Goal: Task Accomplishment & Management: Use online tool/utility

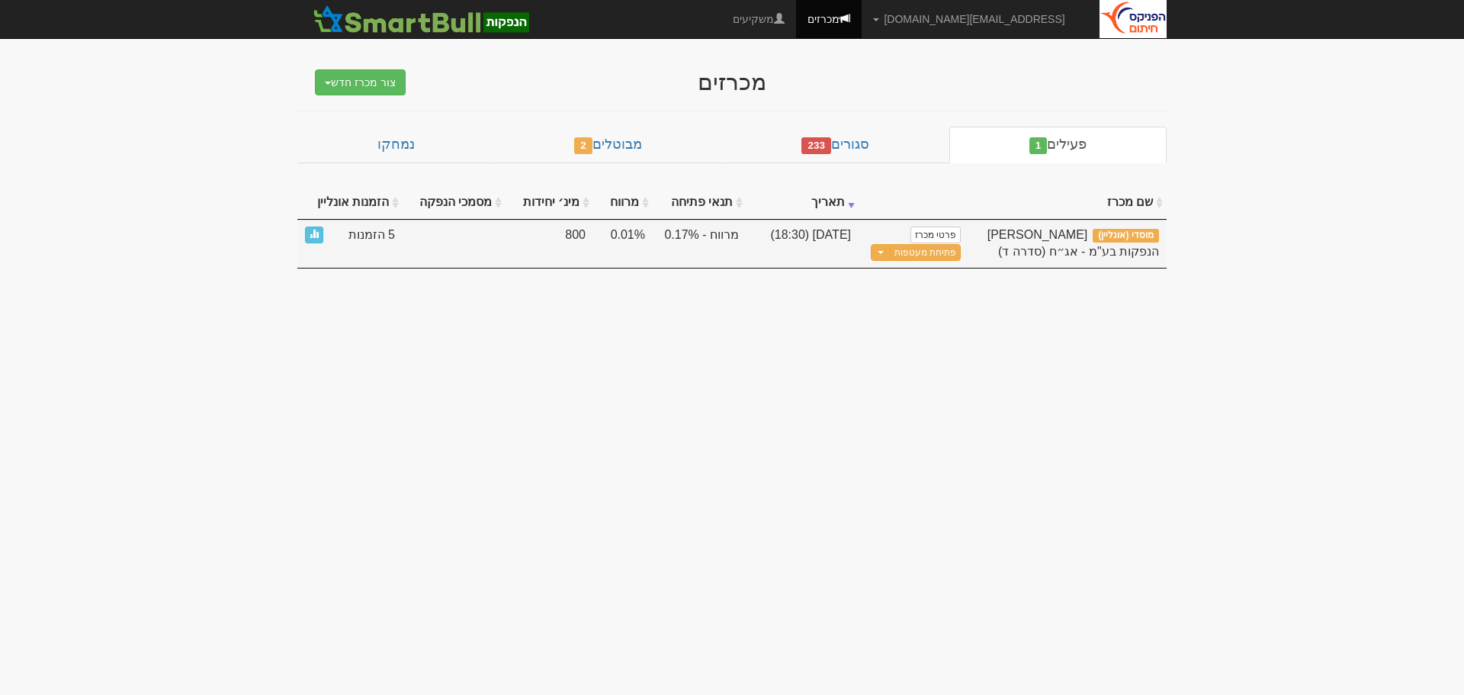
click at [378, 228] on span "5 הזמנות" at bounding box center [372, 236] width 47 height 18
click at [317, 238] on span at bounding box center [314, 233] width 9 height 9
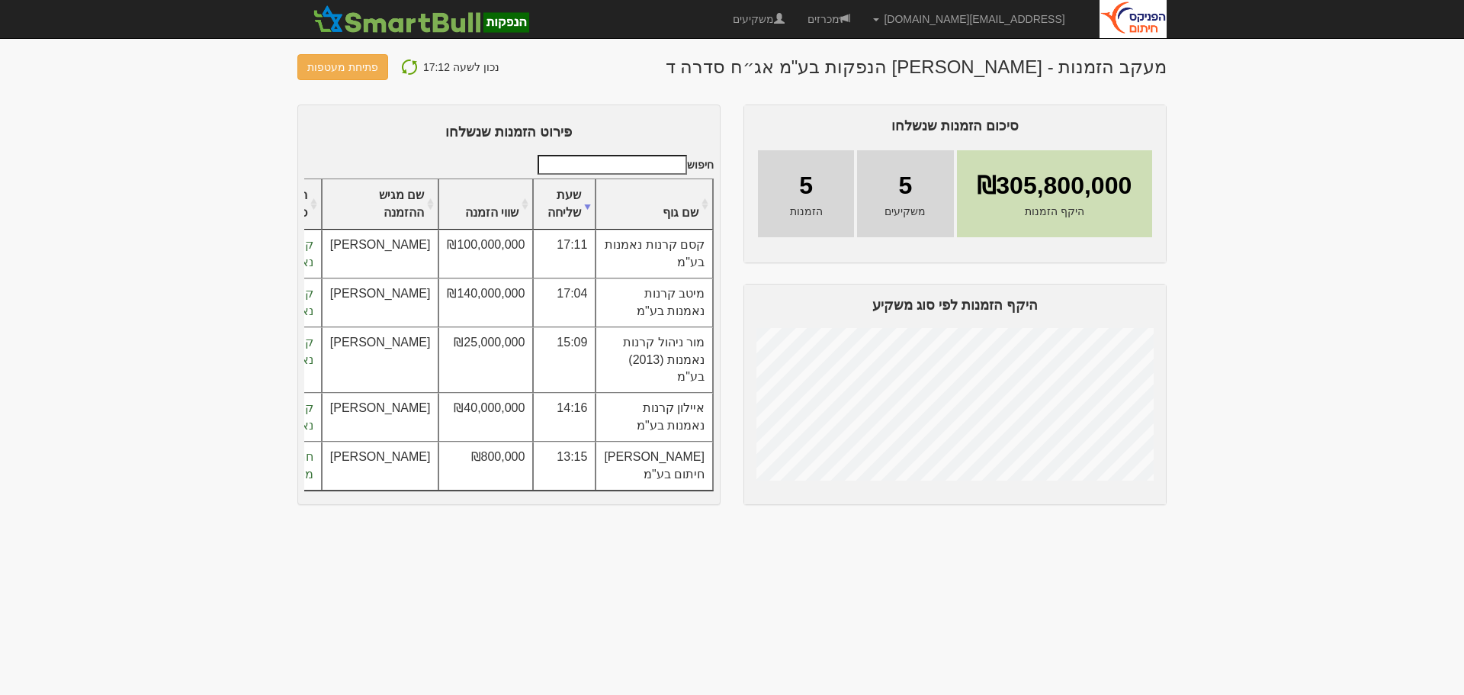
click at [403, 68] on img at bounding box center [409, 67] width 18 height 18
click at [409, 69] on img at bounding box center [409, 67] width 18 height 18
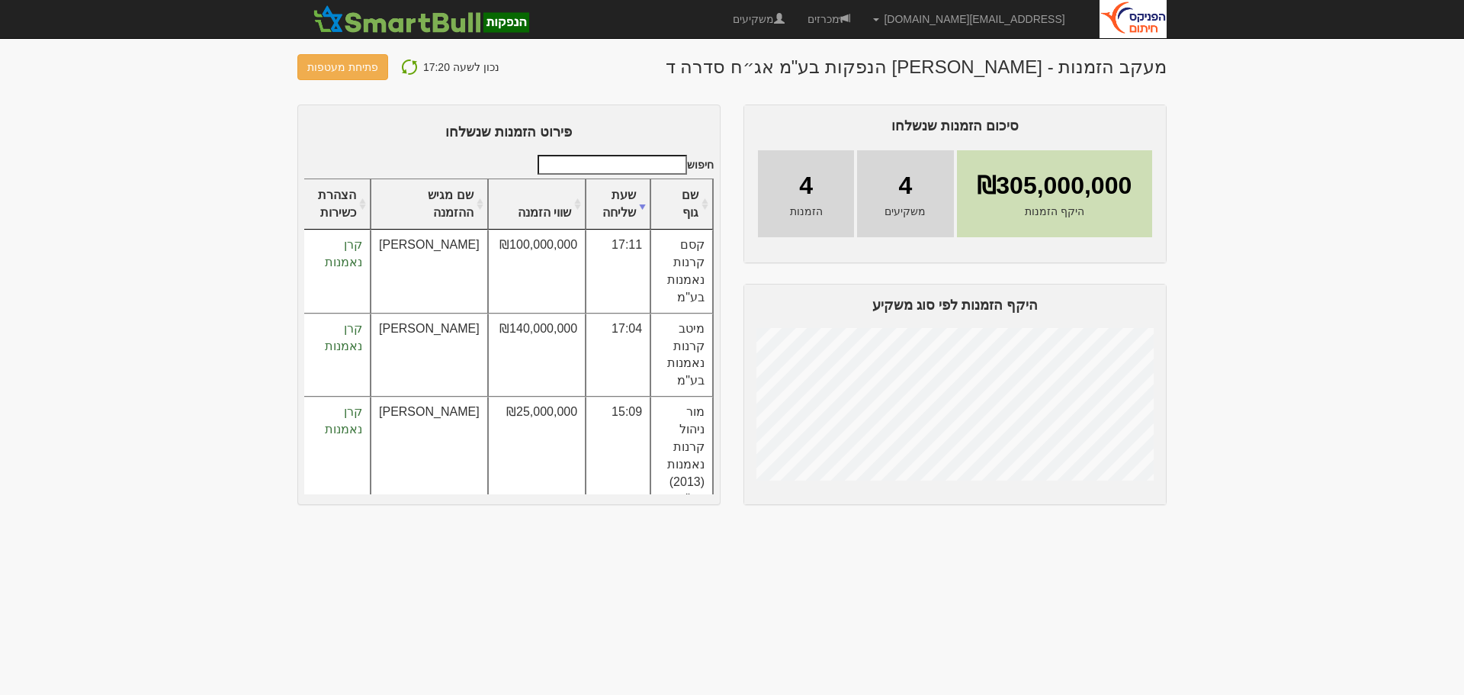
click at [405, 66] on img at bounding box center [409, 67] width 18 height 18
click at [413, 69] on img at bounding box center [409, 67] width 18 height 18
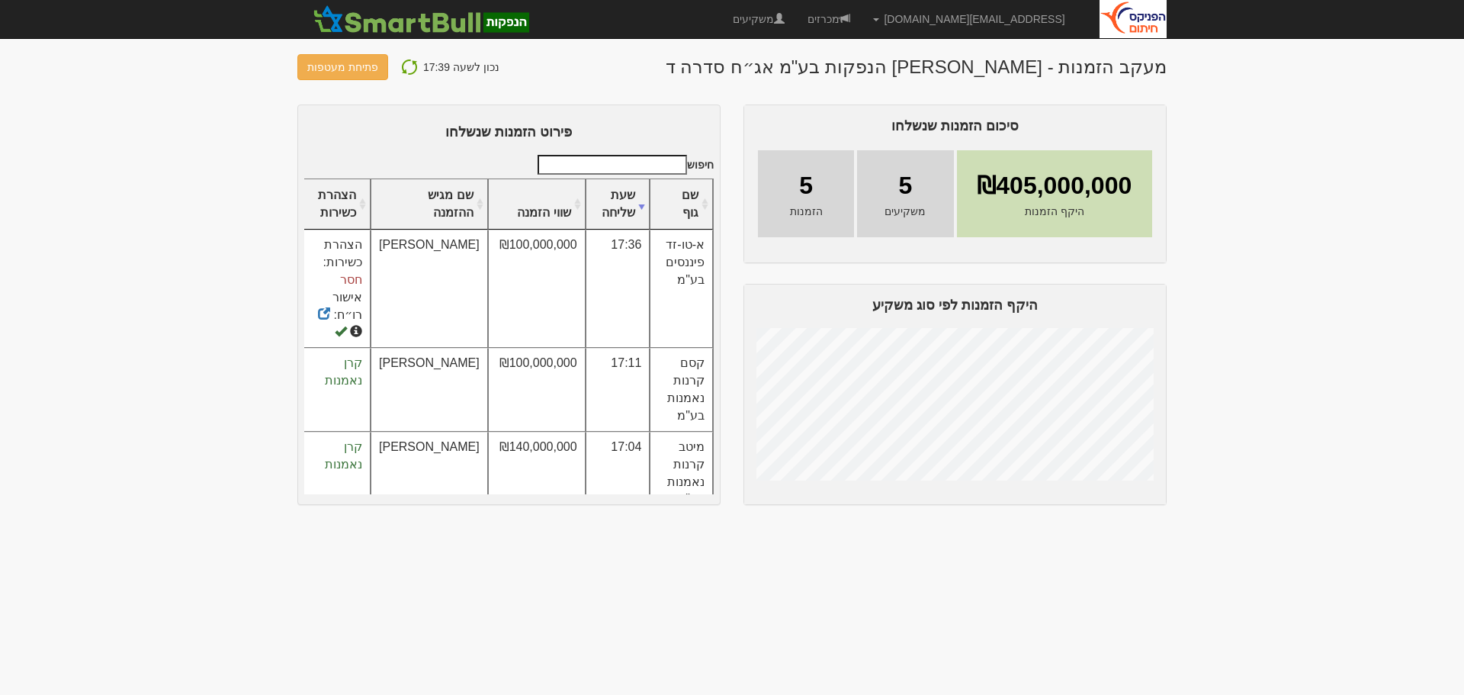
click at [429, 54] on div "נכון לשעה 17:39 פתיחת מעטפות" at bounding box center [398, 67] width 202 height 26
click at [386, 72] on div "נכון לשעה 17:39 פתיחת מעטפות" at bounding box center [398, 67] width 202 height 26
click at [403, 66] on img at bounding box center [409, 67] width 18 height 18
click at [405, 66] on img at bounding box center [409, 67] width 18 height 18
click at [406, 65] on img at bounding box center [409, 67] width 18 height 18
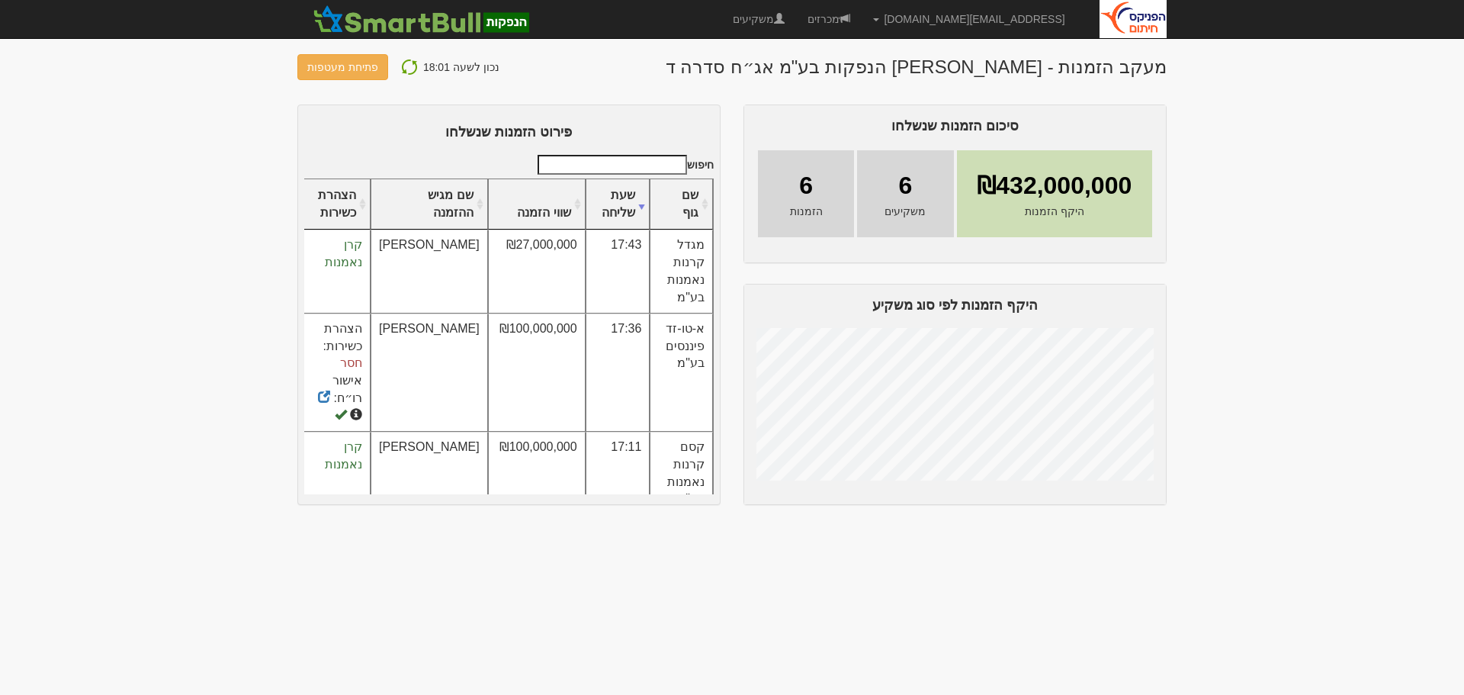
click at [410, 63] on img at bounding box center [409, 67] width 18 height 18
click at [349, 66] on button "פתיחת מעטפות" at bounding box center [342, 67] width 91 height 26
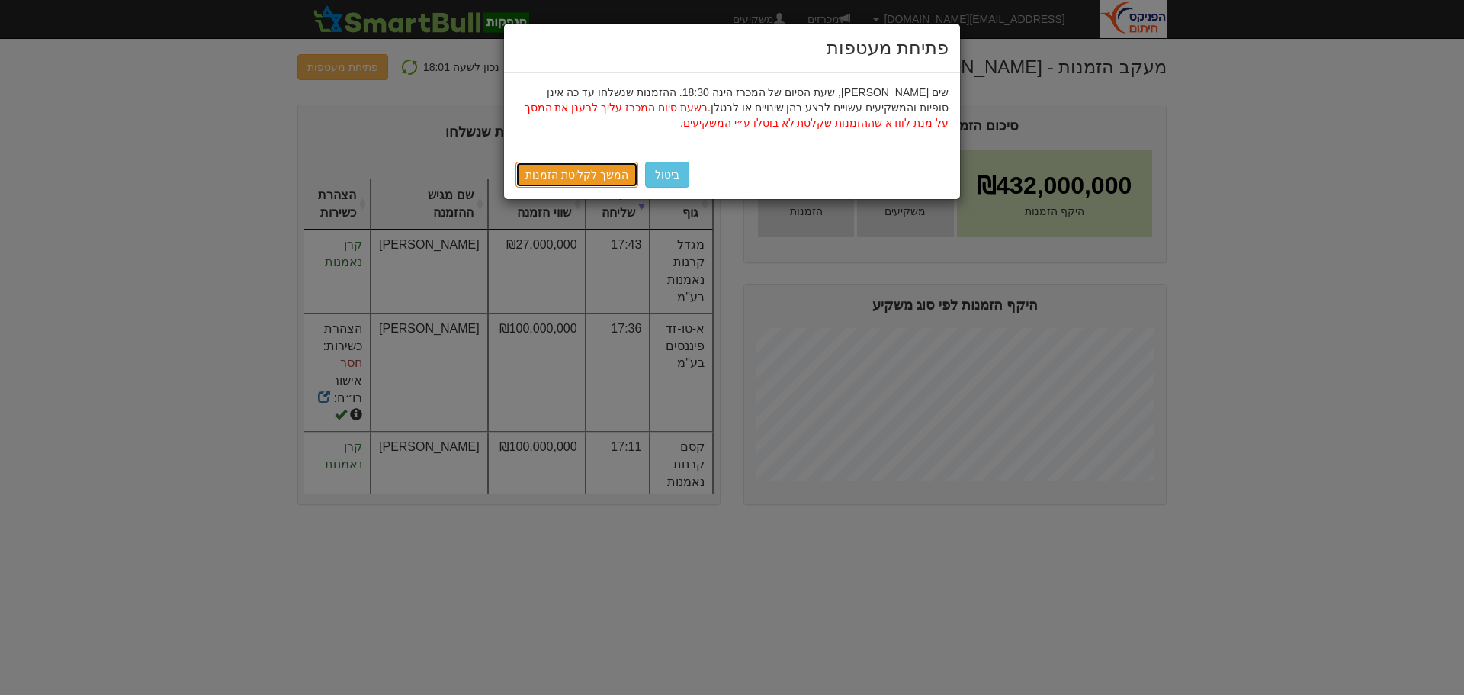
click at [580, 175] on link "המשך לקליטת הזמנות" at bounding box center [577, 175] width 123 height 26
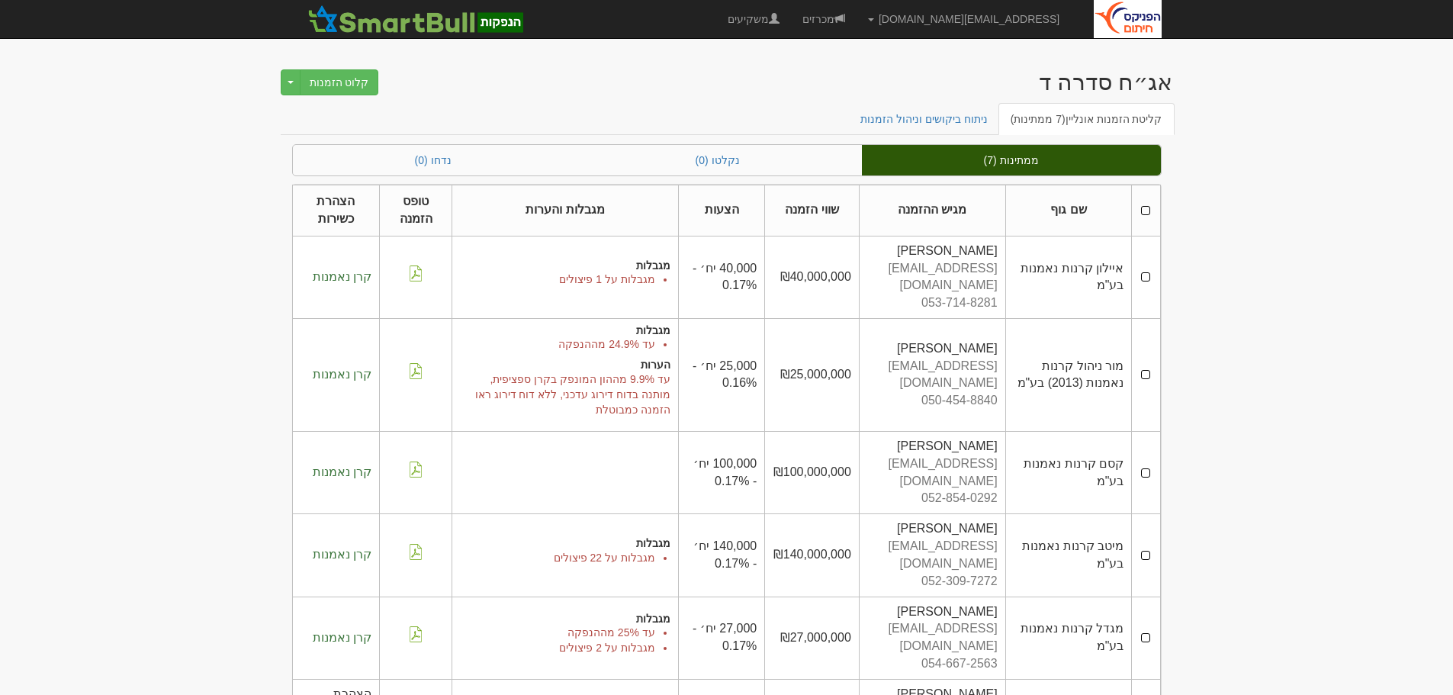
click at [1145, 206] on th at bounding box center [1146, 210] width 28 height 51
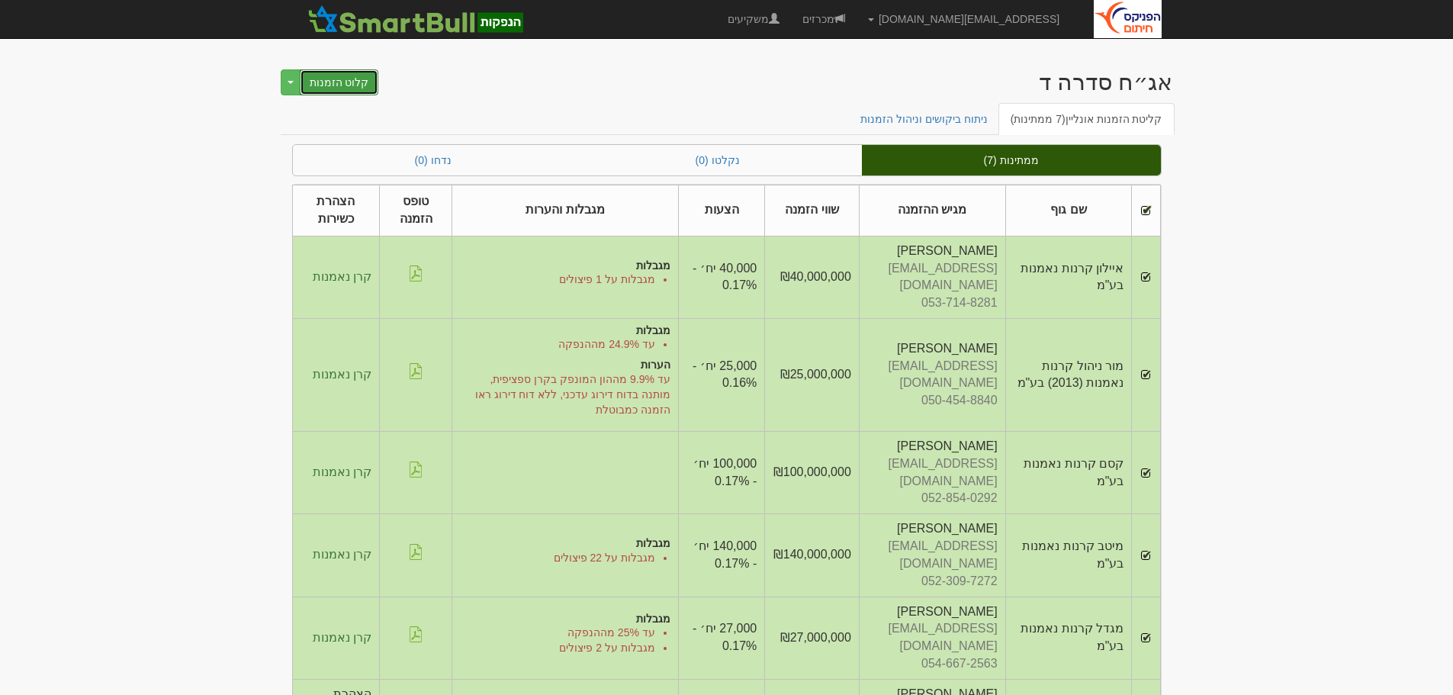
click at [346, 84] on button "קלוט הזמנות" at bounding box center [339, 82] width 79 height 26
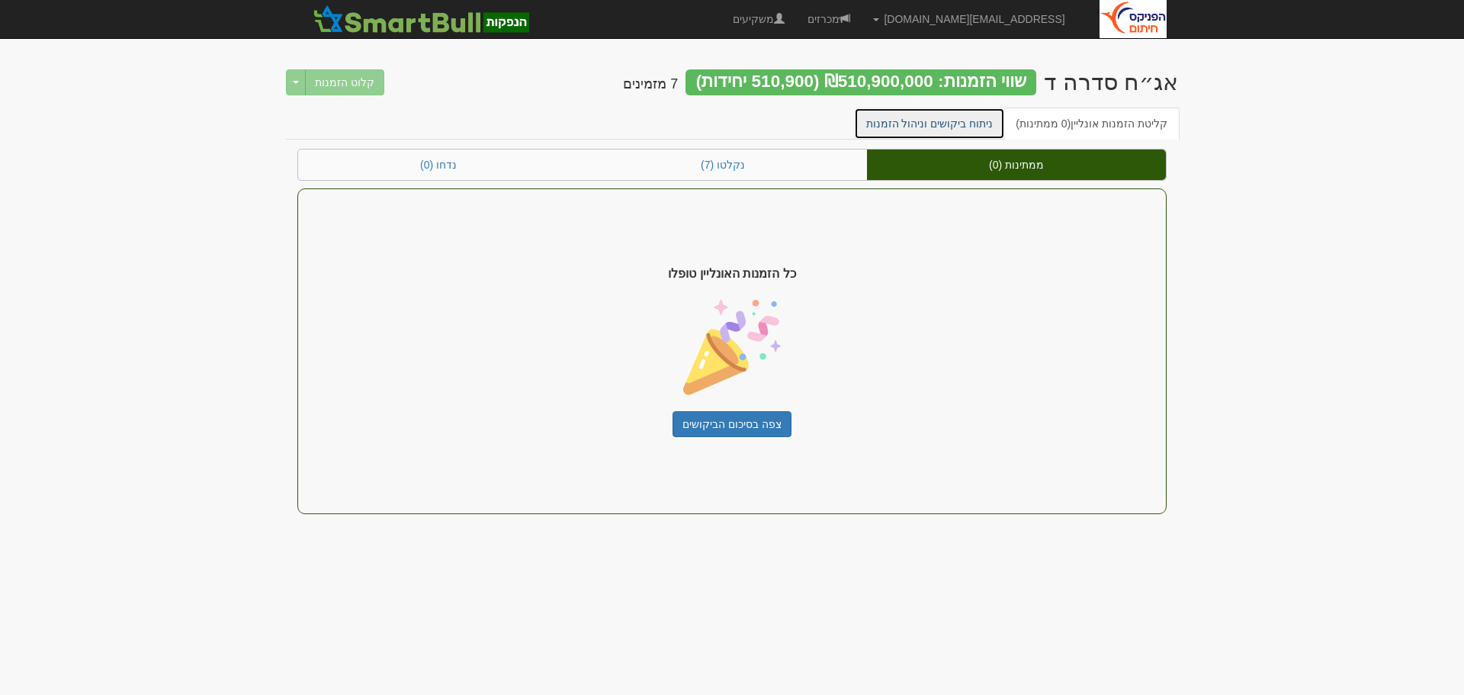
click at [966, 123] on link "ניתוח ביקושים וניהול הזמנות" at bounding box center [930, 124] width 152 height 32
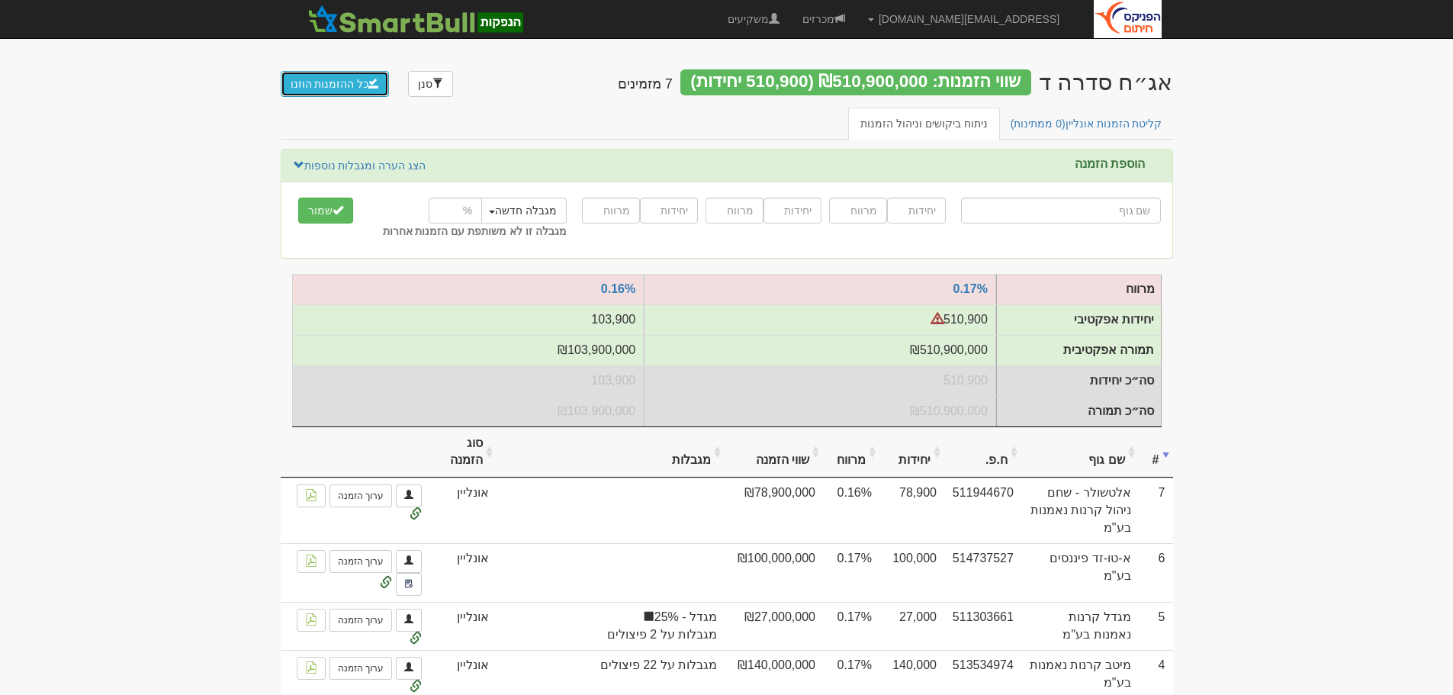
click at [332, 82] on button "כל ההזמנות הוזנו" at bounding box center [335, 84] width 109 height 26
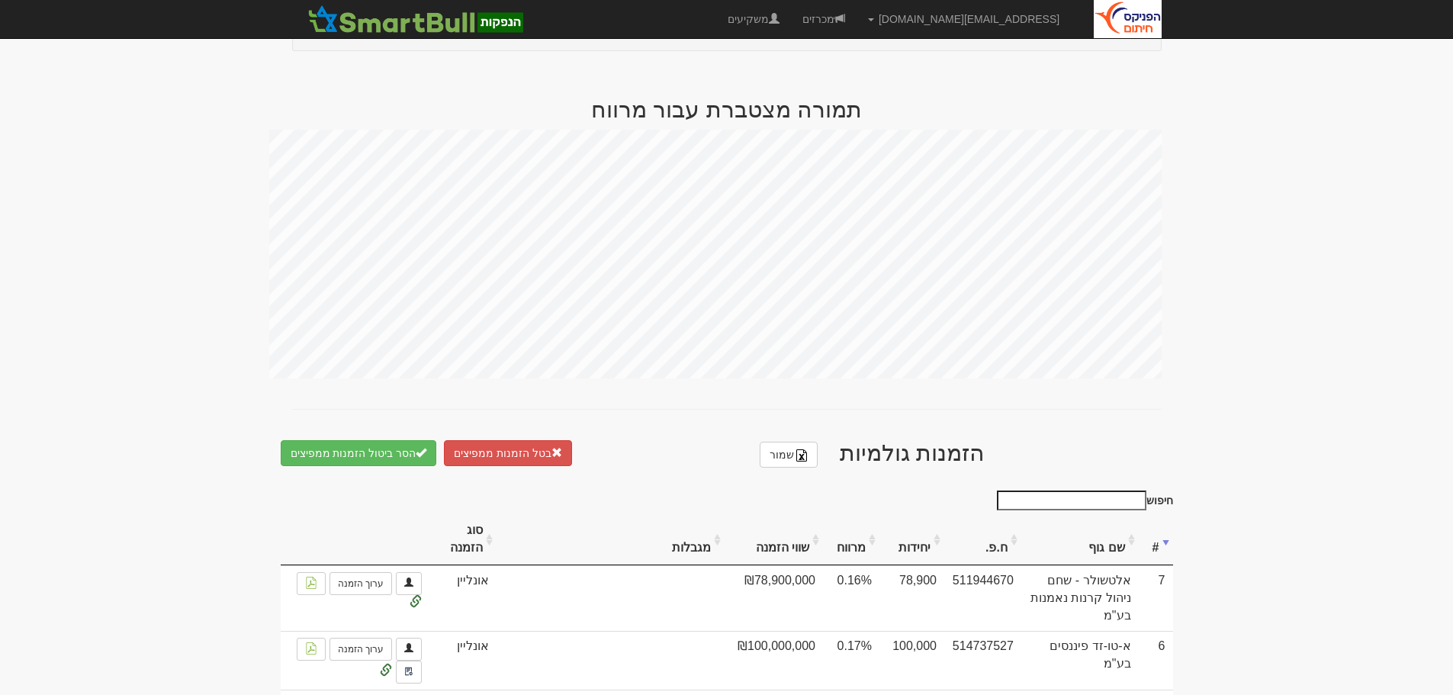
scroll to position [839, 0]
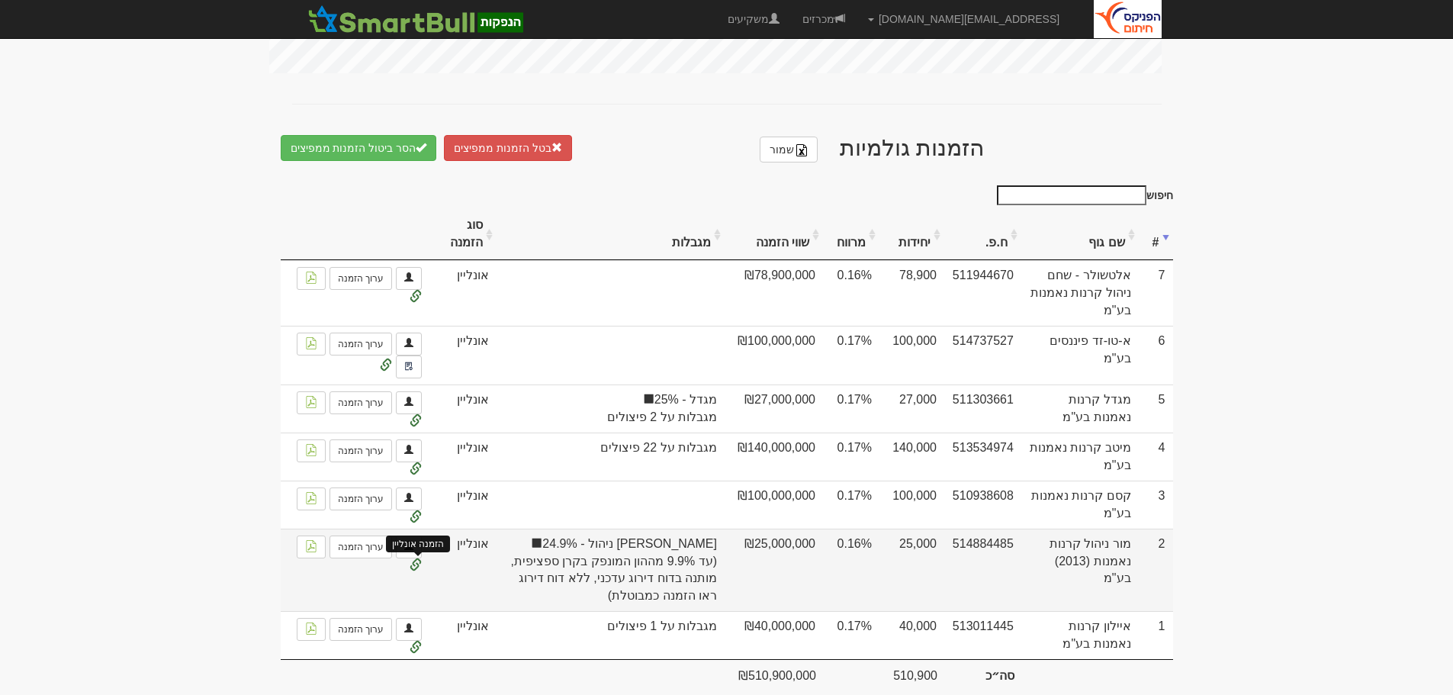
click at [413, 559] on span at bounding box center [416, 565] width 12 height 12
click at [362, 535] on link "ערוך הזמנה" at bounding box center [361, 546] width 63 height 23
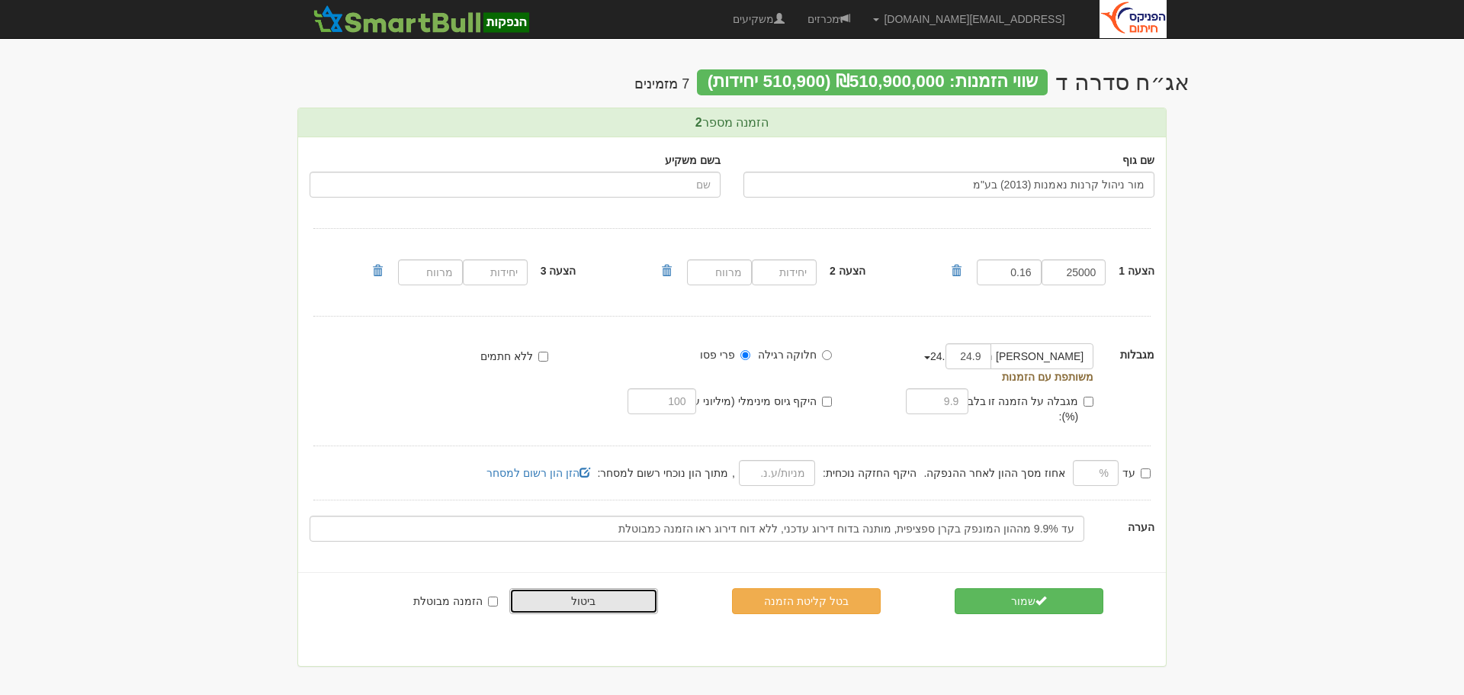
click at [593, 593] on link "ביטול" at bounding box center [584, 601] width 149 height 26
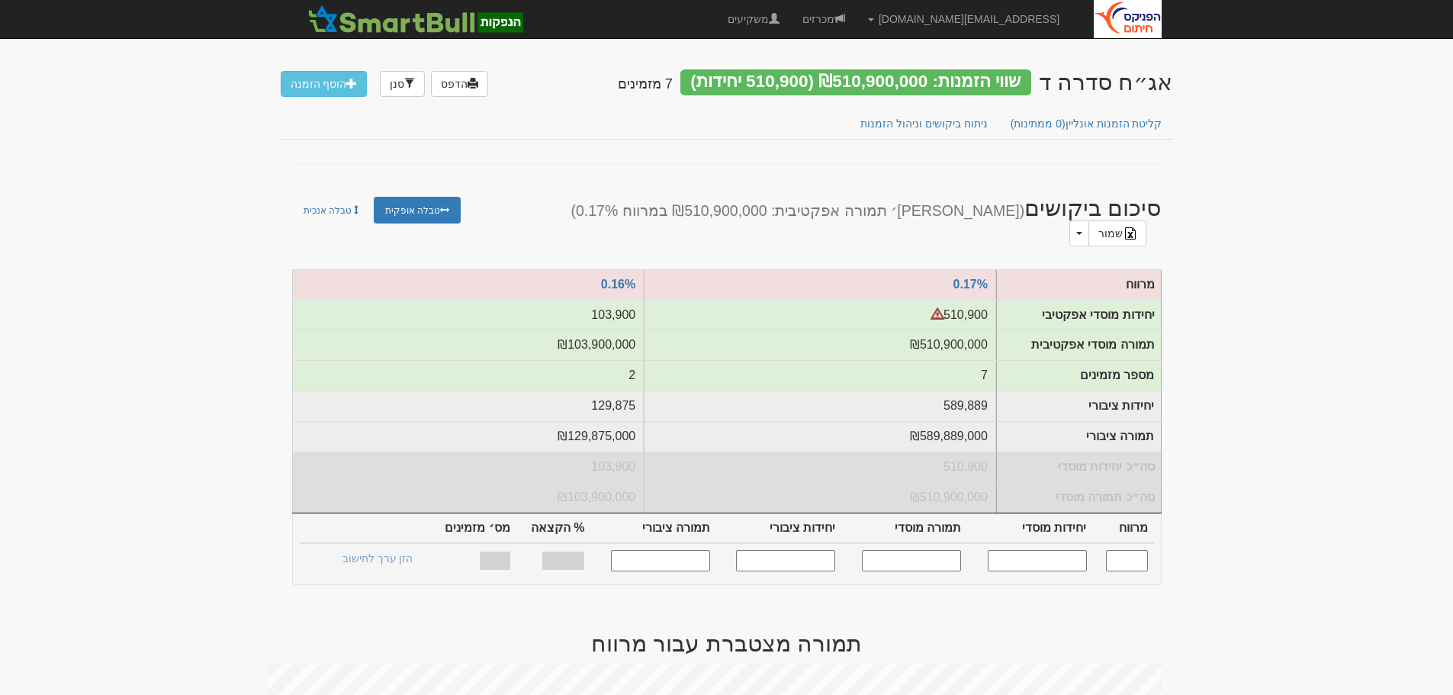
click at [1109, 550] on input "text" at bounding box center [1127, 560] width 42 height 21
type input "0.170"
type input "510,900"
type input "510,900,000"
type input "589,889"
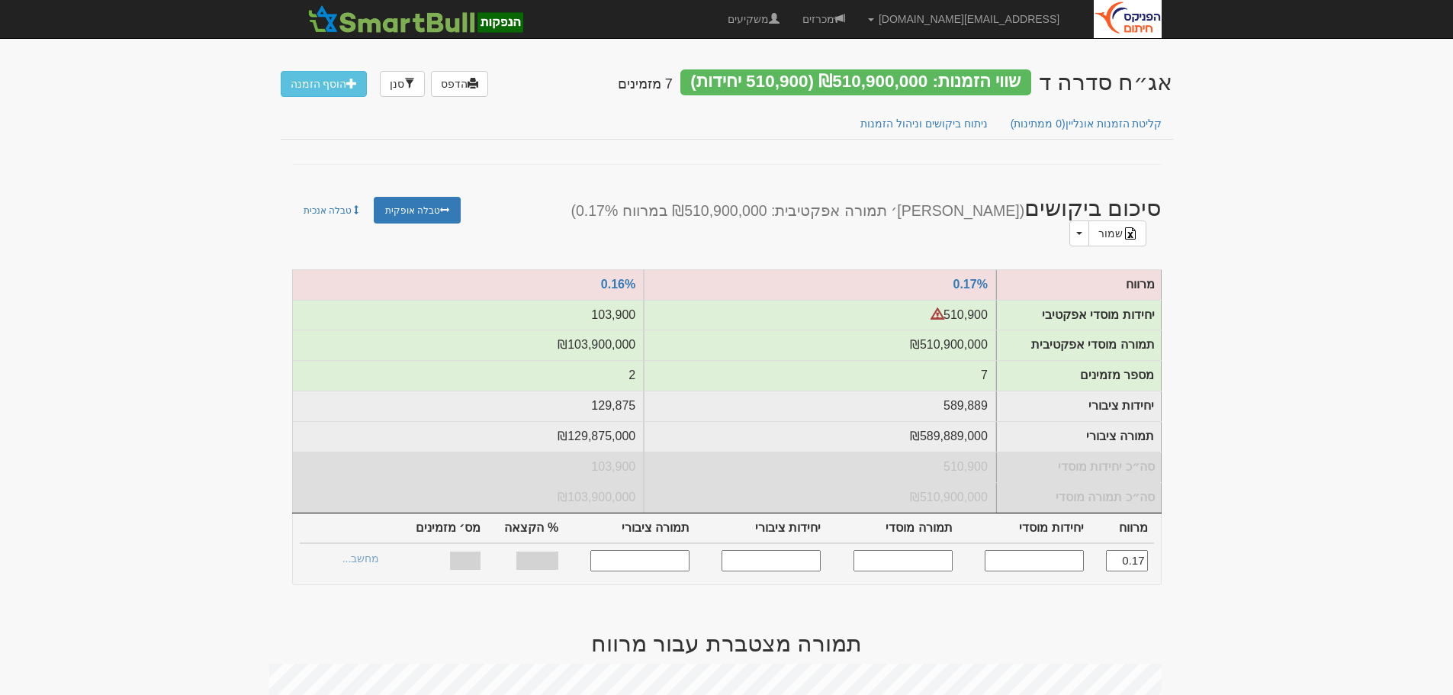
type input "589,889,000"
type input "100%"
type input "7"
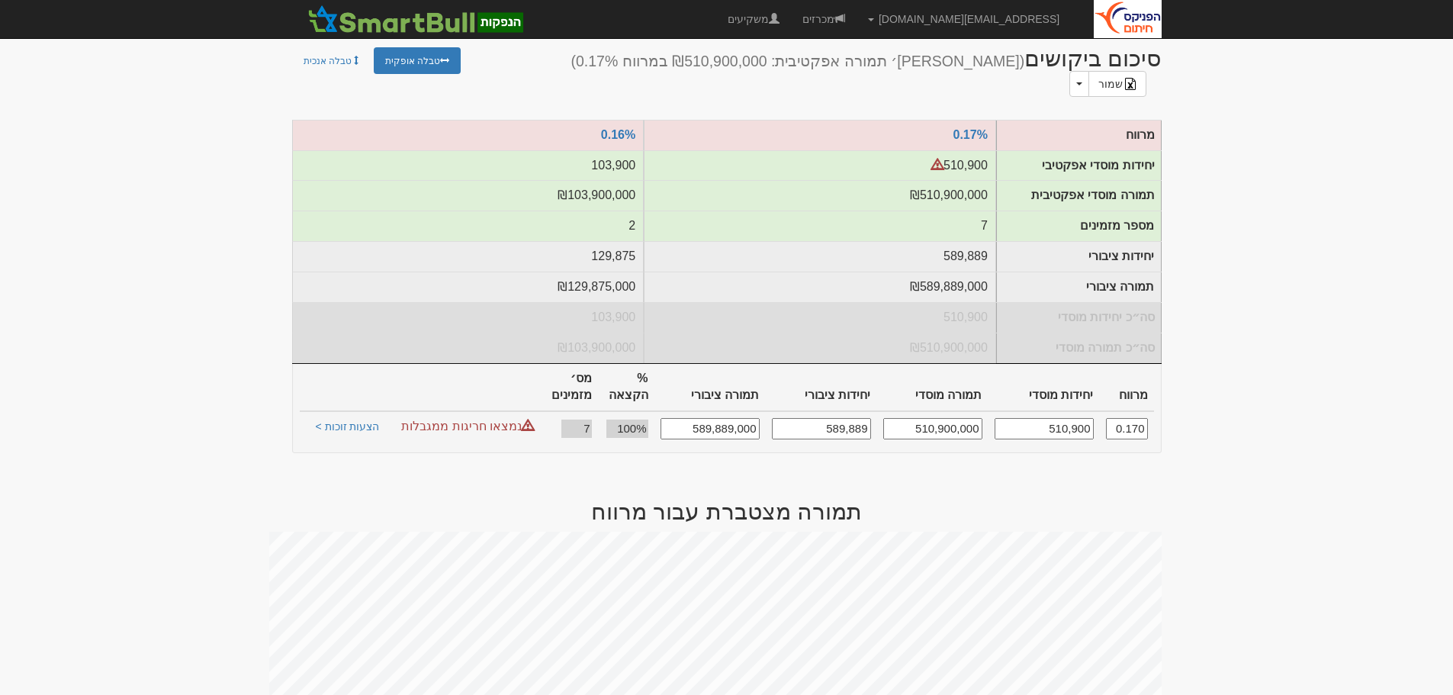
scroll to position [153, 0]
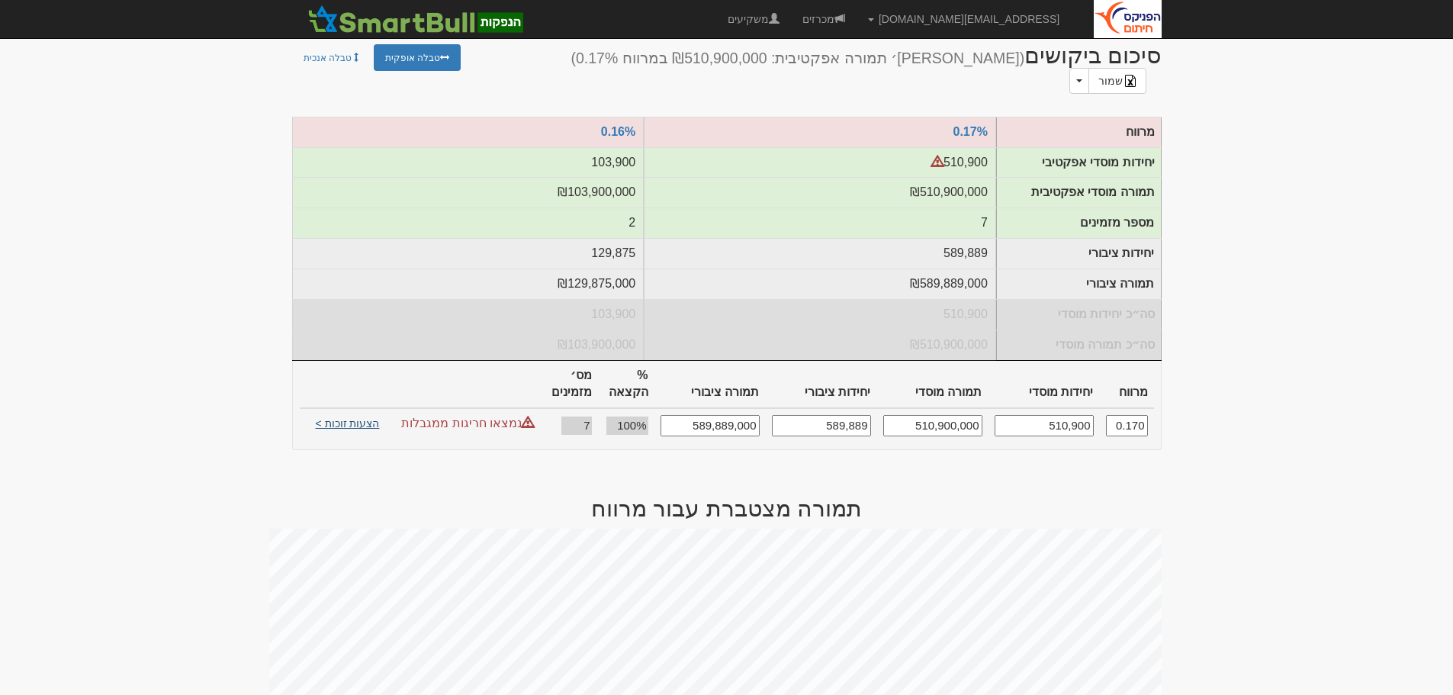
type input "0.170"
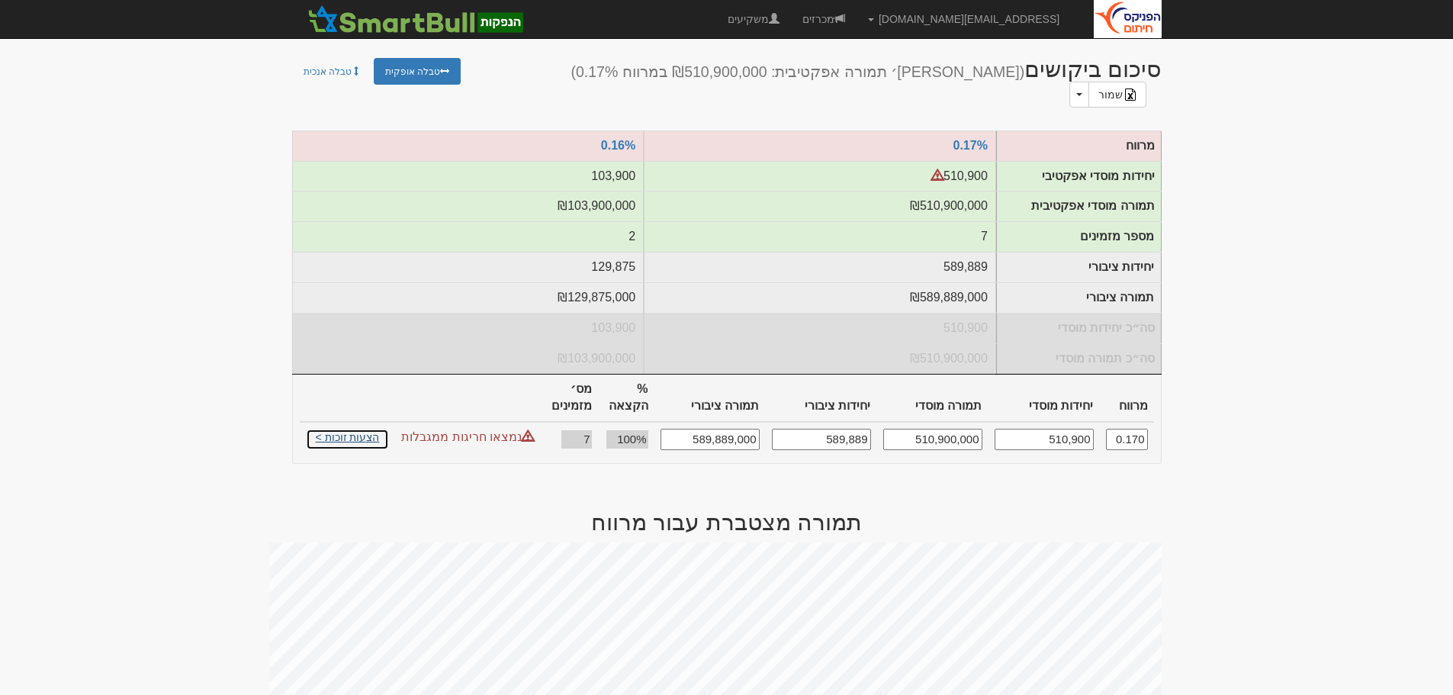
scroll to position [31, 0]
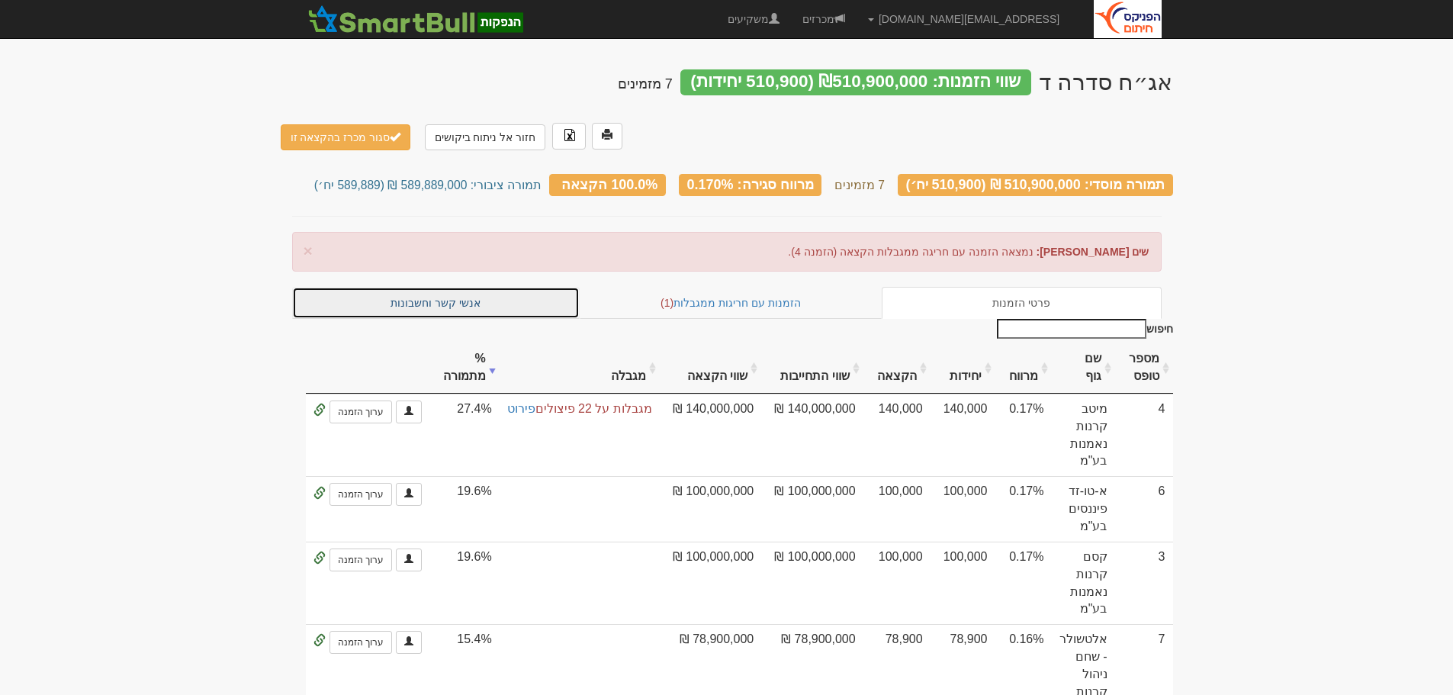
click at [404, 287] on link "אנשי קשר וחשבונות" at bounding box center [436, 303] width 288 height 32
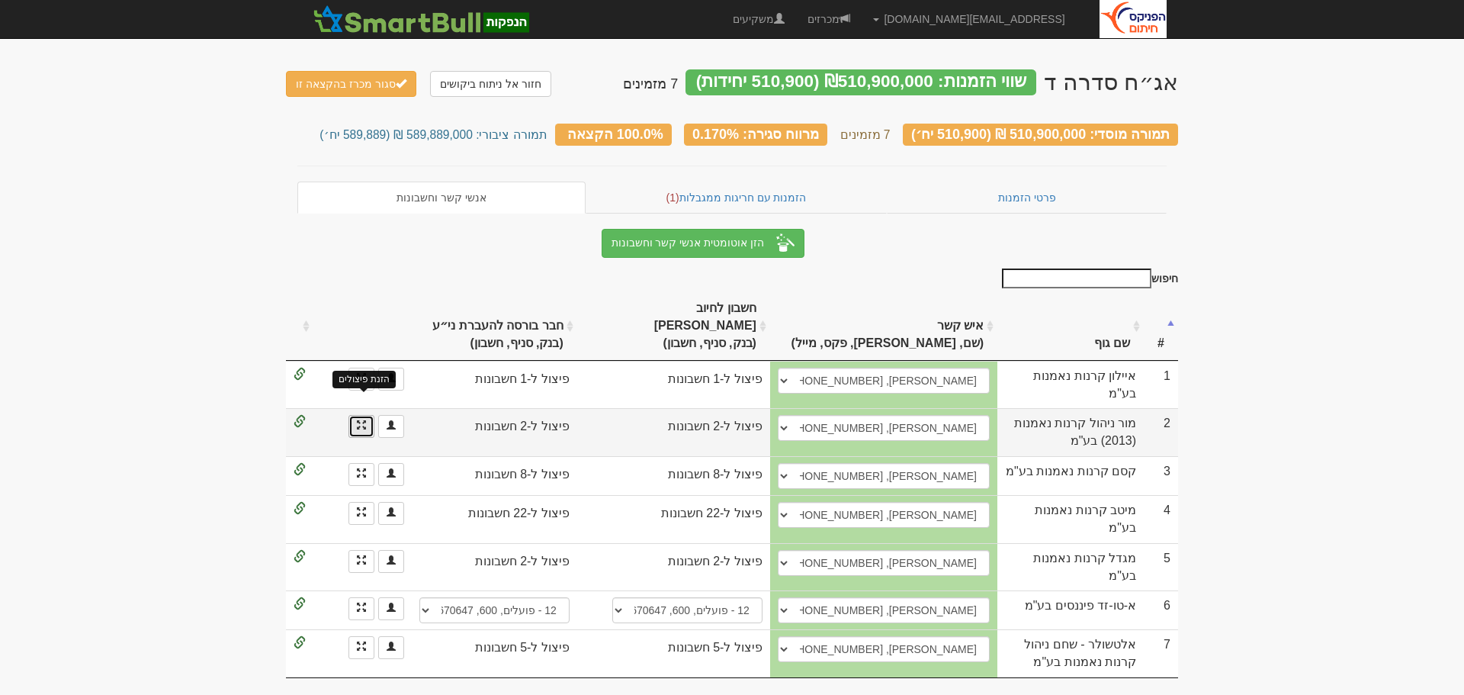
click at [358, 420] on span at bounding box center [361, 424] width 9 height 9
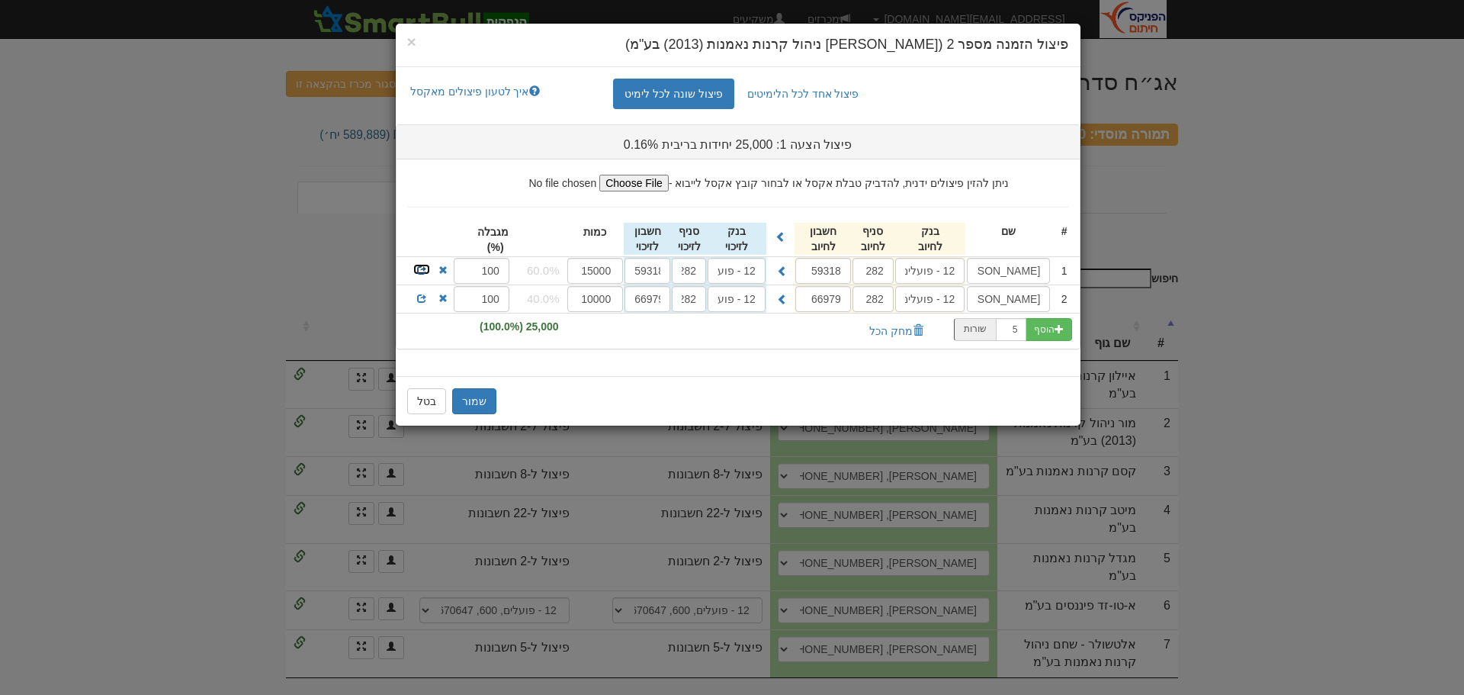
click at [420, 268] on span at bounding box center [421, 269] width 9 height 9
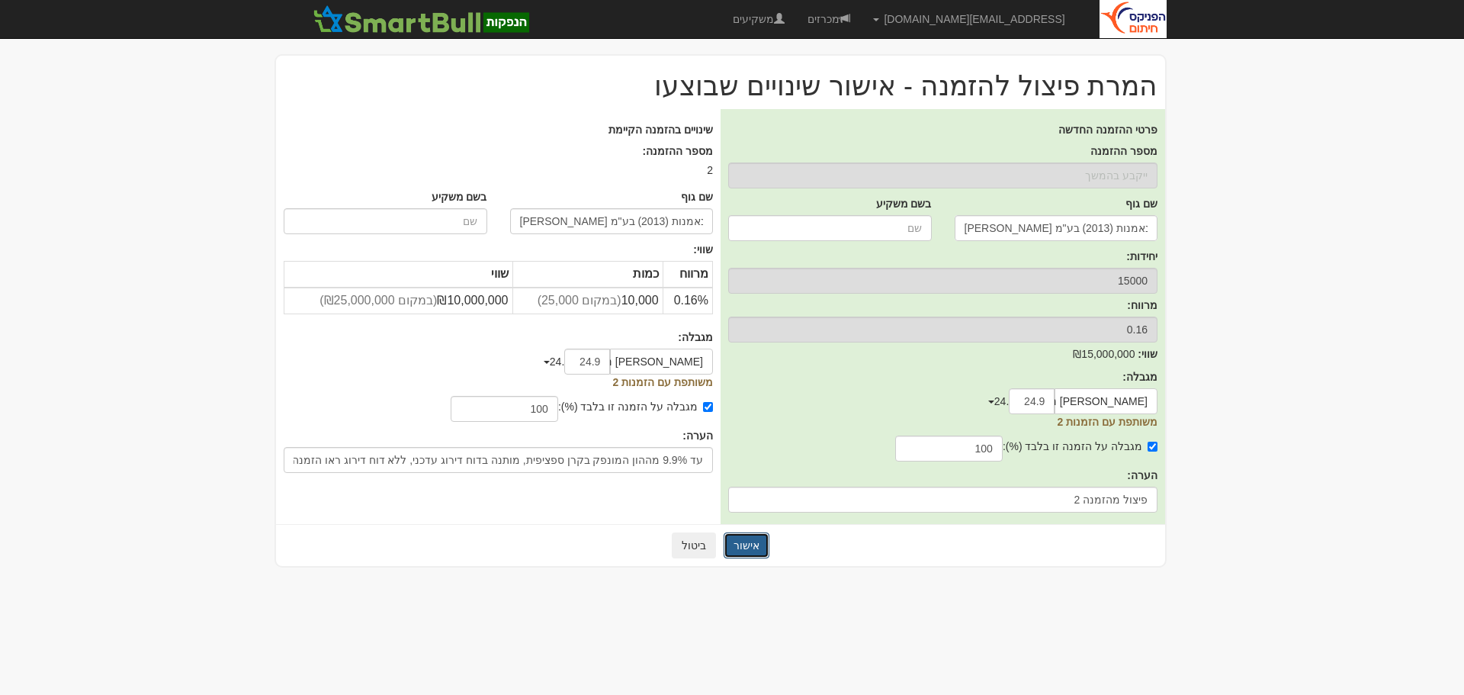
click at [748, 541] on button "אישור" at bounding box center [747, 545] width 46 height 26
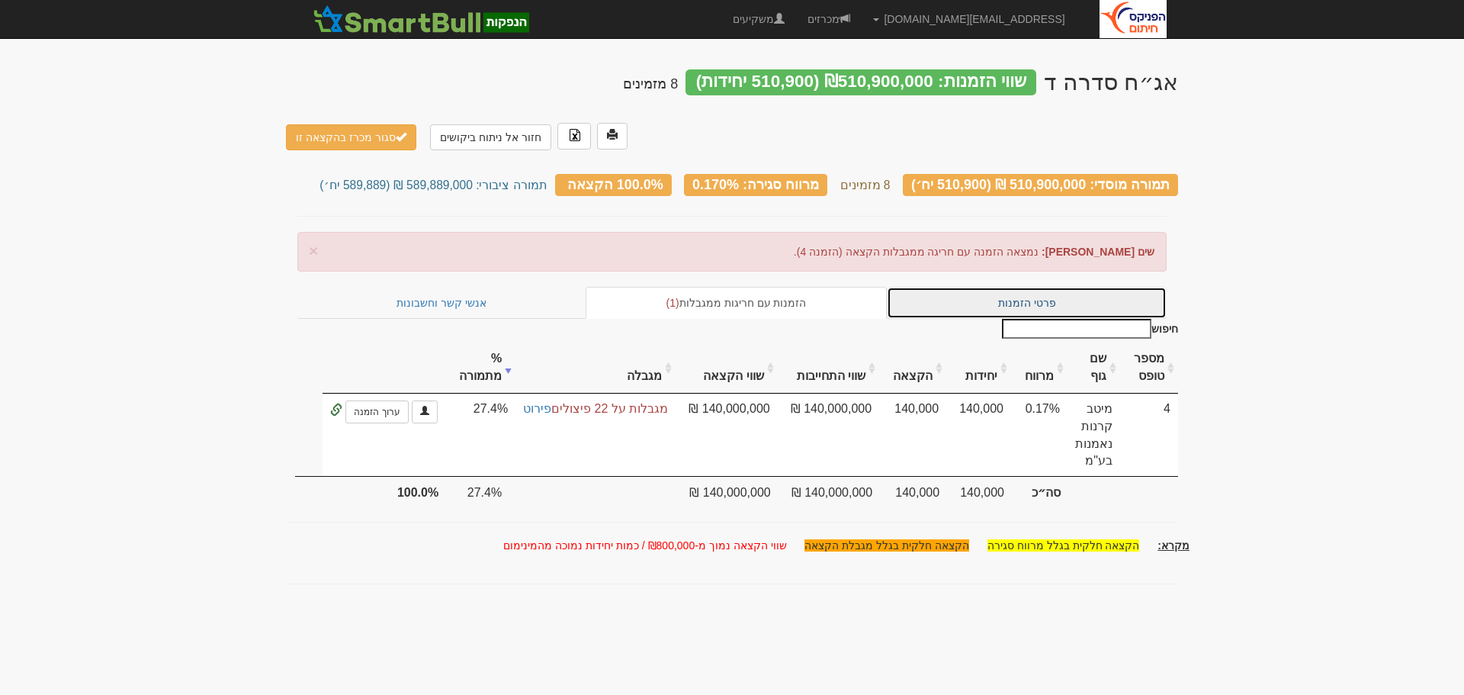
click at [1017, 287] on link "פרטי הזמנות" at bounding box center [1027, 303] width 280 height 32
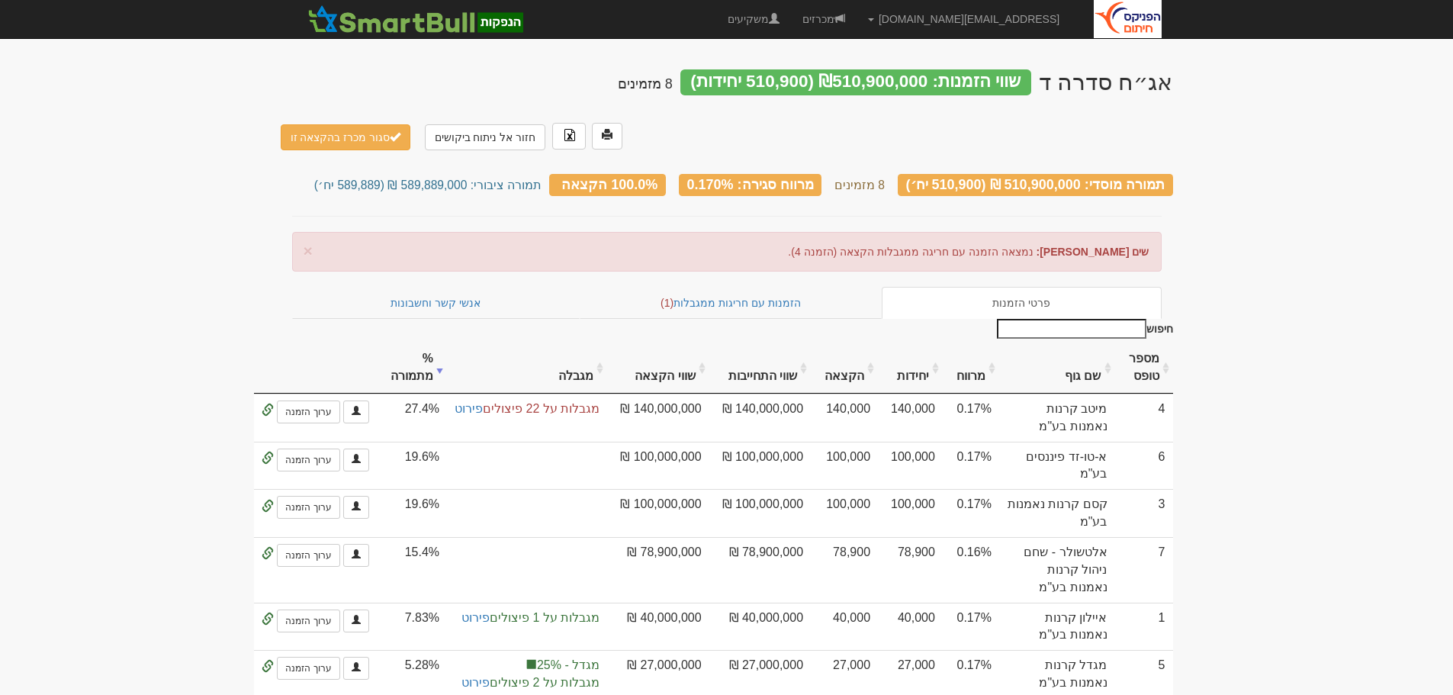
click at [1165, 342] on th "מספר טופס" at bounding box center [1144, 367] width 58 height 51
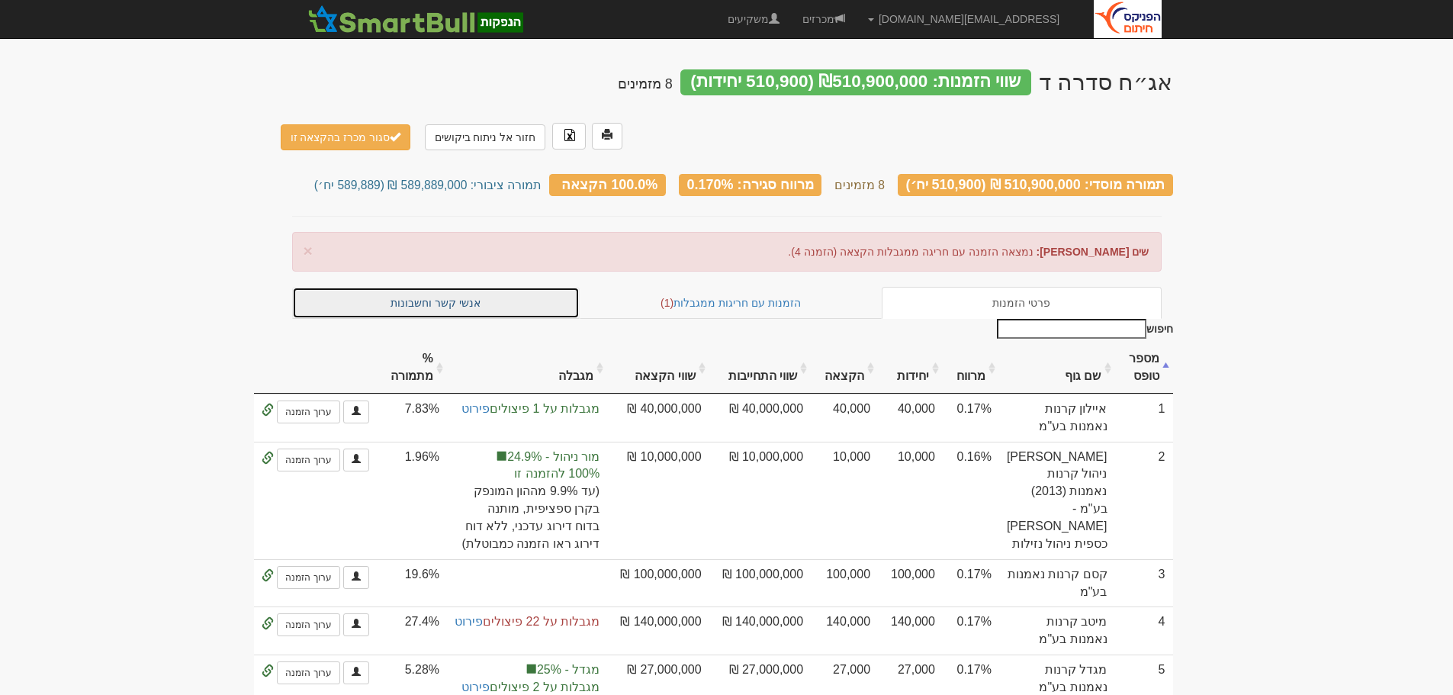
click at [456, 287] on link "אנשי קשר וחשבונות" at bounding box center [436, 303] width 288 height 32
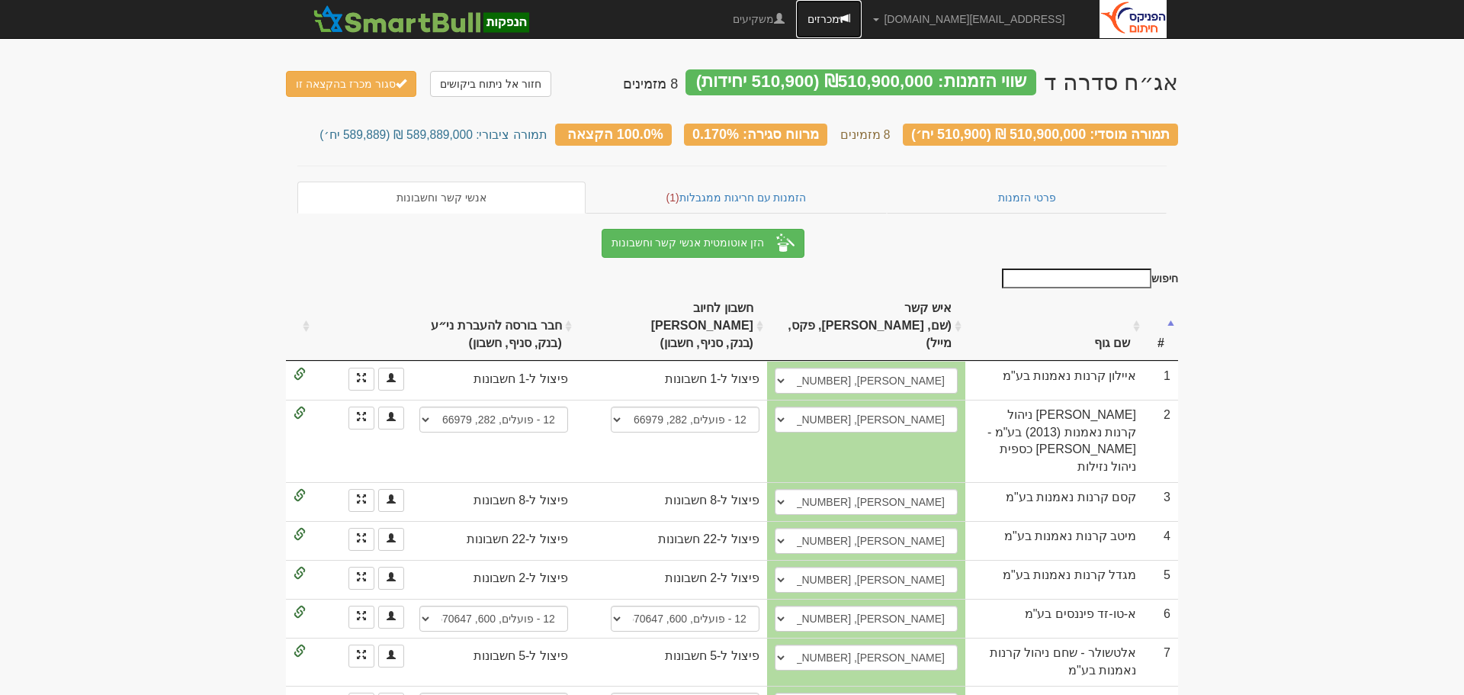
click at [862, 10] on link "מכרזים" at bounding box center [829, 19] width 66 height 38
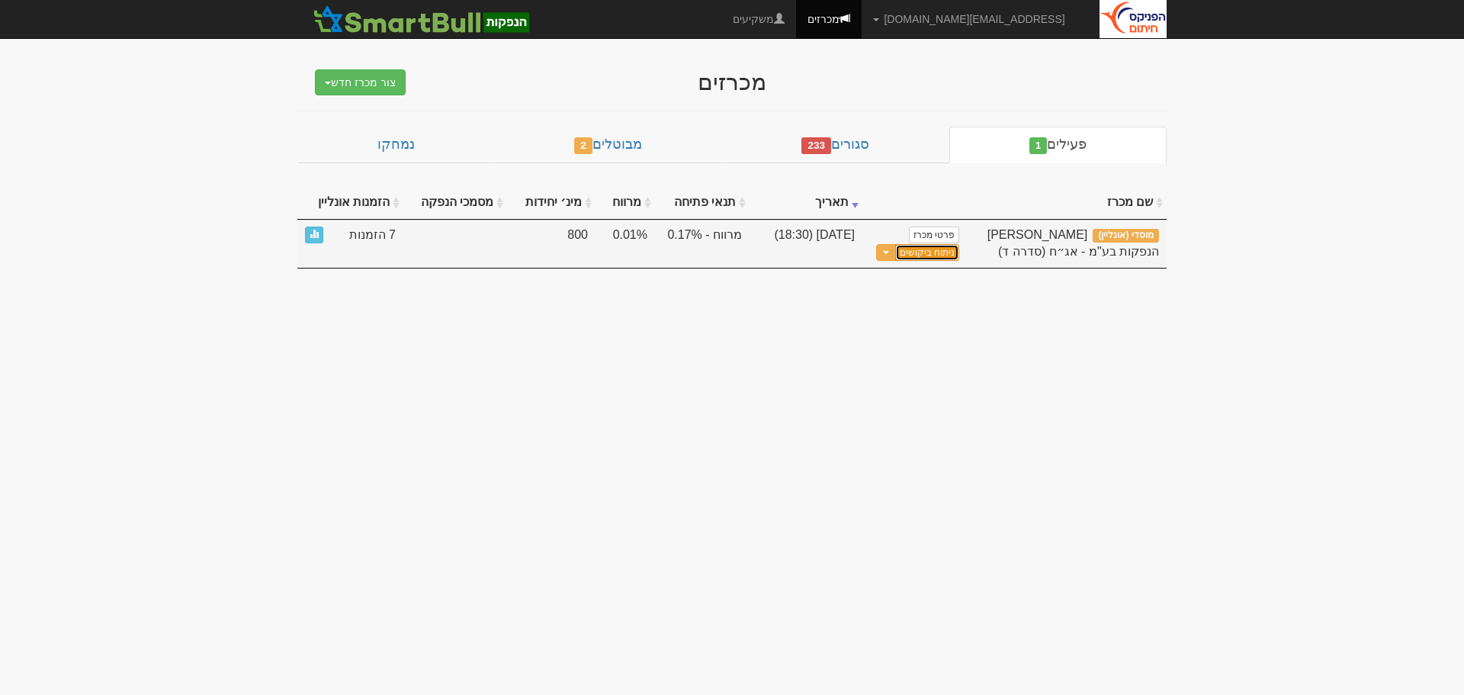
click at [931, 255] on link "ניתוח ביקושים" at bounding box center [927, 253] width 64 height 18
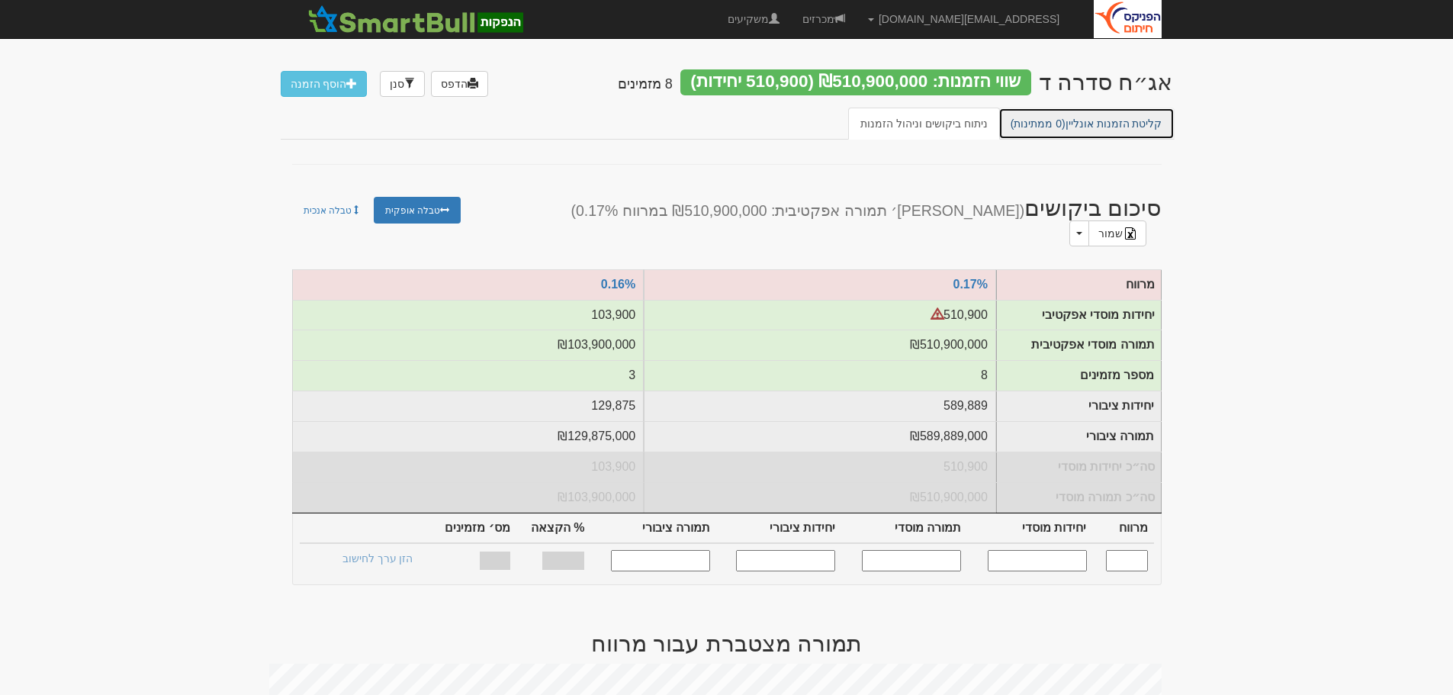
click at [1093, 124] on link "קליטת הזמנות אונליין (0 ממתינות)" at bounding box center [1086, 124] width 176 height 32
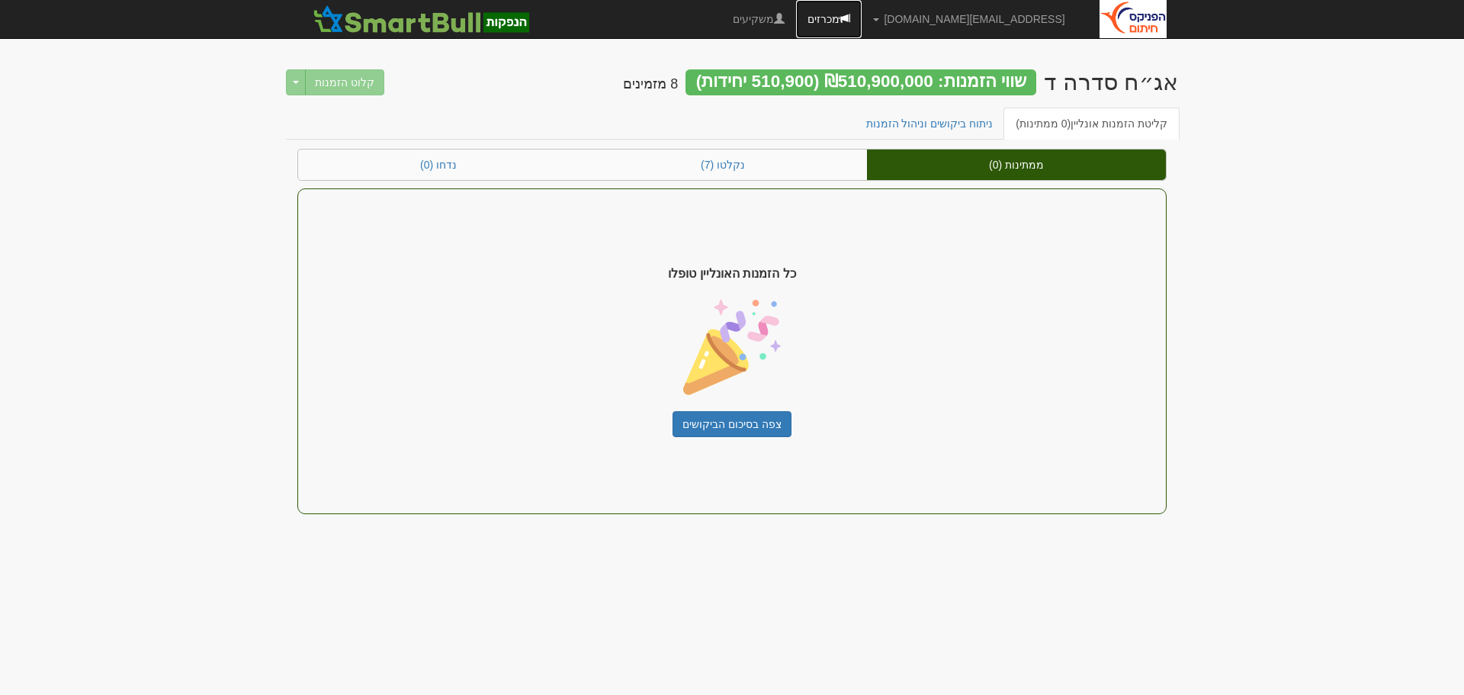
click at [862, 7] on link "מכרזים" at bounding box center [829, 19] width 66 height 38
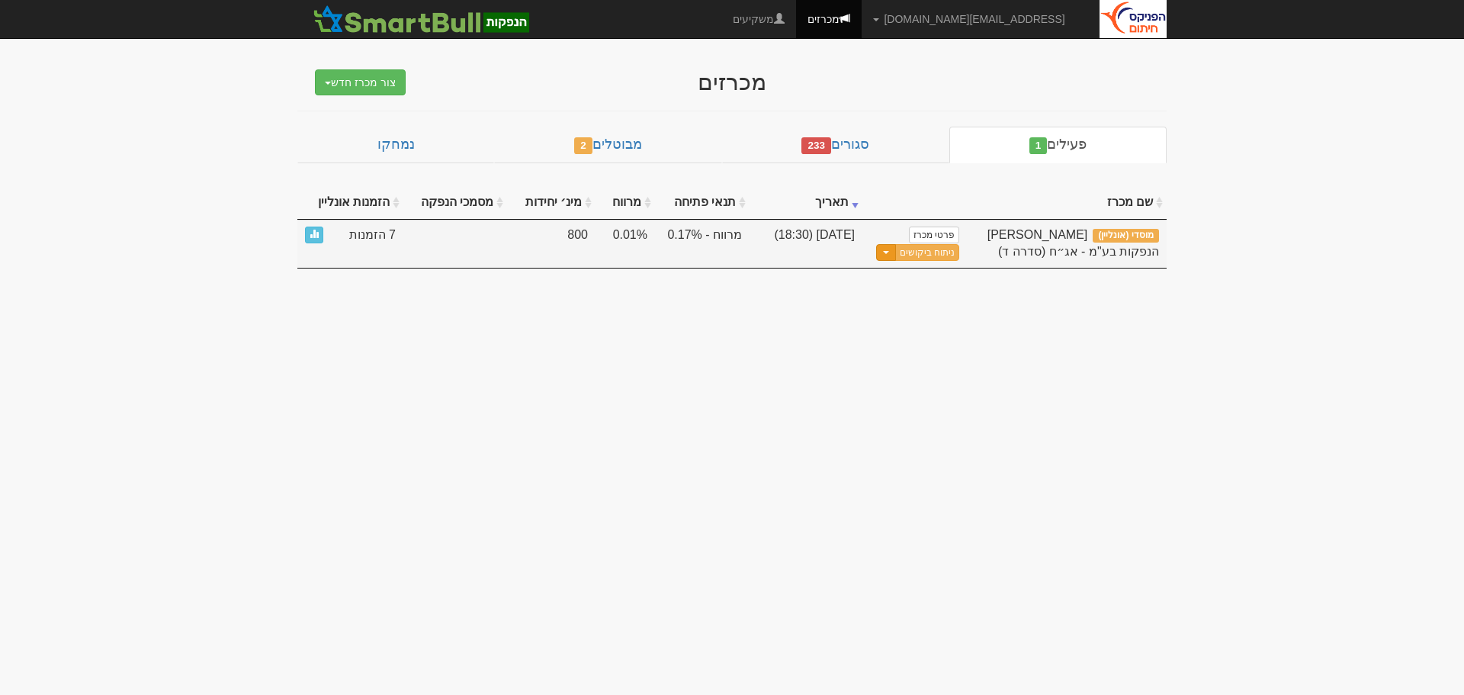
click at [889, 253] on span "button" at bounding box center [886, 252] width 6 height 3
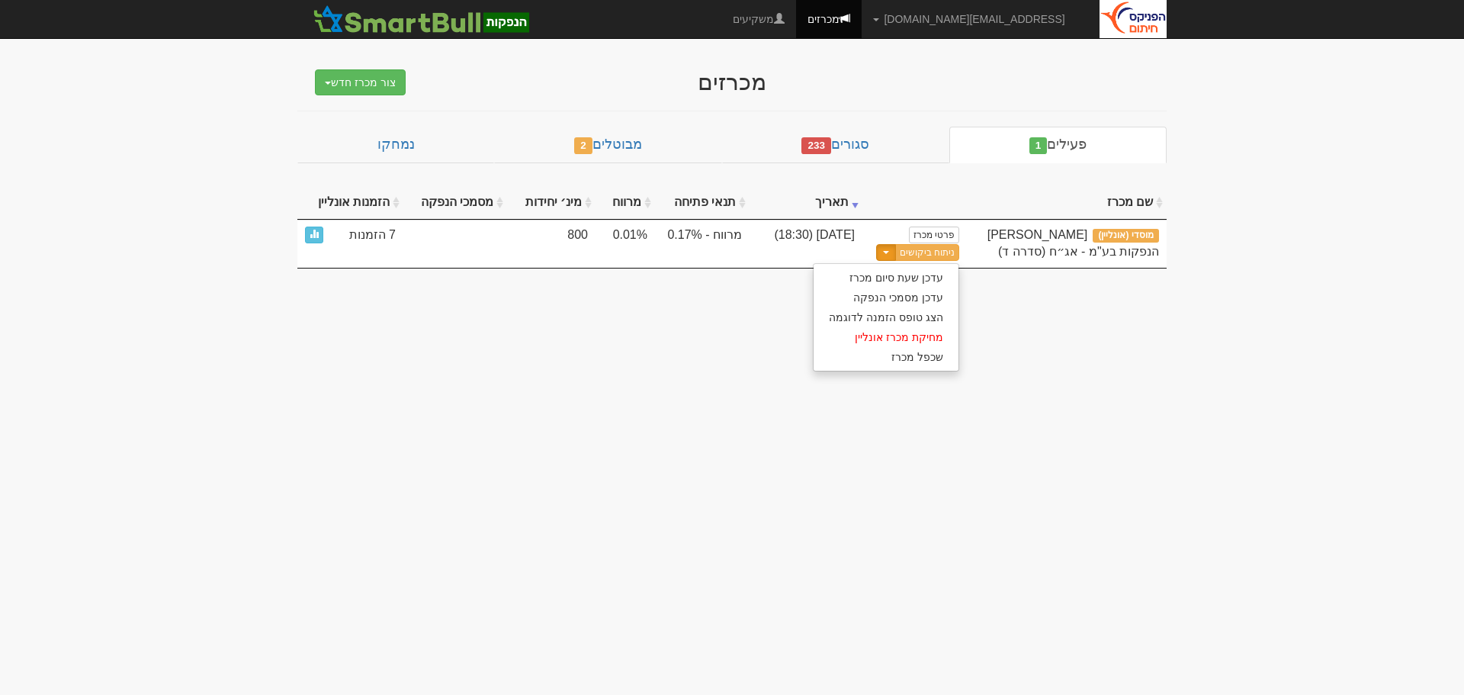
click at [780, 317] on body "yoavf@fnxu.co.il הגדרות חשבונות הנפקה תבניות הודעות קיבול" at bounding box center [732, 347] width 1464 height 695
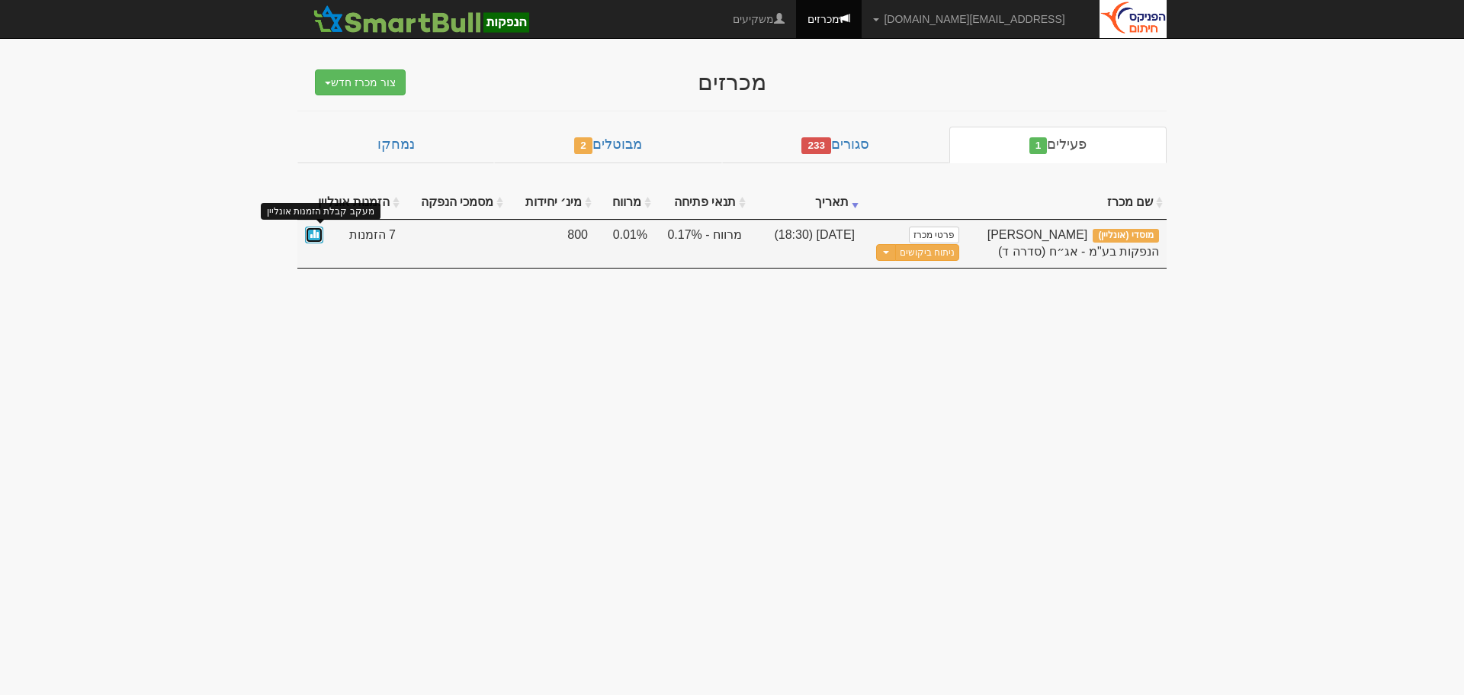
click at [310, 234] on span at bounding box center [314, 233] width 9 height 9
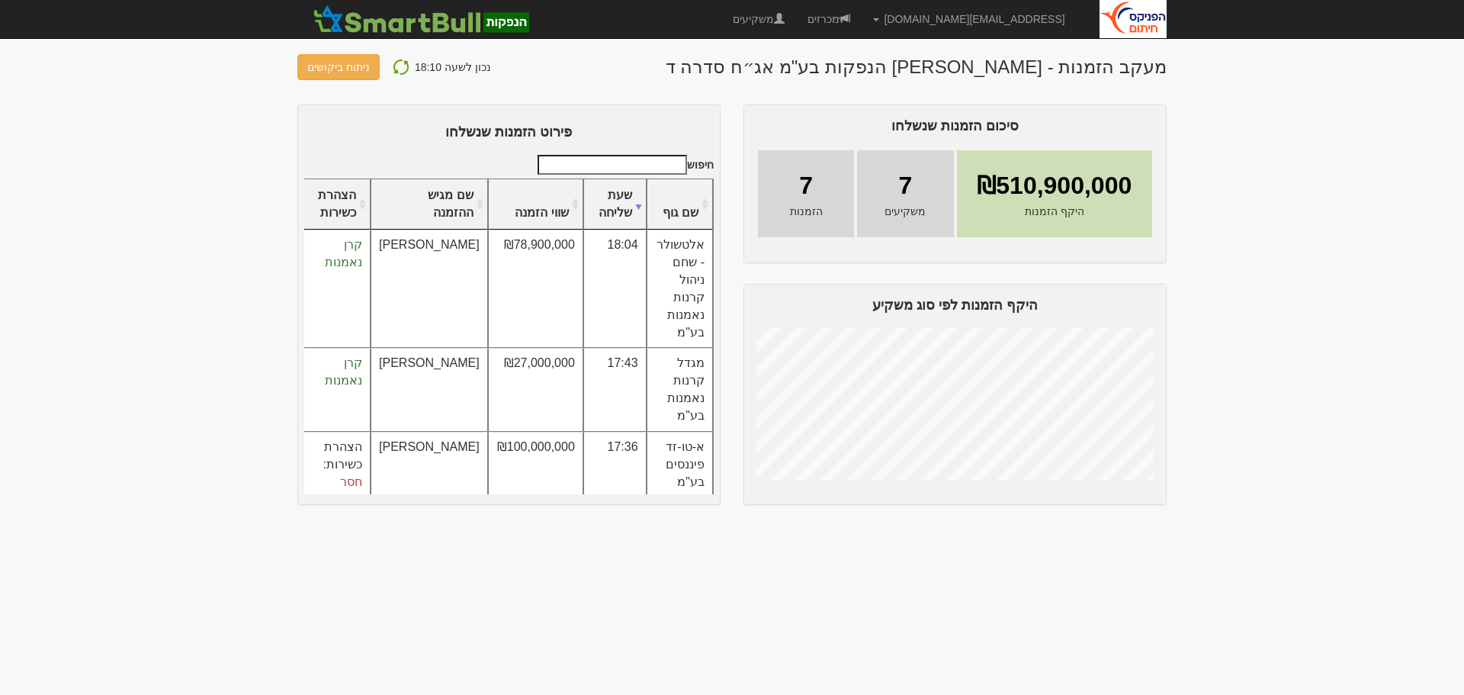
click at [392, 73] on img at bounding box center [401, 67] width 18 height 18
click at [337, 66] on link "ניתוח ביקושים" at bounding box center [338, 67] width 82 height 26
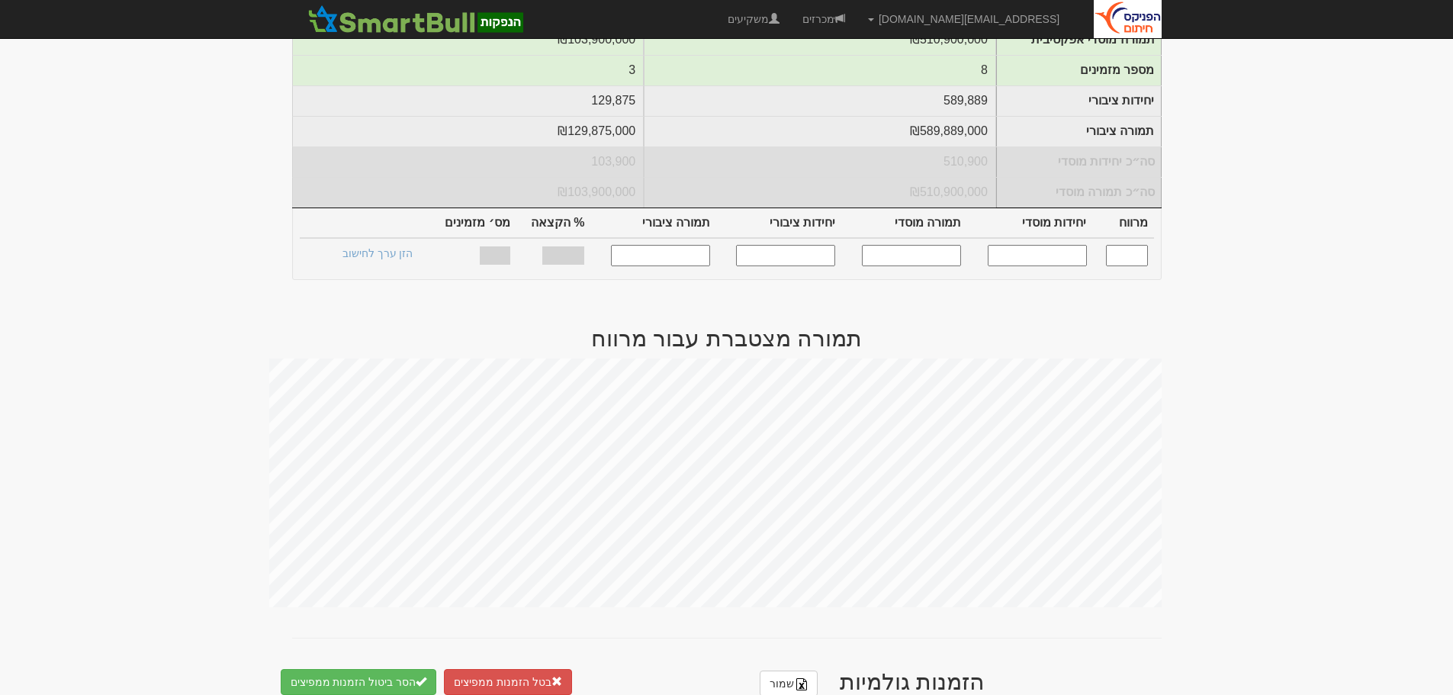
scroll to position [610, 0]
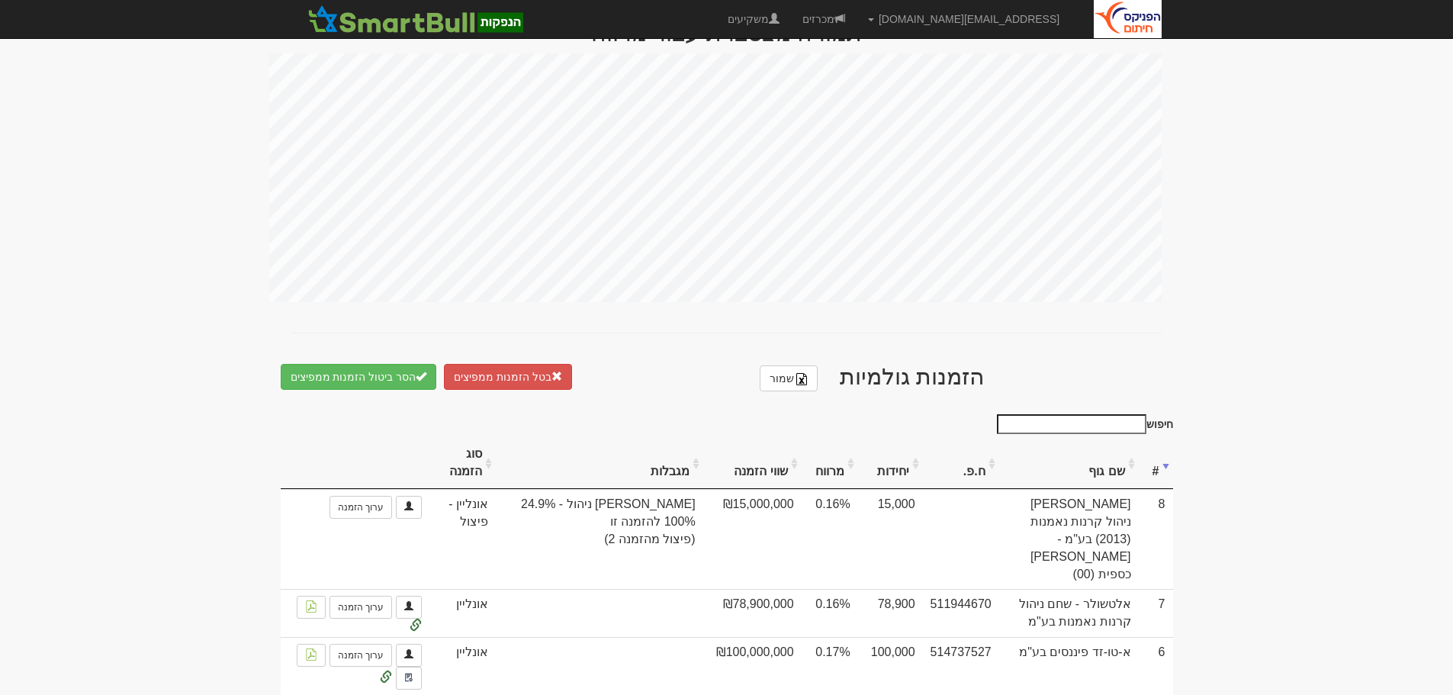
click at [1161, 458] on th "#" at bounding box center [1156, 463] width 34 height 51
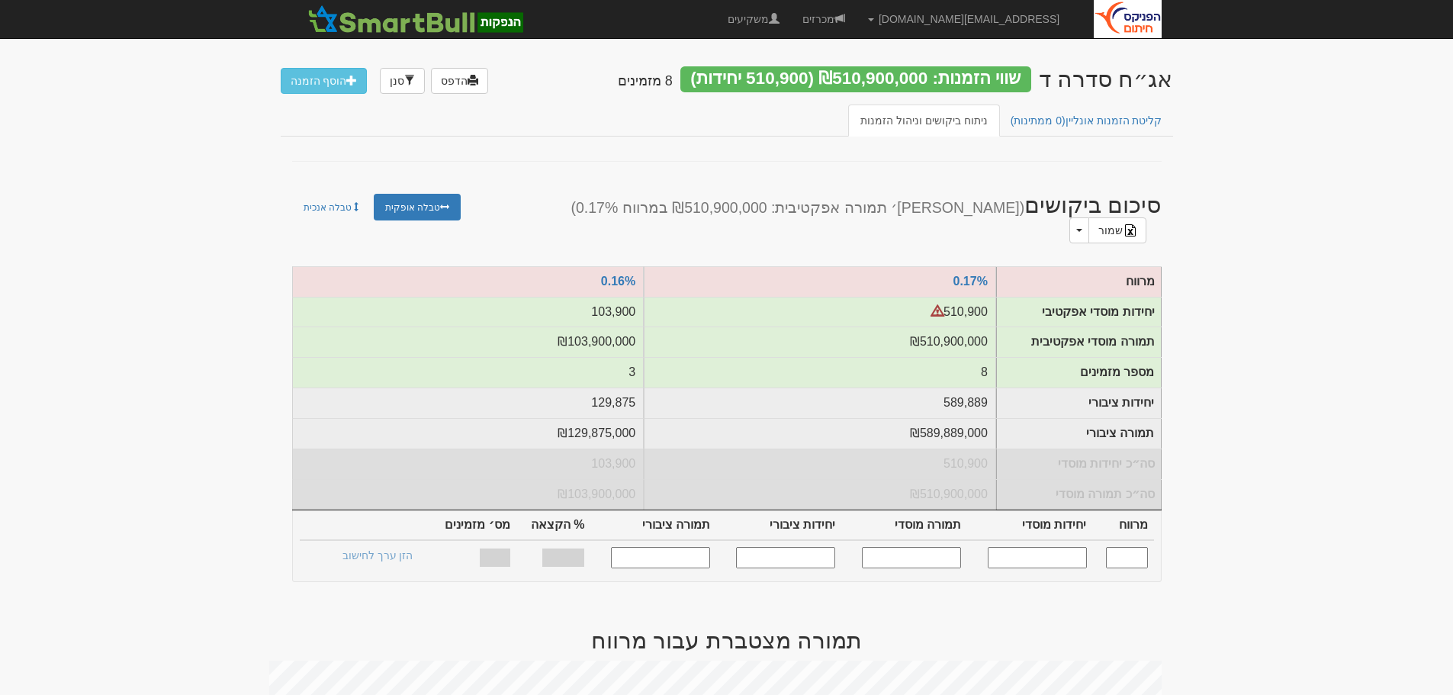
scroll to position [0, 0]
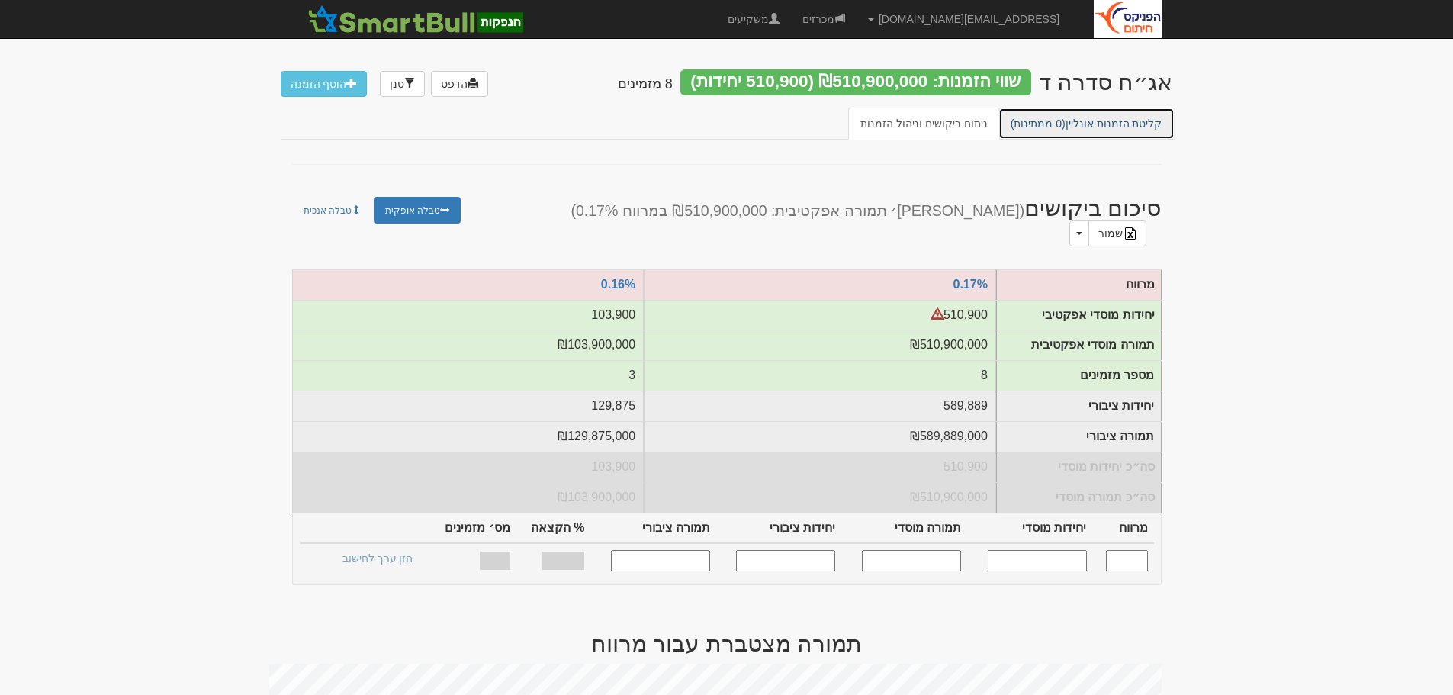
click at [1094, 120] on link "קליטת הזמנות אונליין (0 ממתינות)" at bounding box center [1086, 124] width 176 height 32
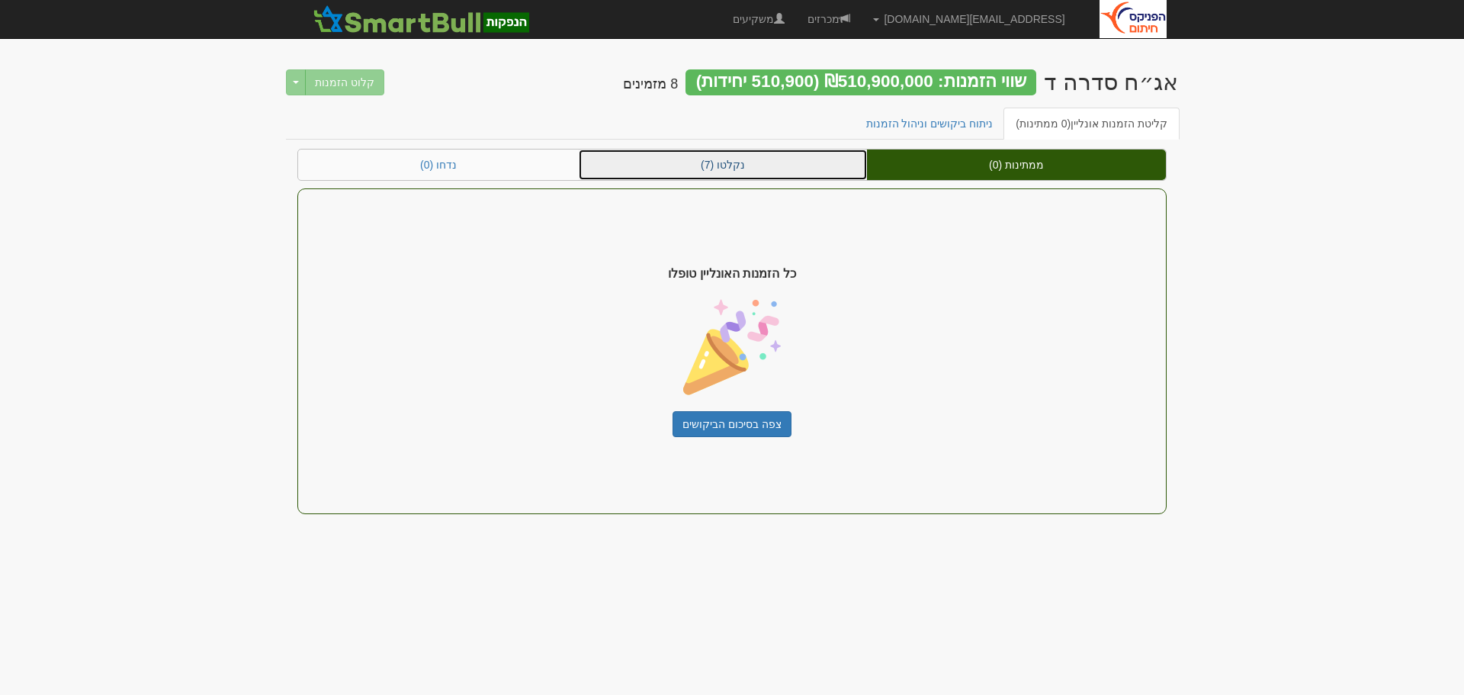
click at [738, 163] on link "נקלטו (7)" at bounding box center [723, 164] width 288 height 31
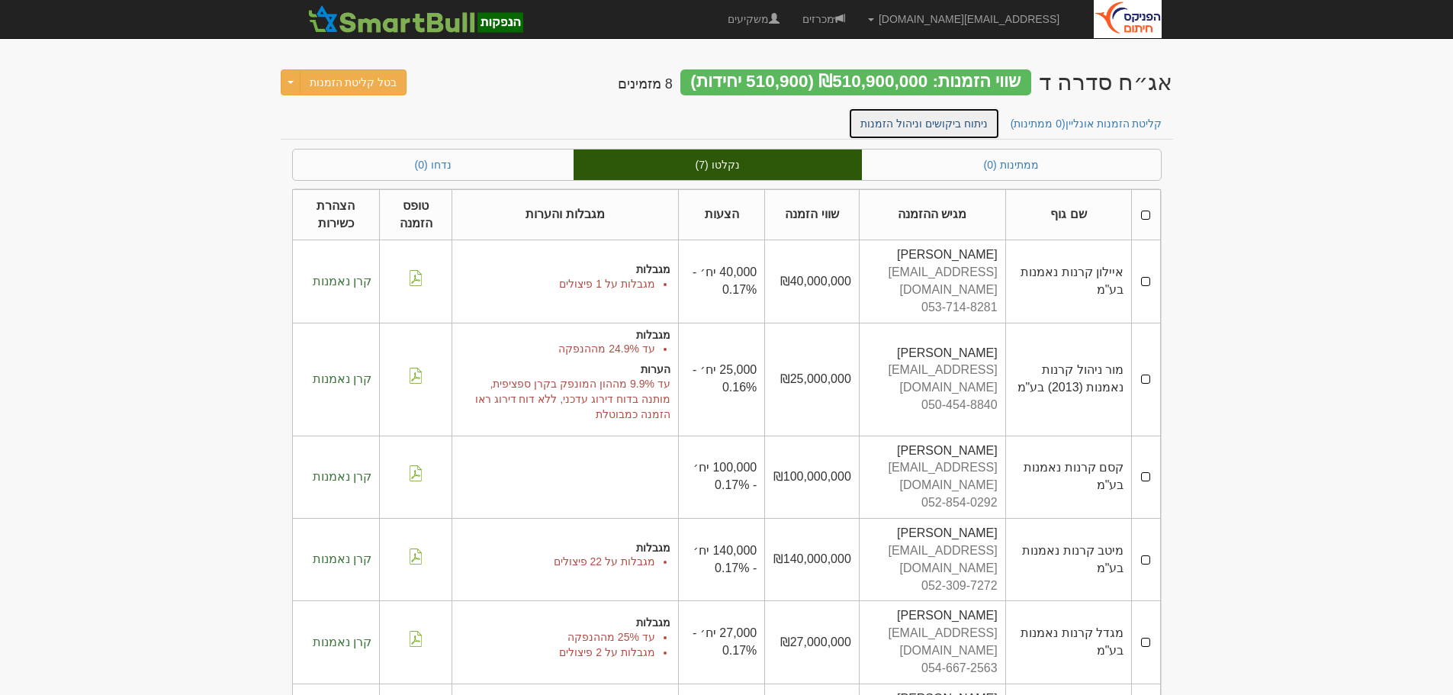
click at [912, 122] on link "ניתוח ביקושים וניהול הזמנות" at bounding box center [924, 124] width 152 height 32
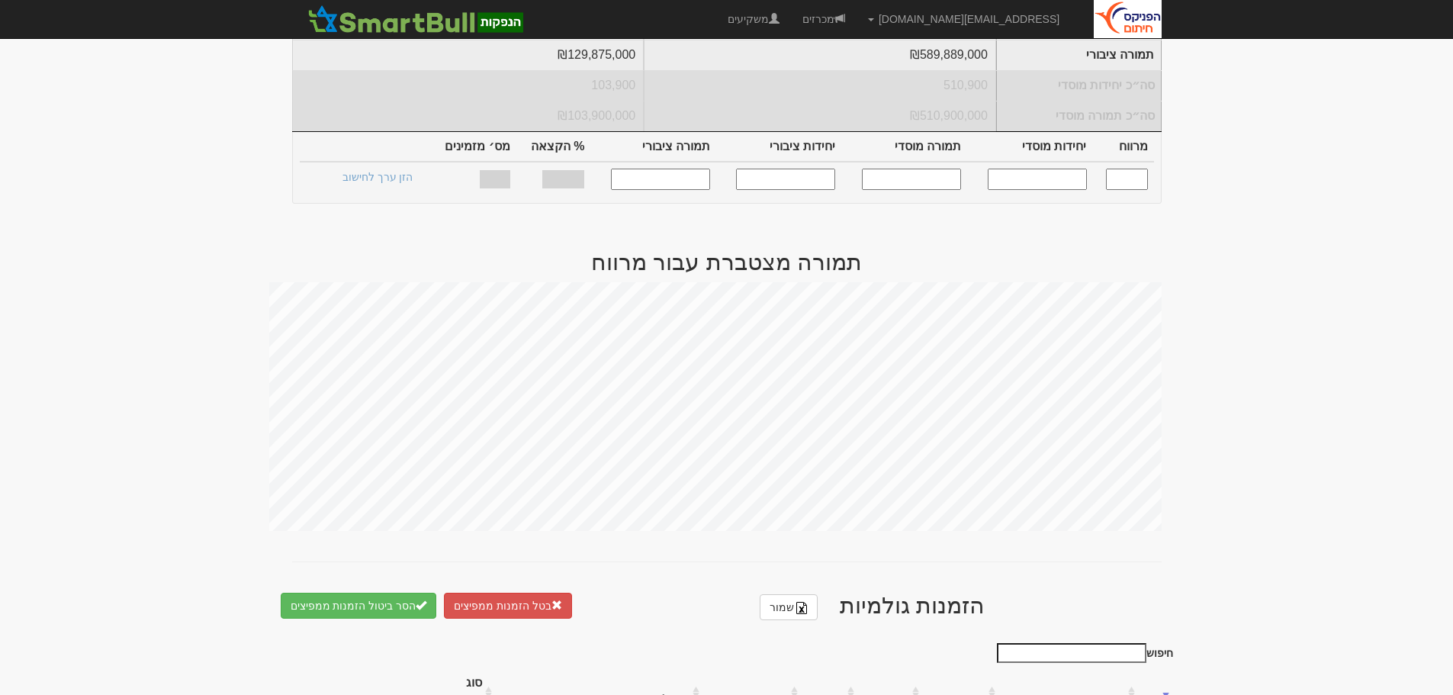
scroll to position [763, 0]
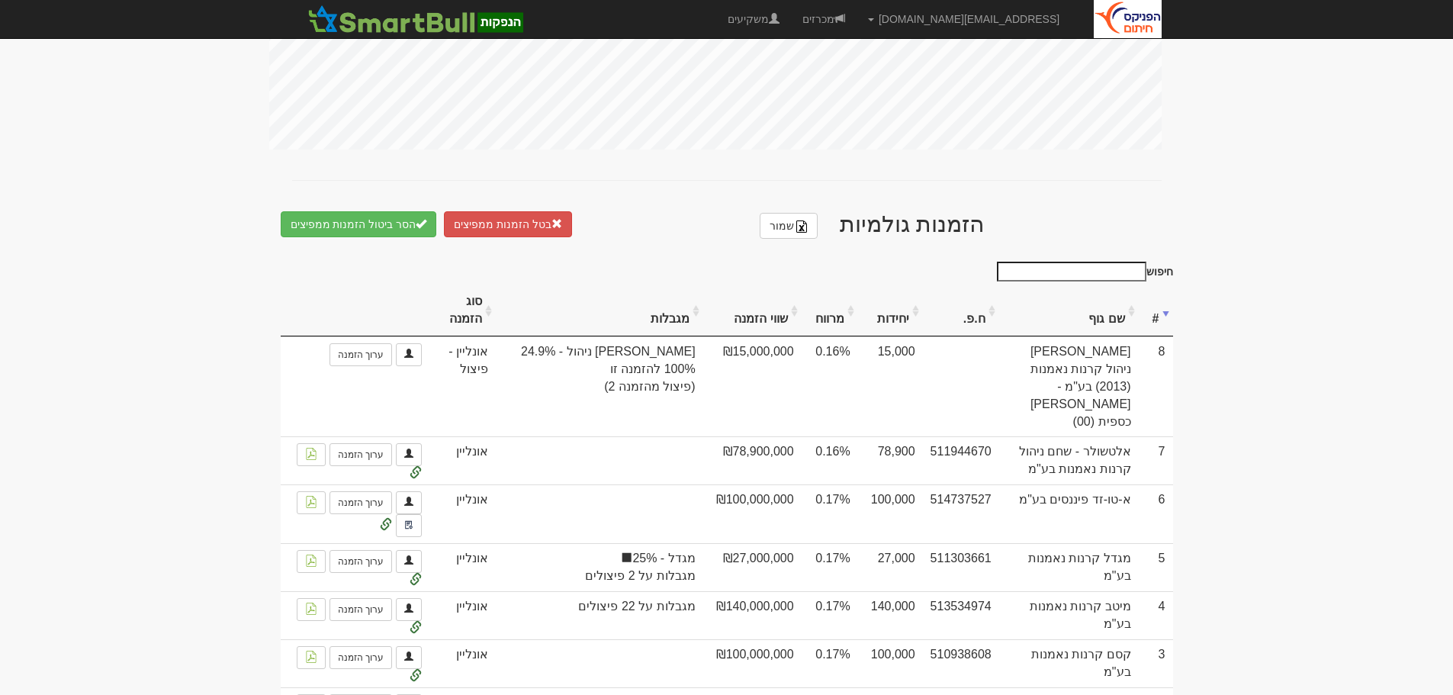
click at [1161, 302] on th "#" at bounding box center [1156, 310] width 34 height 51
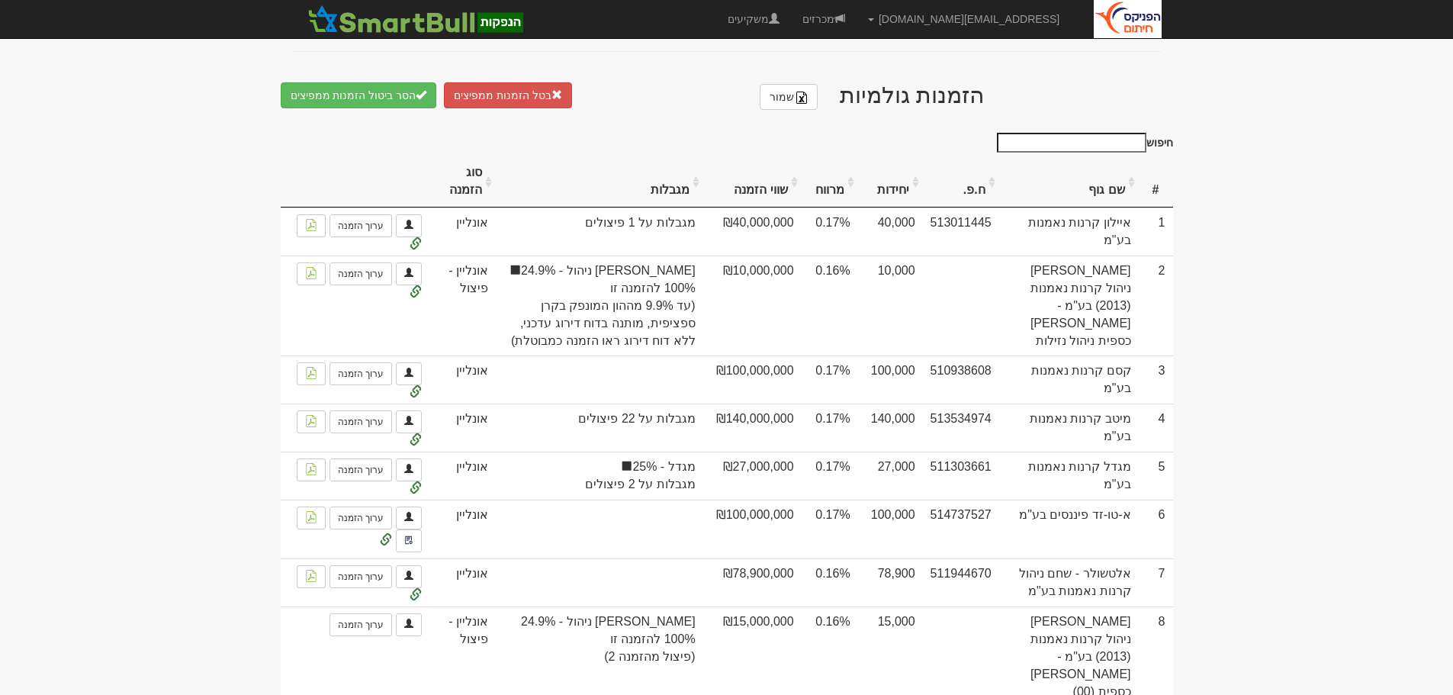
scroll to position [918, 0]
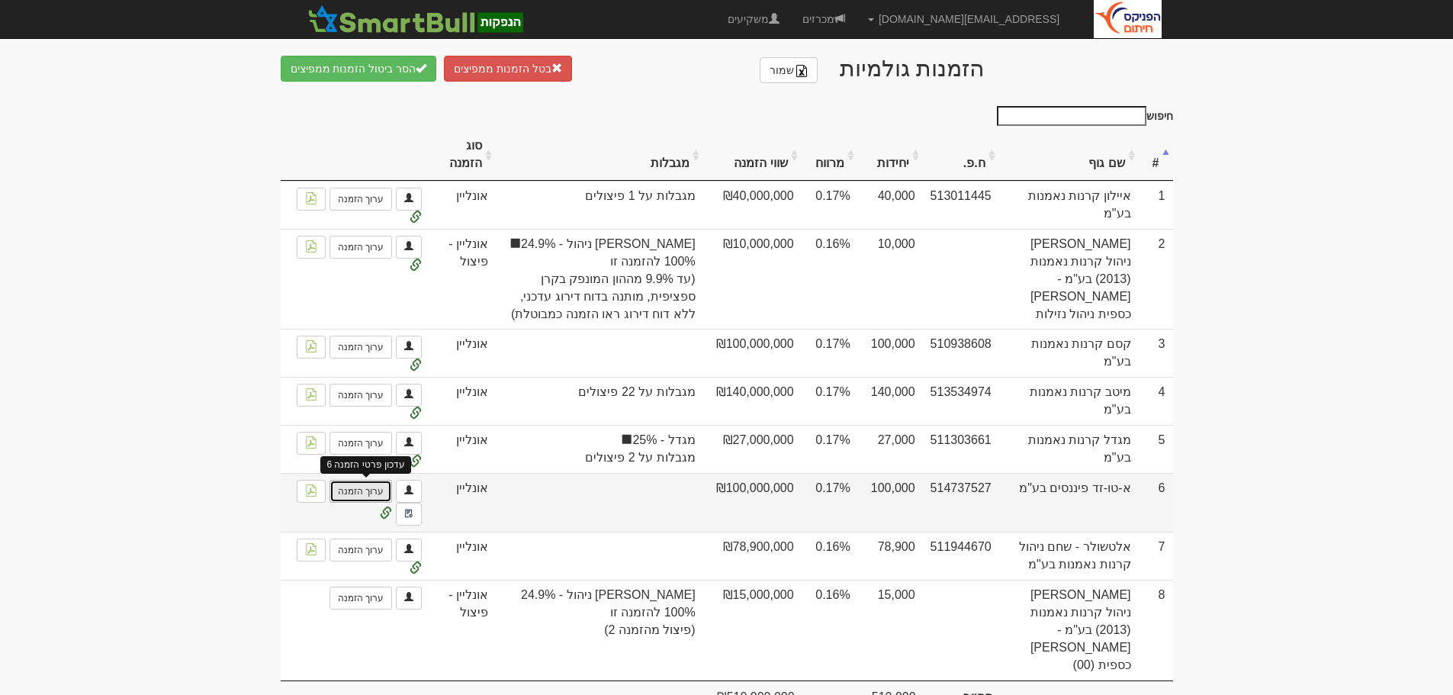
click at [363, 481] on link "ערוך הזמנה" at bounding box center [361, 491] width 63 height 23
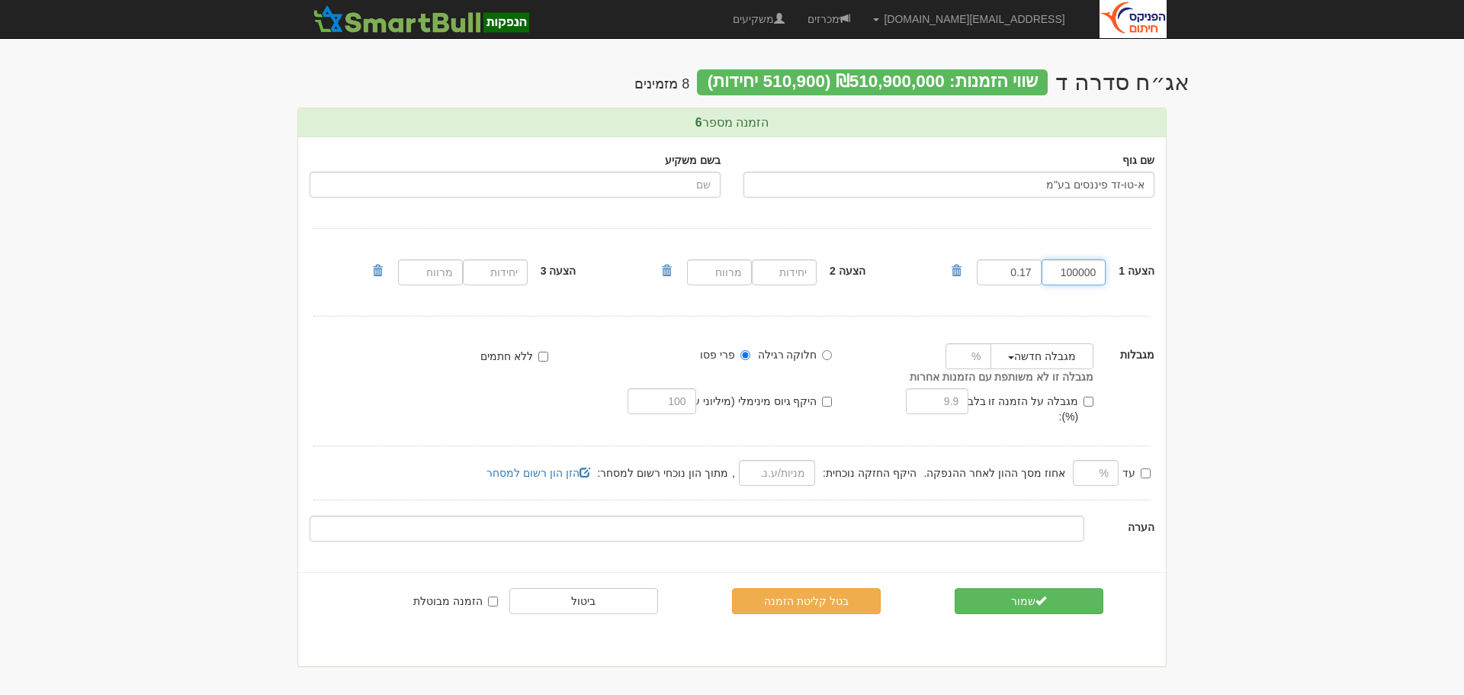
click at [1064, 275] on input "100000" at bounding box center [1074, 272] width 65 height 26
type input "104000"
click at [1022, 588] on button "שמור" at bounding box center [1029, 601] width 149 height 26
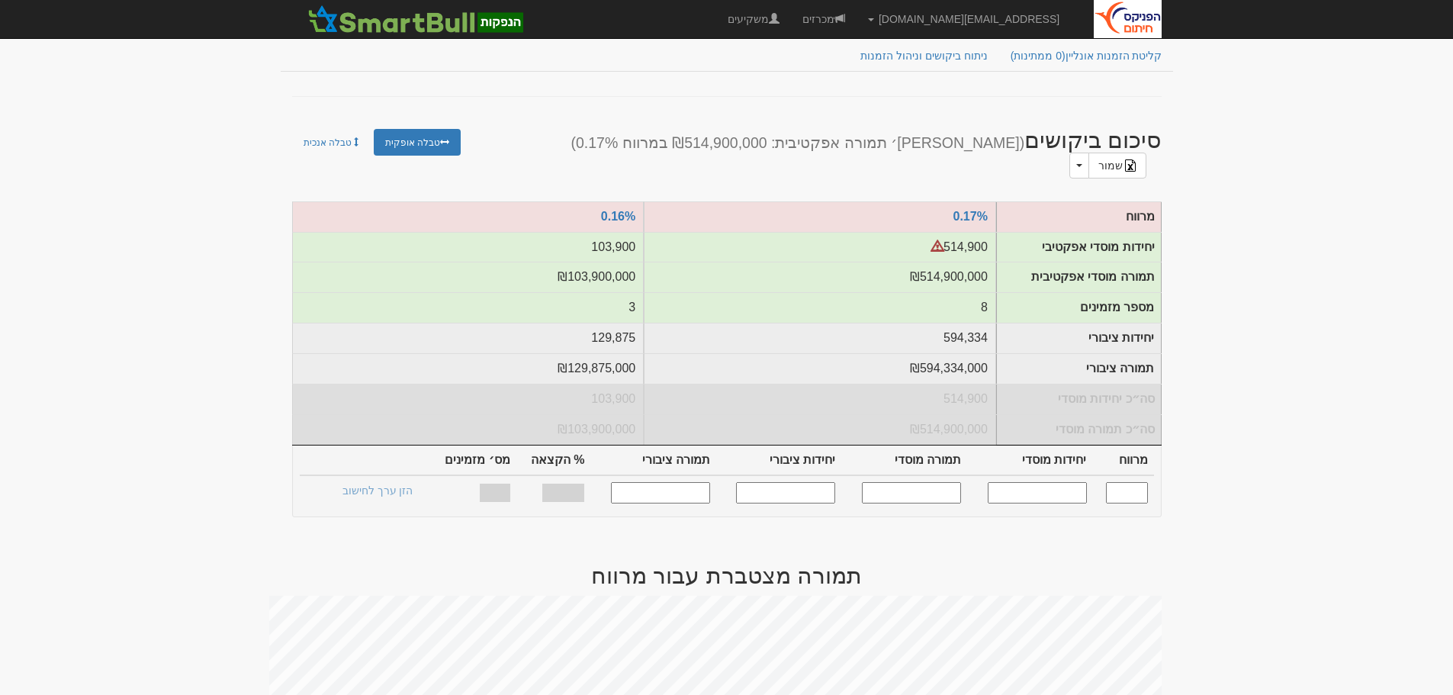
scroll to position [153, 0]
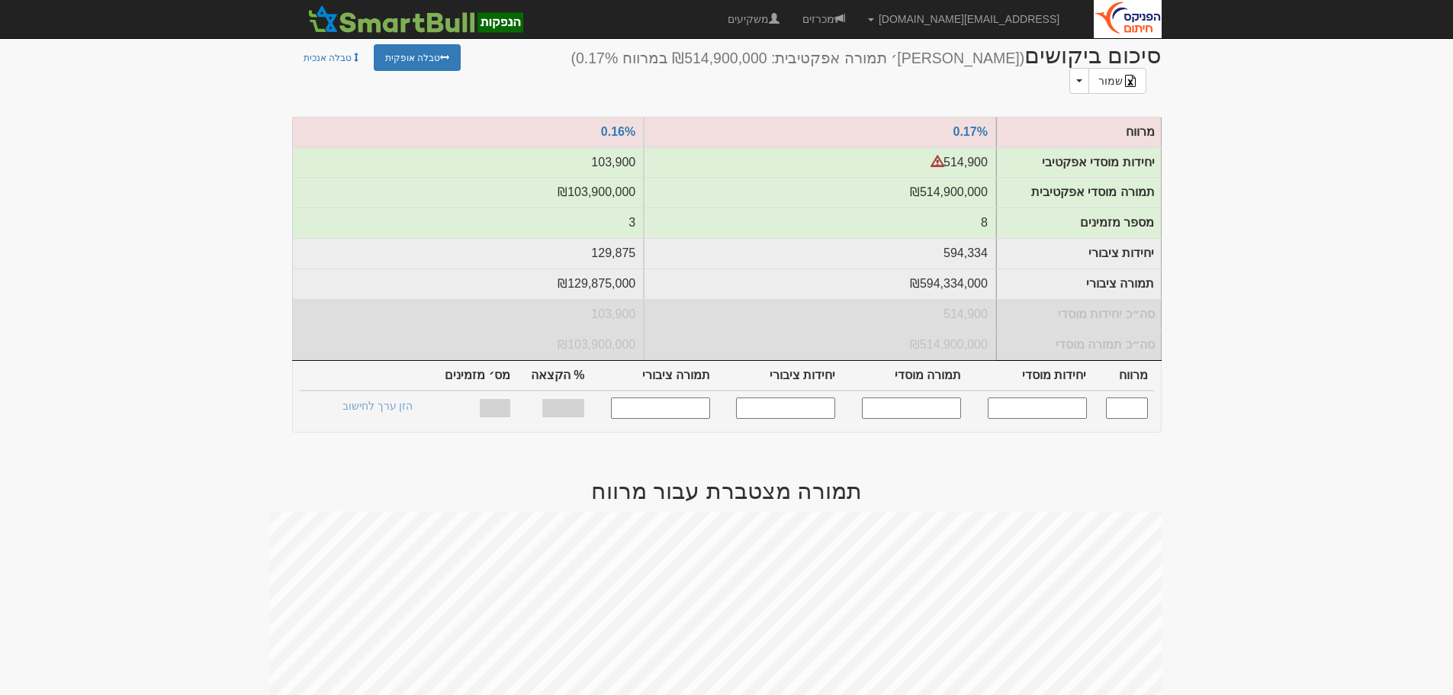
click at [1121, 397] on input "text" at bounding box center [1127, 407] width 42 height 21
type input "0.170"
type input "514,900"
type input "514,900,000"
type input "594,334"
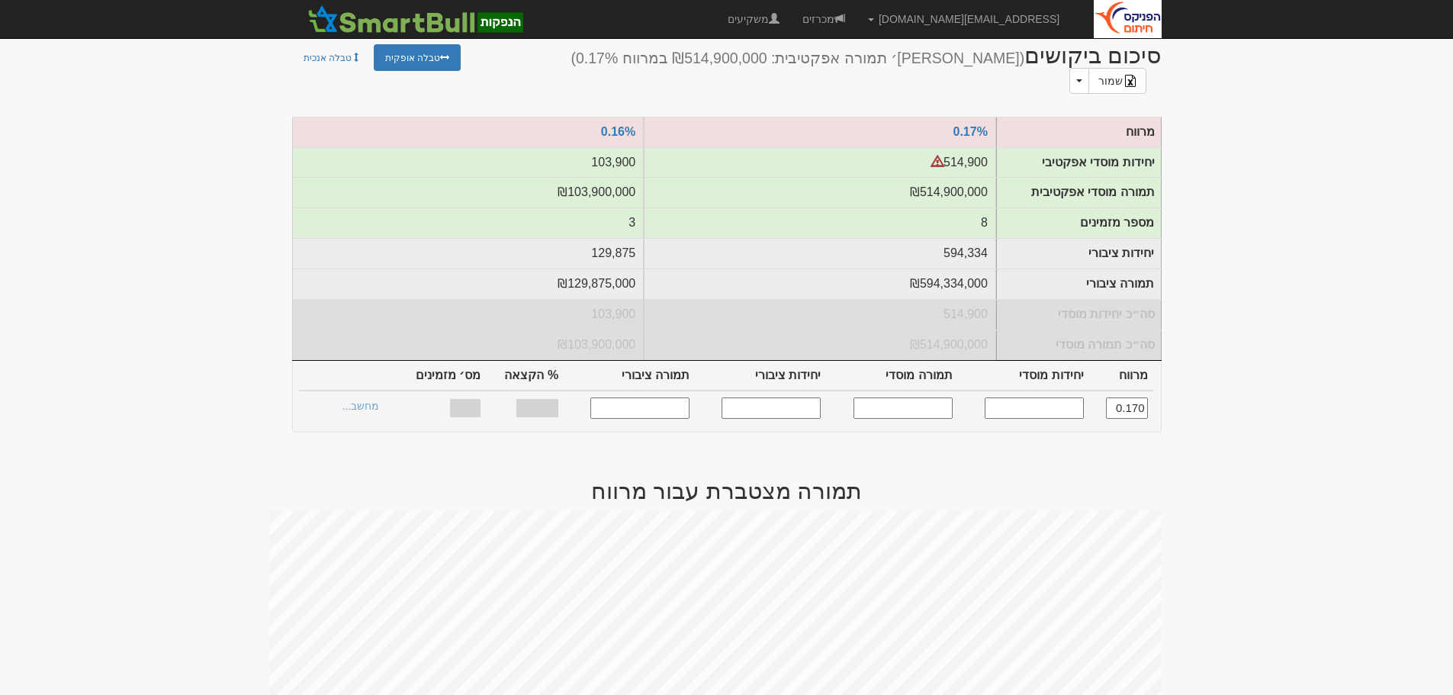
type input "594,334,000"
type input "100%"
type input "8"
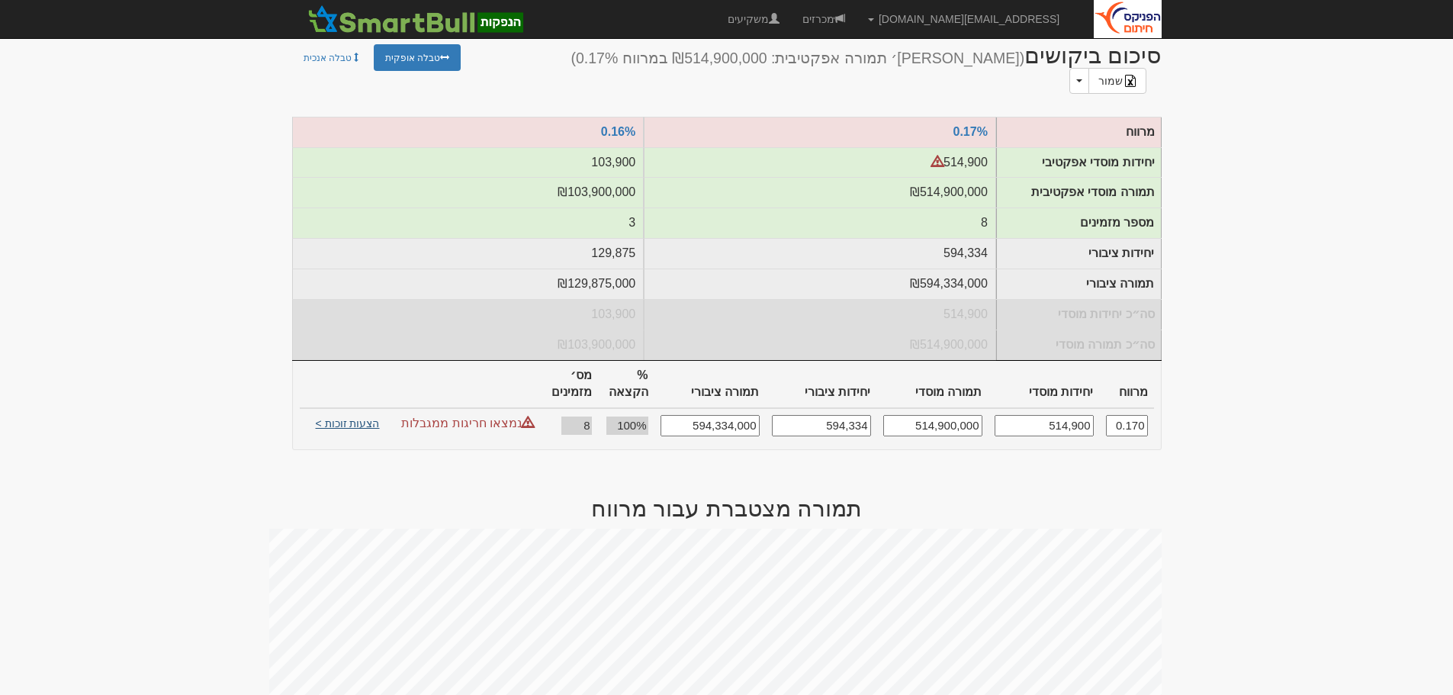
type input "0.170"
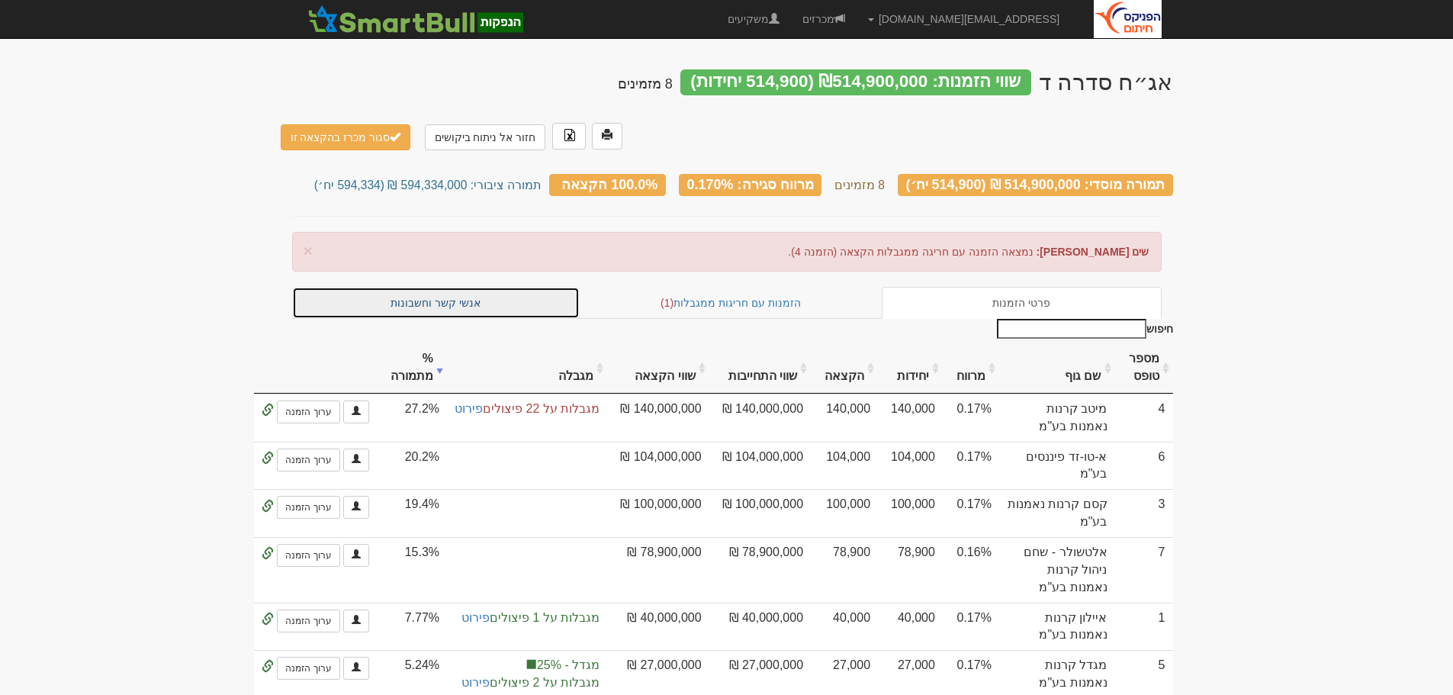
click at [449, 287] on link "אנשי קשר וחשבונות" at bounding box center [436, 303] width 288 height 32
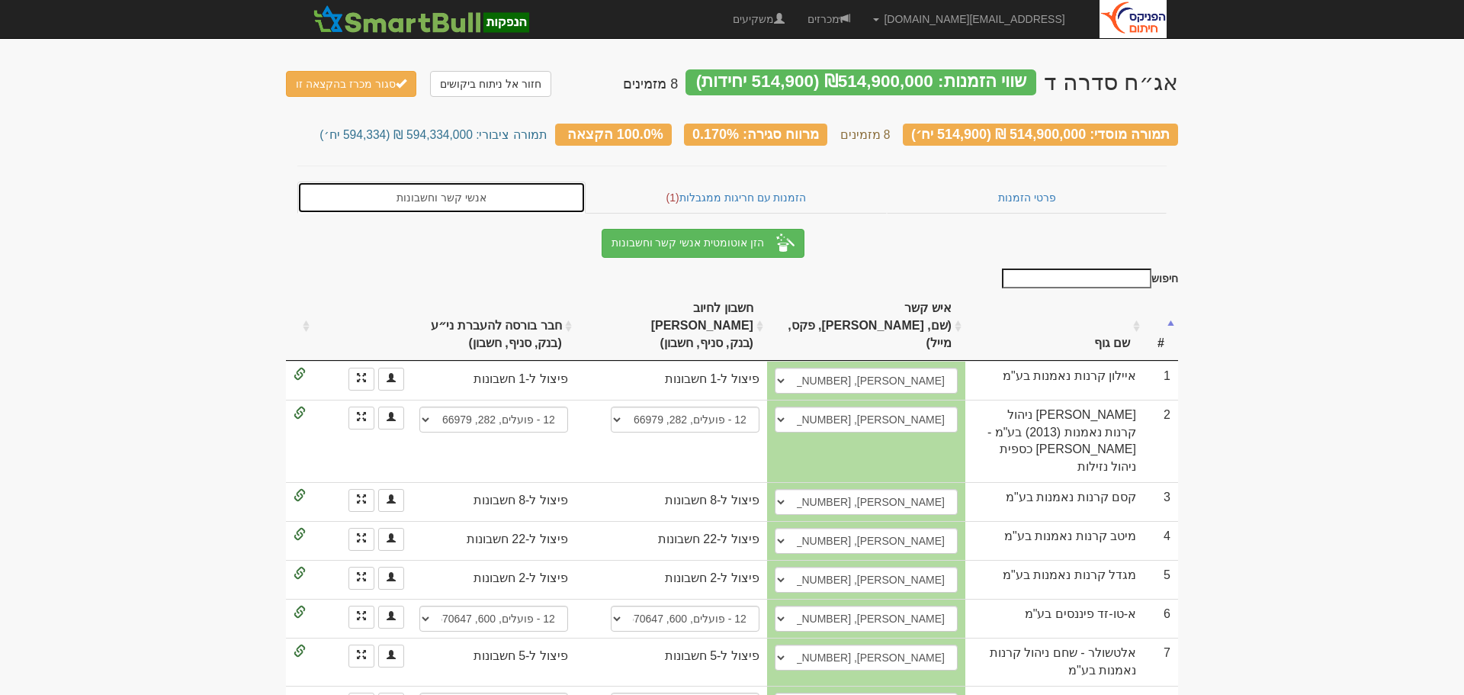
click at [460, 194] on link "אנשי קשר וחשבונות" at bounding box center [441, 198] width 288 height 32
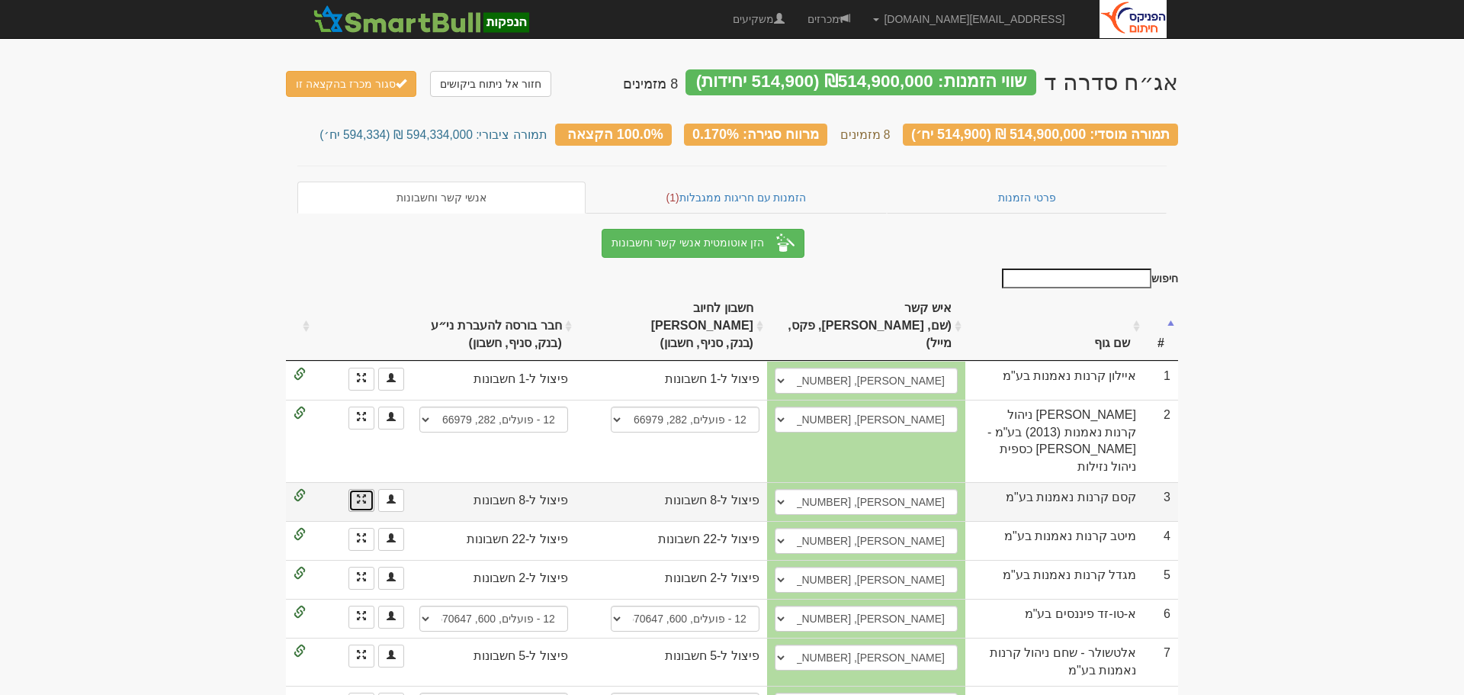
click at [356, 489] on link at bounding box center [362, 500] width 26 height 23
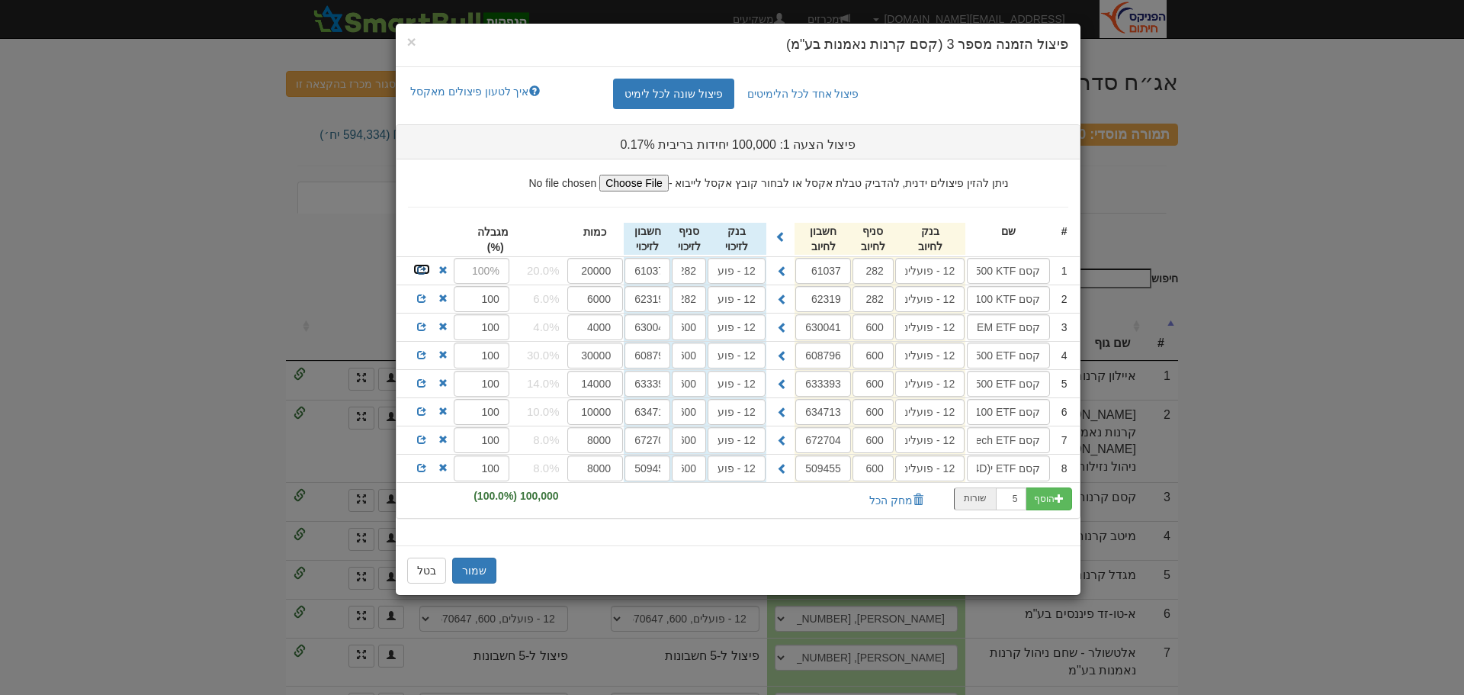
click at [422, 270] on span at bounding box center [421, 269] width 9 height 9
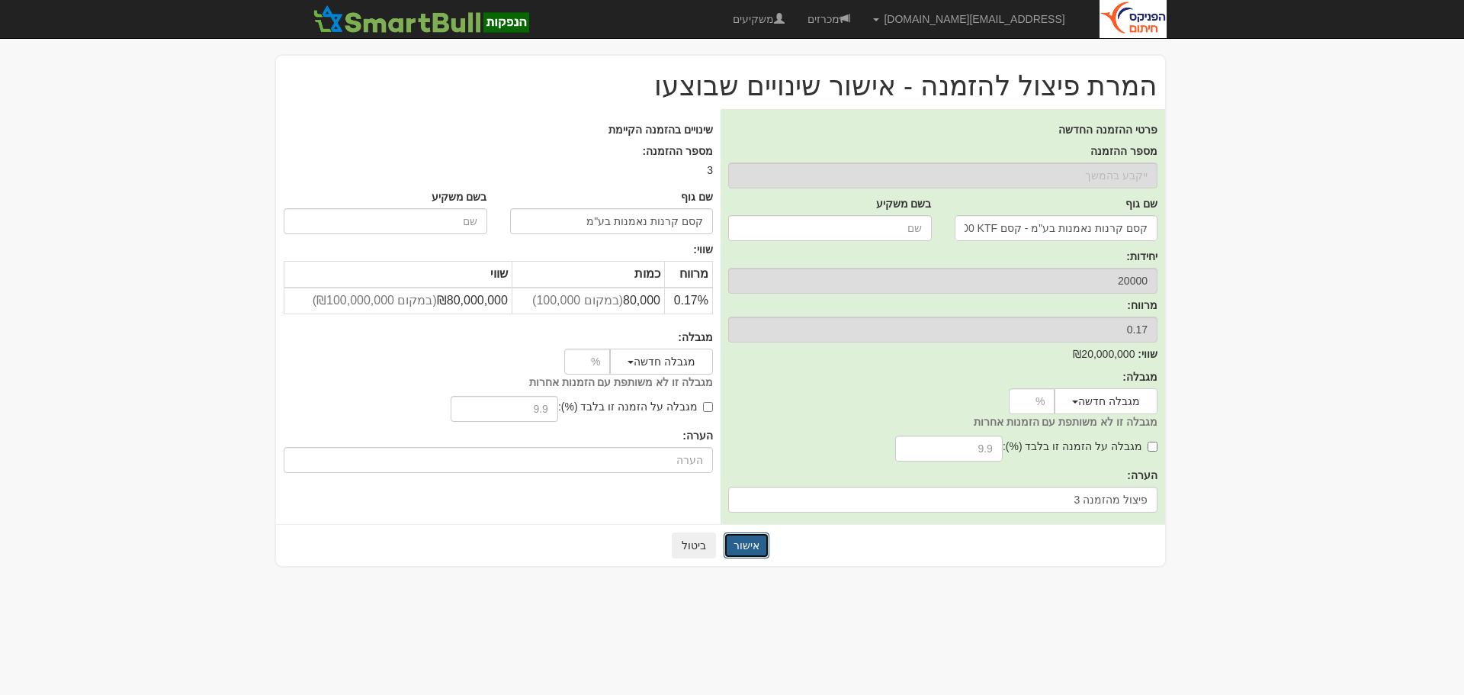
click at [742, 542] on button "אישור" at bounding box center [747, 545] width 46 height 26
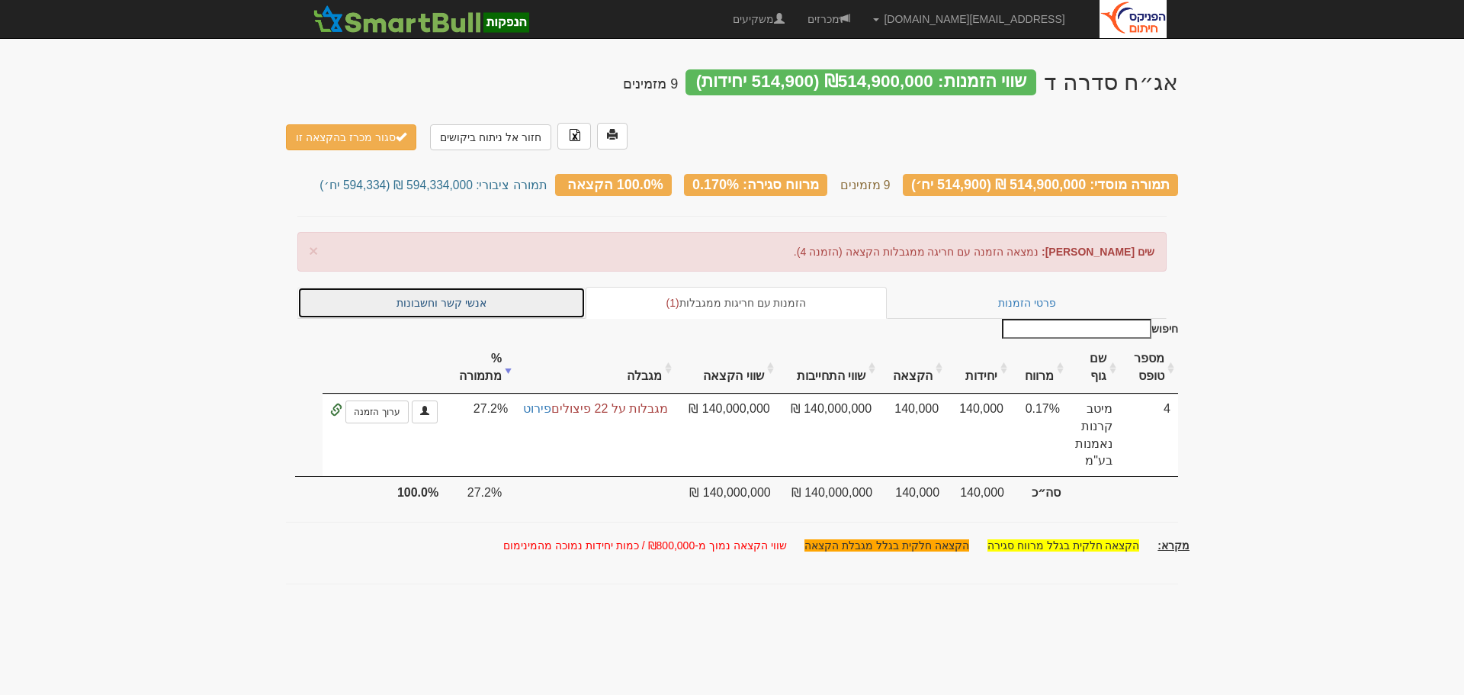
click at [453, 287] on link "אנשי קשר וחשבונות" at bounding box center [441, 303] width 288 height 32
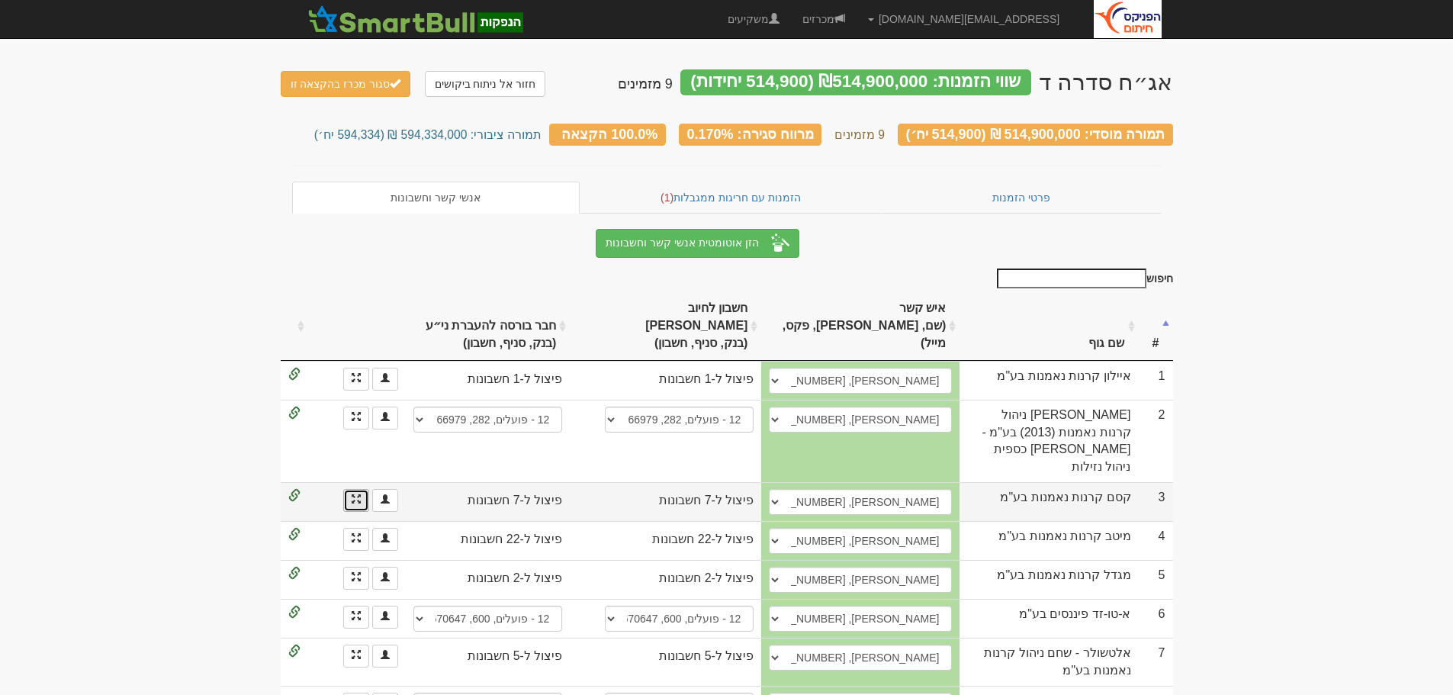
click at [350, 489] on link at bounding box center [356, 500] width 26 height 23
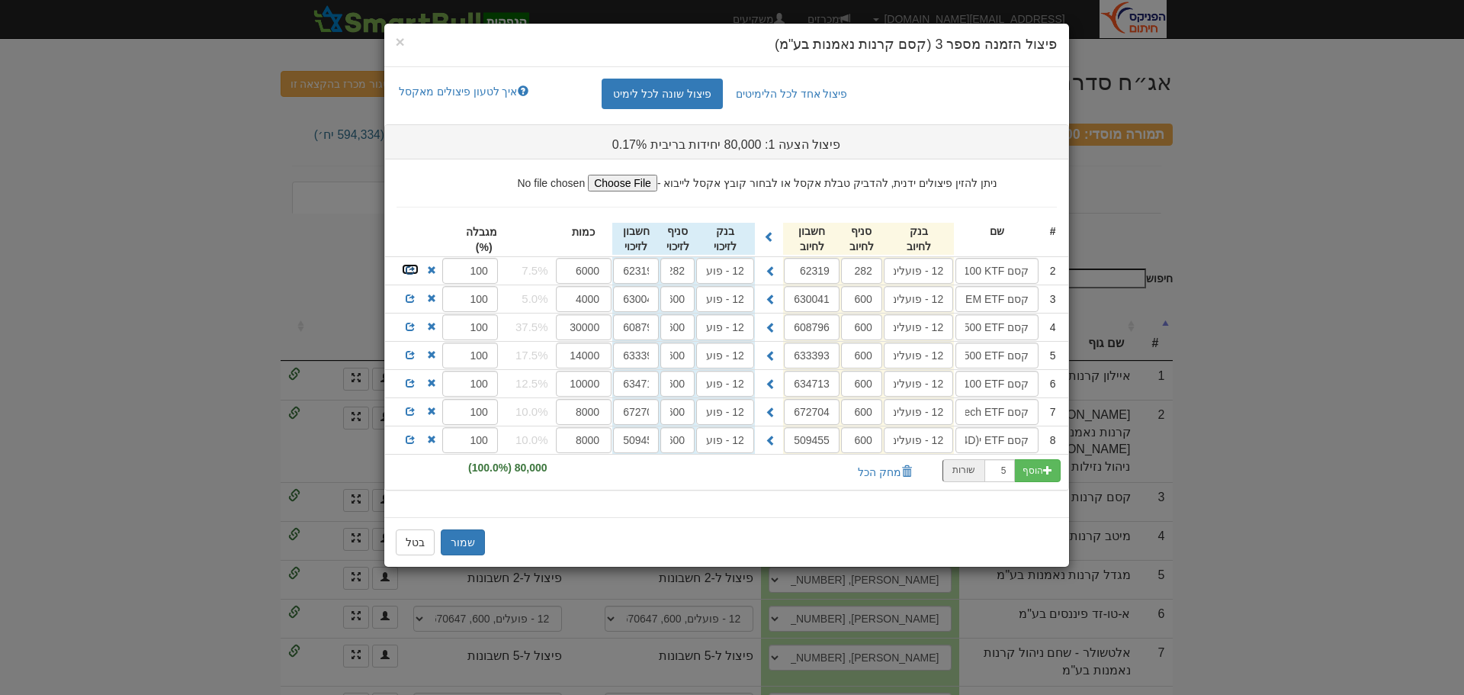
click at [411, 268] on span at bounding box center [410, 269] width 9 height 9
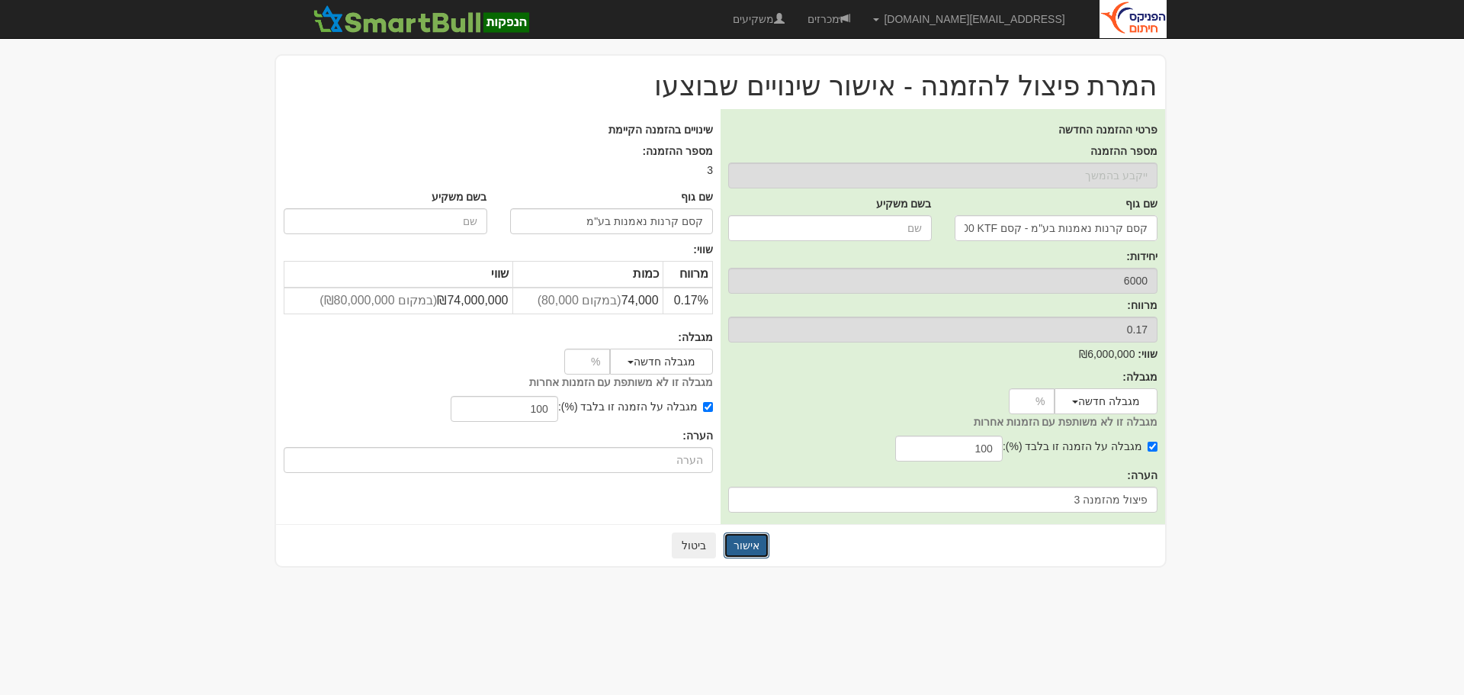
click at [747, 544] on button "אישור" at bounding box center [747, 545] width 46 height 26
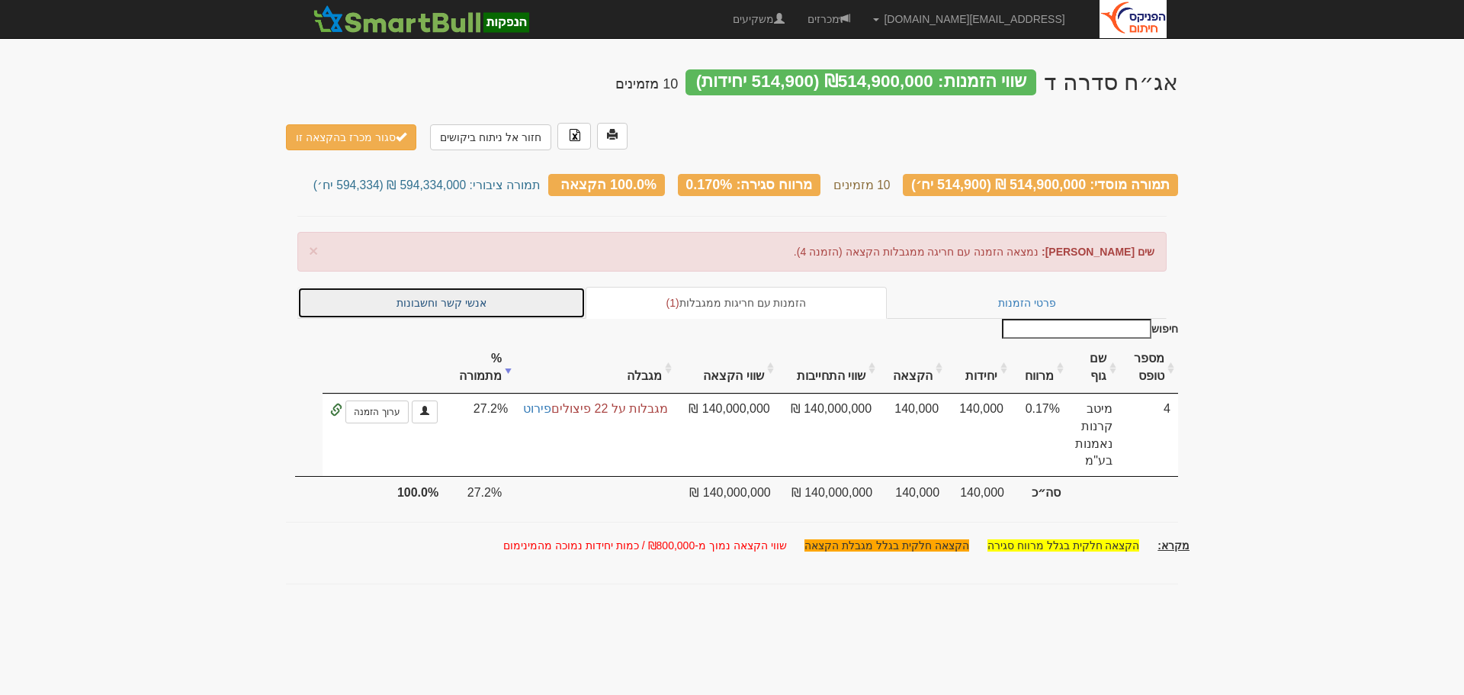
click at [452, 287] on link "אנשי קשר וחשבונות" at bounding box center [441, 303] width 288 height 32
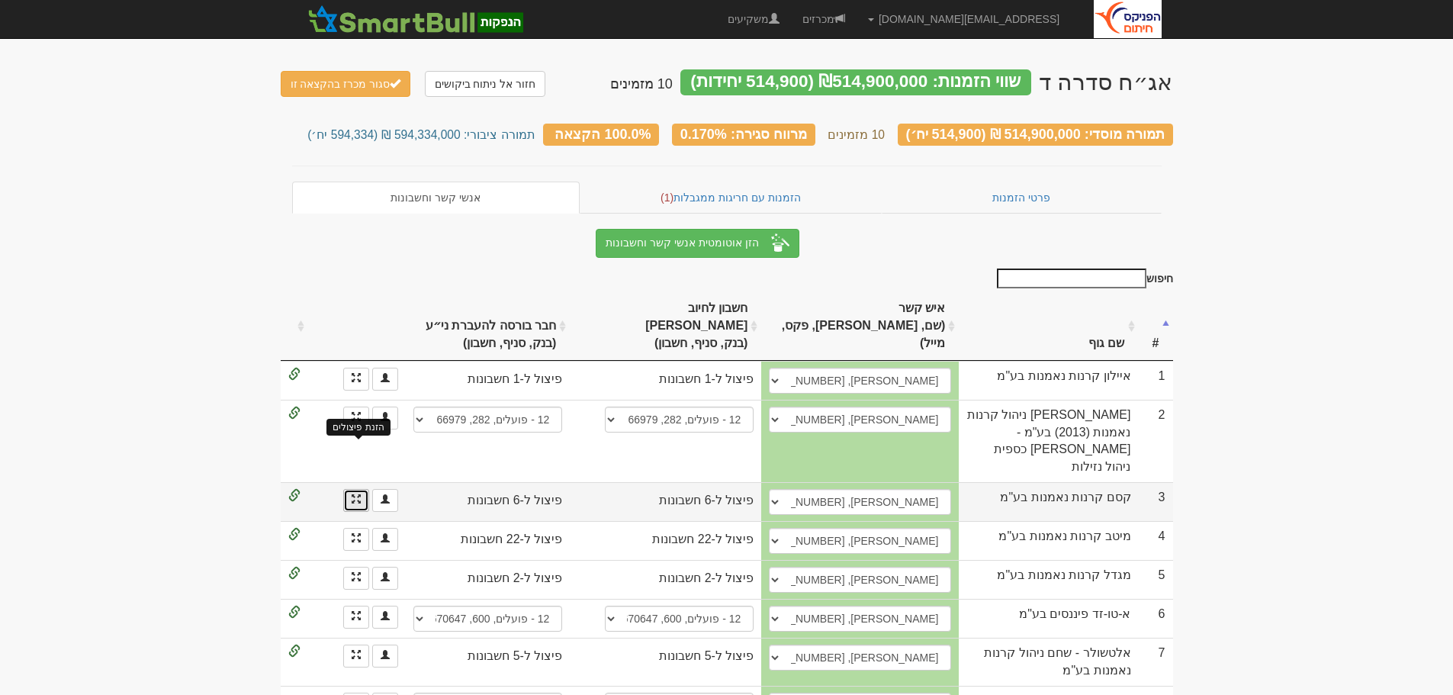
click at [355, 494] on span at bounding box center [356, 498] width 9 height 9
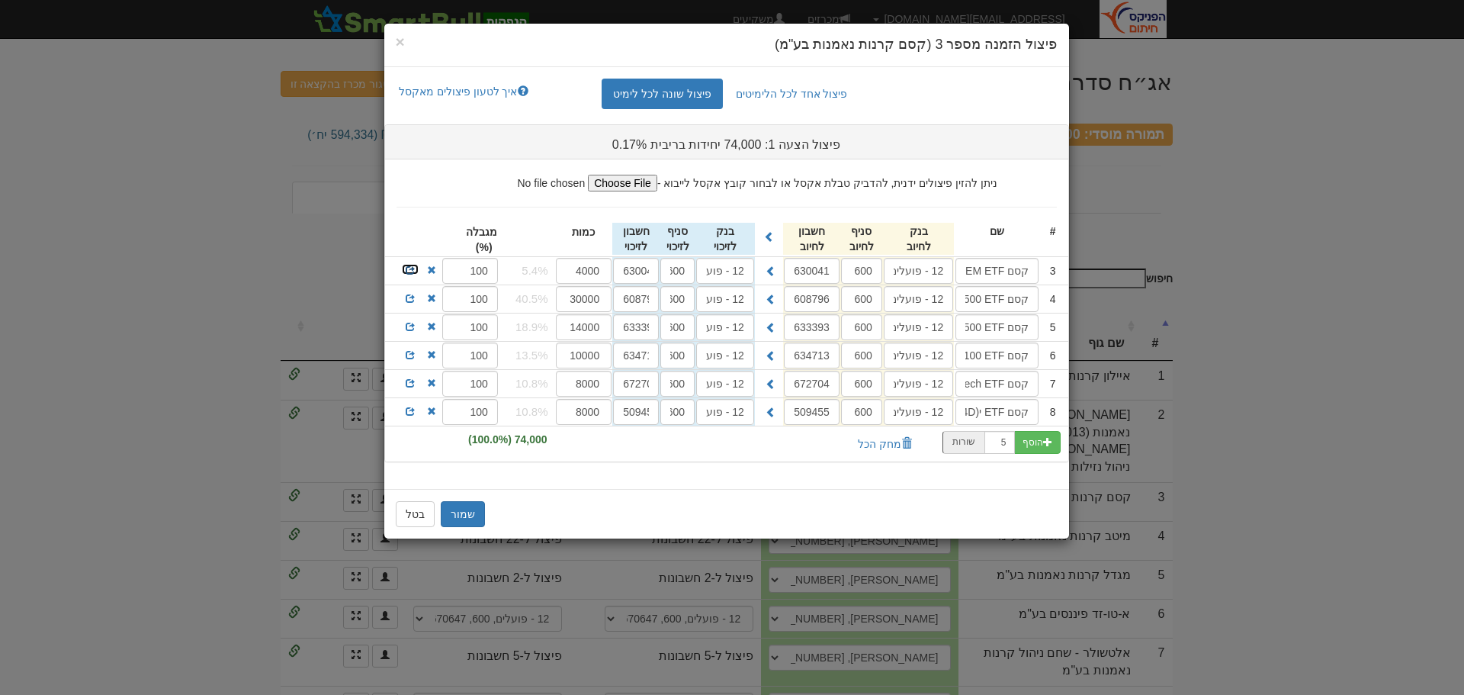
click at [411, 270] on span at bounding box center [410, 269] width 9 height 9
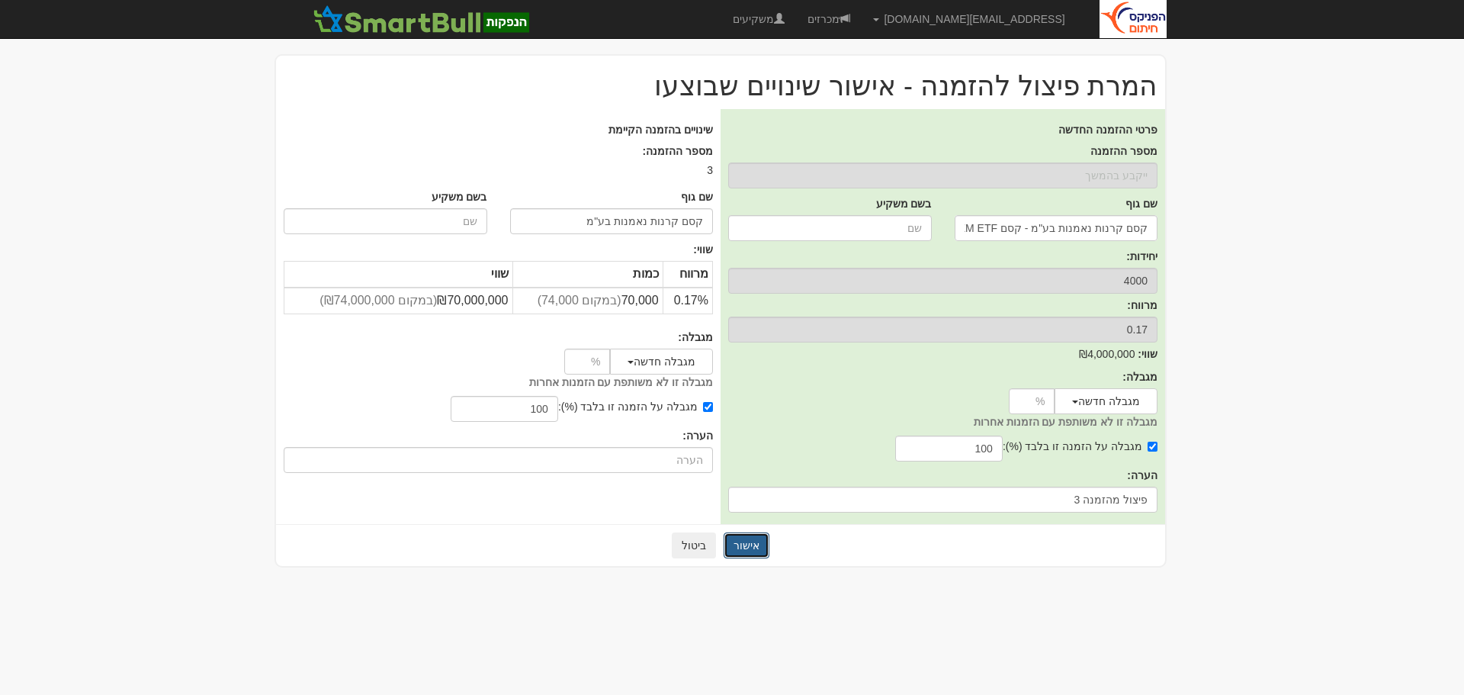
click at [741, 543] on button "אישור" at bounding box center [747, 545] width 46 height 26
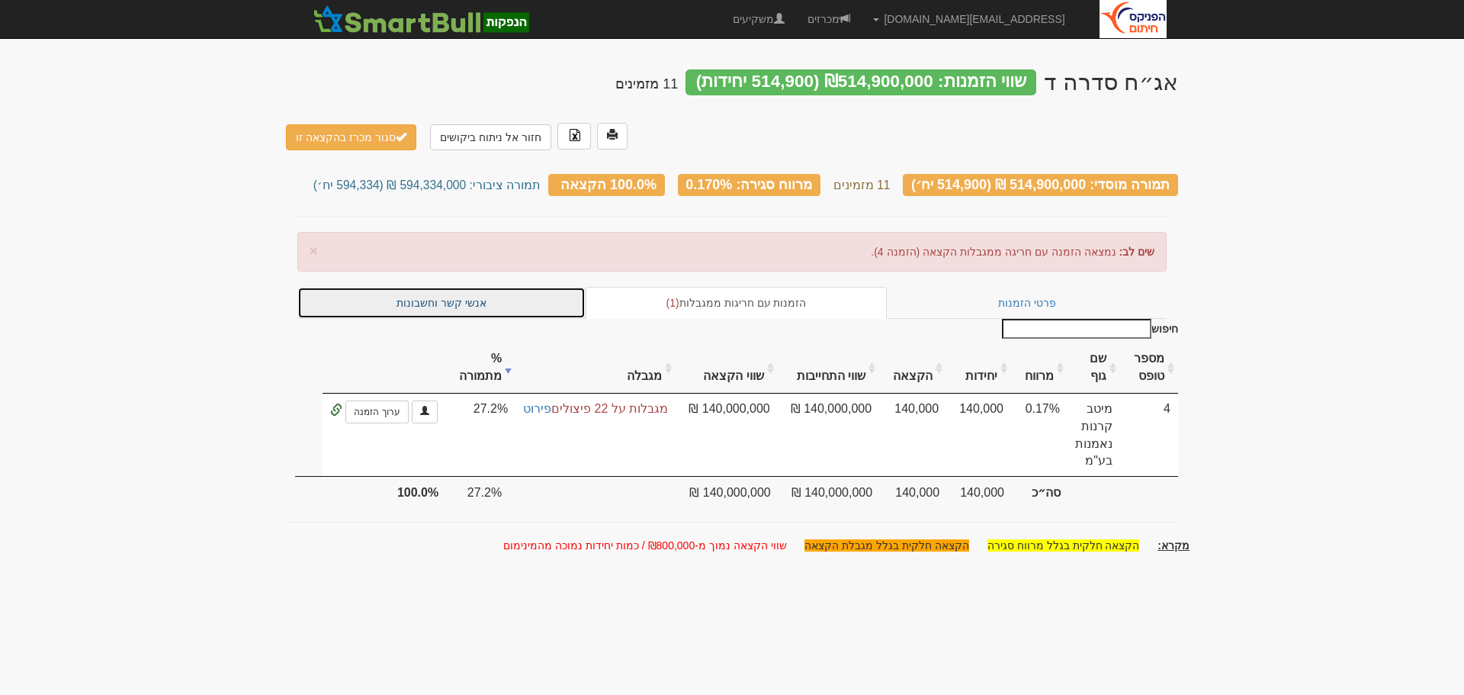
click at [440, 287] on link "אנשי קשר וחשבונות" at bounding box center [441, 303] width 288 height 32
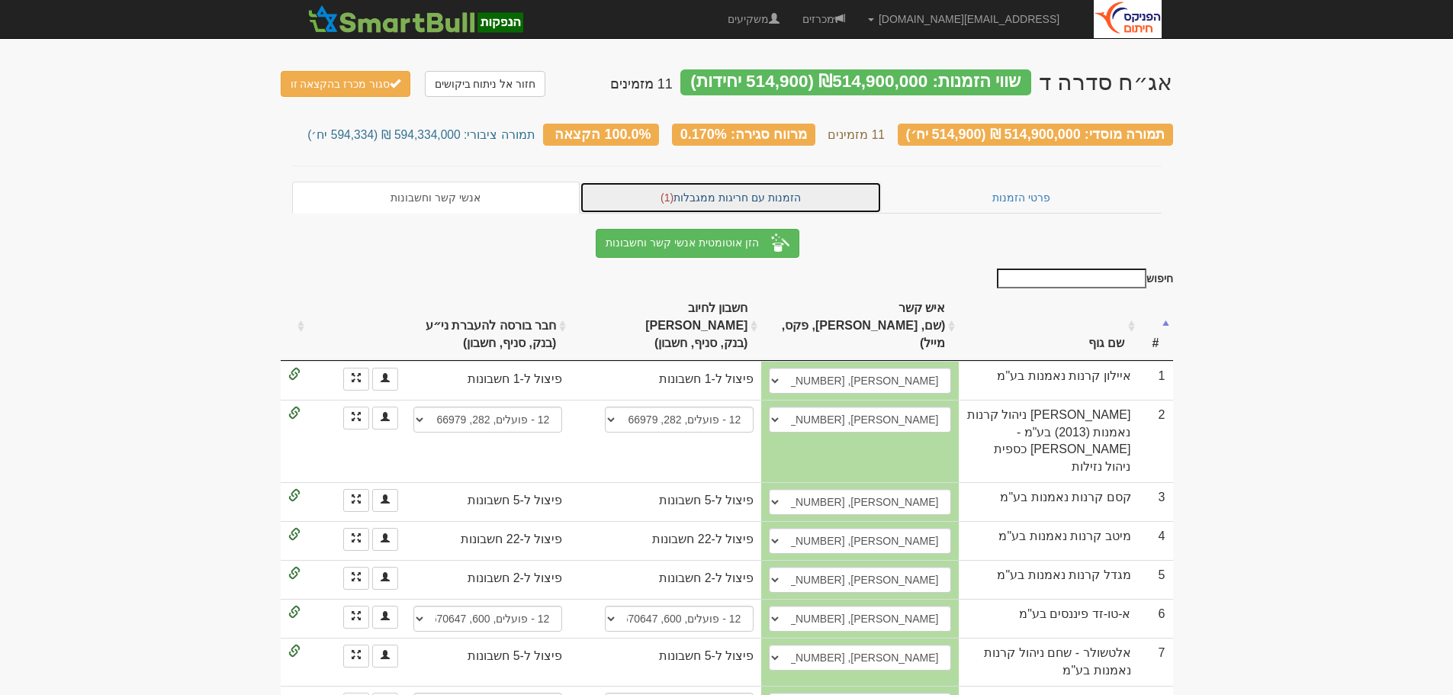
click at [682, 191] on link "הזמנות עם חריגות ממגבלות (1)" at bounding box center [731, 198] width 302 height 32
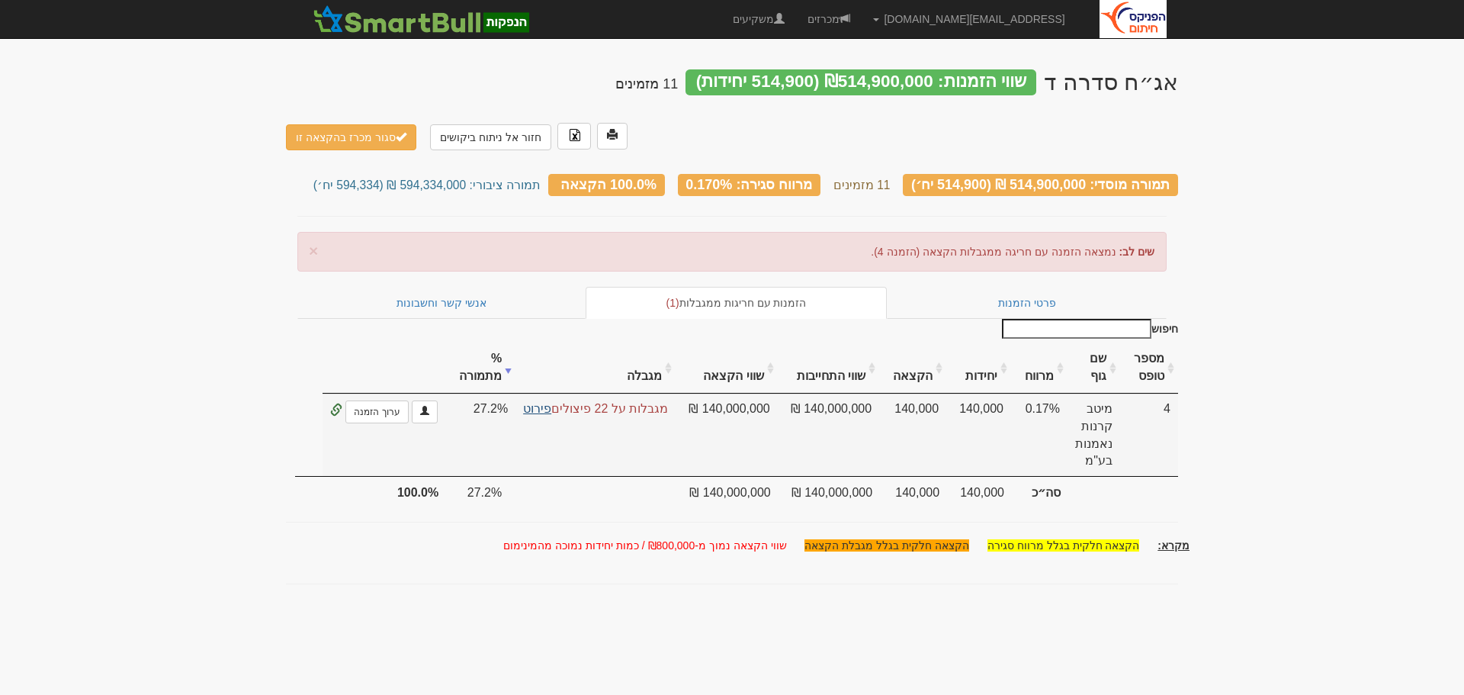
click at [545, 402] on link "פירוט" at bounding box center [537, 408] width 28 height 13
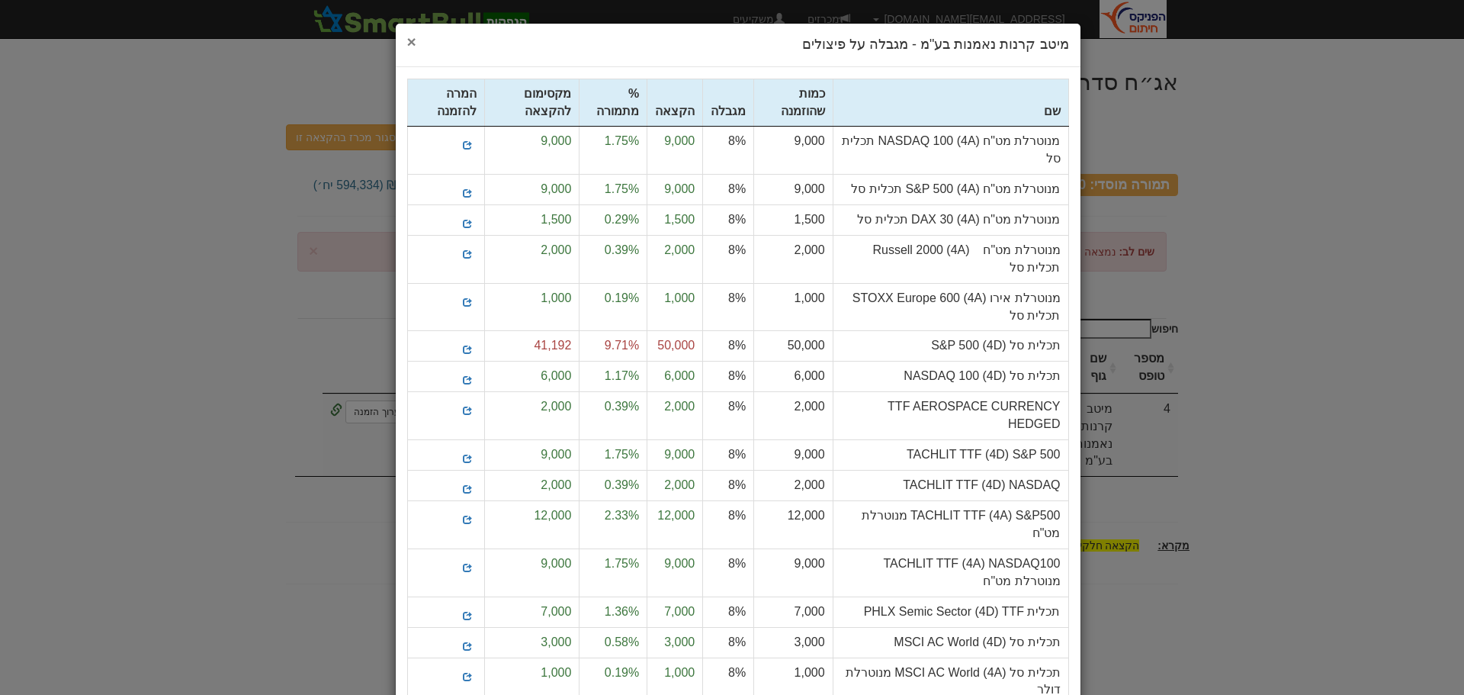
click at [416, 38] on span "×" at bounding box center [411, 42] width 9 height 18
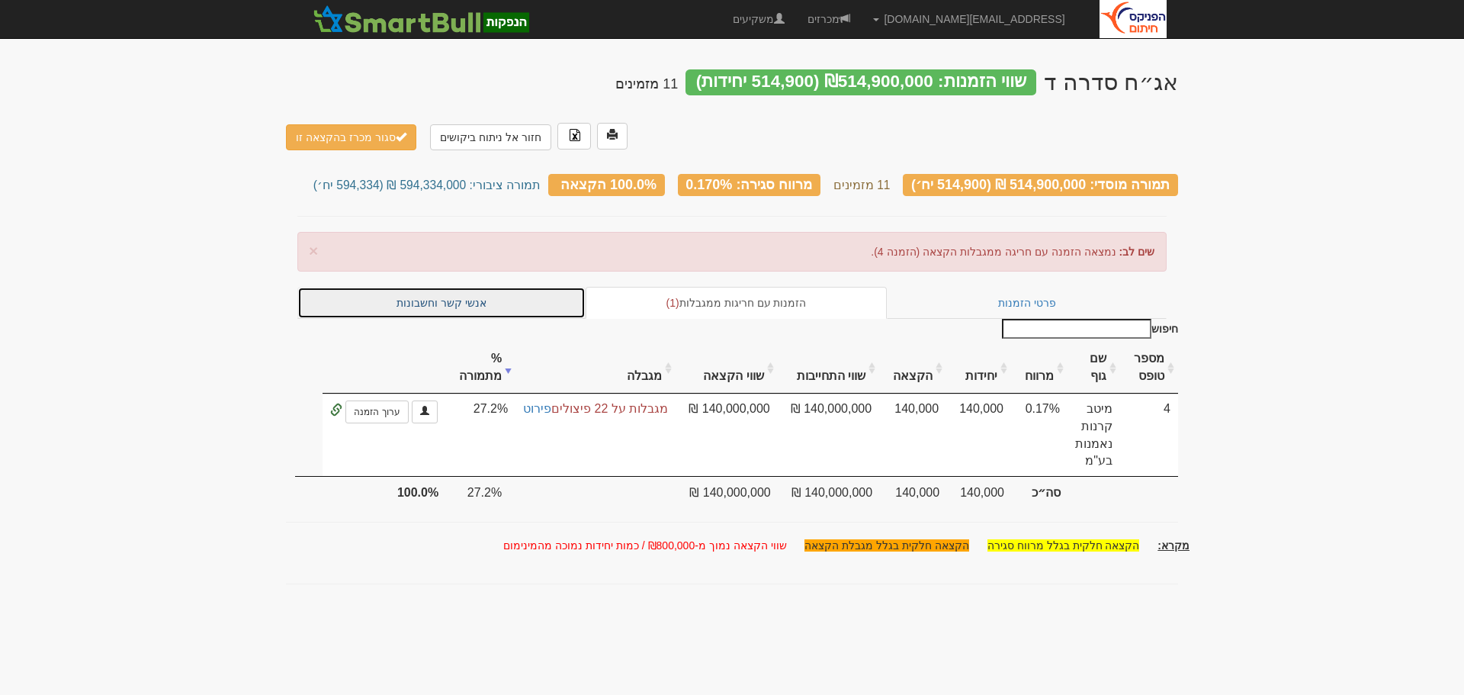
click at [438, 287] on link "אנשי קשר וחשבונות" at bounding box center [441, 303] width 288 height 32
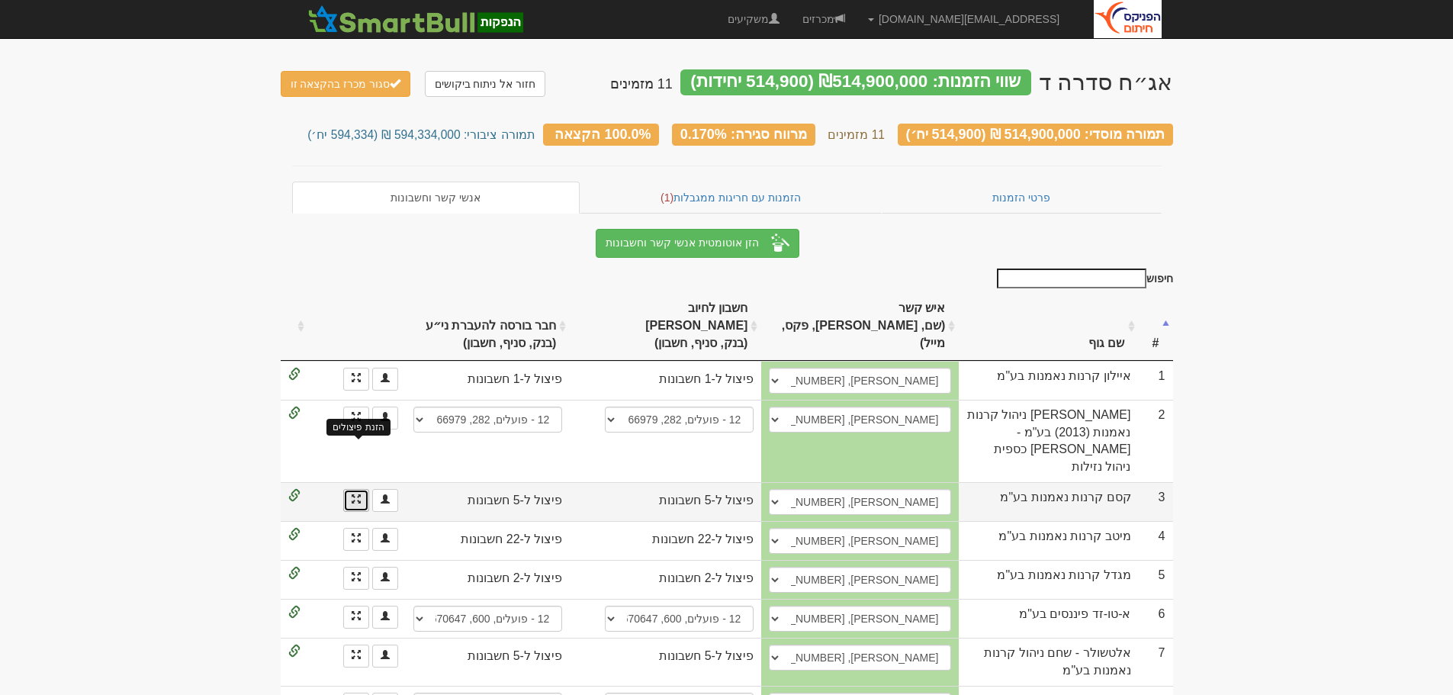
click at [353, 494] on span at bounding box center [356, 498] width 9 height 9
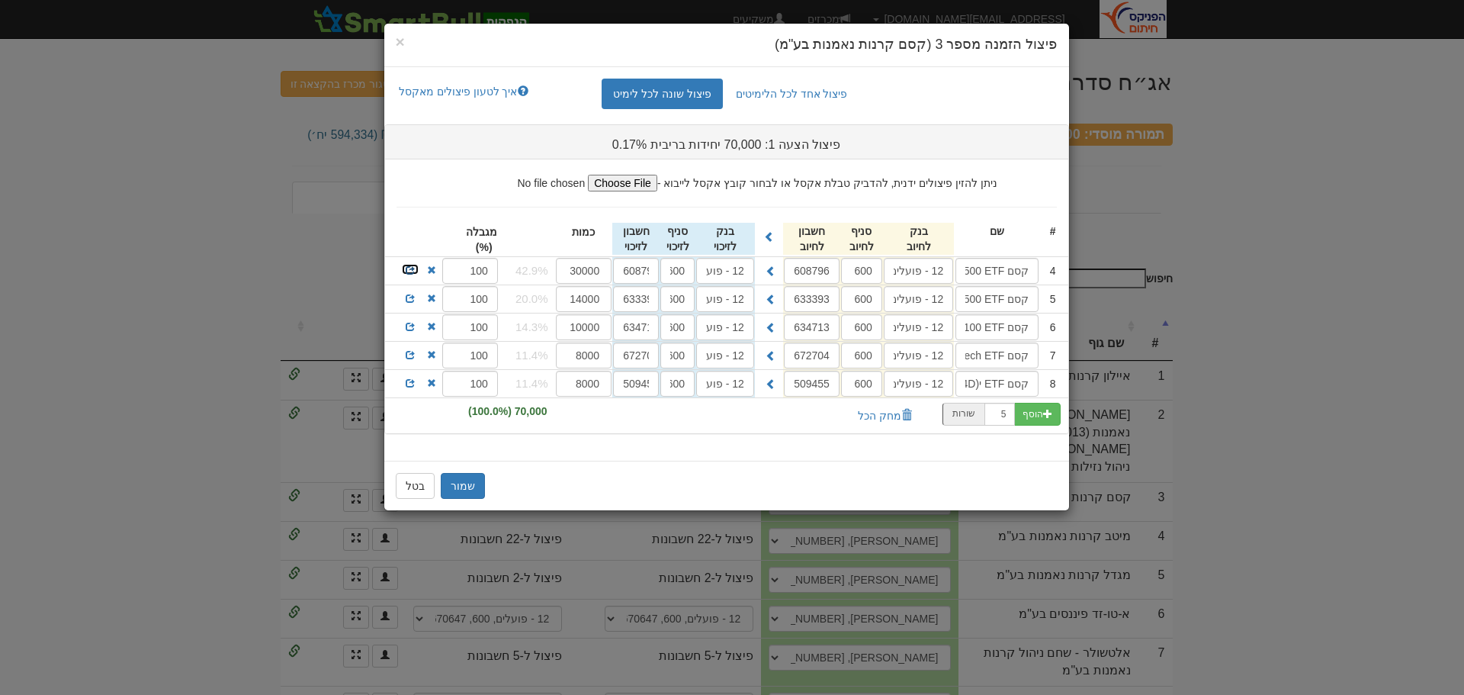
click at [409, 271] on span at bounding box center [410, 269] width 9 height 9
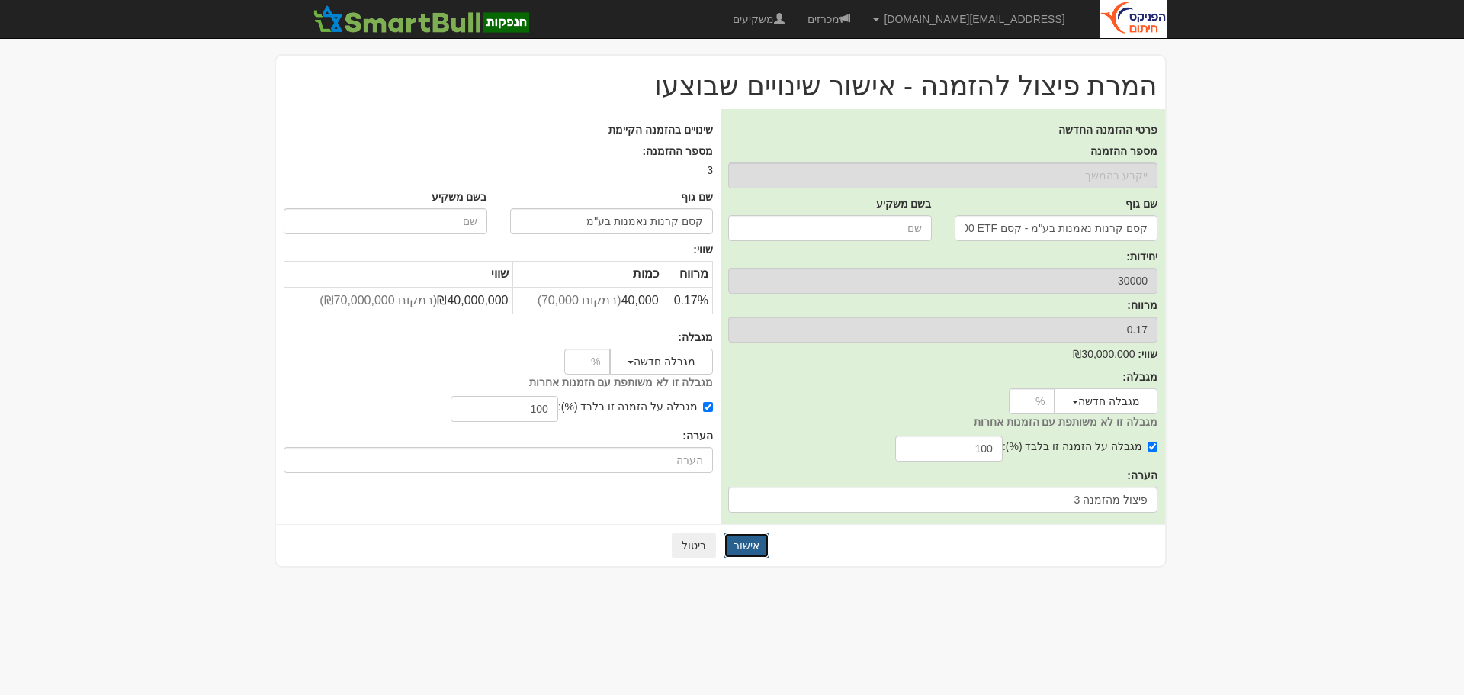
click at [741, 542] on button "אישור" at bounding box center [747, 545] width 46 height 26
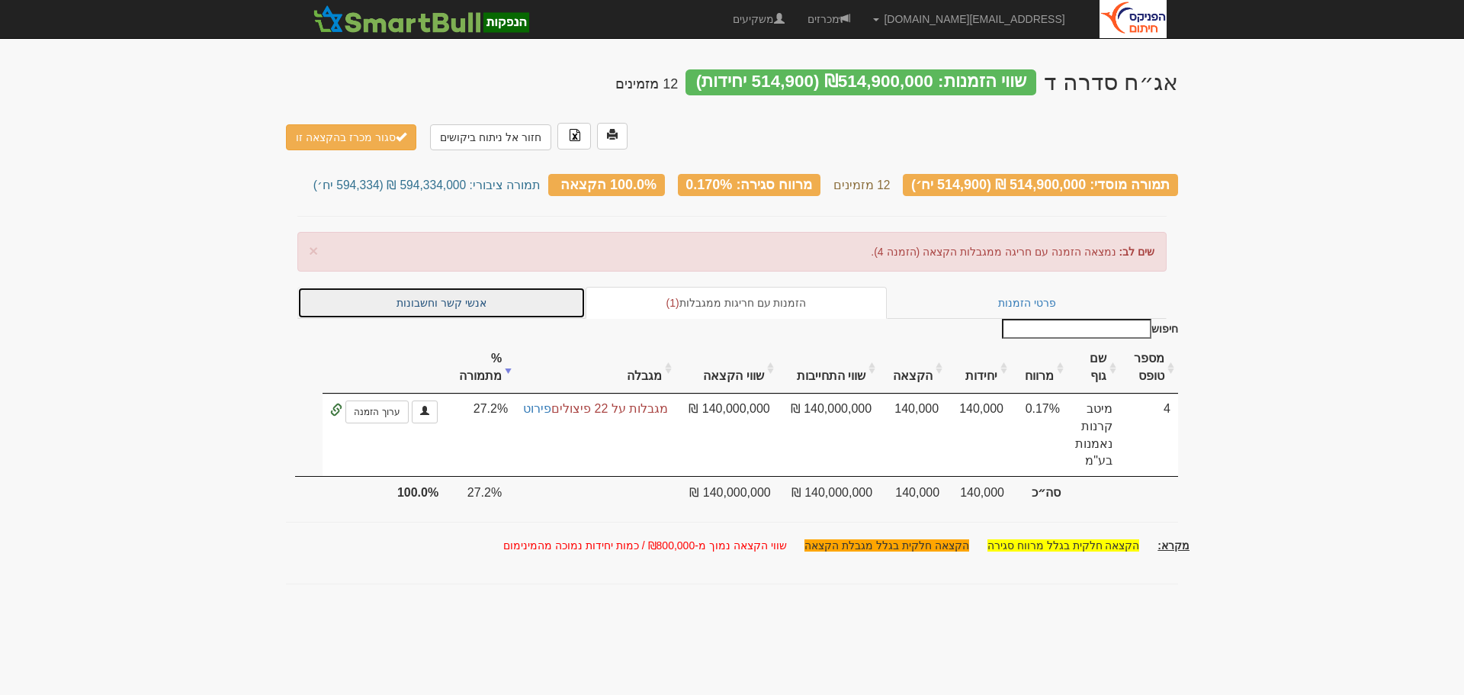
click at [447, 287] on link "אנשי קשר וחשבונות" at bounding box center [441, 303] width 288 height 32
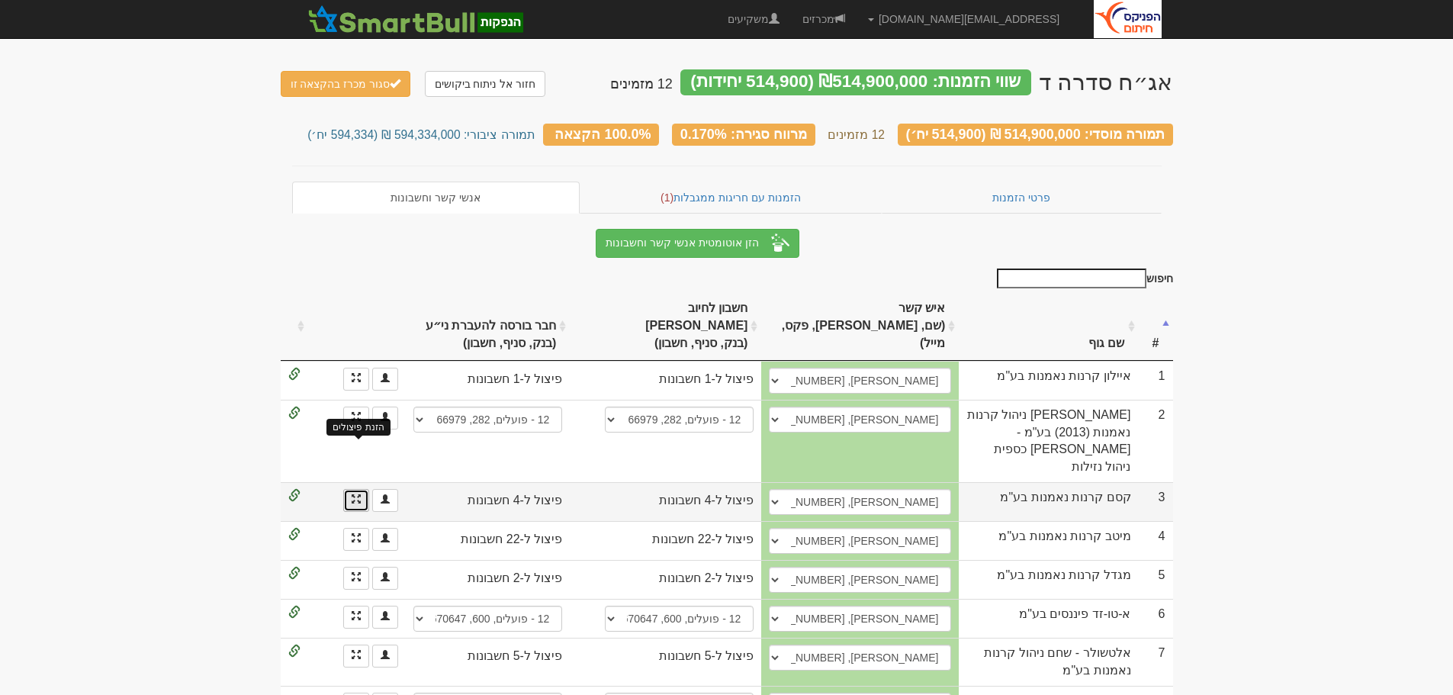
click at [354, 494] on span at bounding box center [356, 498] width 9 height 9
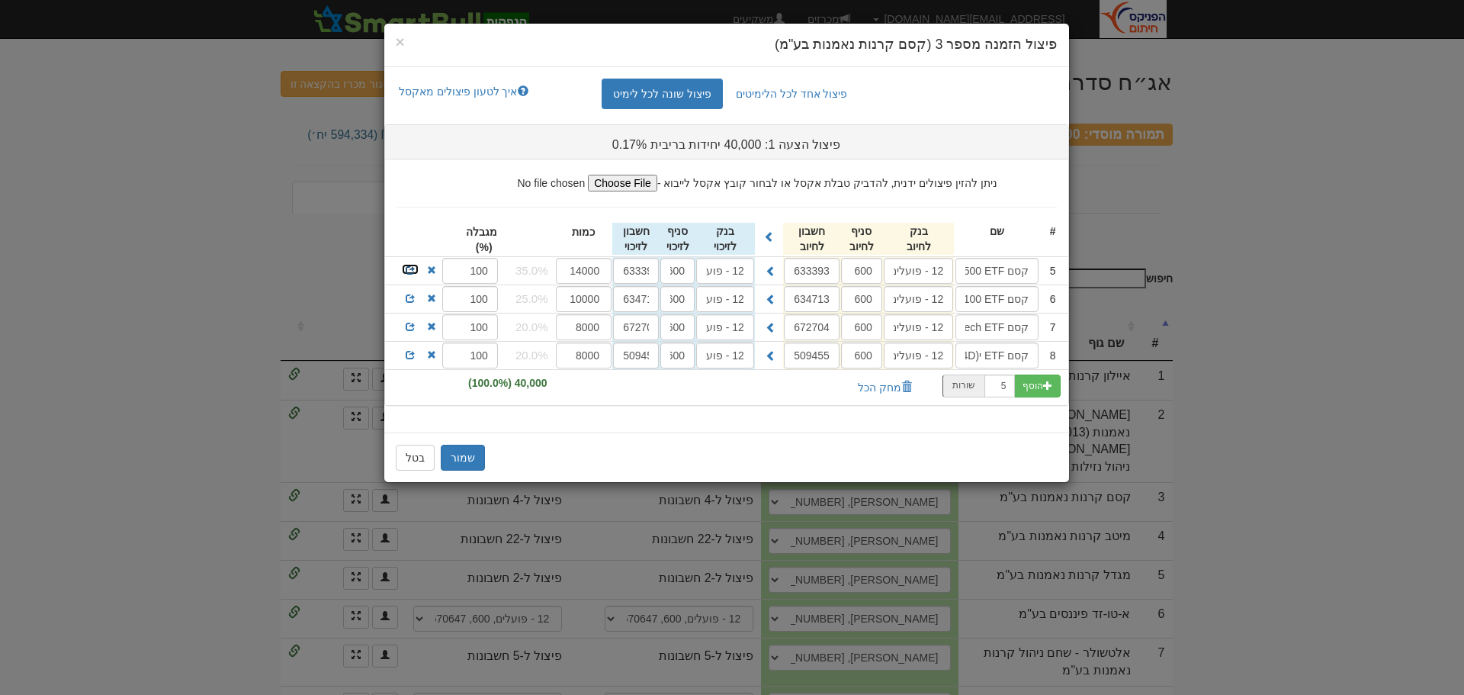
click at [407, 272] on span at bounding box center [410, 269] width 9 height 9
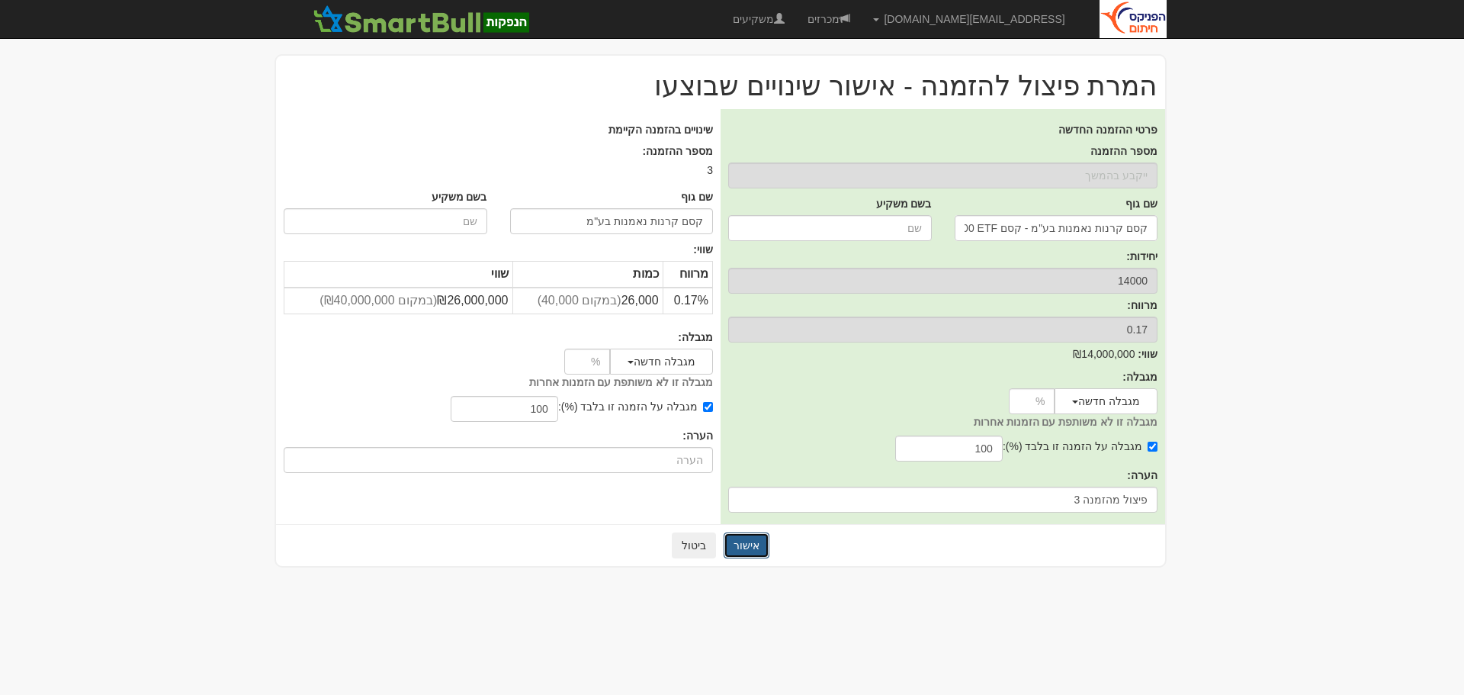
click at [754, 543] on button "אישור" at bounding box center [747, 545] width 46 height 26
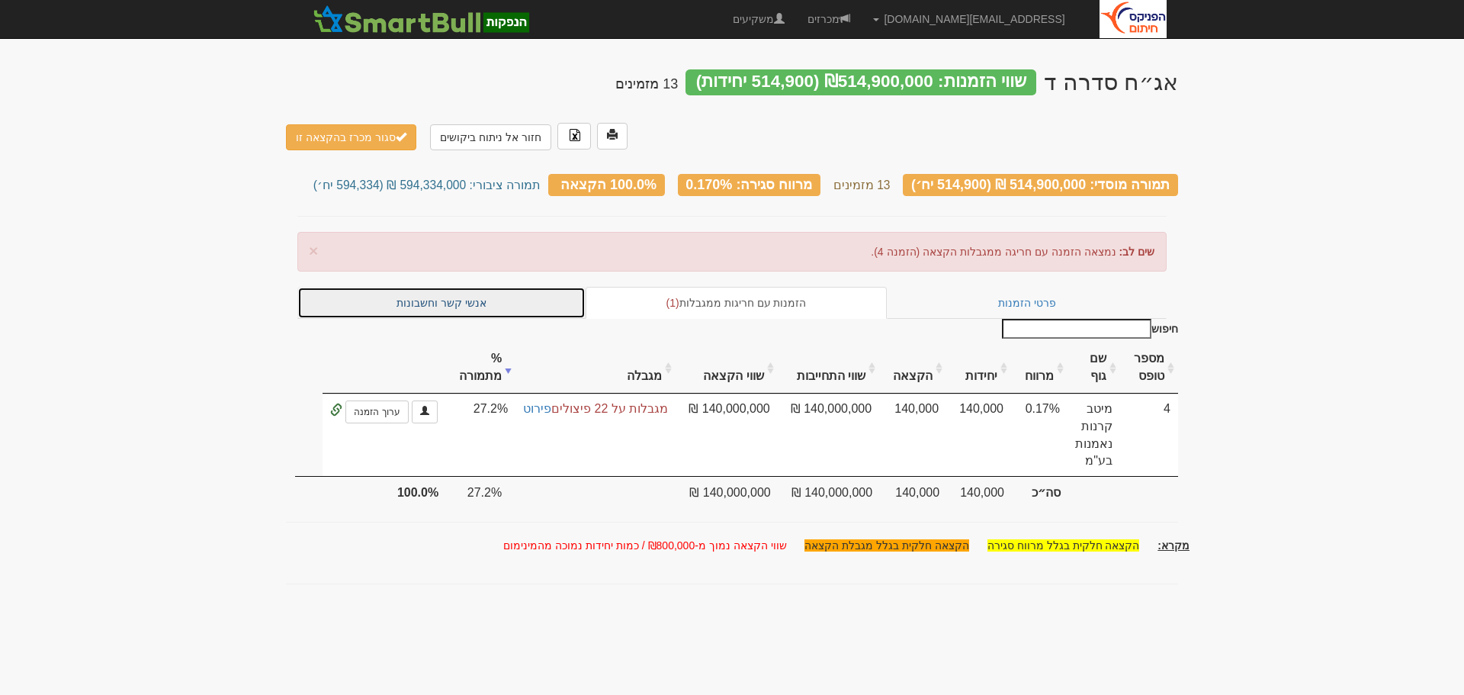
click at [433, 287] on link "אנשי קשר וחשבונות" at bounding box center [441, 303] width 288 height 32
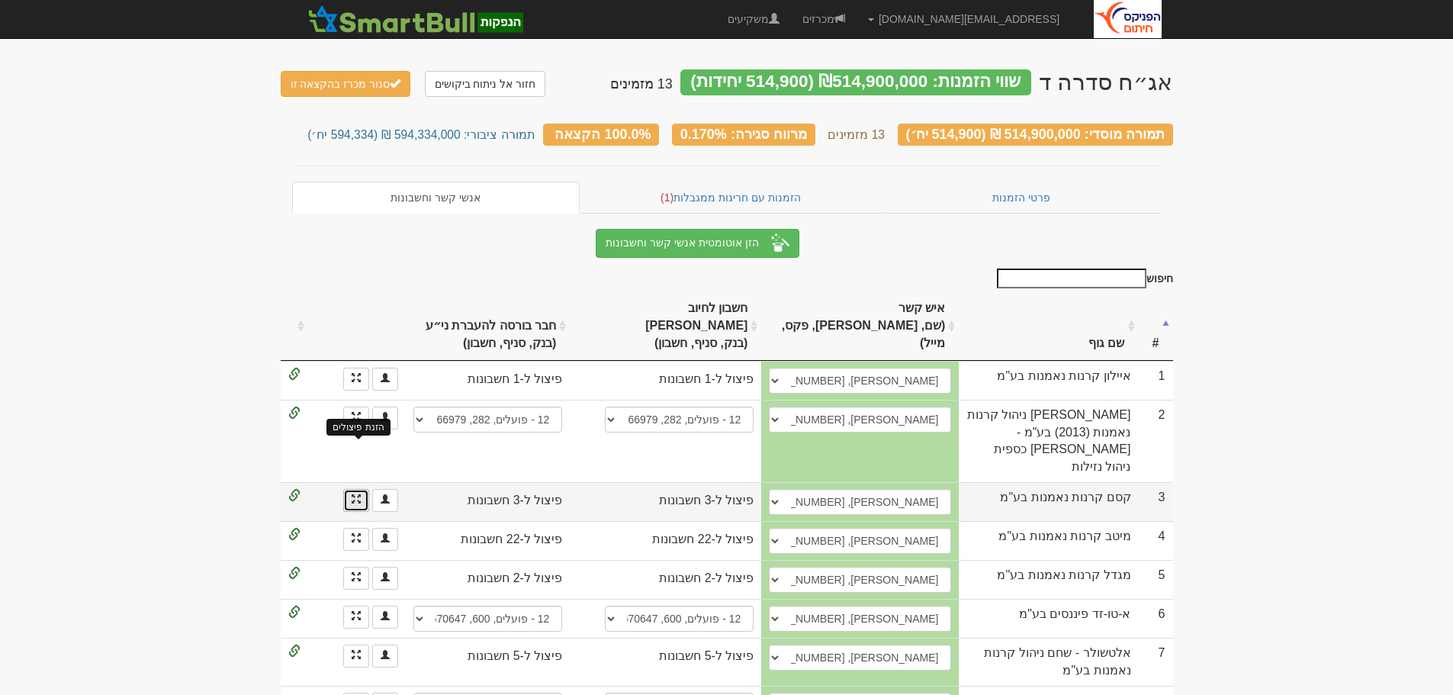
click at [355, 494] on span at bounding box center [356, 498] width 9 height 9
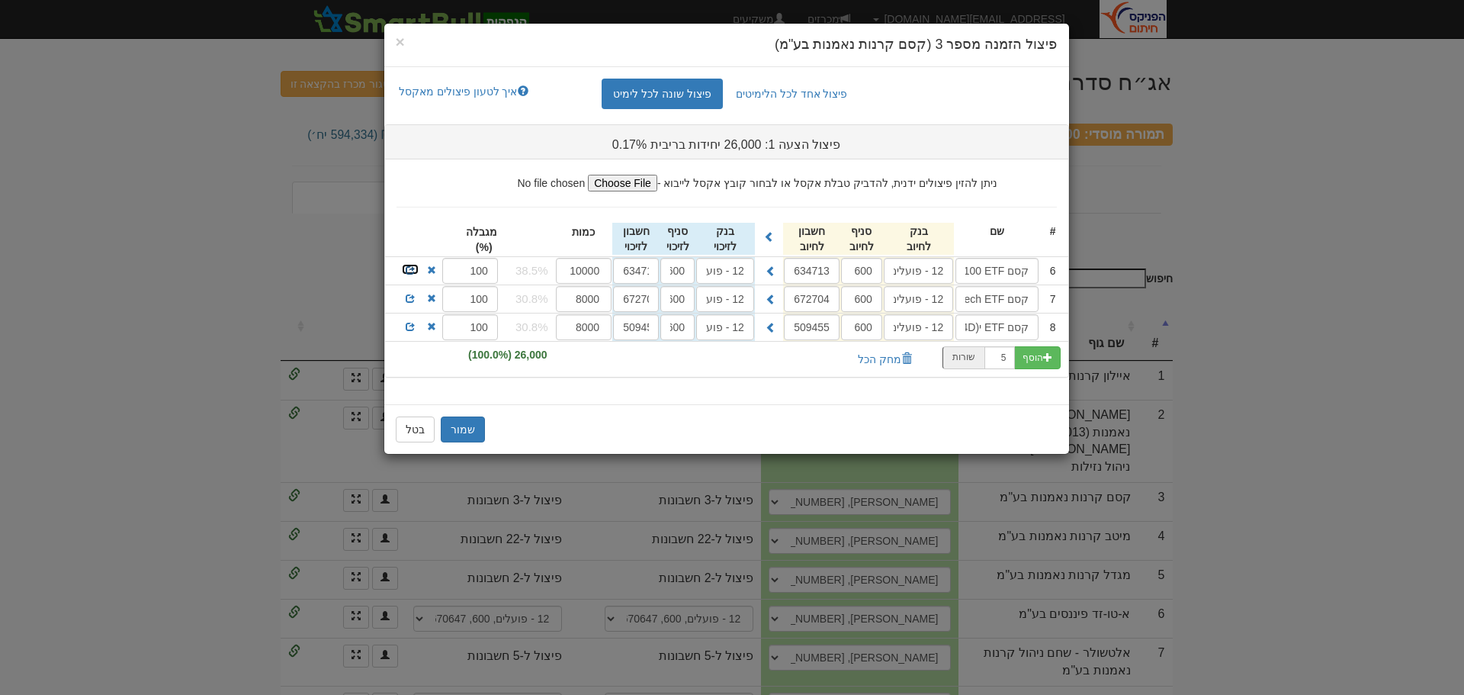
click at [409, 271] on span at bounding box center [410, 269] width 9 height 9
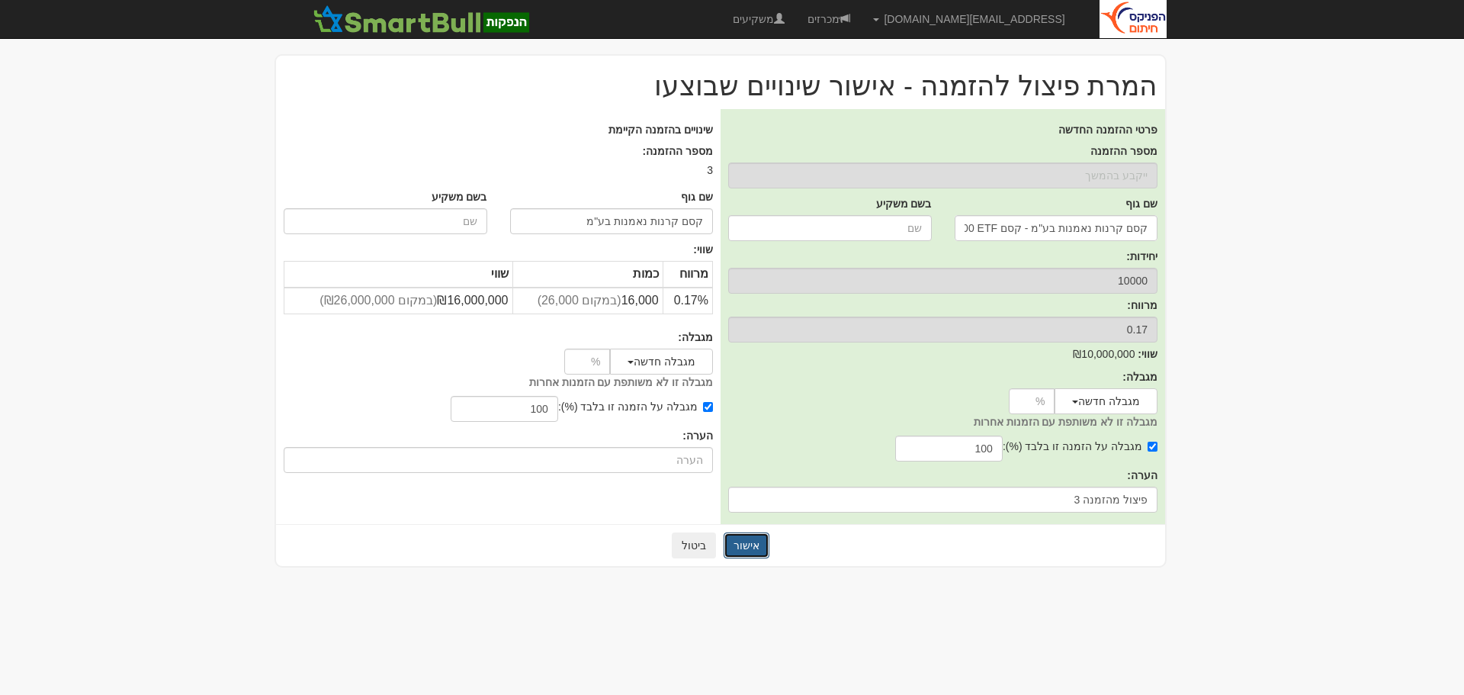
click at [741, 539] on button "אישור" at bounding box center [747, 545] width 46 height 26
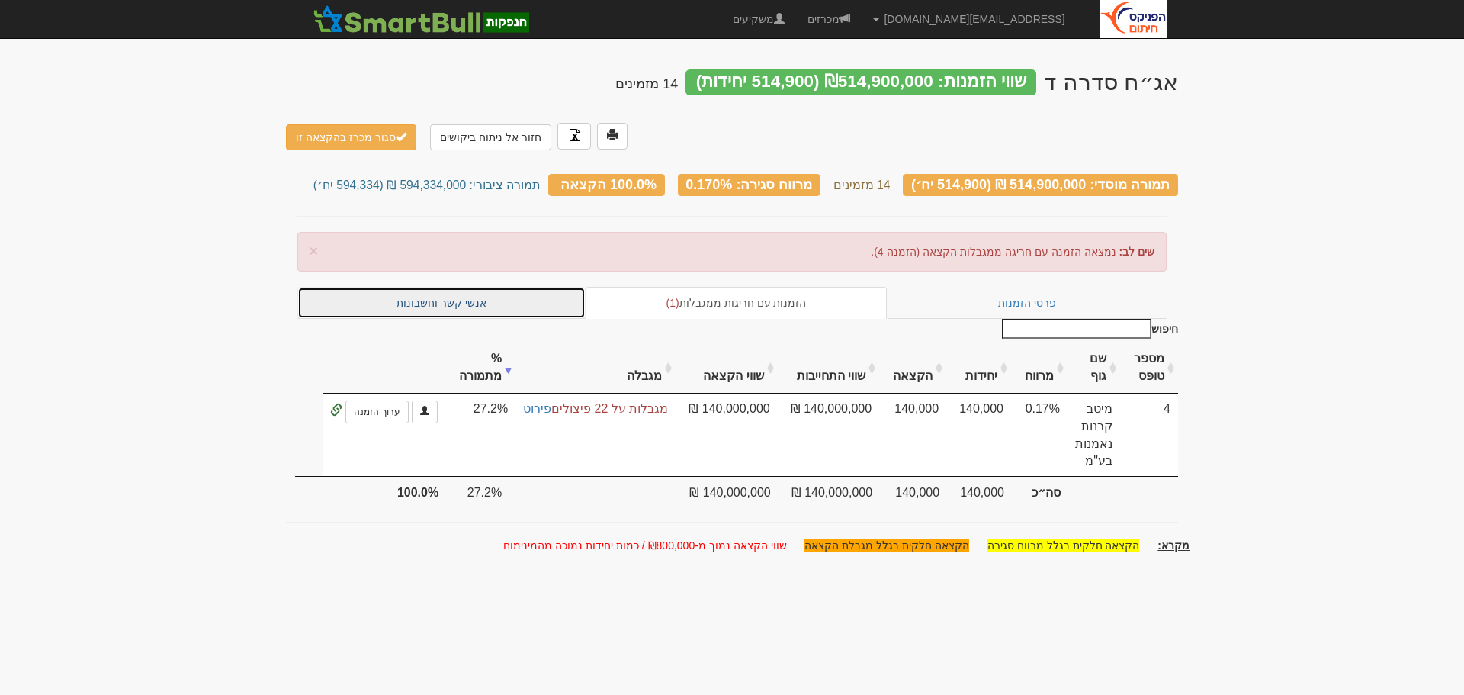
click at [437, 287] on link "אנשי קשר וחשבונות" at bounding box center [441, 303] width 288 height 32
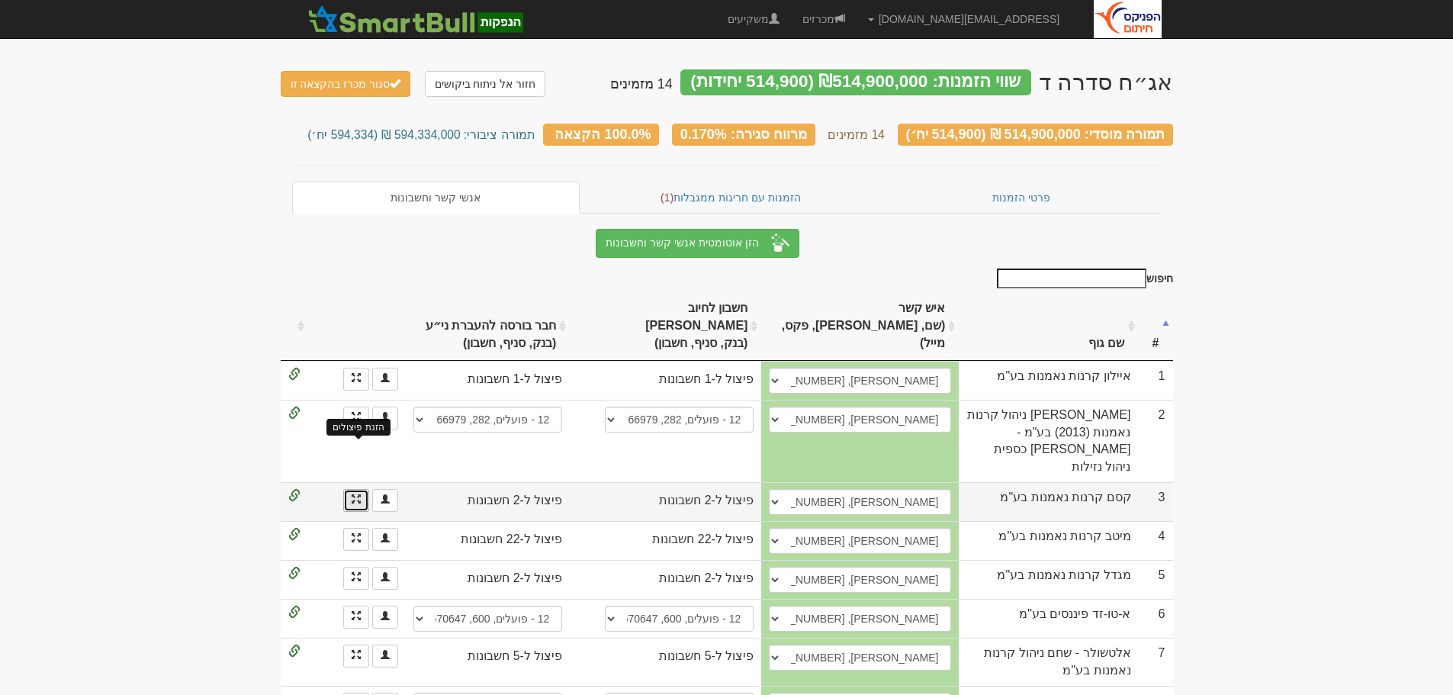
click at [352, 494] on span at bounding box center [356, 498] width 9 height 9
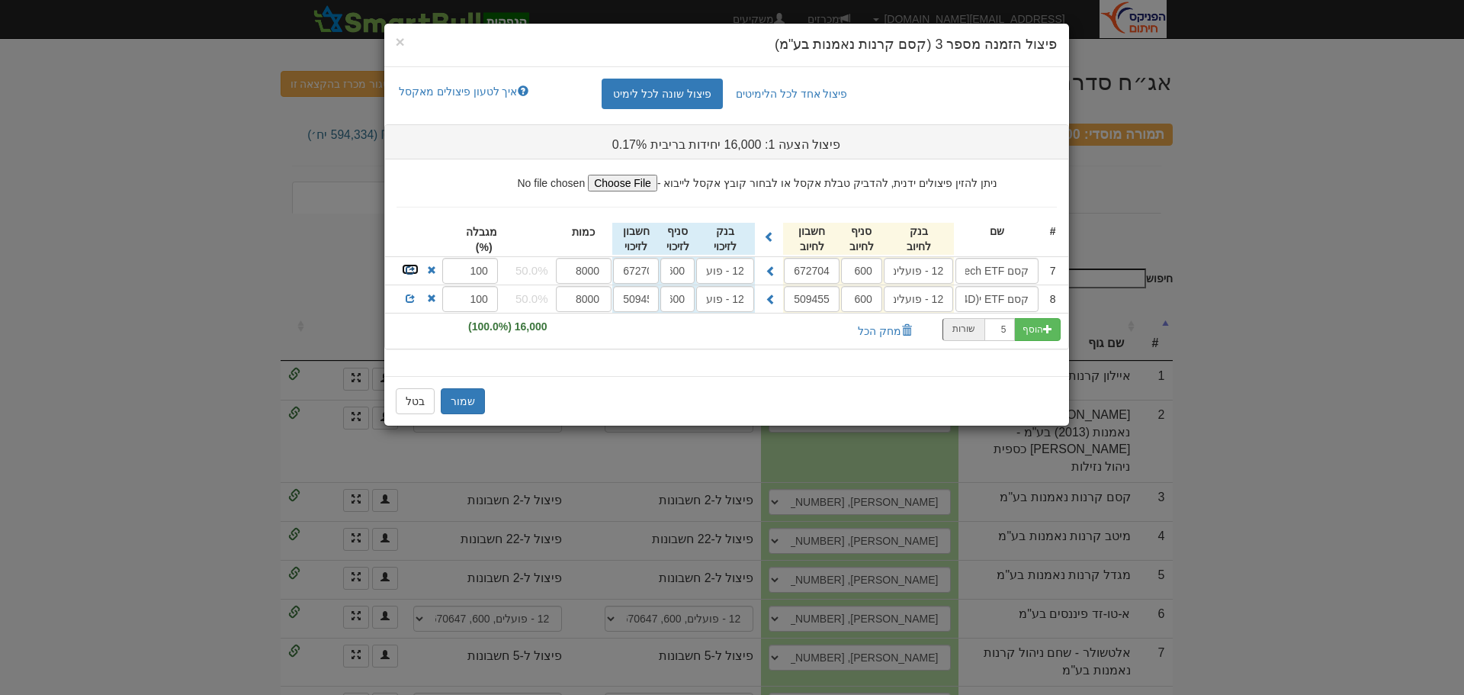
click at [407, 269] on span at bounding box center [410, 269] width 9 height 9
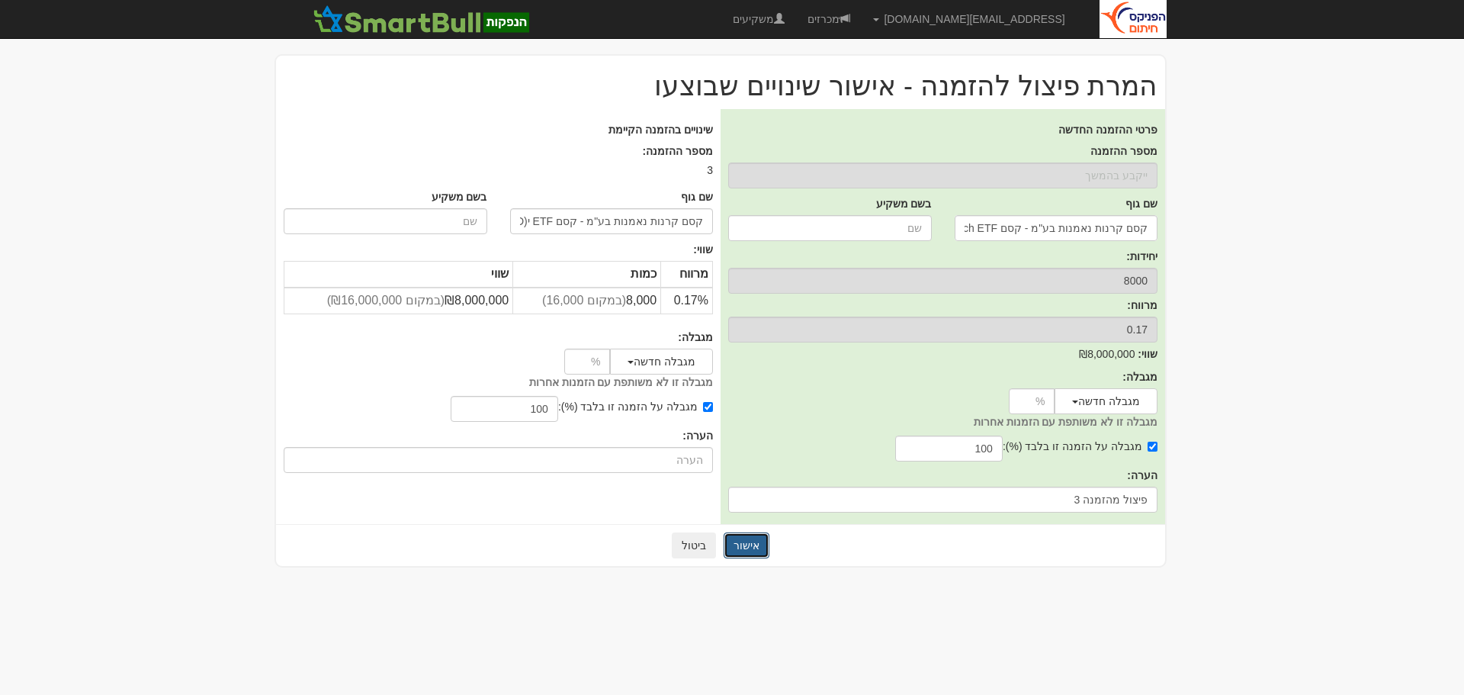
click at [738, 543] on button "אישור" at bounding box center [747, 545] width 46 height 26
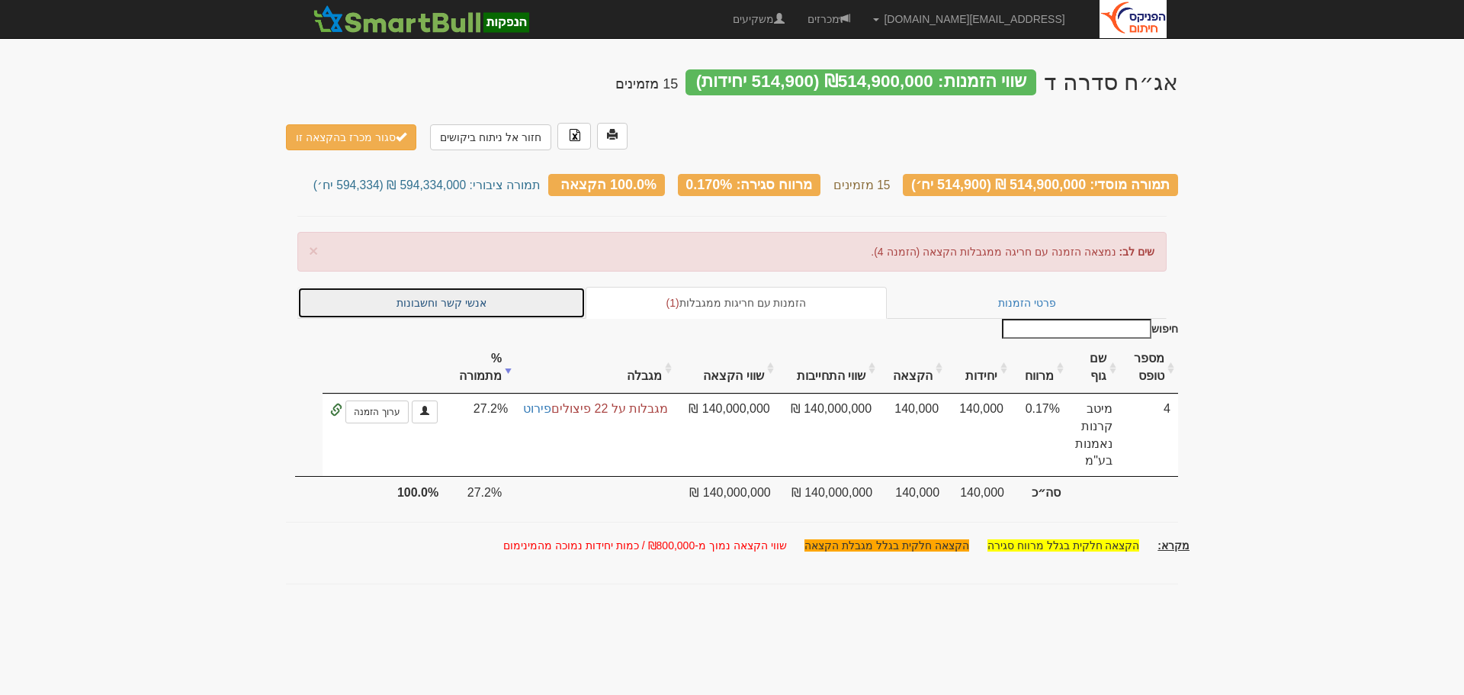
click at [454, 287] on link "אנשי קשר וחשבונות" at bounding box center [441, 303] width 288 height 32
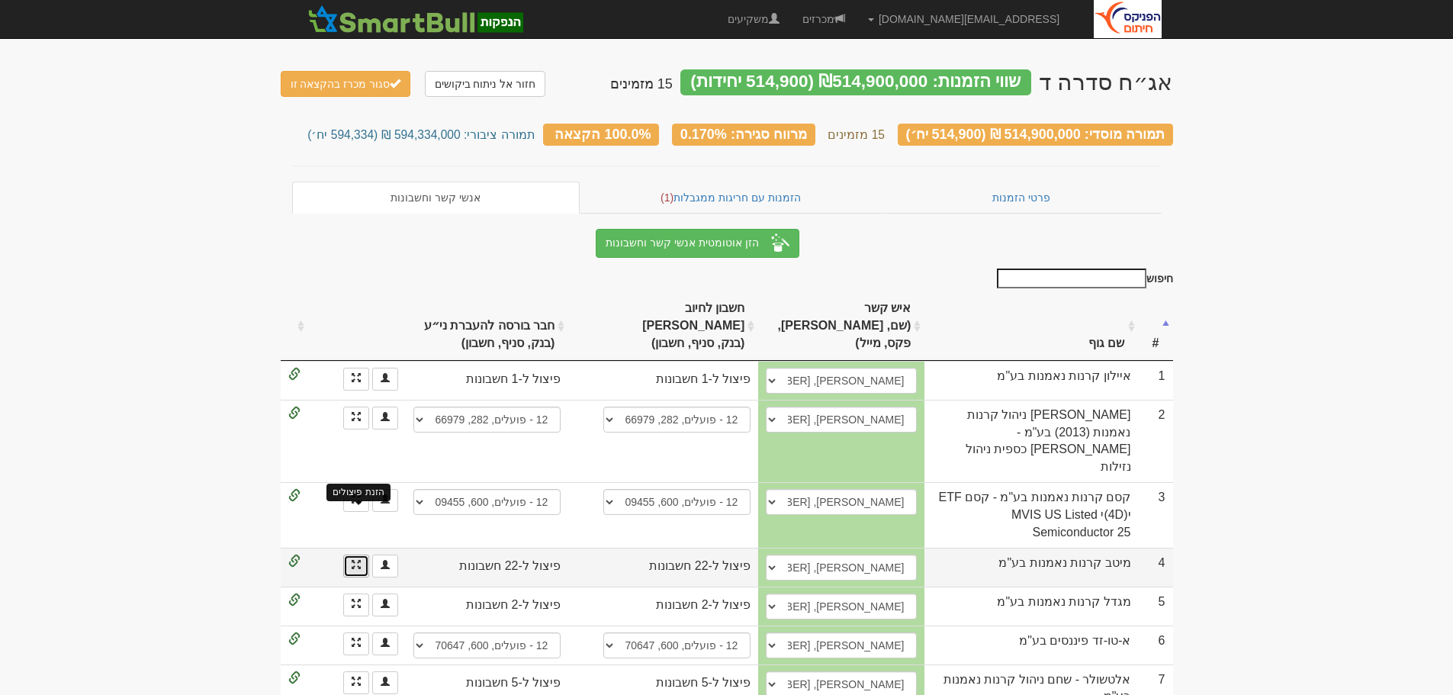
click at [352, 560] on span at bounding box center [356, 564] width 9 height 9
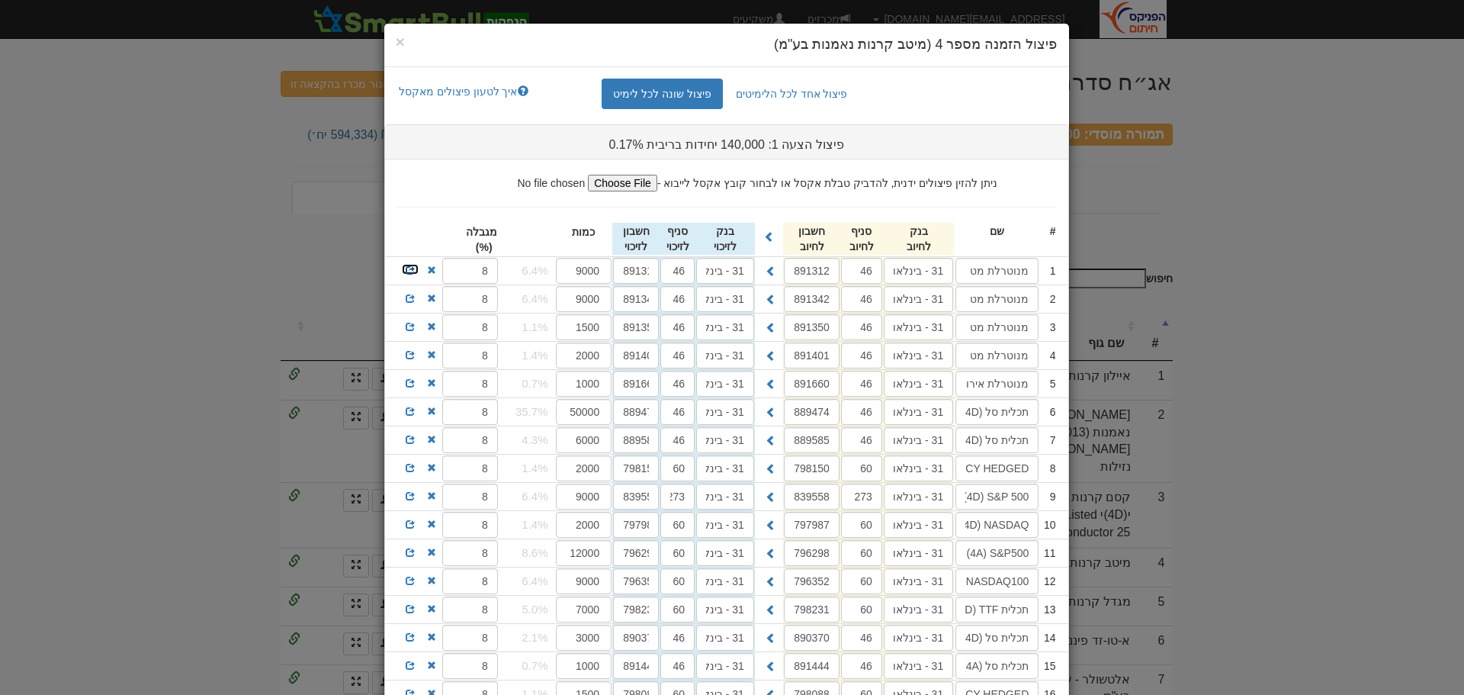
click at [412, 271] on span at bounding box center [410, 269] width 9 height 9
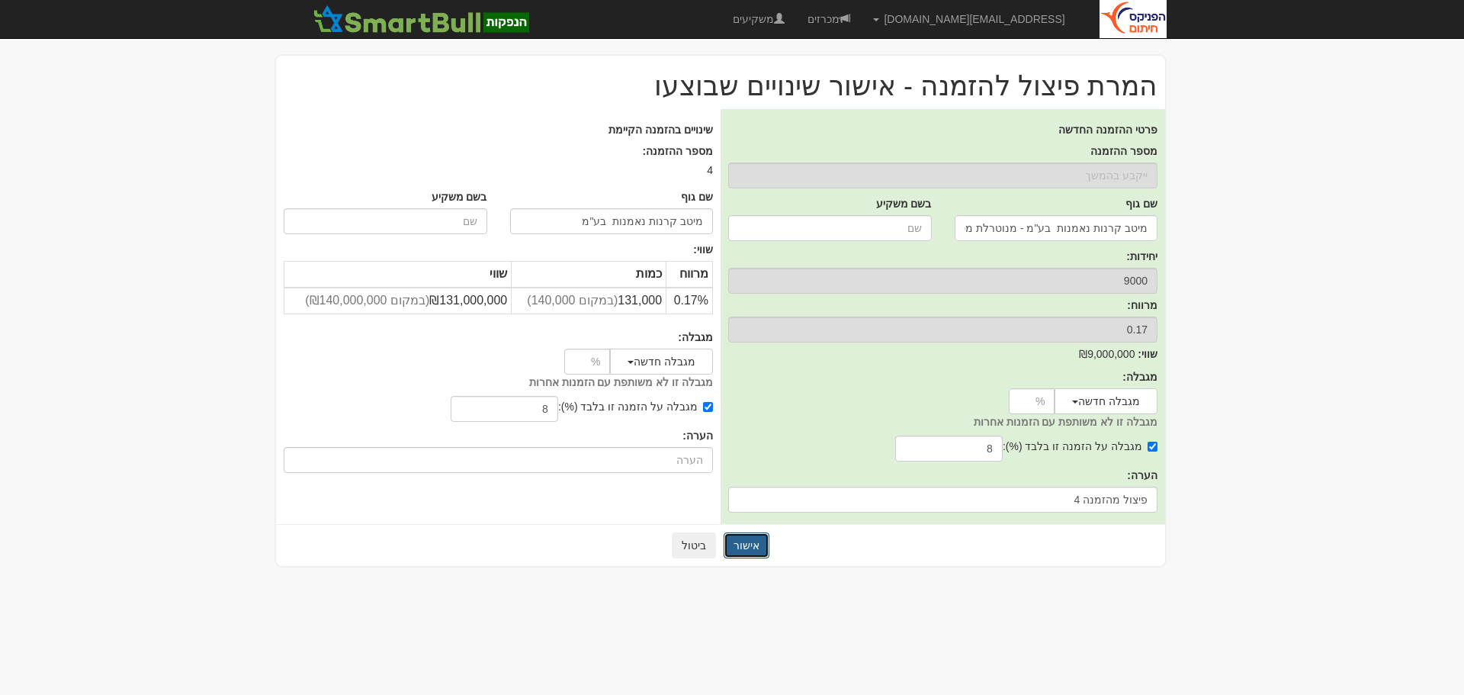
click at [754, 540] on button "אישור" at bounding box center [747, 545] width 46 height 26
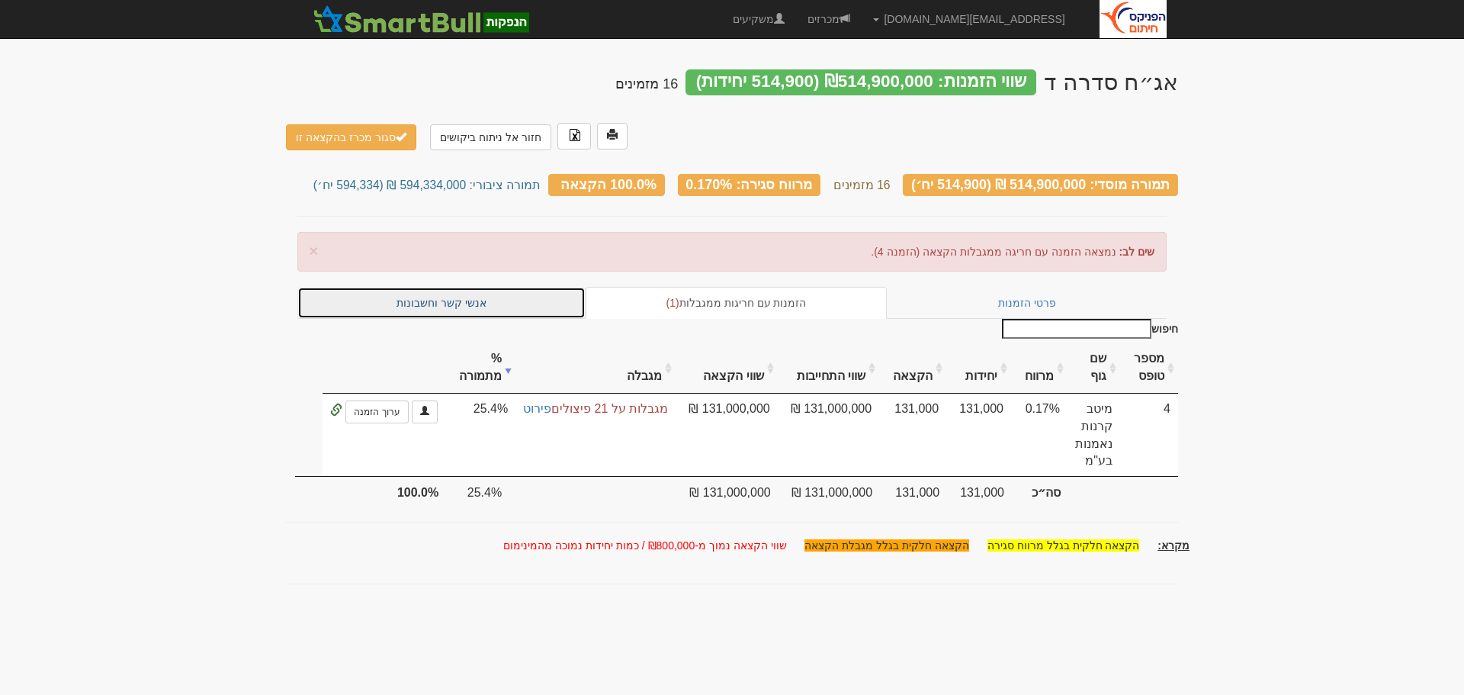
click at [441, 287] on link "אנשי קשר וחשבונות" at bounding box center [441, 303] width 288 height 32
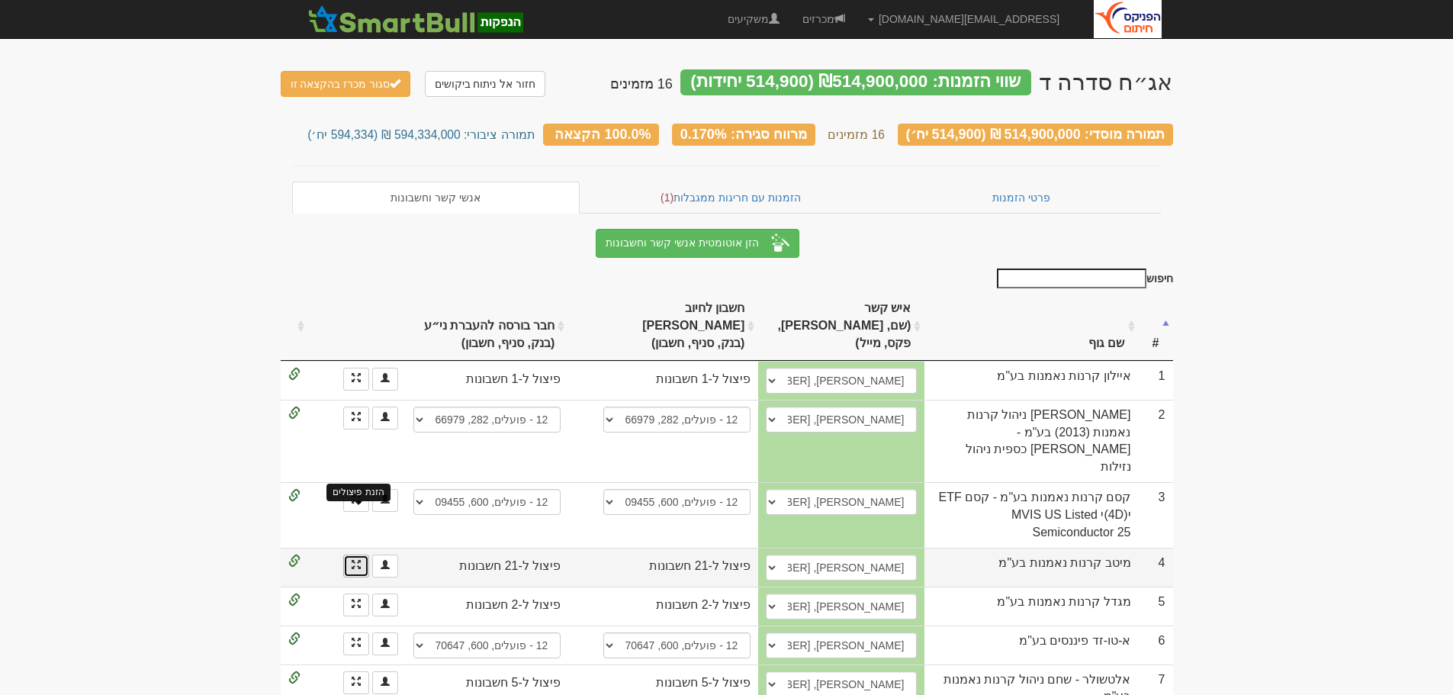
click at [355, 560] on span at bounding box center [356, 564] width 9 height 9
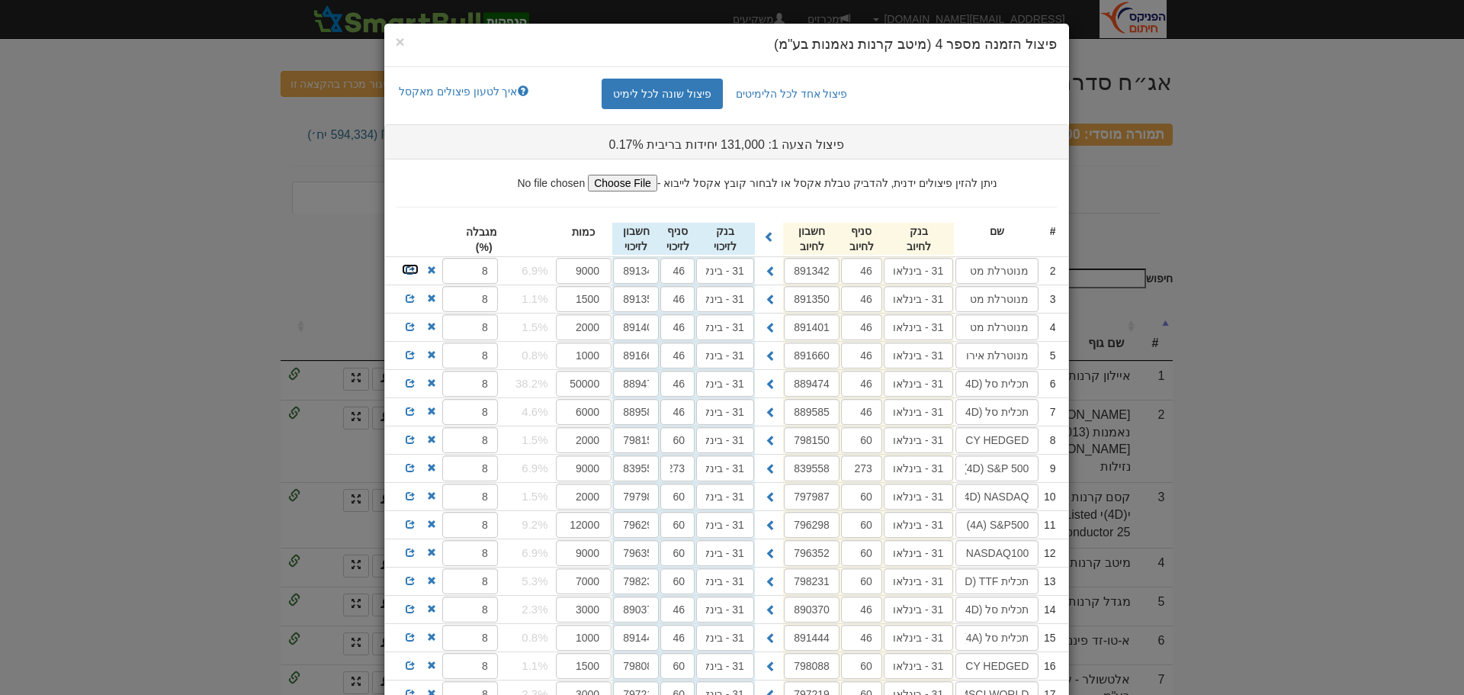
click at [413, 269] on span at bounding box center [410, 269] width 9 height 9
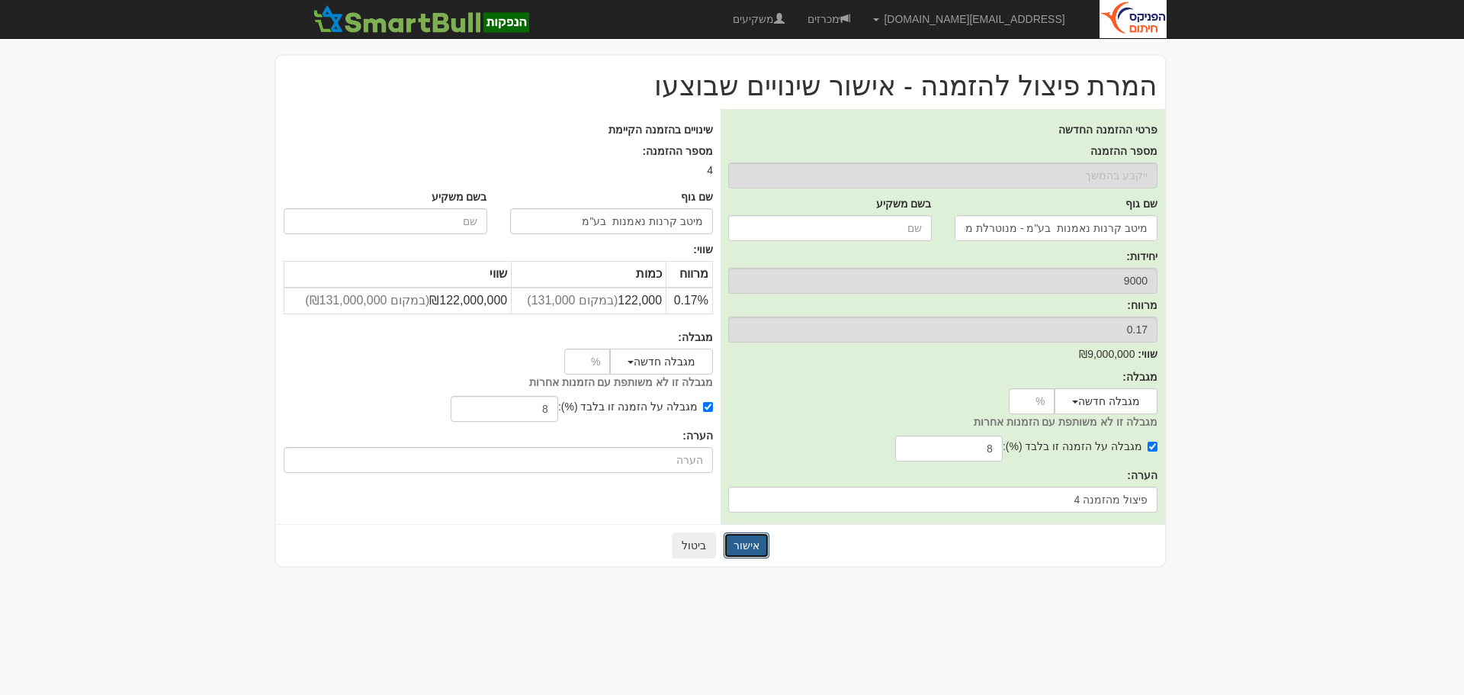
click at [744, 544] on button "אישור" at bounding box center [747, 545] width 46 height 26
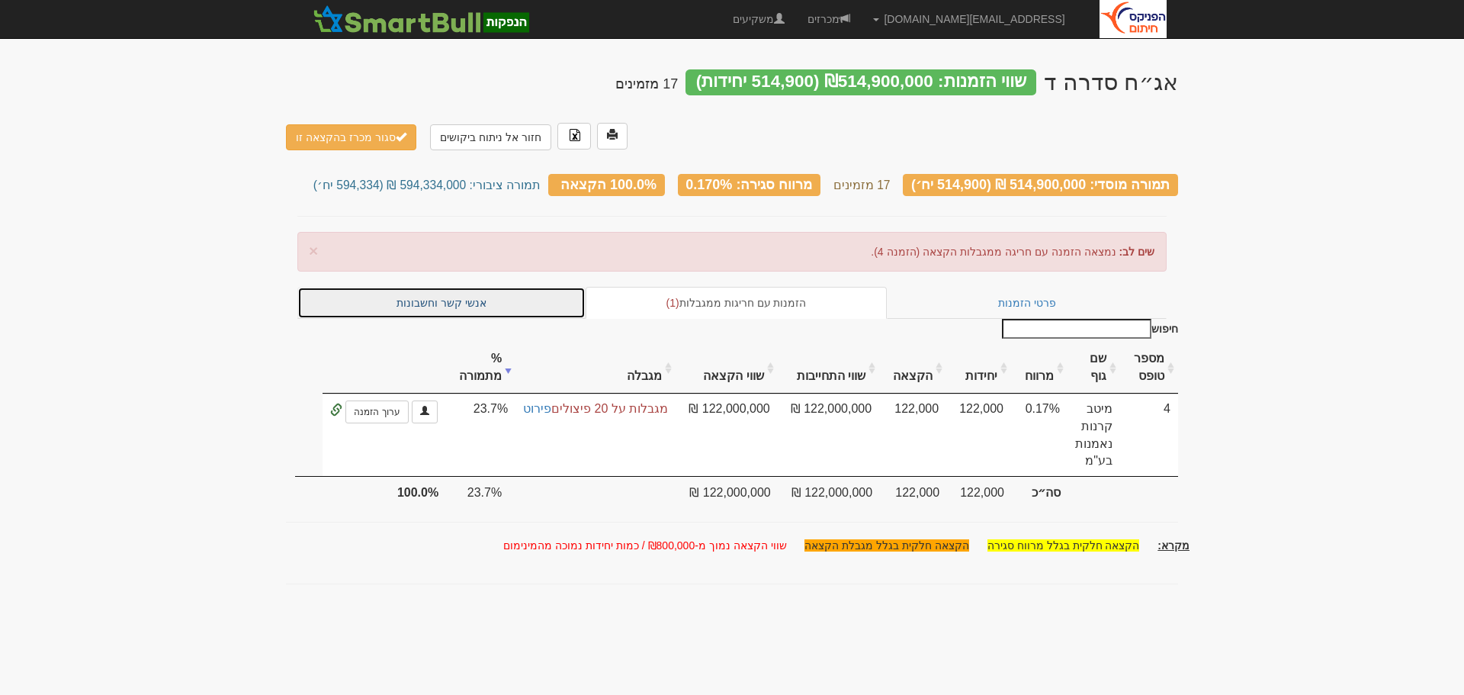
click at [429, 287] on link "אנשי קשר וחשבונות" at bounding box center [441, 303] width 288 height 32
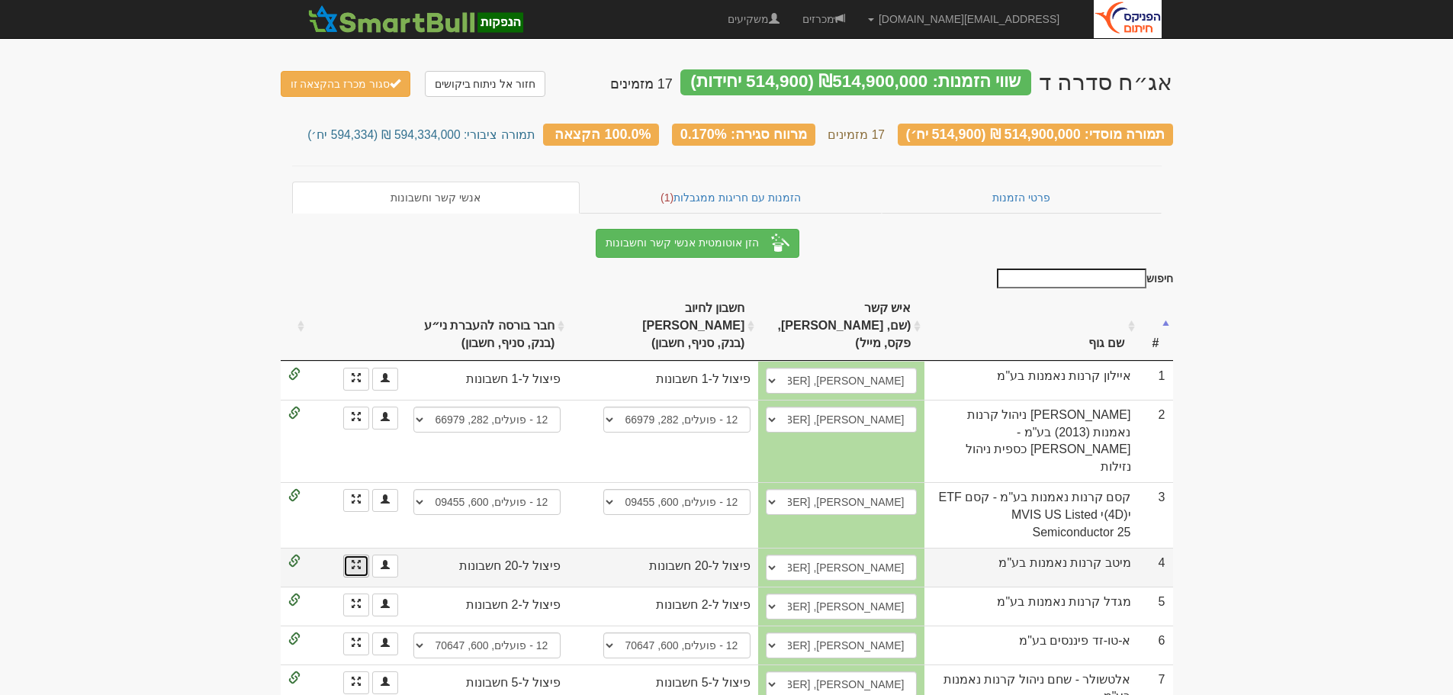
click at [350, 555] on link at bounding box center [356, 566] width 26 height 23
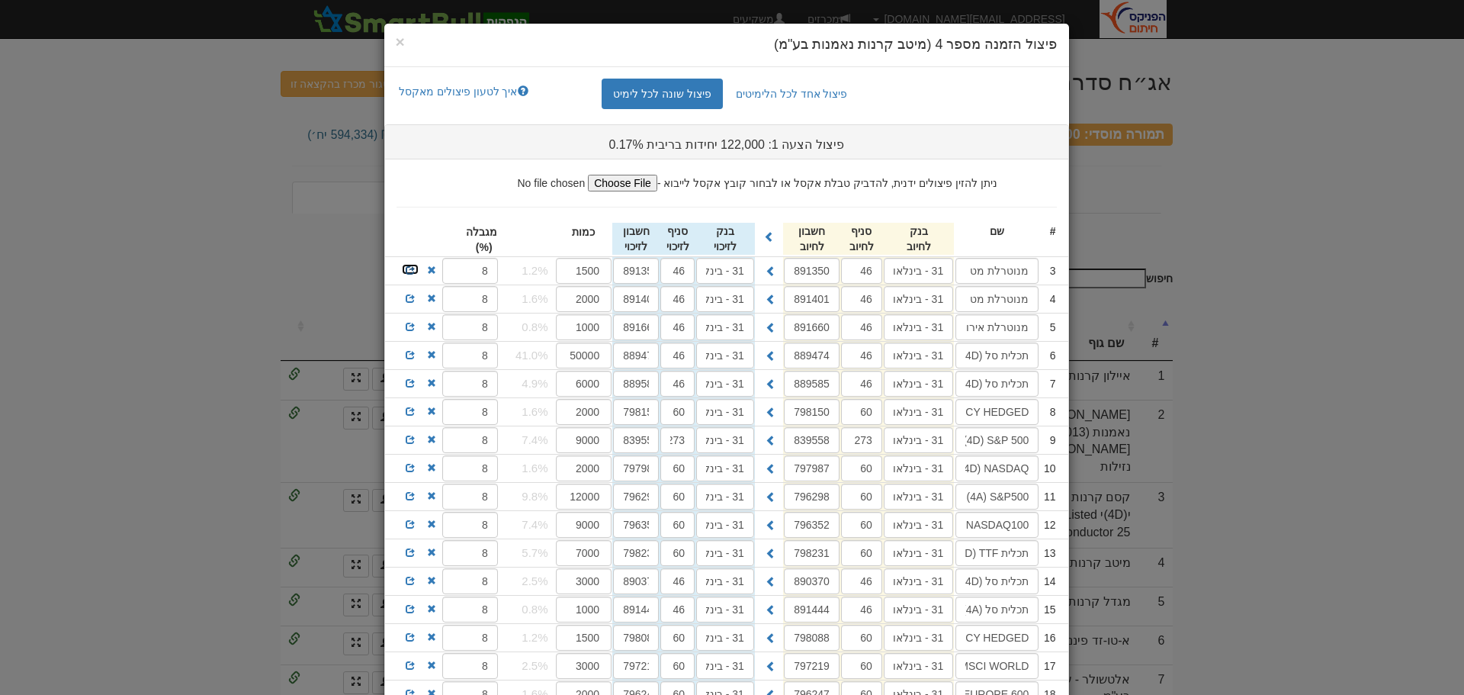
click at [413, 273] on span at bounding box center [410, 269] width 9 height 9
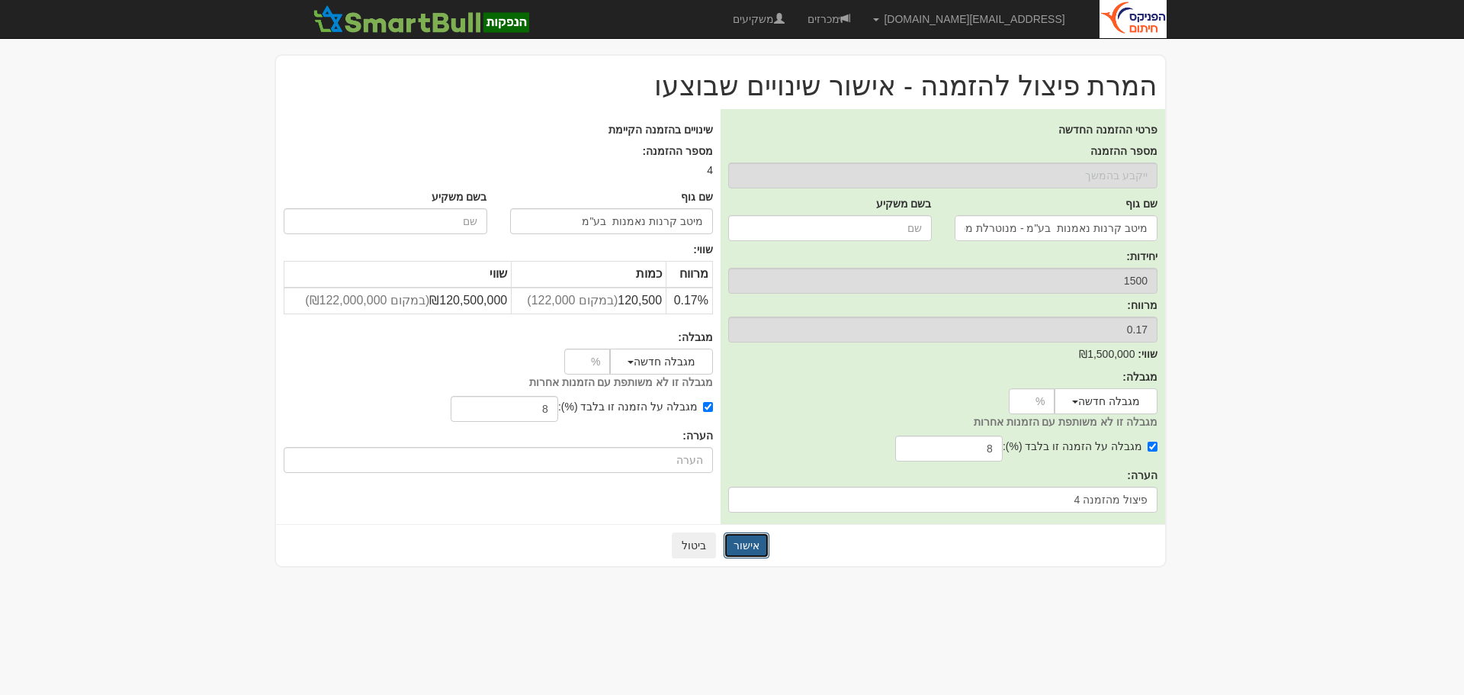
click at [735, 542] on button "אישור" at bounding box center [747, 545] width 46 height 26
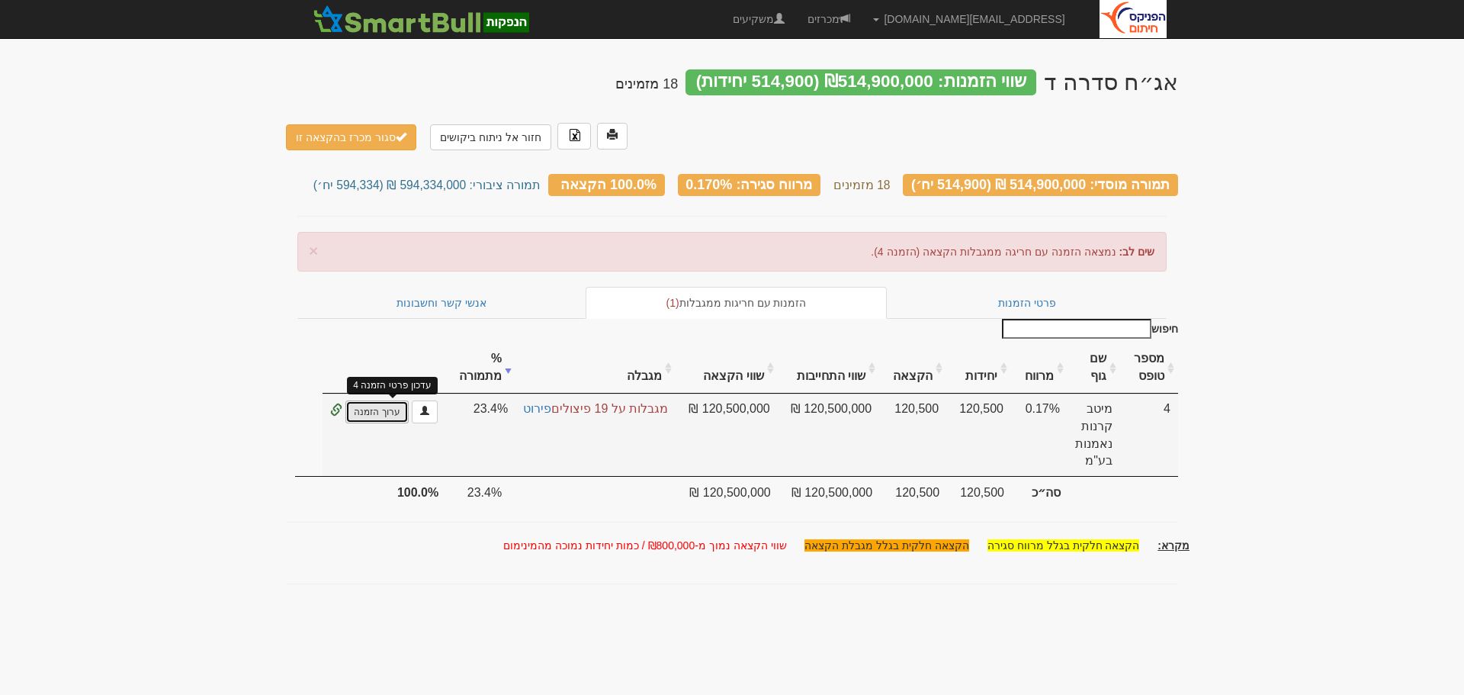
click at [395, 400] on link "ערוך הזמנה" at bounding box center [377, 411] width 63 height 23
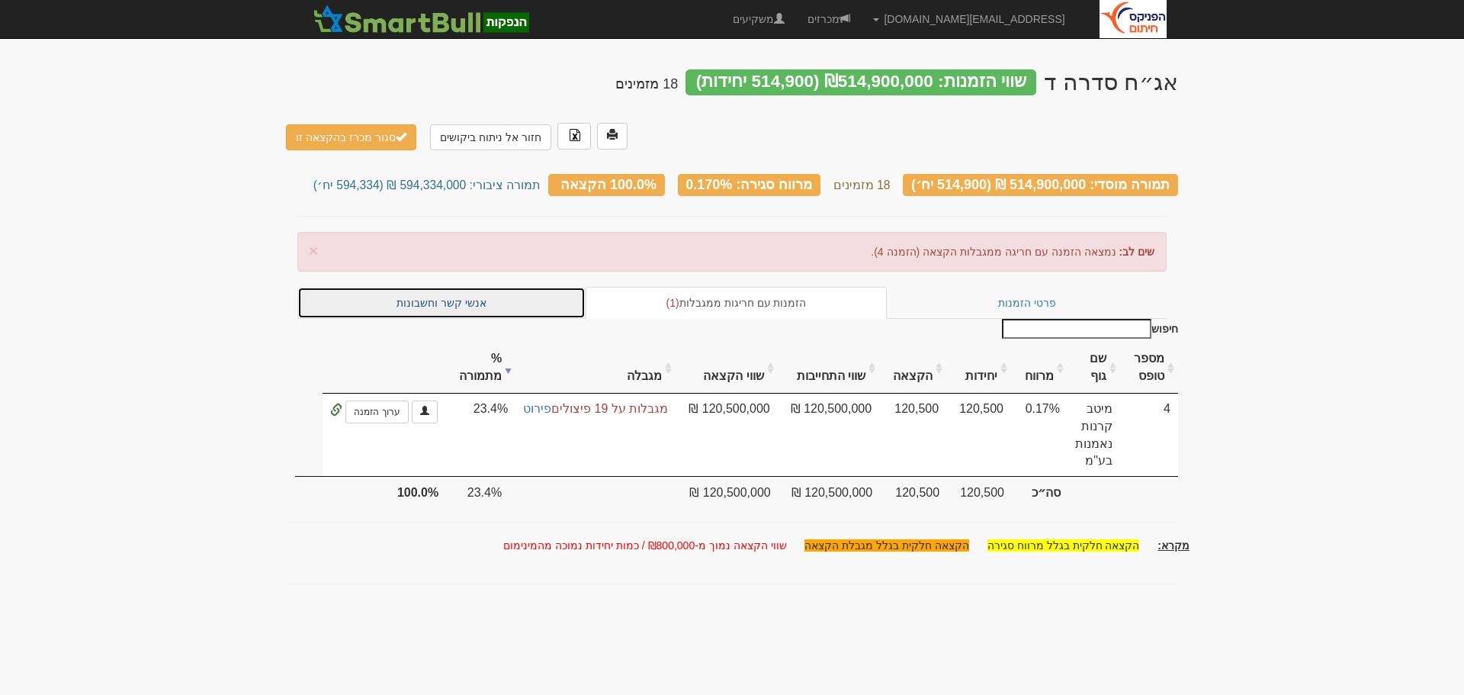
click at [453, 287] on link "אנשי קשר וחשבונות" at bounding box center [441, 303] width 288 height 32
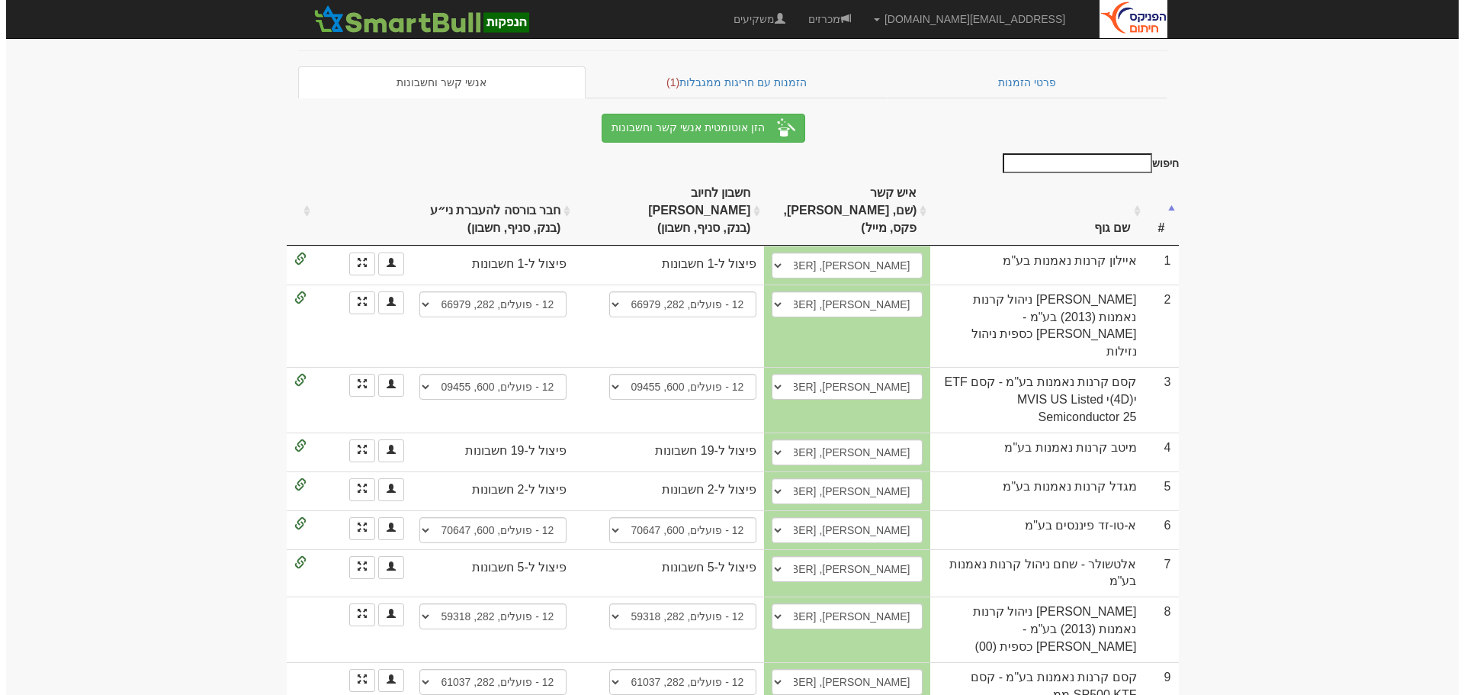
scroll to position [153, 0]
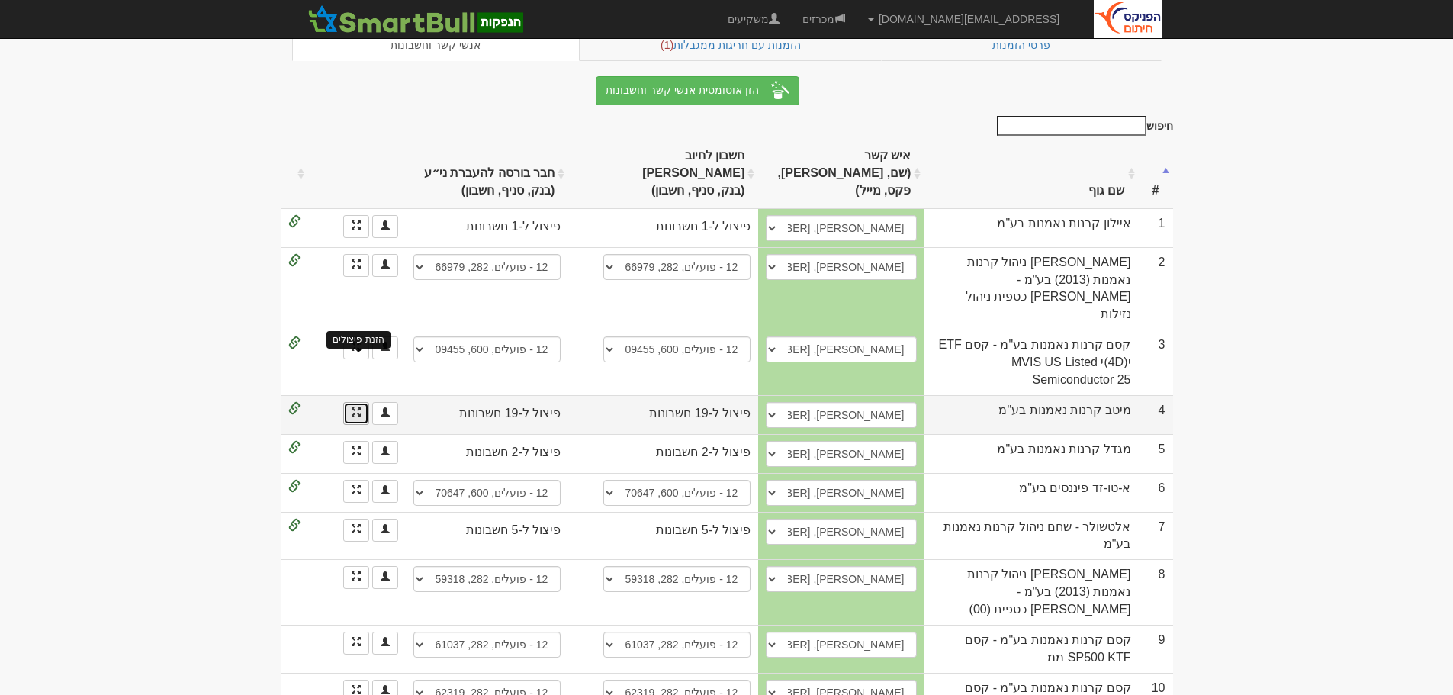
click at [353, 407] on span at bounding box center [356, 411] width 9 height 9
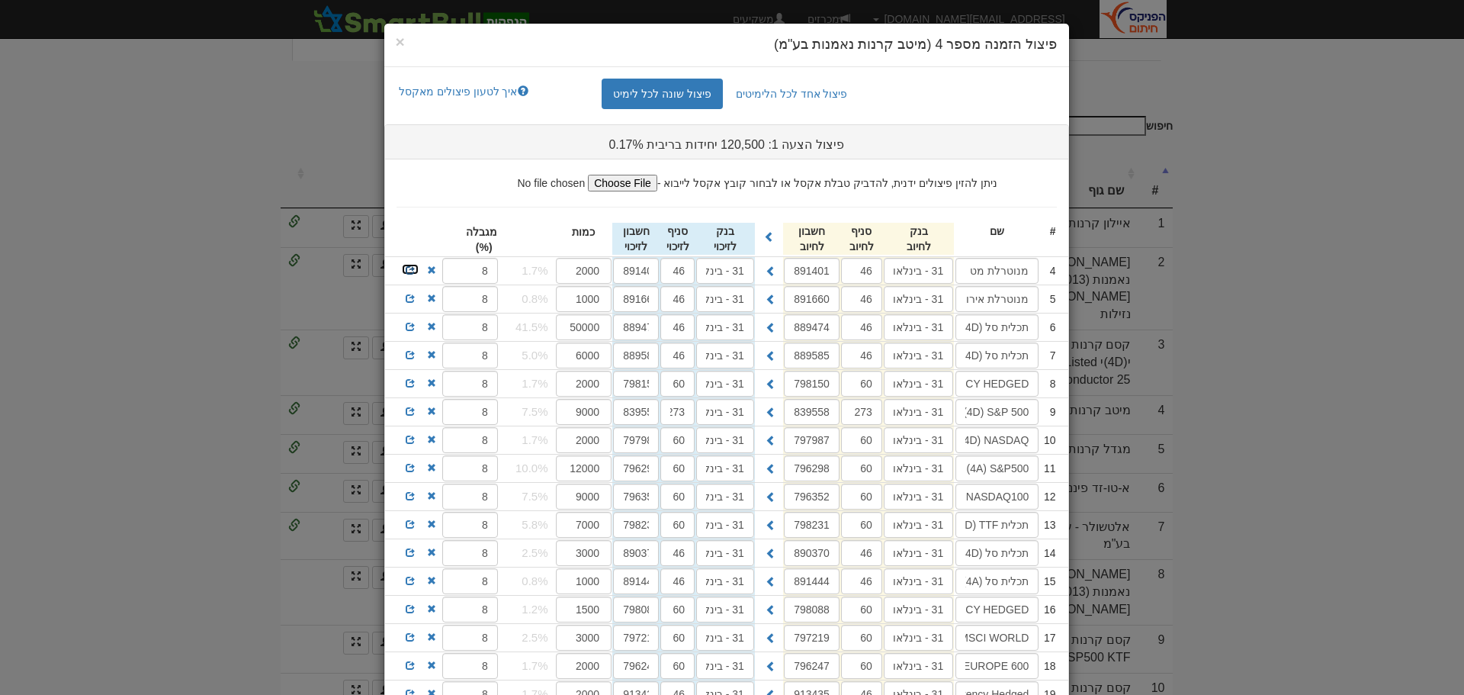
click at [412, 269] on span at bounding box center [410, 269] width 9 height 9
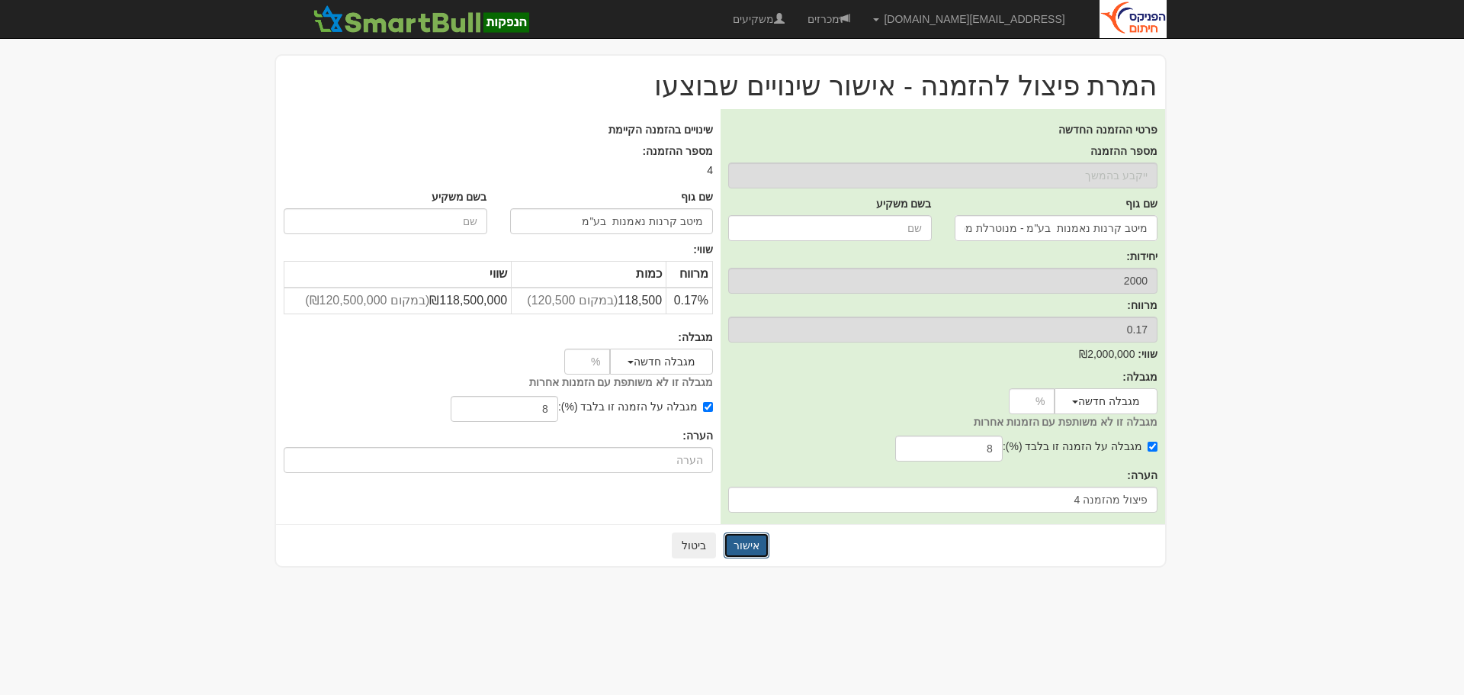
click at [745, 543] on button "אישור" at bounding box center [747, 545] width 46 height 26
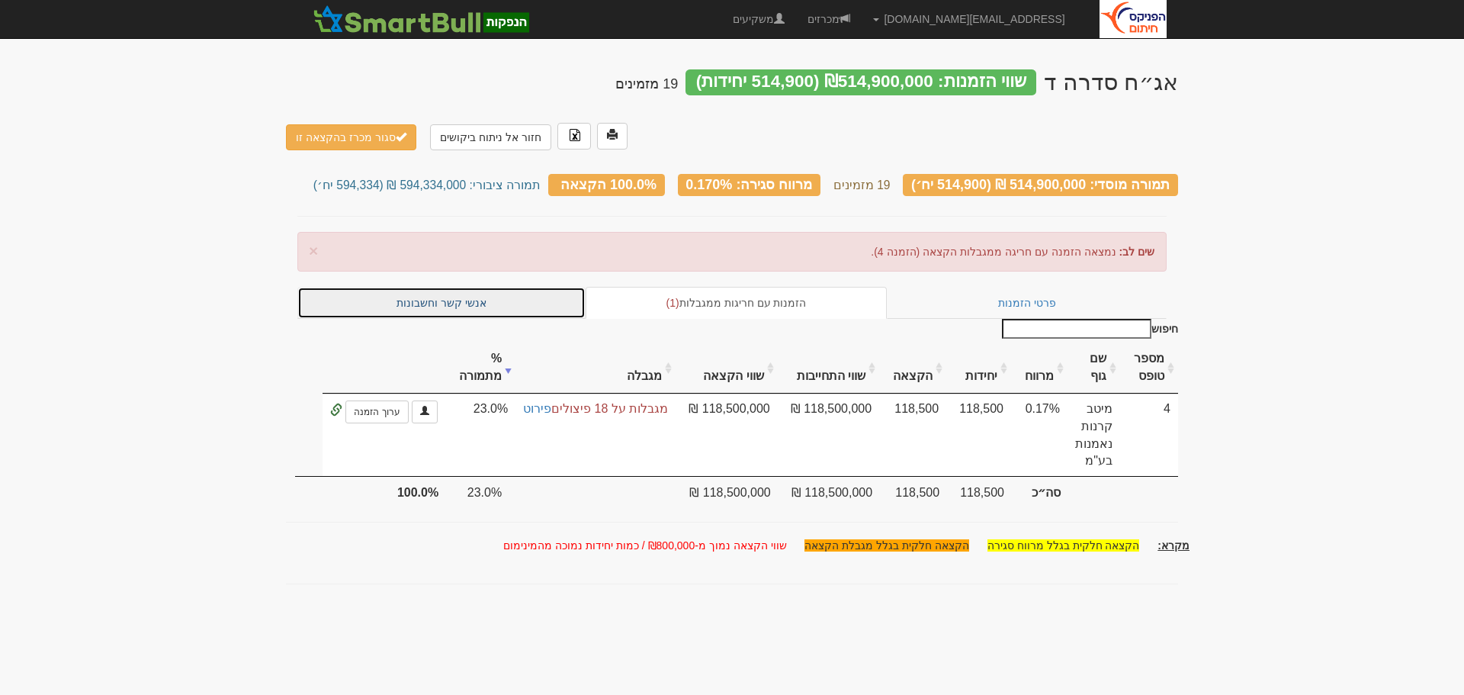
click at [428, 287] on link "אנשי קשר וחשבונות" at bounding box center [441, 303] width 288 height 32
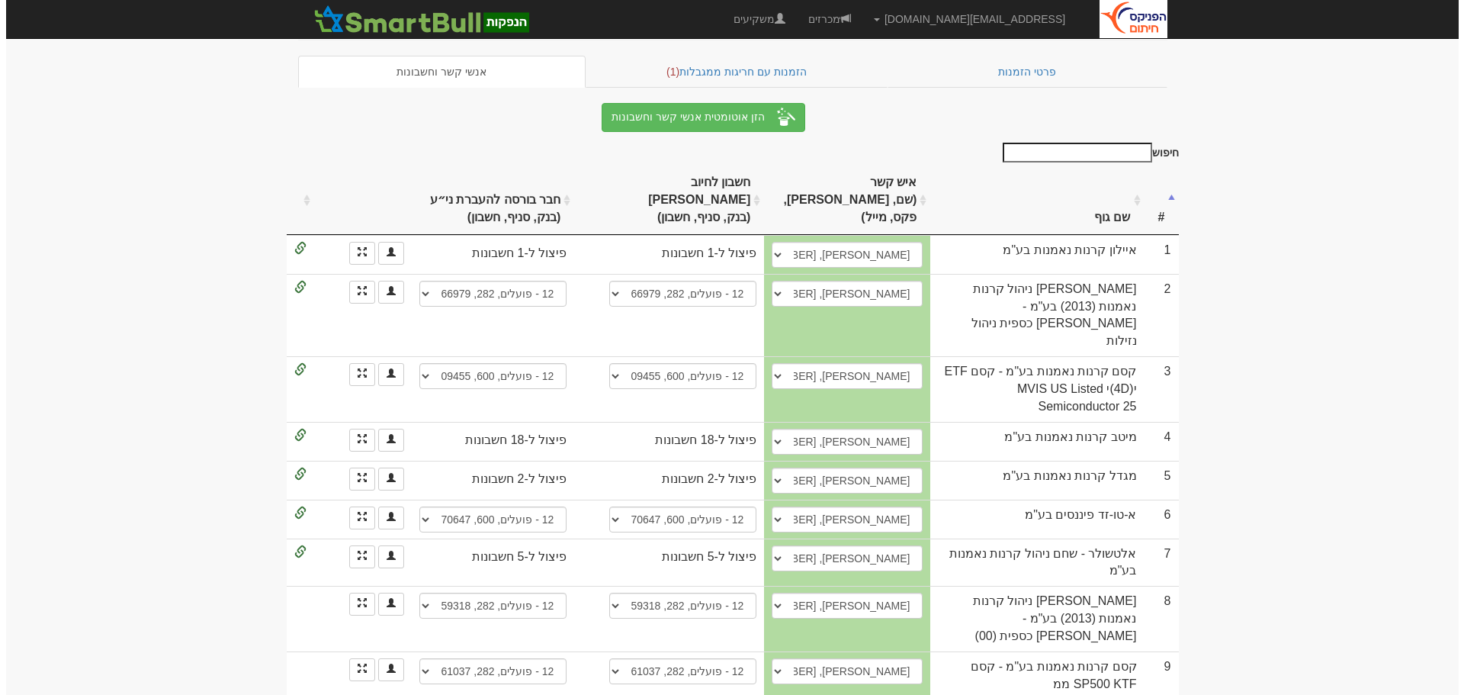
scroll to position [153, 0]
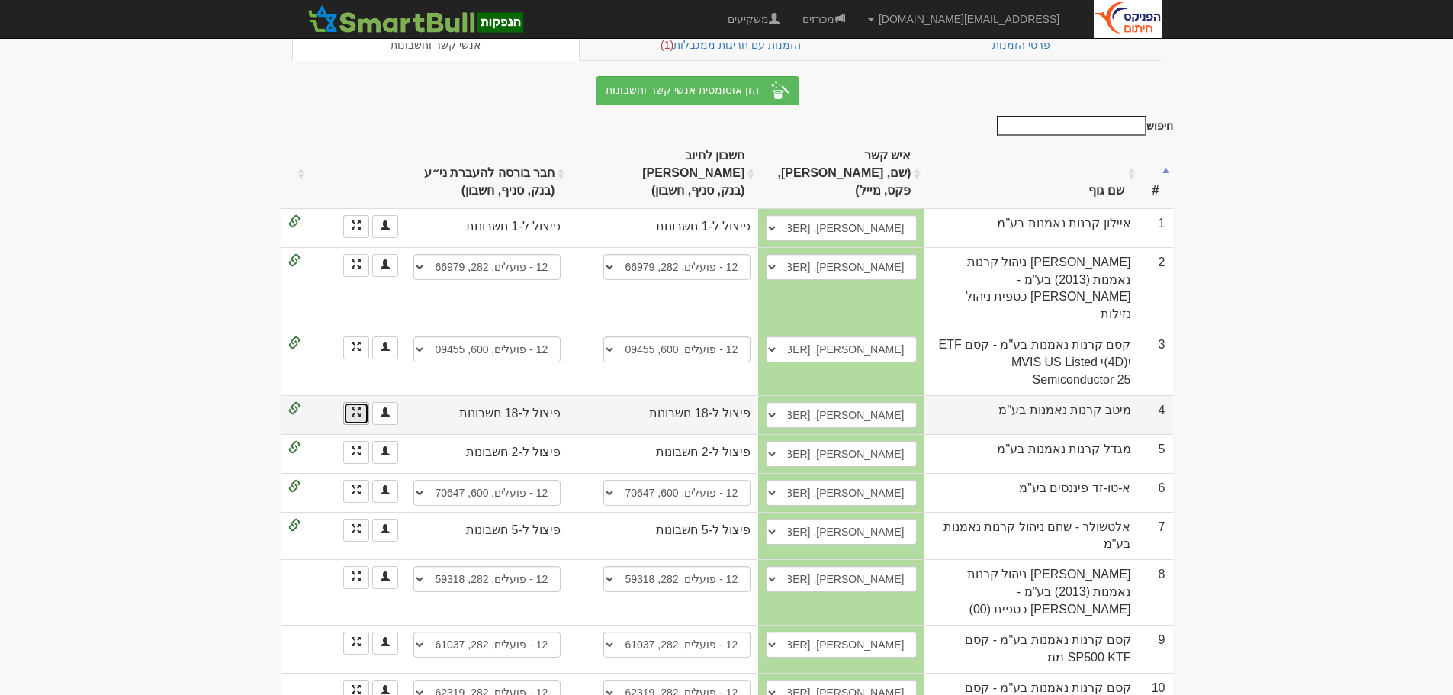
click at [349, 402] on link at bounding box center [356, 413] width 26 height 23
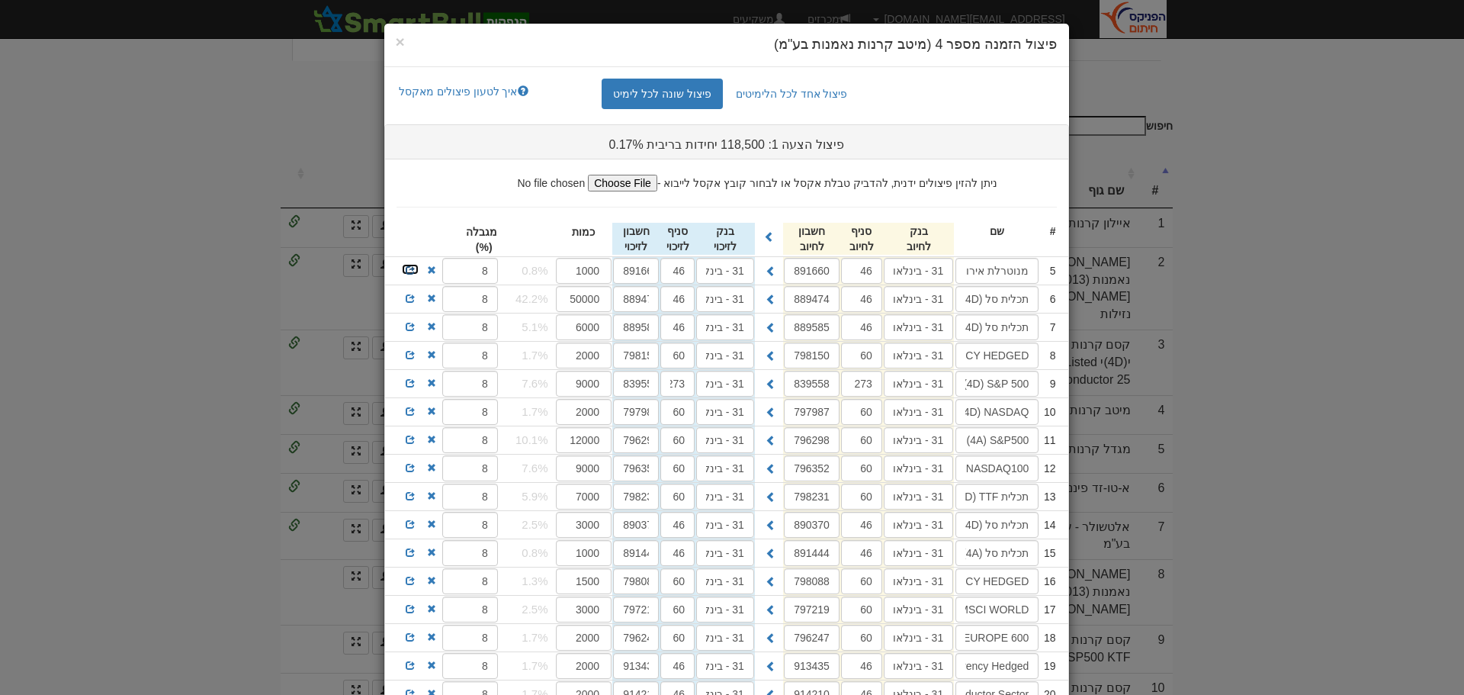
click at [415, 268] on span at bounding box center [410, 269] width 9 height 9
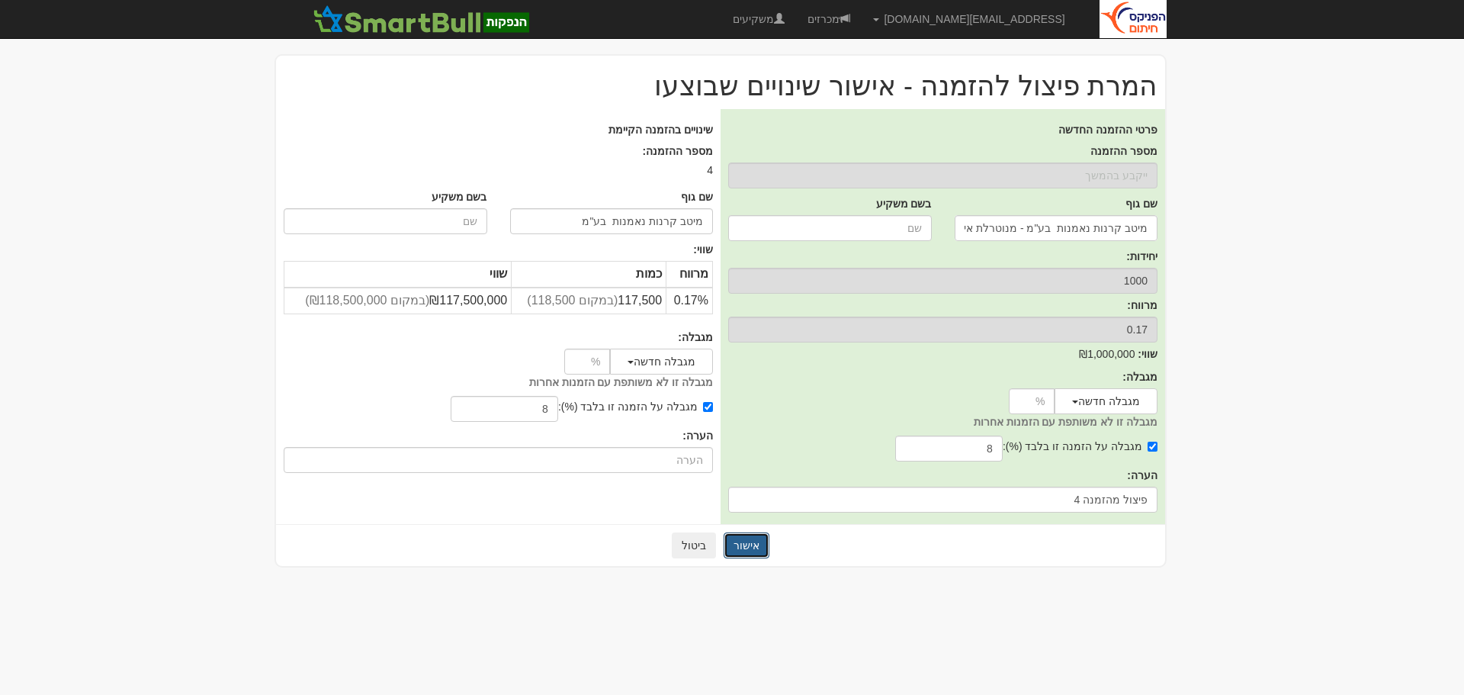
click at [741, 548] on button "אישור" at bounding box center [747, 545] width 46 height 26
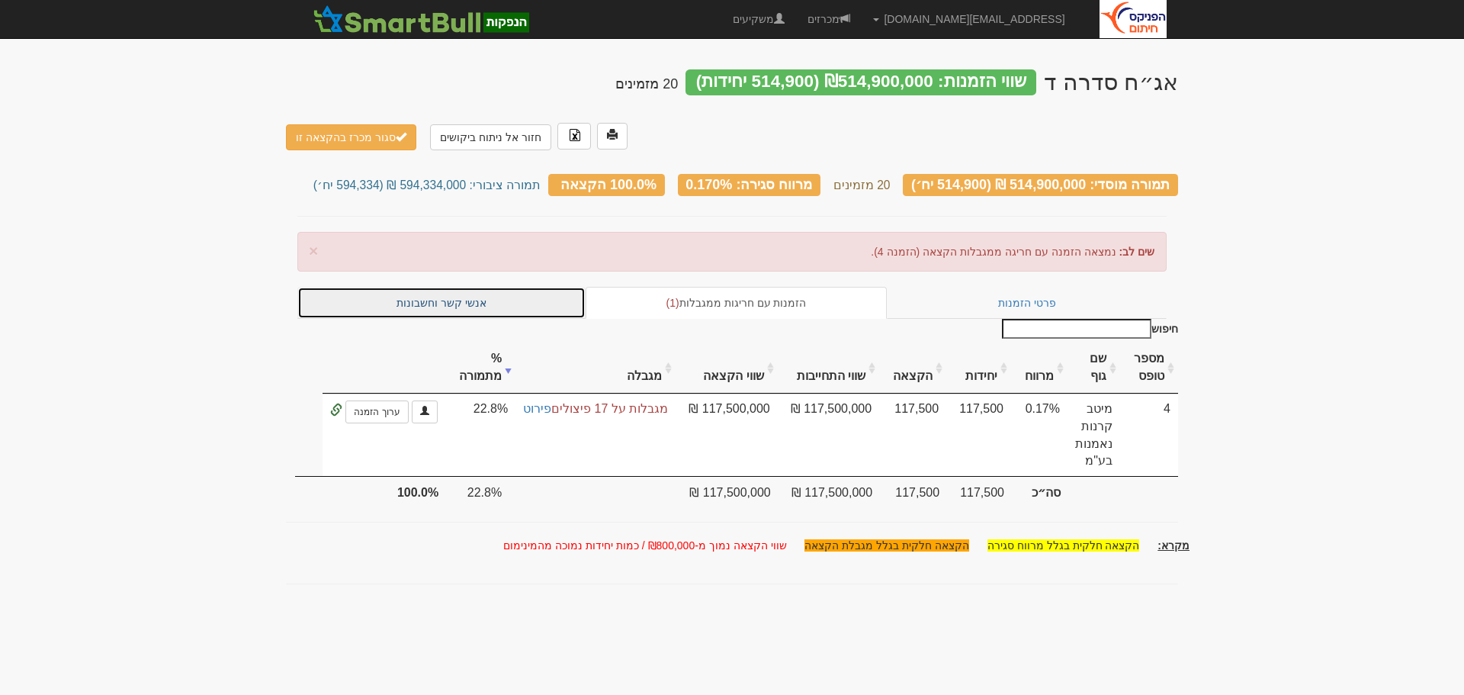
click at [433, 287] on link "אנשי קשר וחשבונות" at bounding box center [441, 303] width 288 height 32
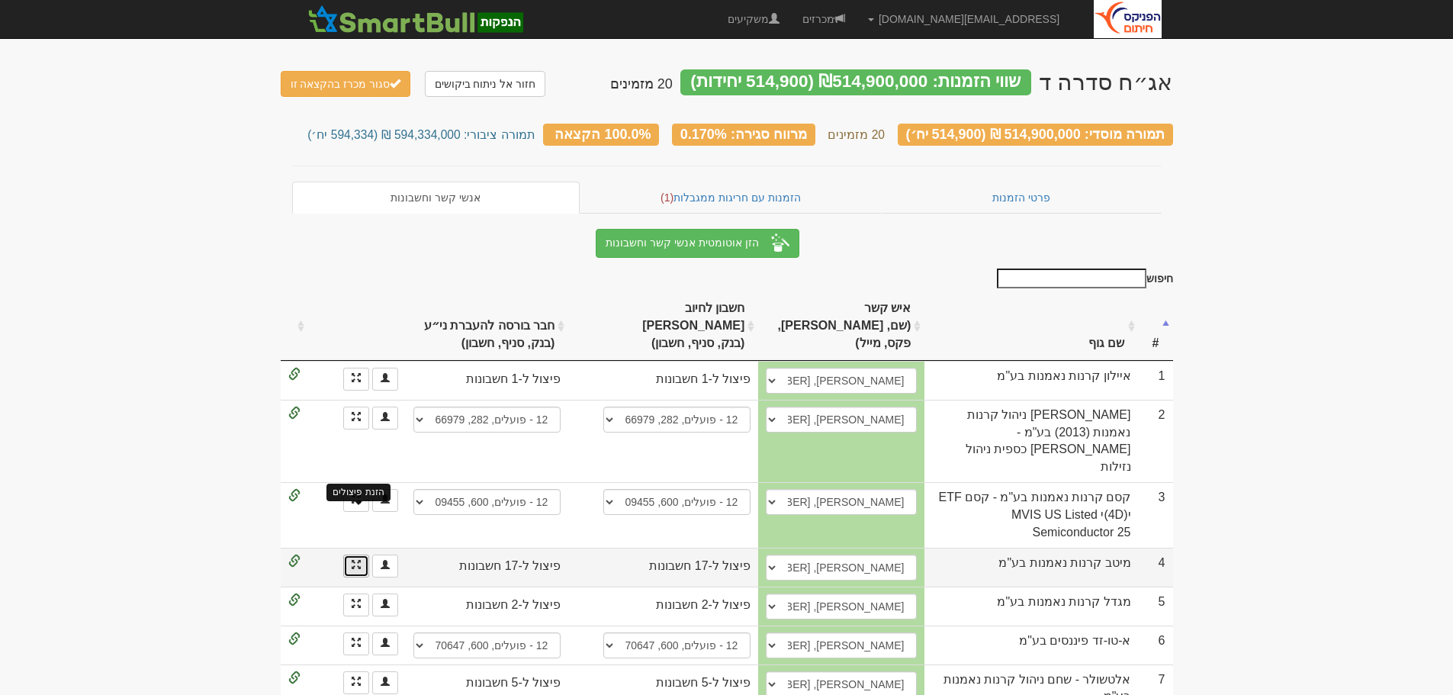
click at [355, 560] on span at bounding box center [356, 564] width 9 height 9
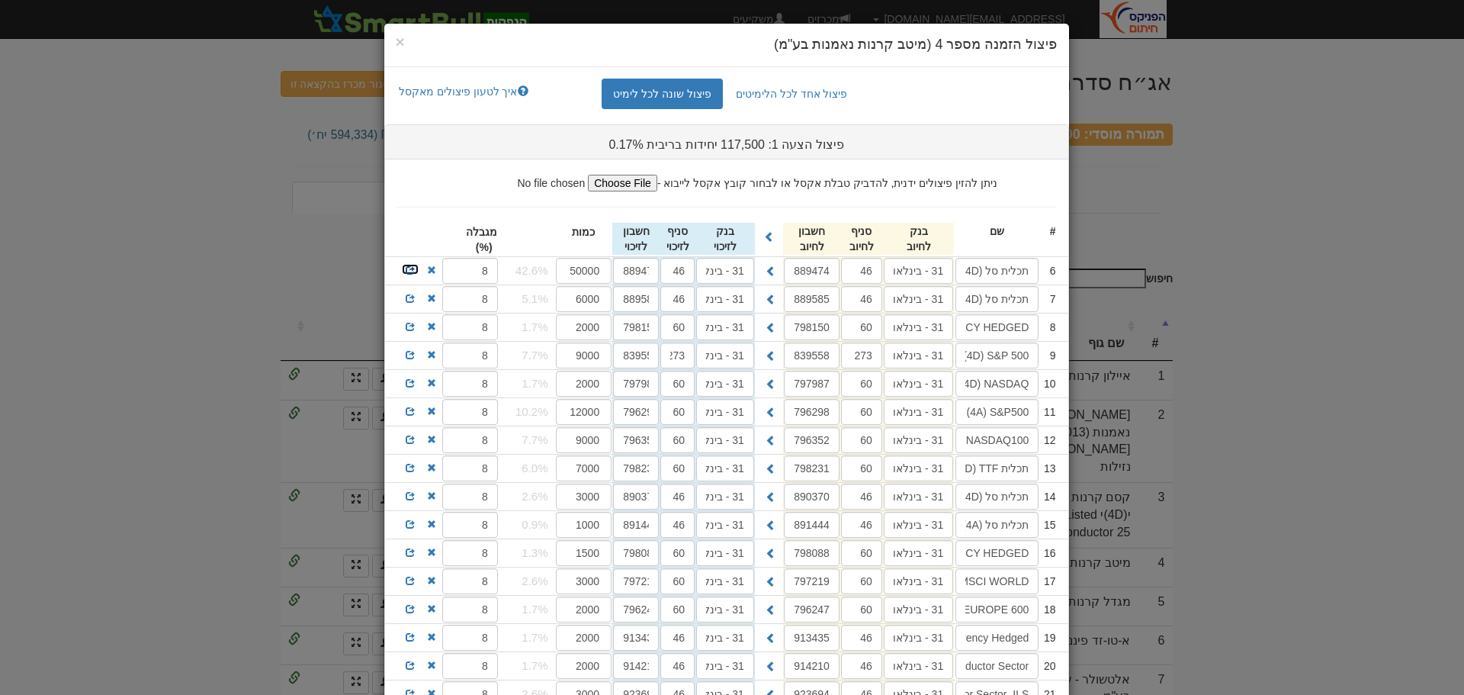
click at [411, 268] on span at bounding box center [410, 269] width 9 height 9
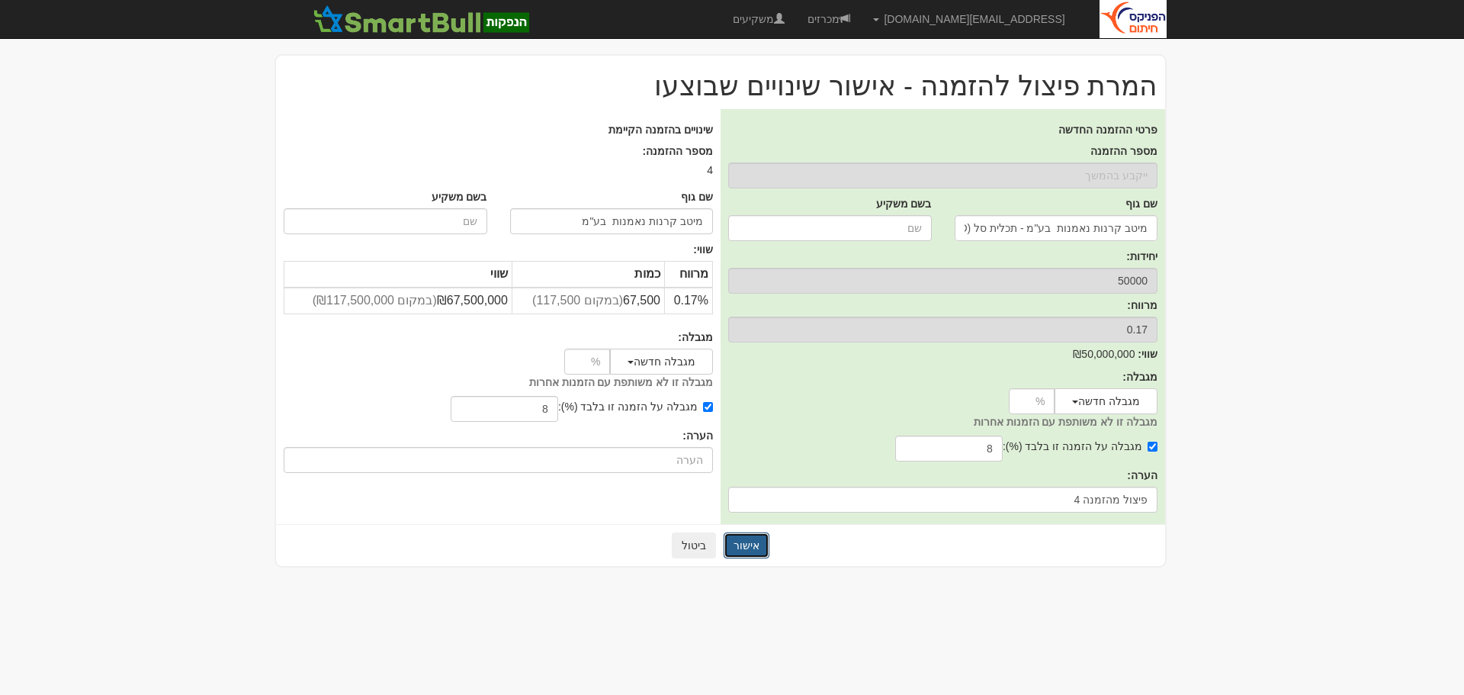
click at [748, 545] on button "אישור" at bounding box center [747, 545] width 46 height 26
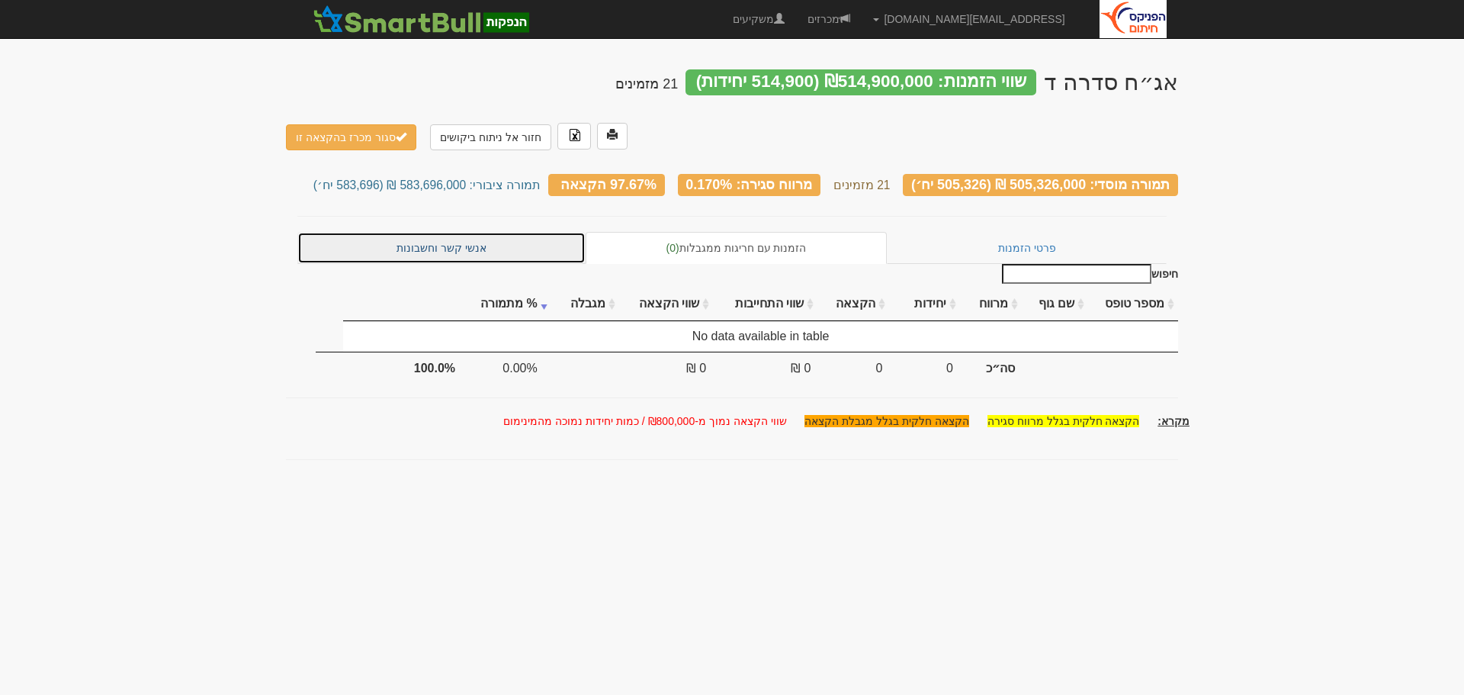
click at [449, 232] on link "אנשי קשר וחשבונות" at bounding box center [441, 248] width 288 height 32
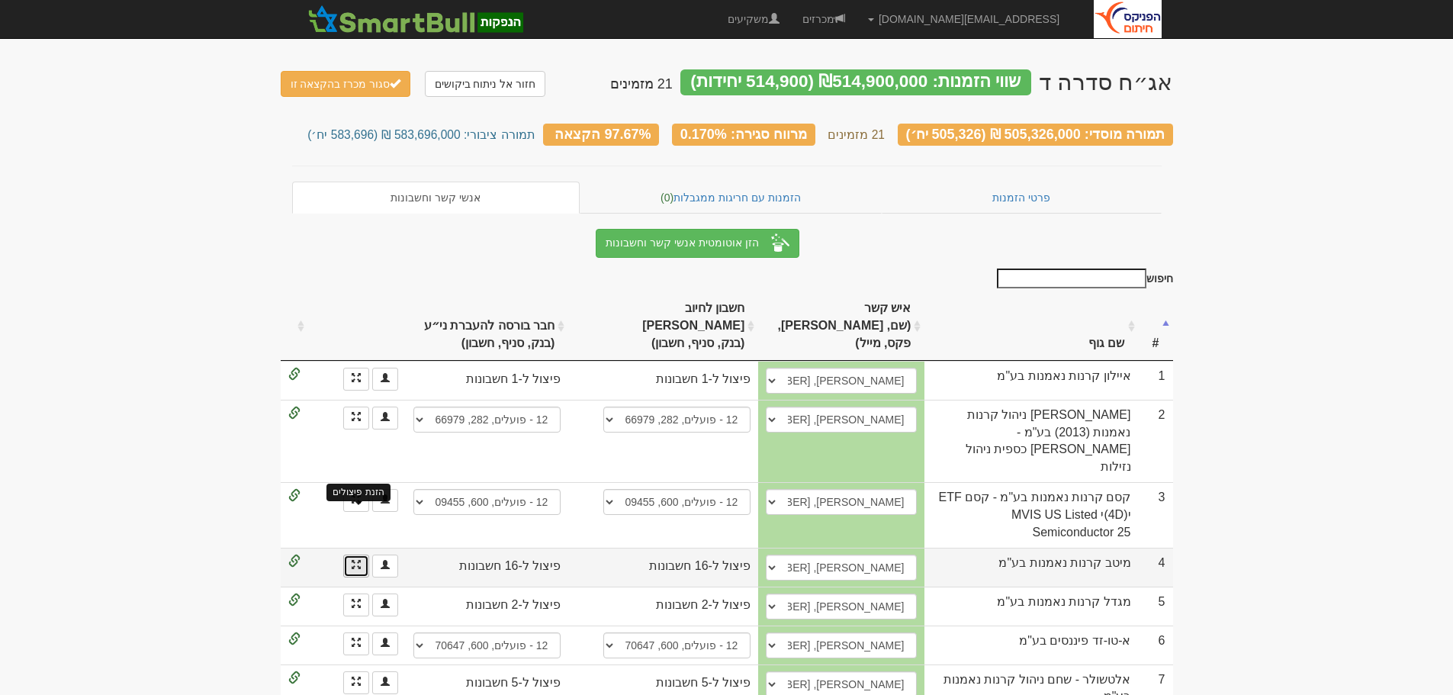
click at [355, 560] on span at bounding box center [356, 564] width 9 height 9
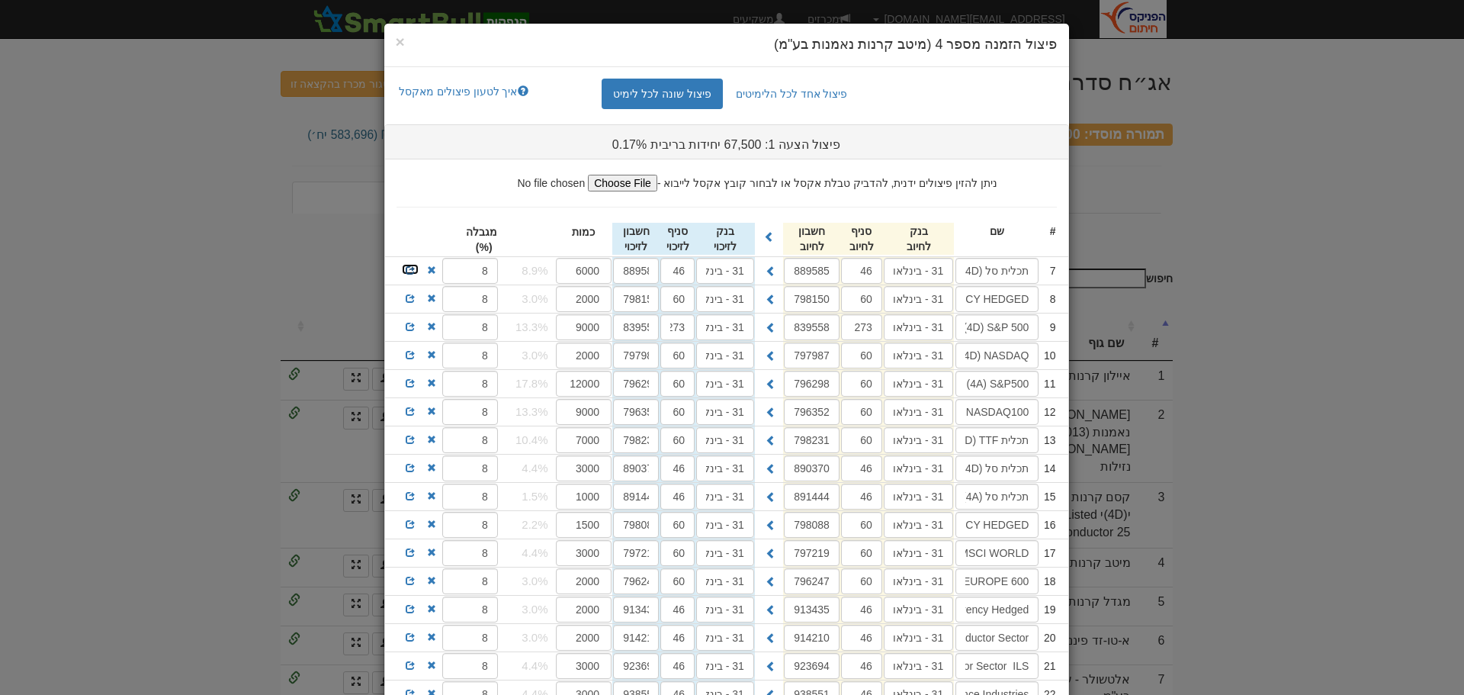
click at [413, 268] on span at bounding box center [410, 269] width 9 height 9
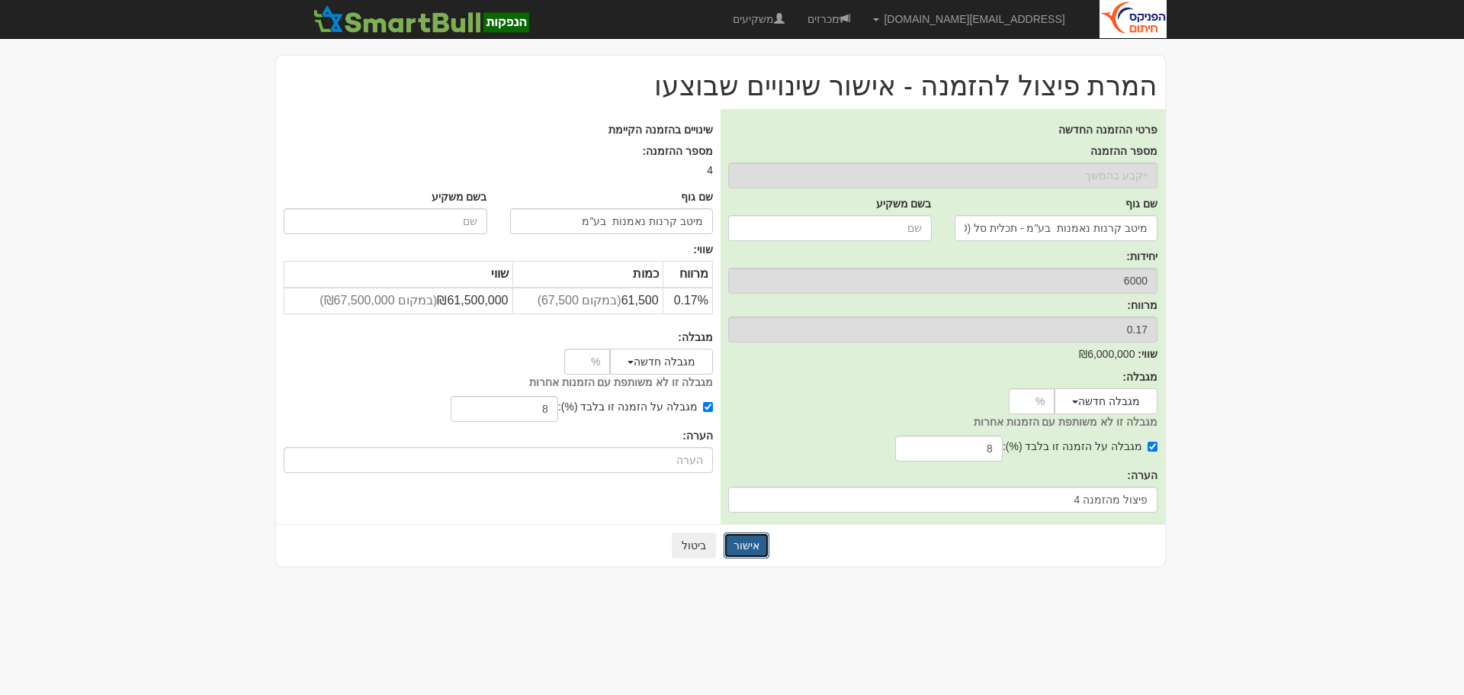
click at [748, 537] on button "אישור" at bounding box center [747, 545] width 46 height 26
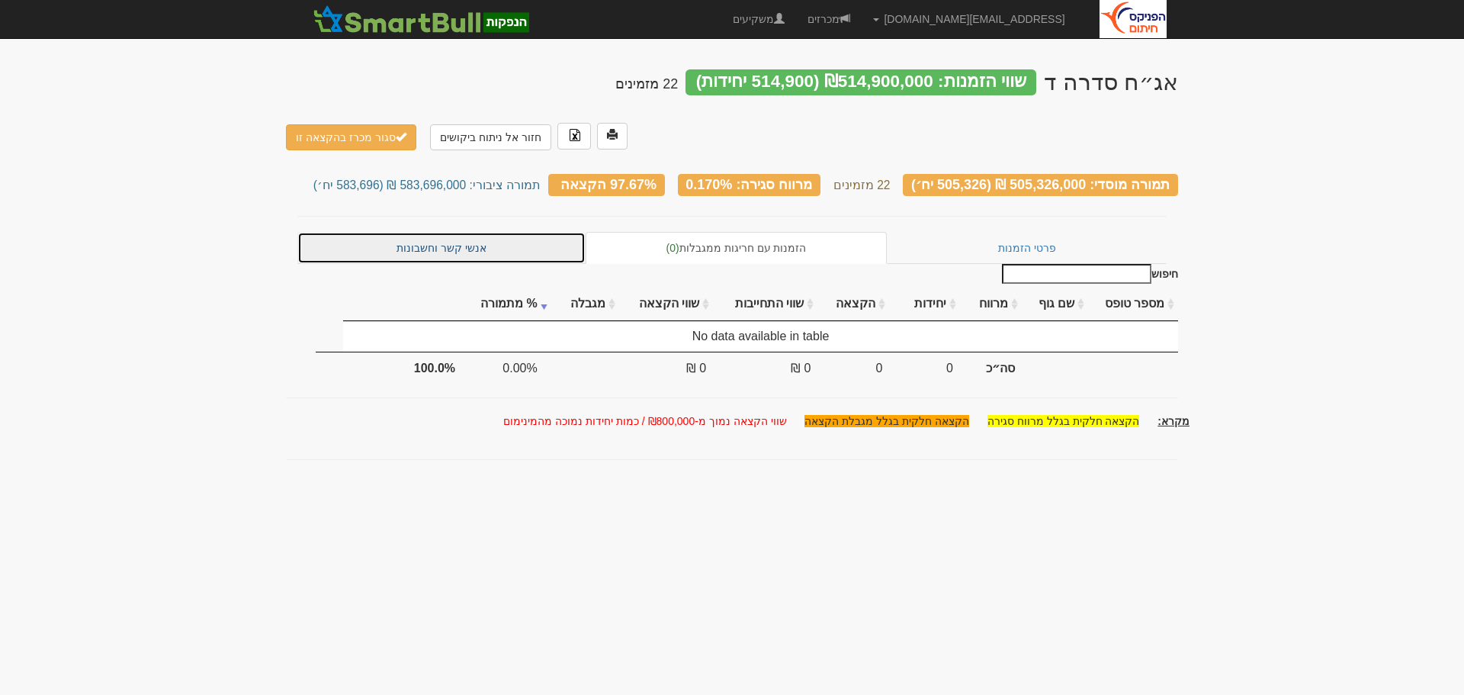
click at [446, 232] on link "אנשי קשר וחשבונות" at bounding box center [441, 248] width 288 height 32
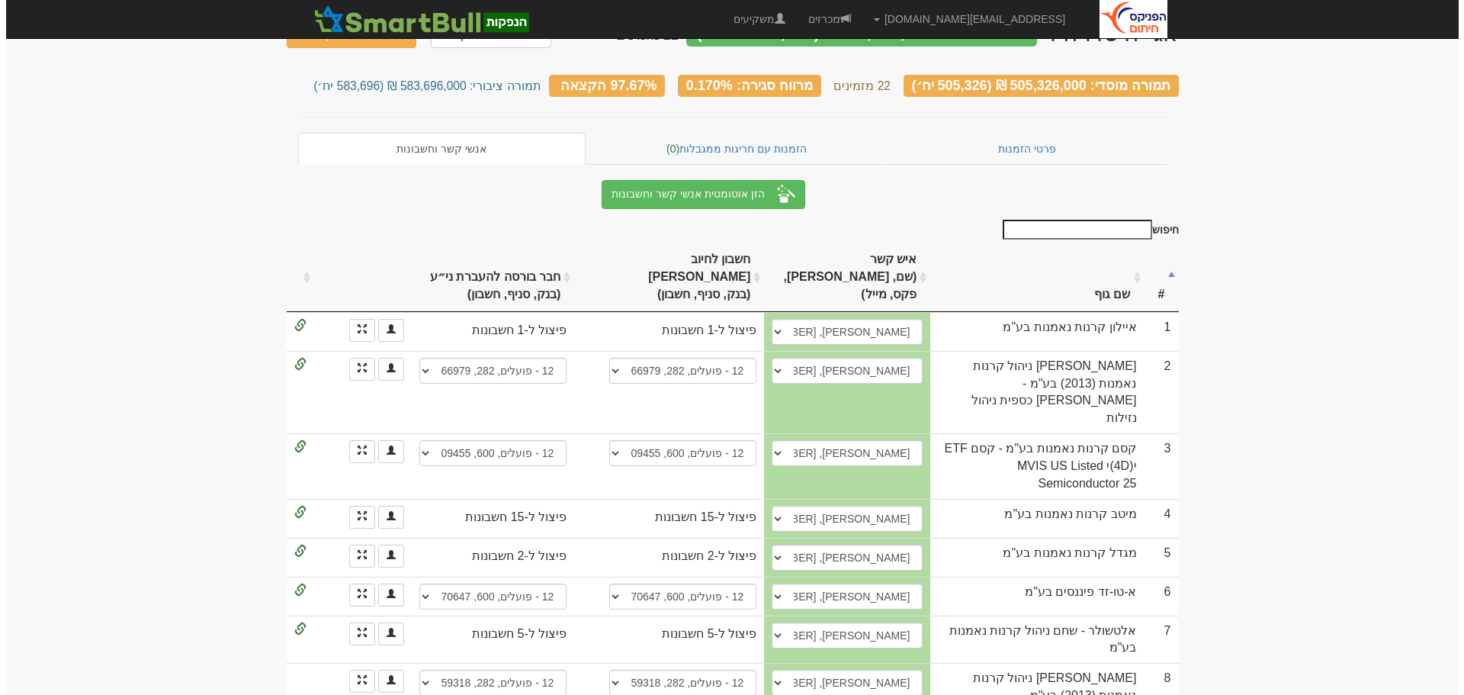
scroll to position [153, 0]
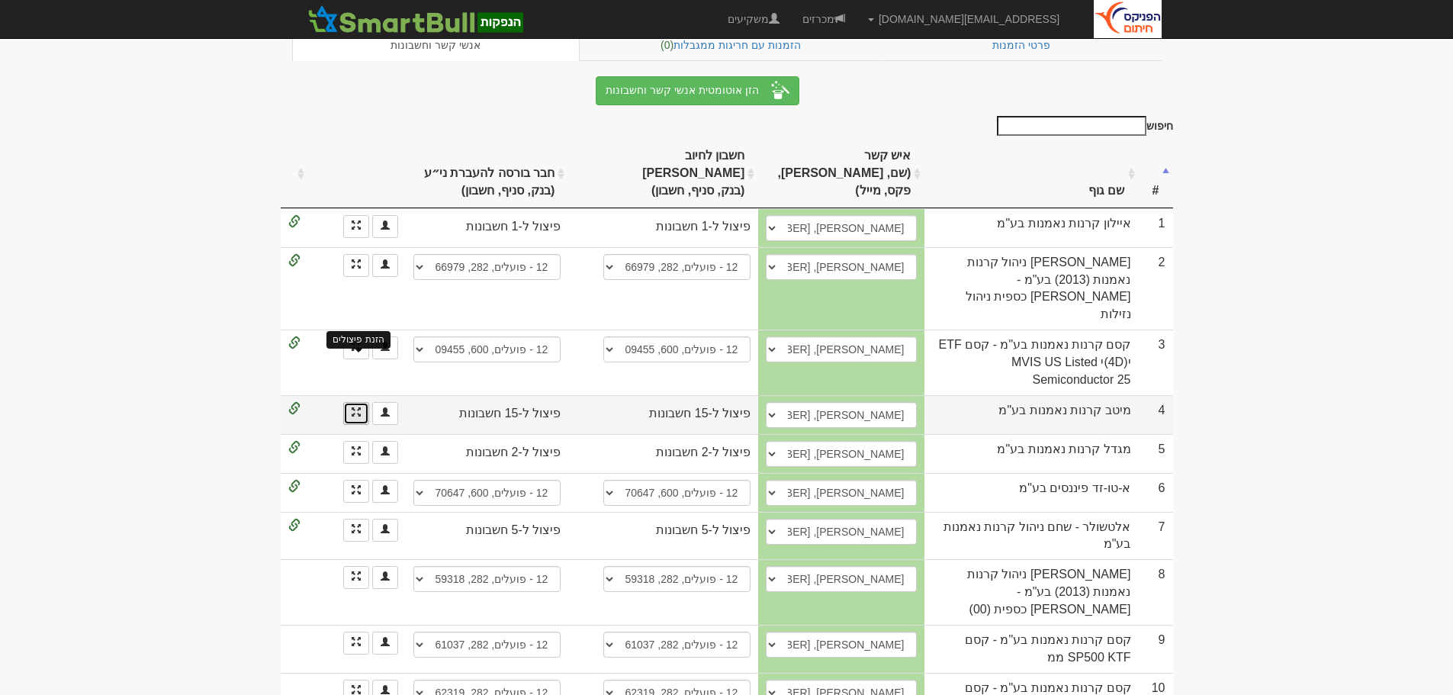
click at [355, 407] on span at bounding box center [356, 411] width 9 height 9
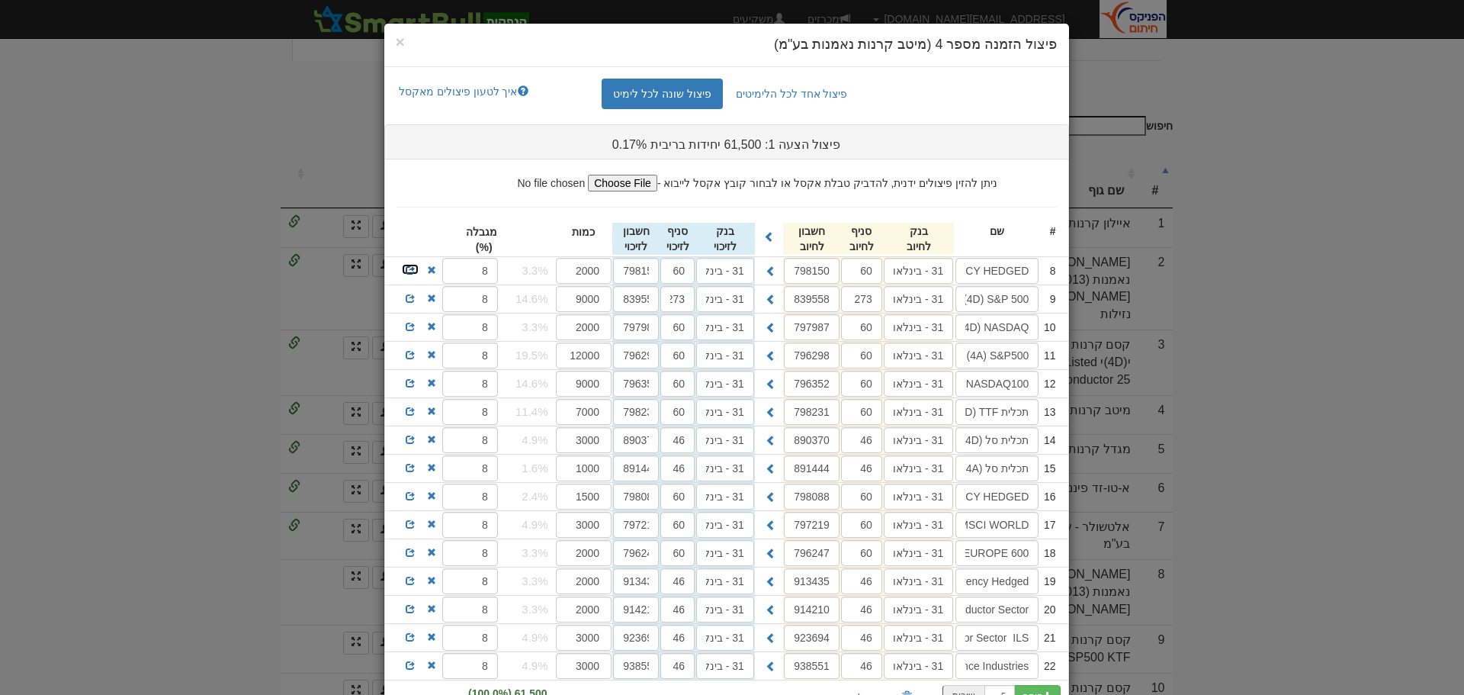
click at [415, 270] on span at bounding box center [410, 269] width 9 height 9
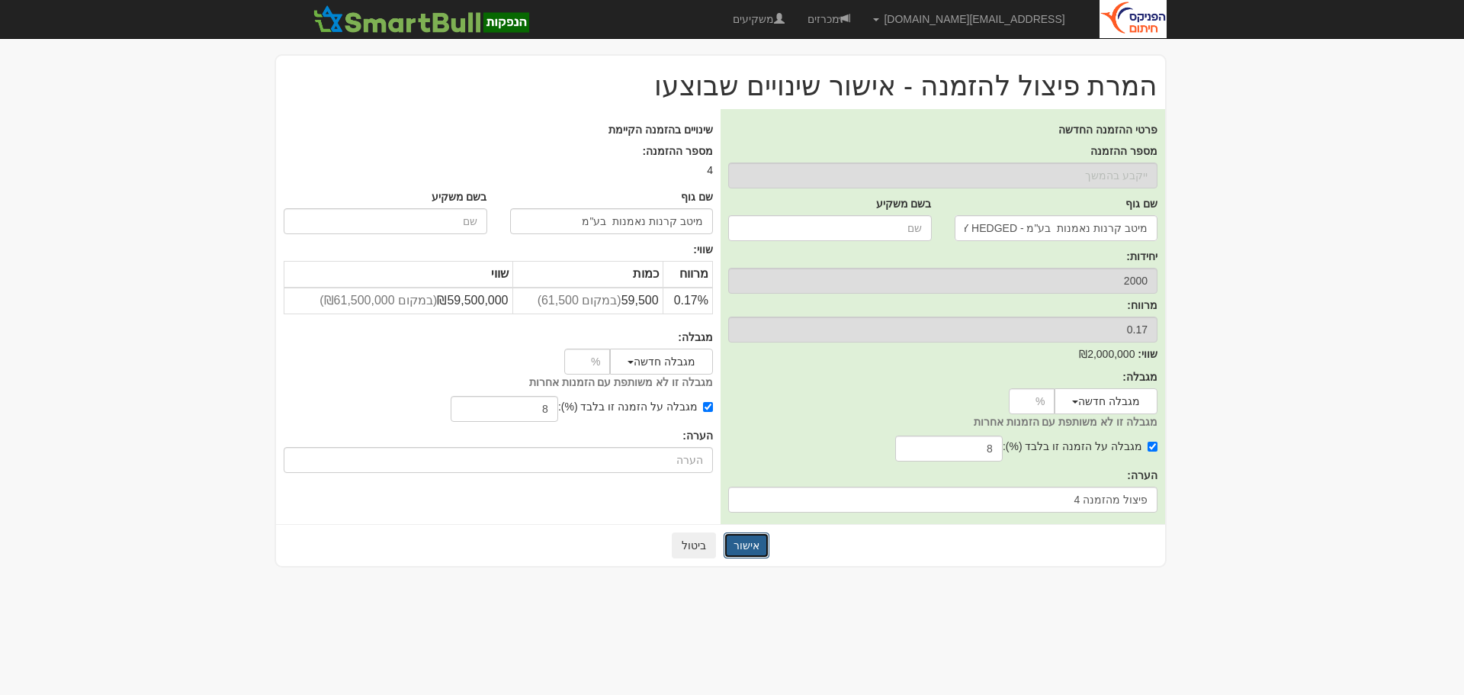
click at [742, 540] on button "אישור" at bounding box center [747, 545] width 46 height 26
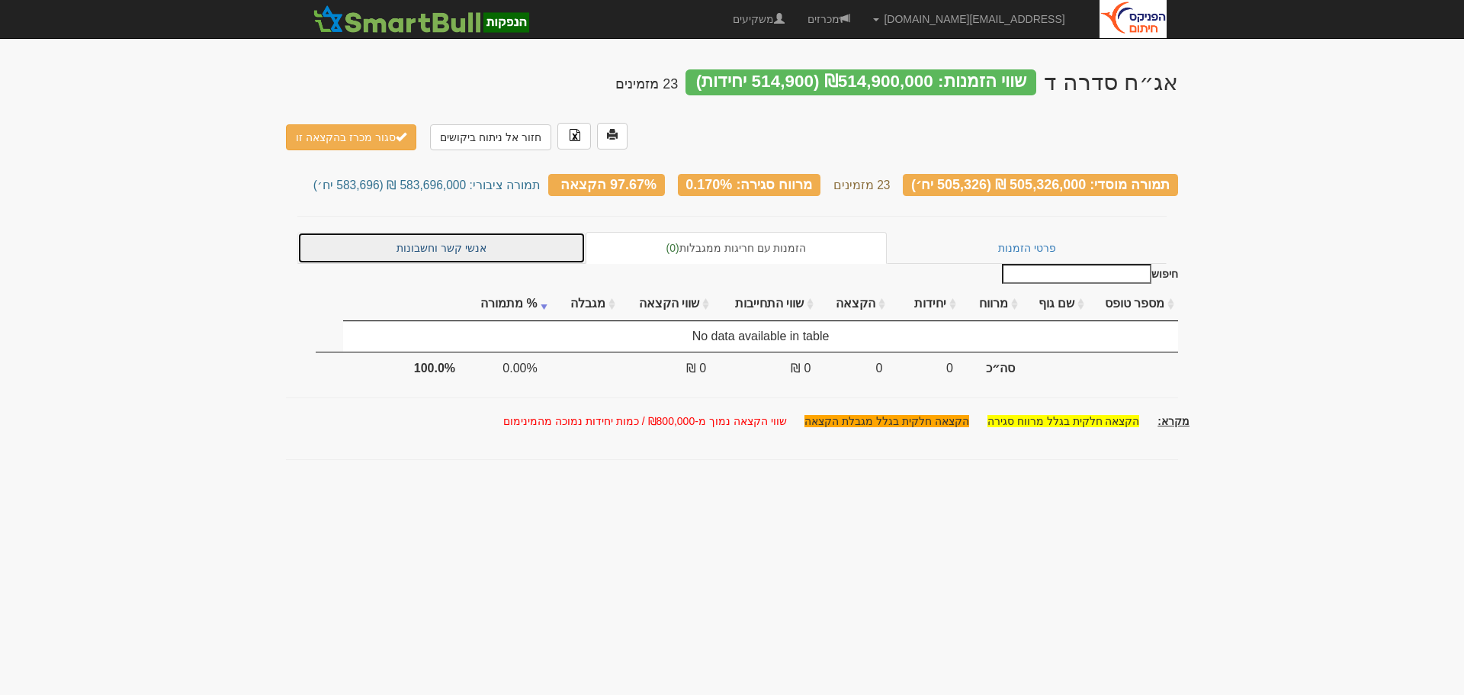
click at [428, 232] on link "אנשי קשר וחשבונות" at bounding box center [441, 248] width 288 height 32
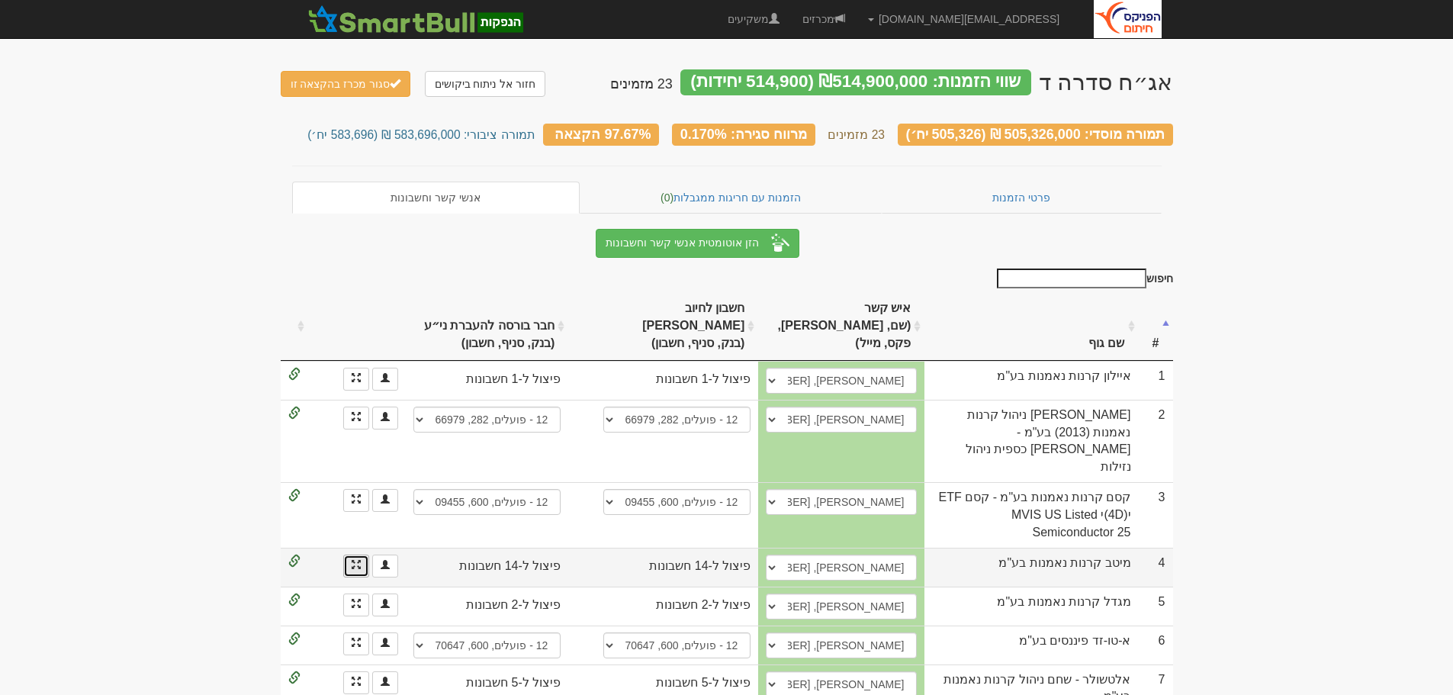
click at [350, 555] on link at bounding box center [356, 566] width 26 height 23
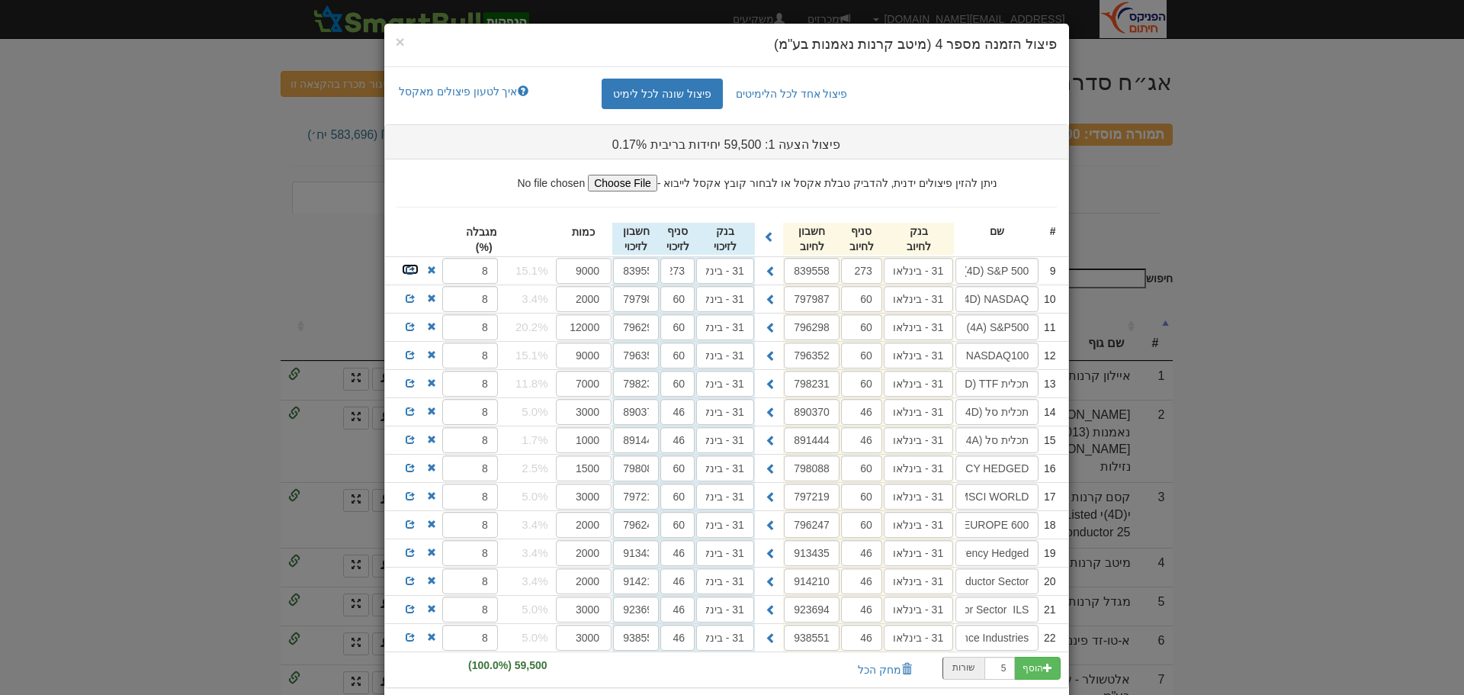
click at [415, 268] on span at bounding box center [410, 269] width 9 height 9
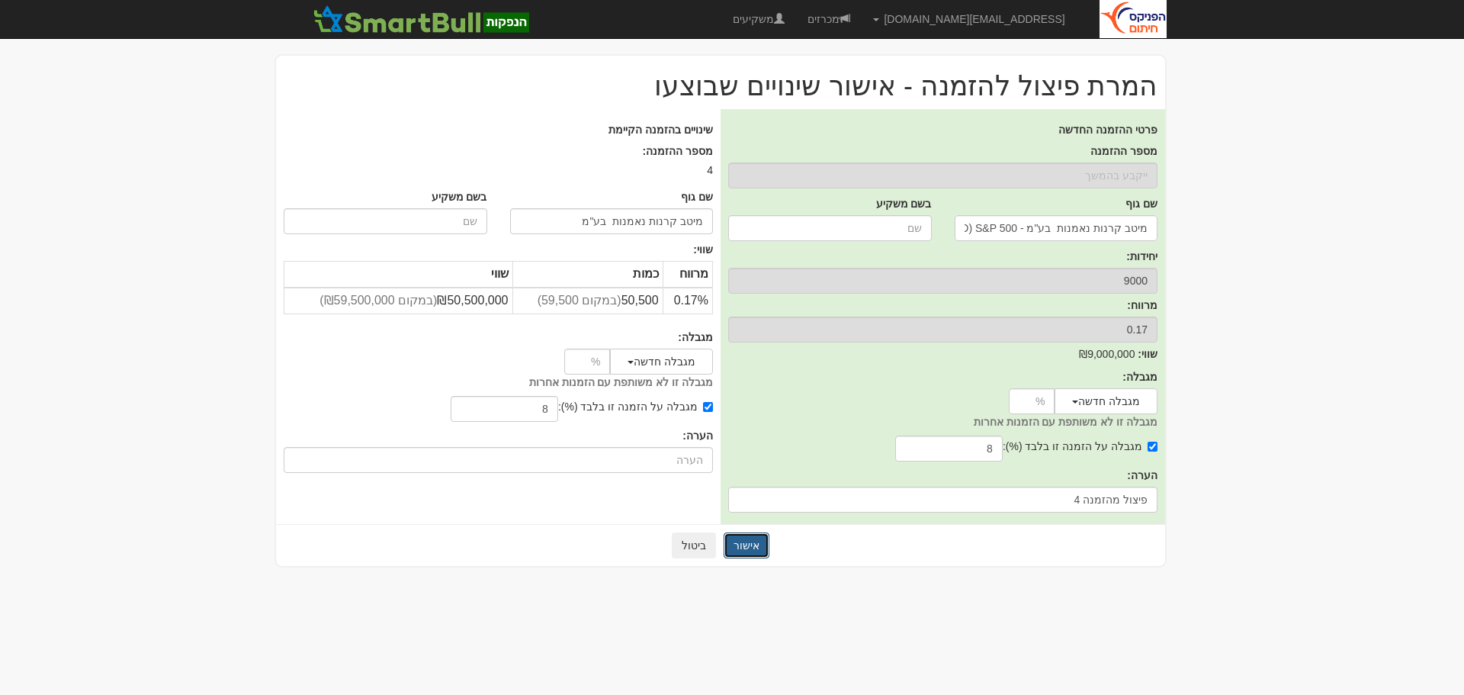
click at [755, 549] on button "אישור" at bounding box center [747, 545] width 46 height 26
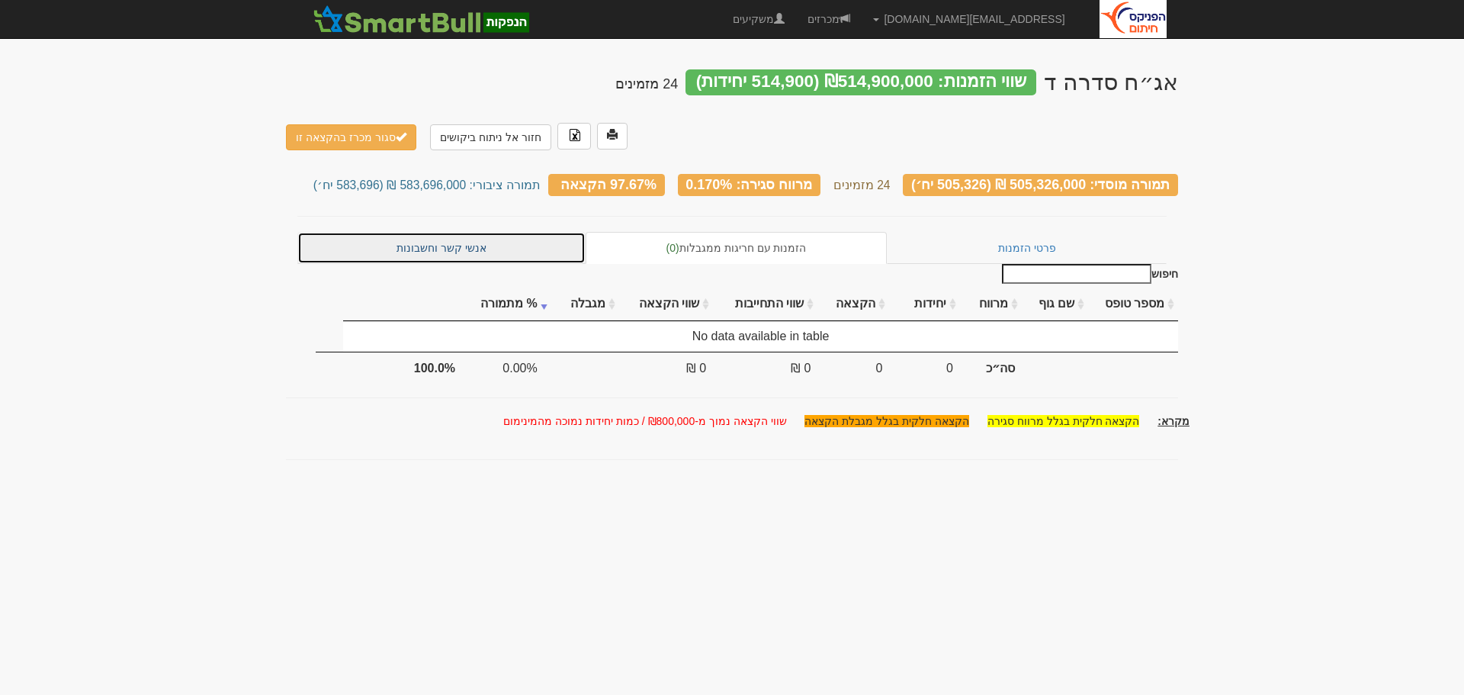
click at [423, 232] on link "אנשי קשר וחשבונות" at bounding box center [441, 248] width 288 height 32
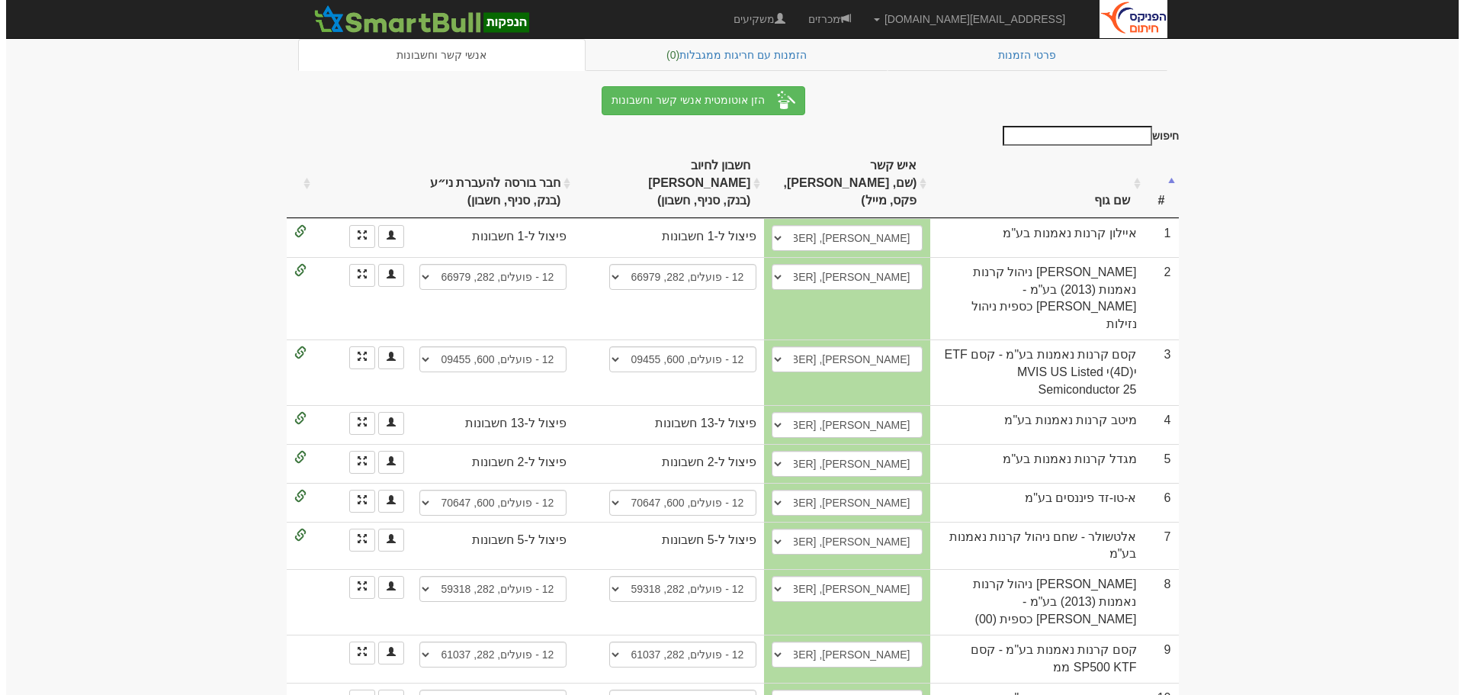
scroll to position [153, 0]
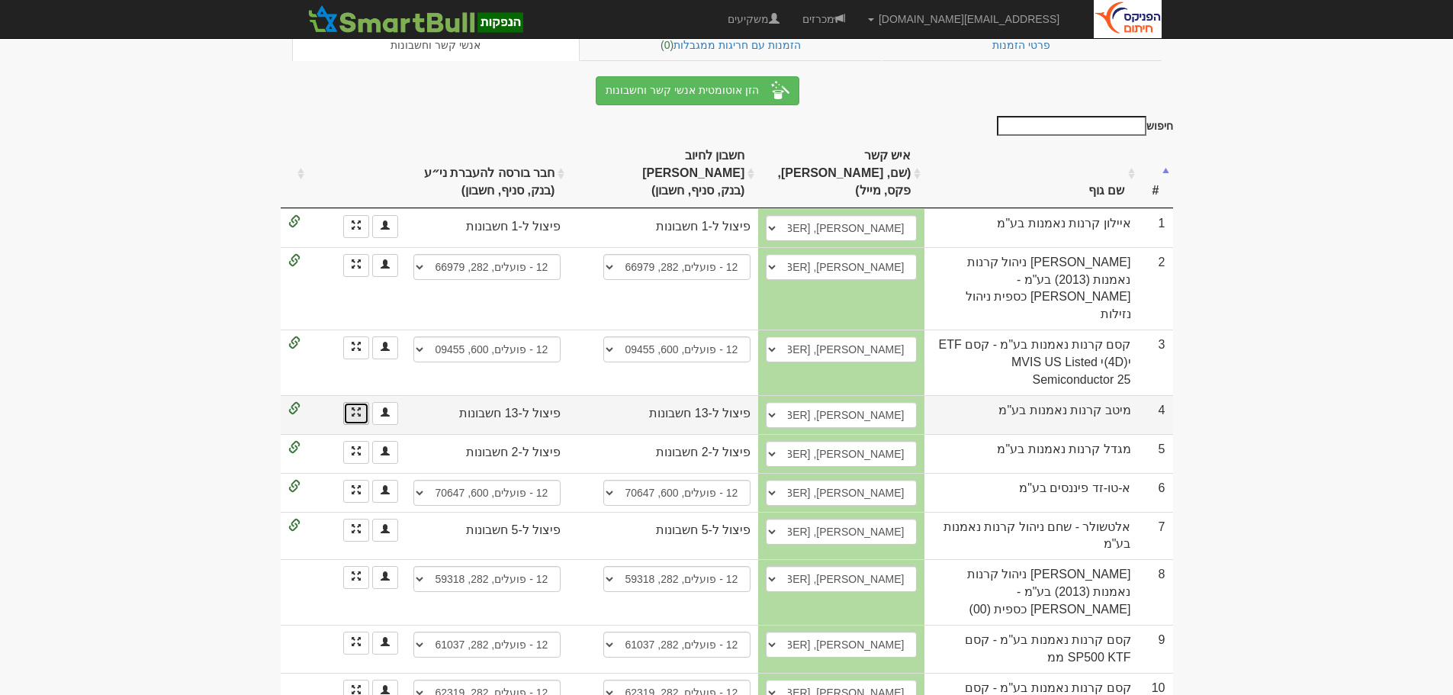
click at [349, 402] on link at bounding box center [356, 413] width 26 height 23
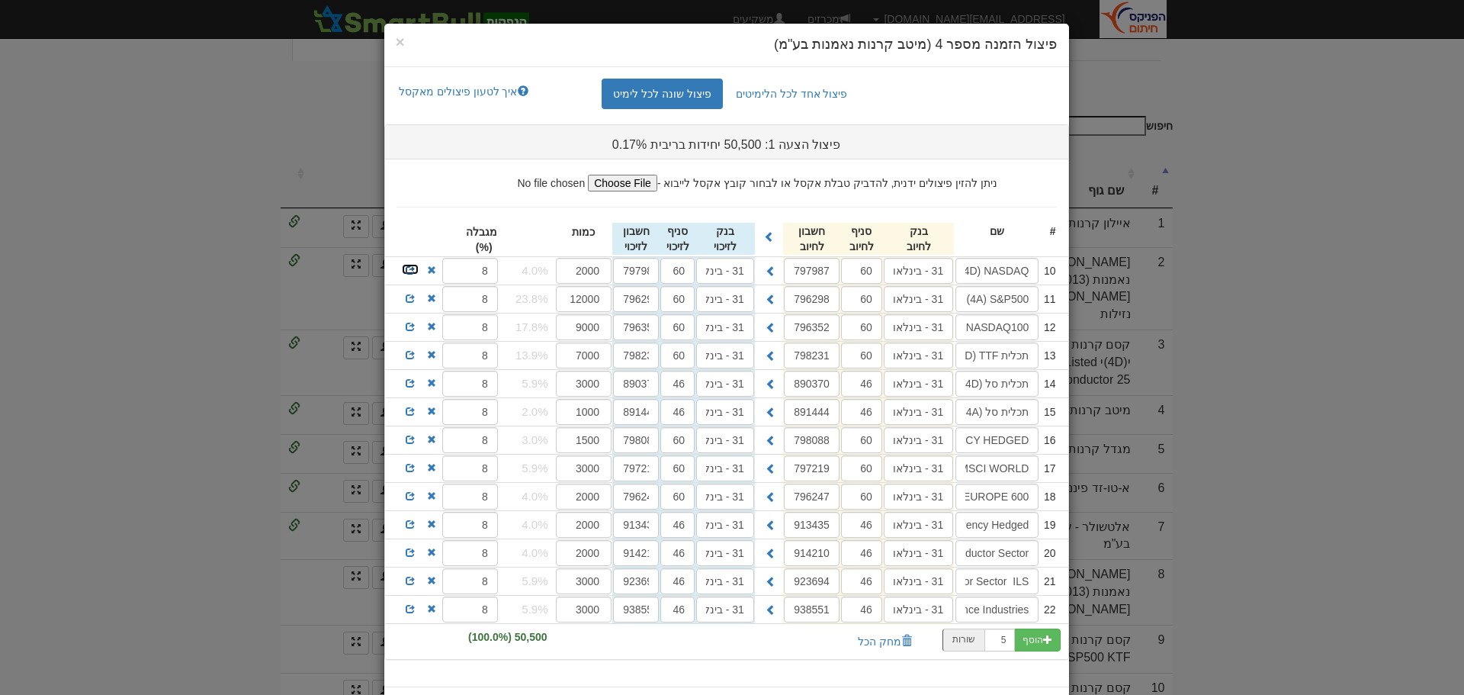
click at [414, 269] on span at bounding box center [410, 269] width 9 height 9
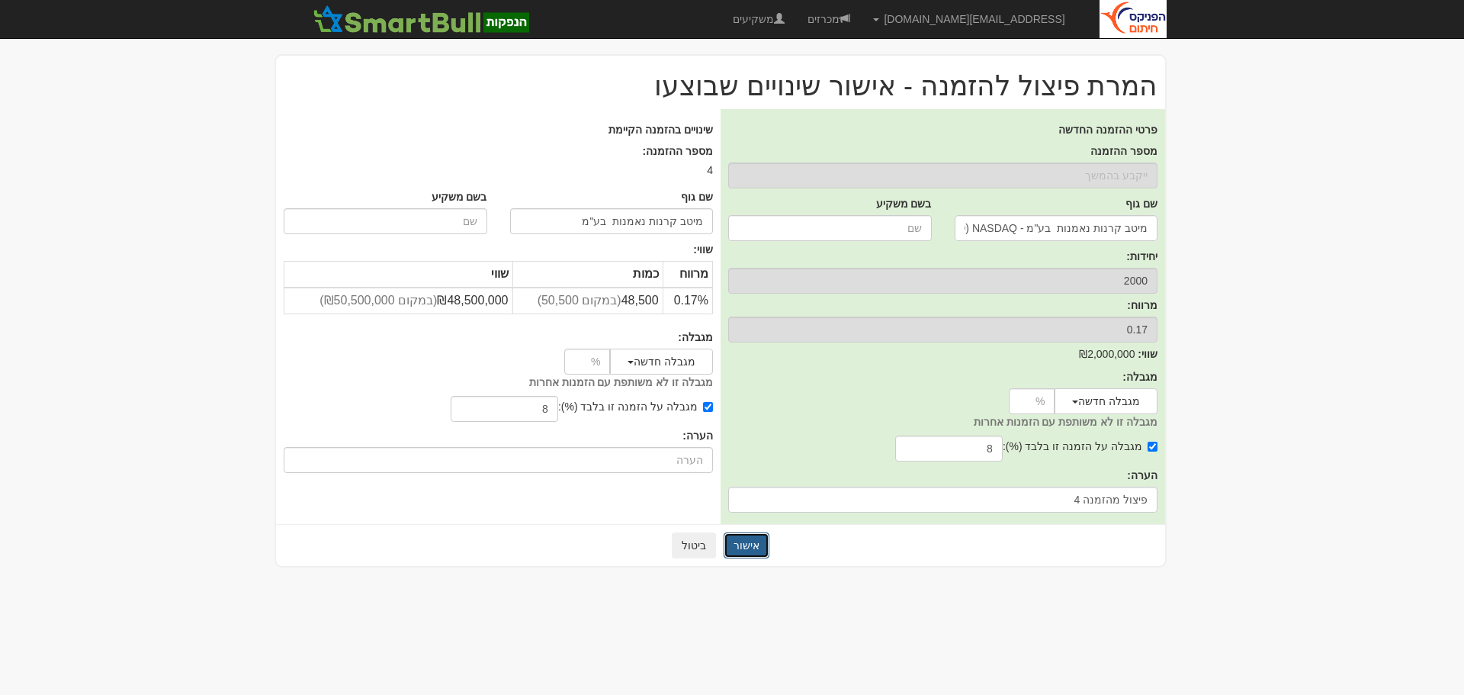
click at [742, 540] on button "אישור" at bounding box center [747, 545] width 46 height 26
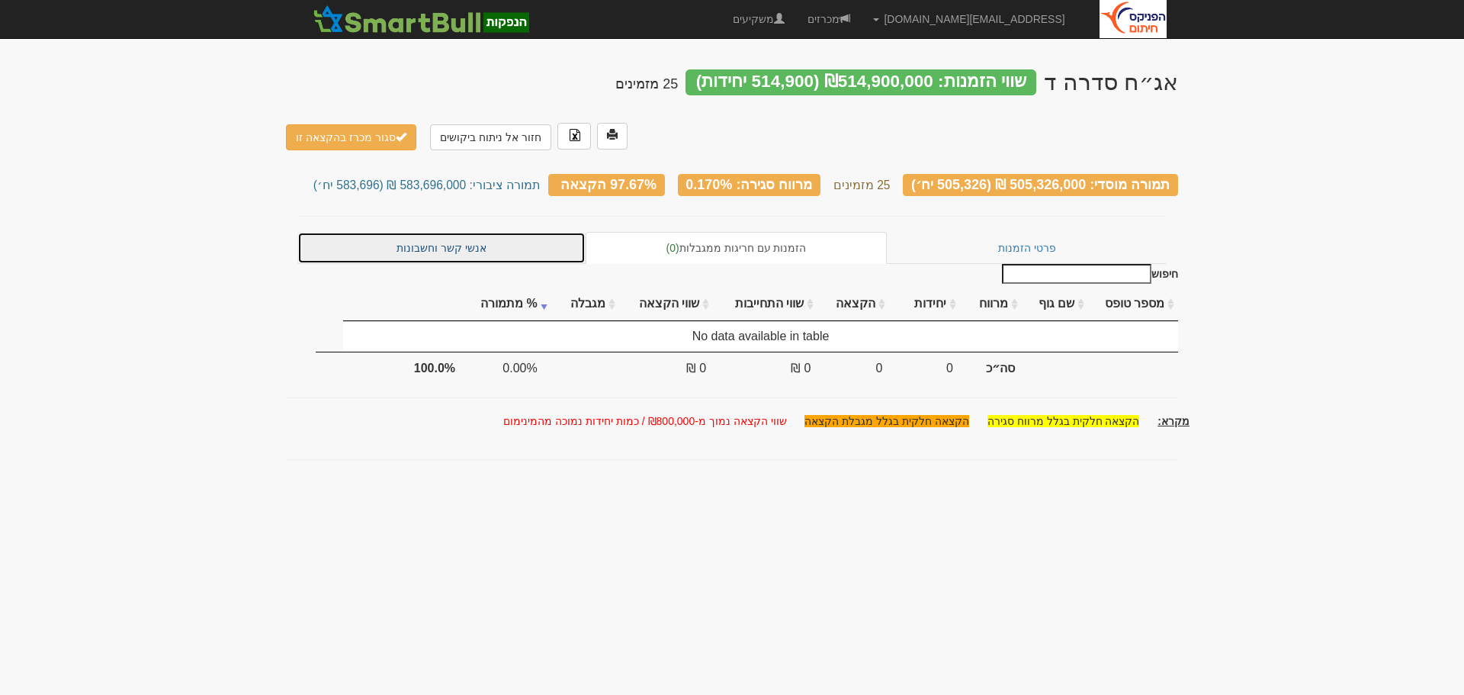
click at [456, 232] on link "אנשי קשר וחשבונות" at bounding box center [441, 248] width 288 height 32
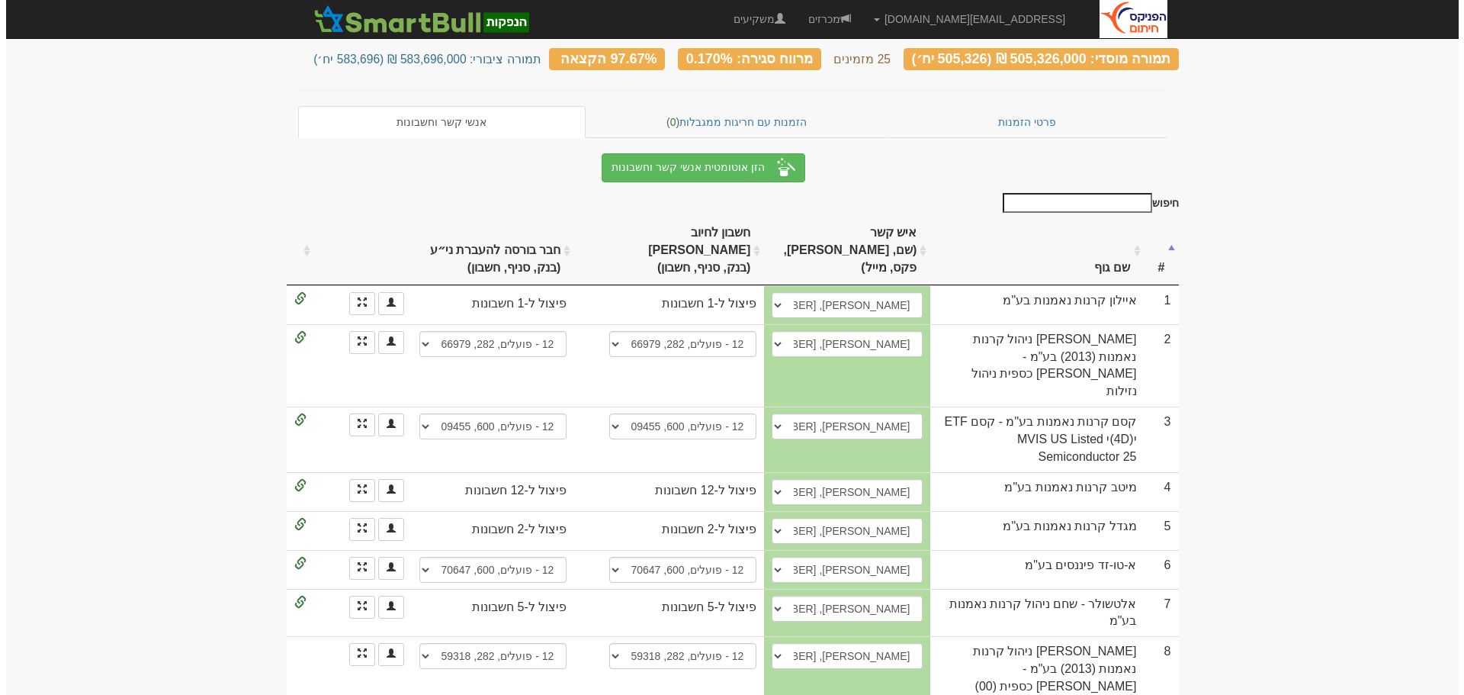
scroll to position [76, 0]
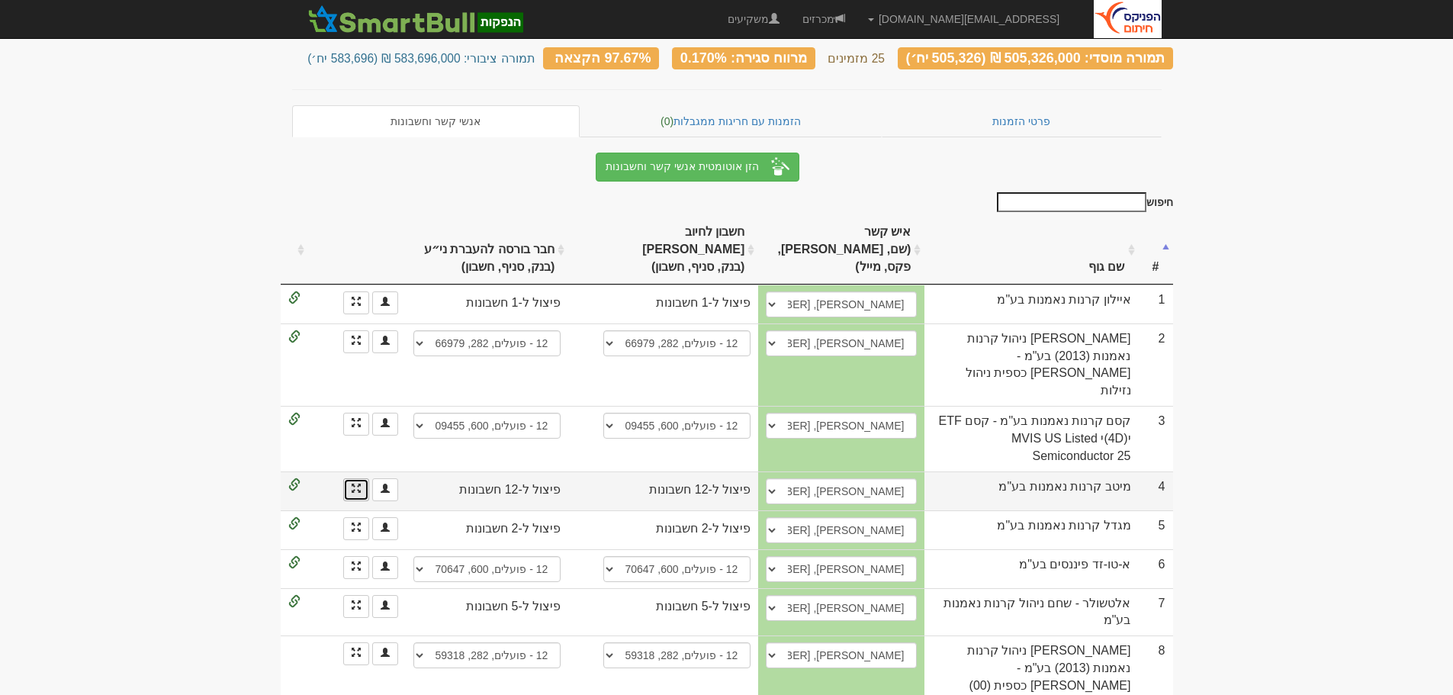
click at [349, 478] on link at bounding box center [356, 489] width 26 height 23
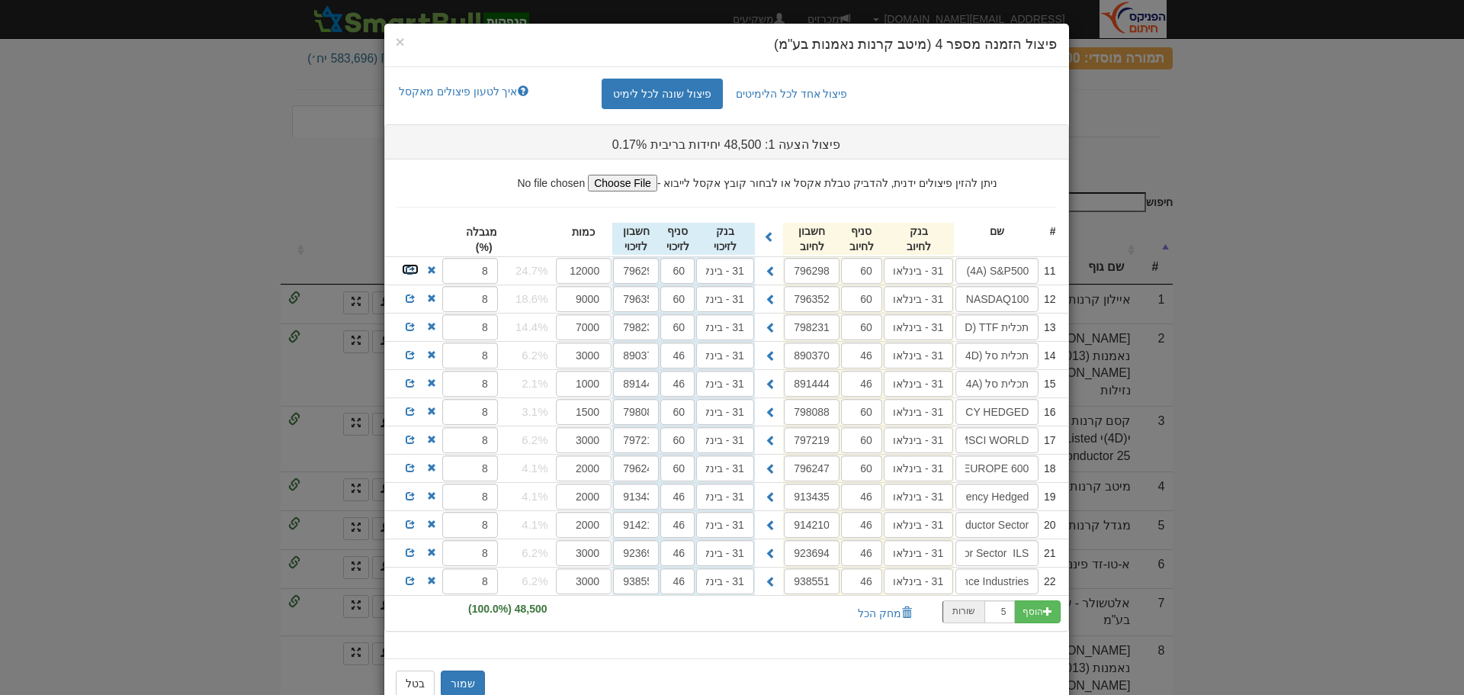
click at [411, 266] on span at bounding box center [410, 269] width 9 height 9
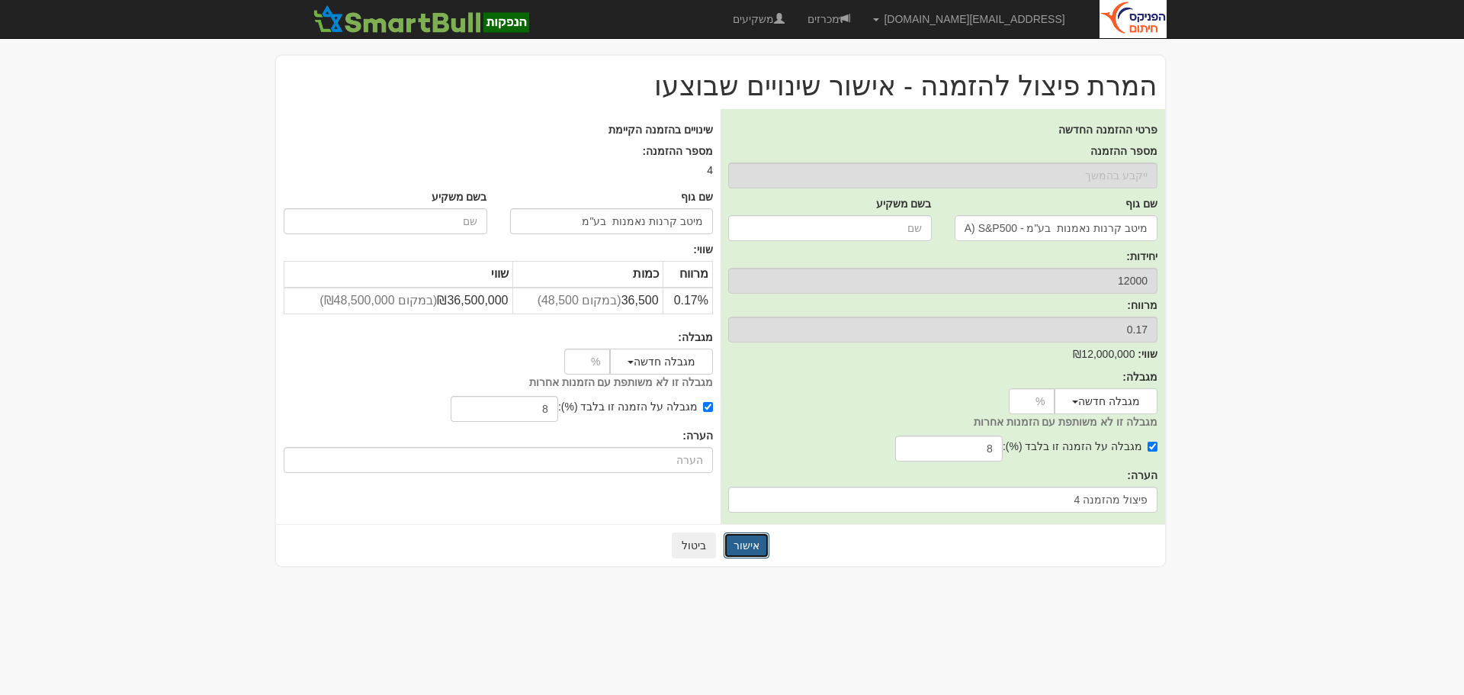
click at [747, 549] on button "אישור" at bounding box center [747, 545] width 46 height 26
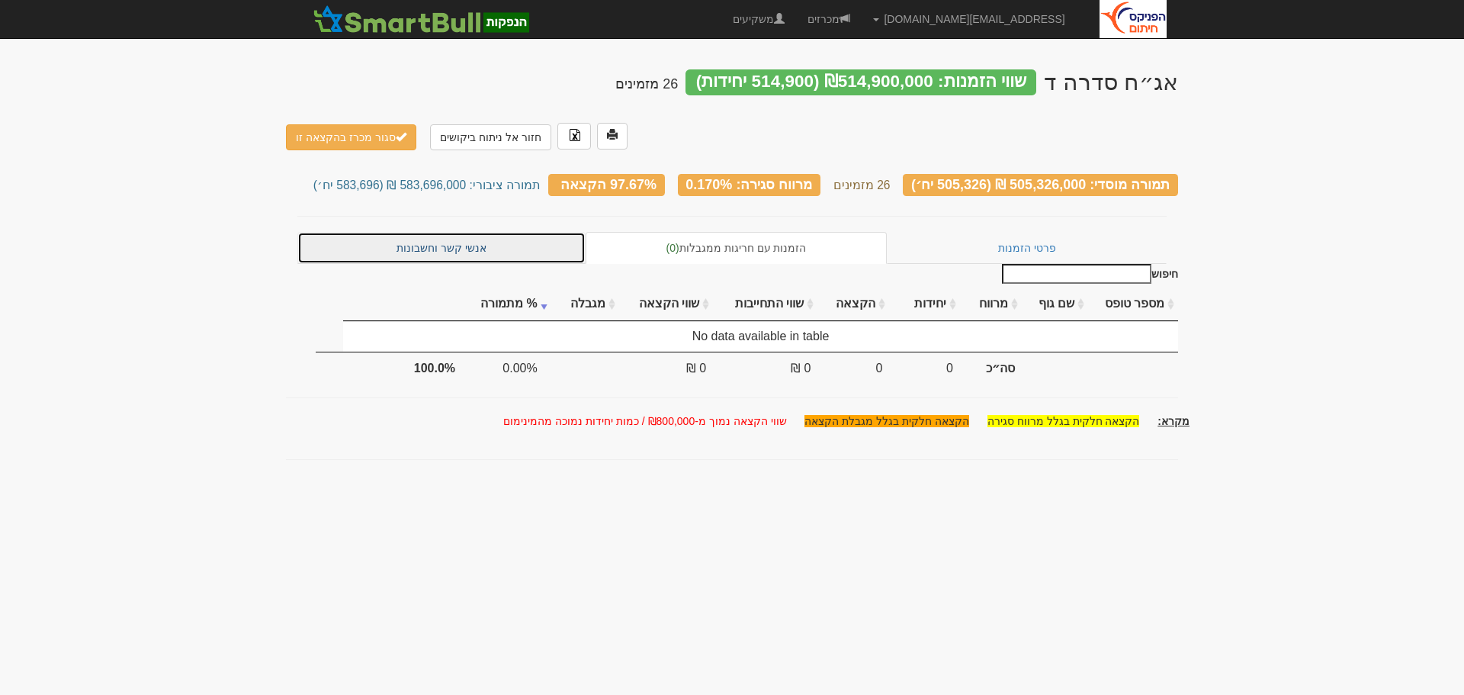
click at [436, 232] on link "אנשי קשר וחשבונות" at bounding box center [441, 248] width 288 height 32
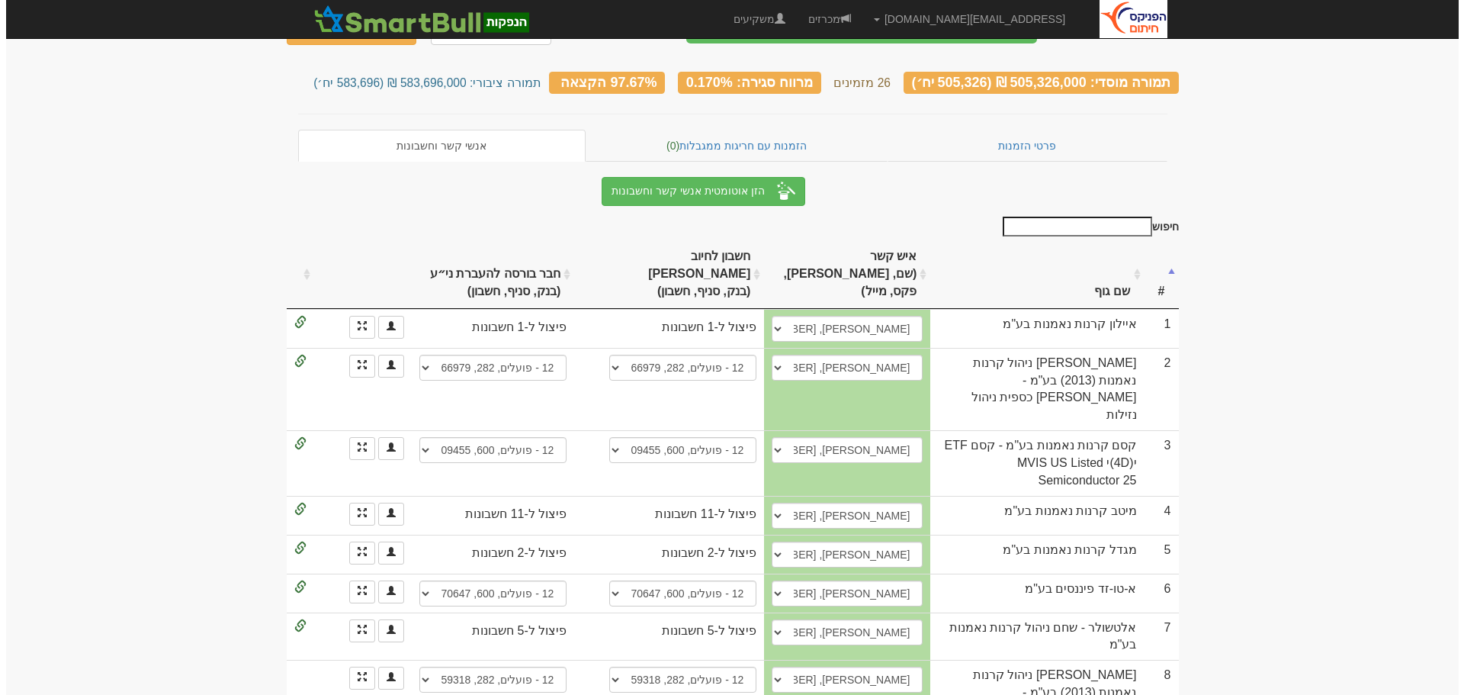
scroll to position [76, 0]
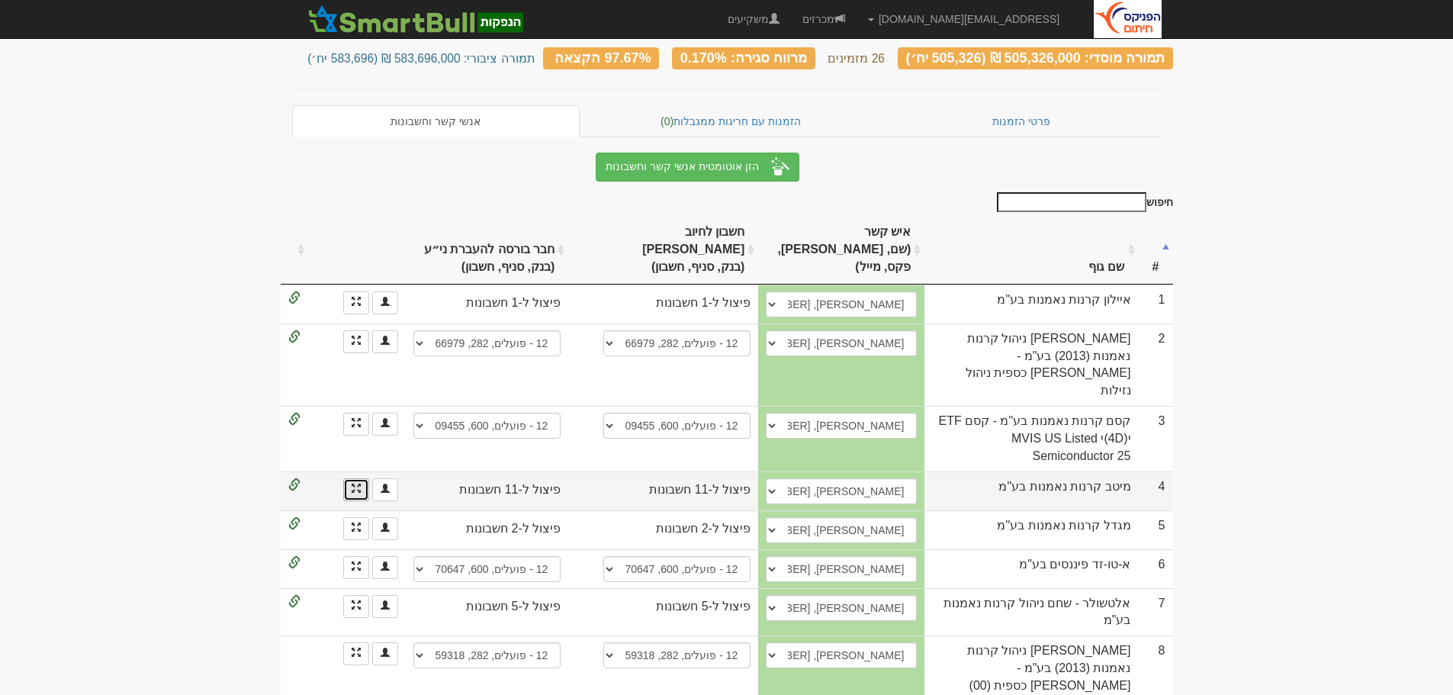
click at [346, 478] on link at bounding box center [356, 489] width 26 height 23
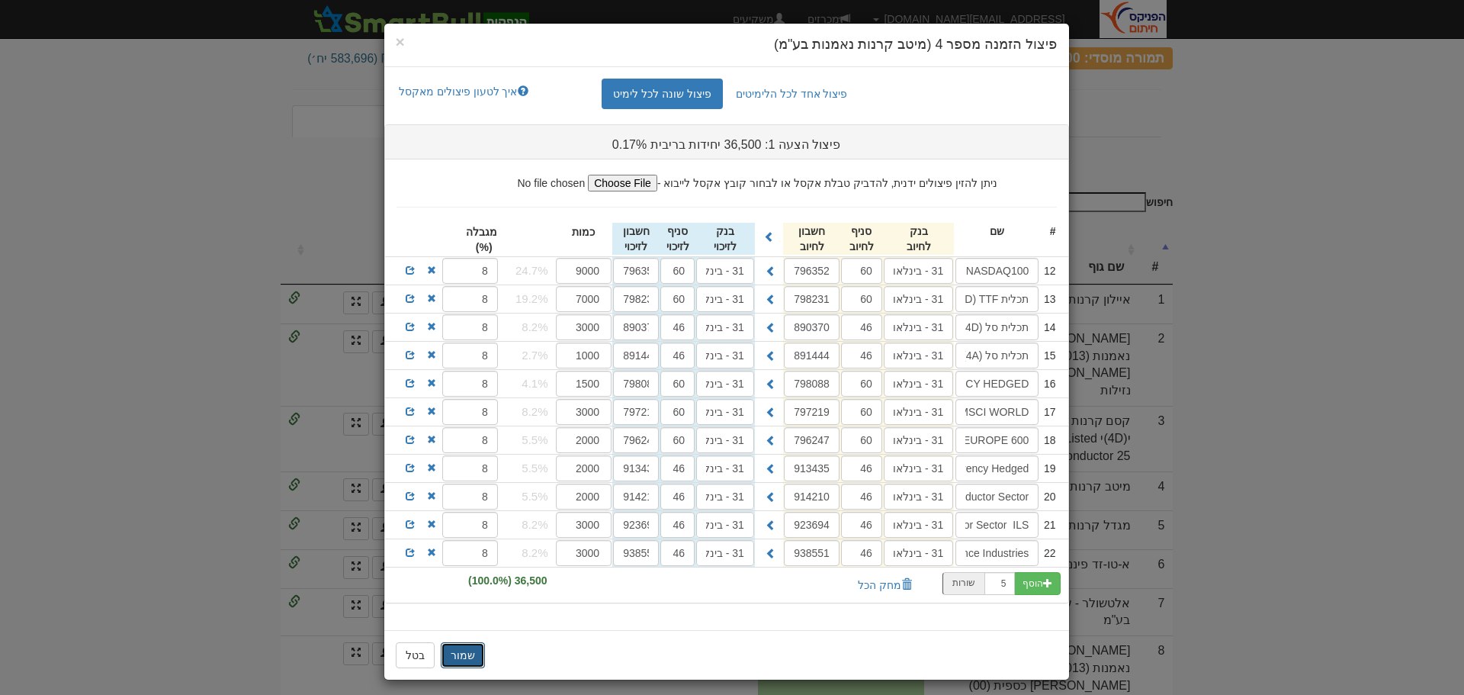
click at [463, 654] on button "שמור" at bounding box center [463, 655] width 44 height 26
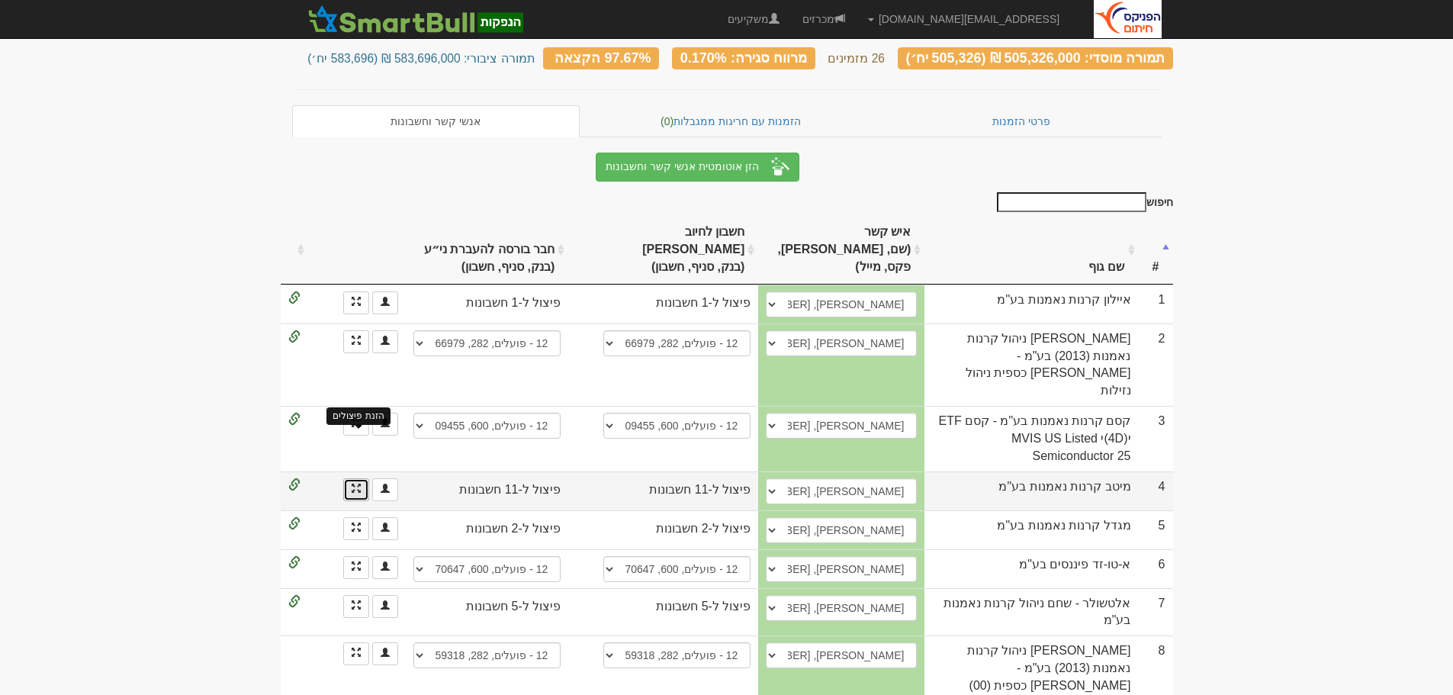
click at [354, 484] on span at bounding box center [356, 488] width 9 height 9
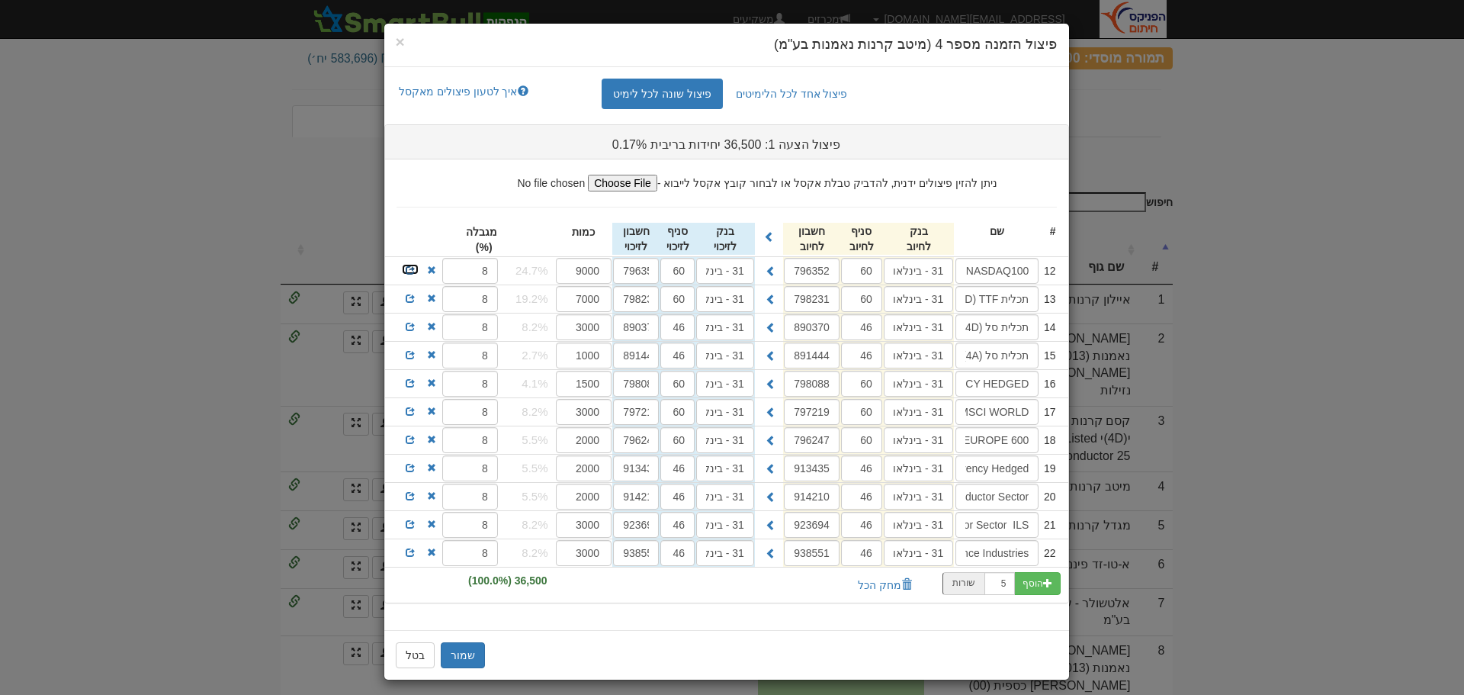
click at [413, 271] on span at bounding box center [410, 269] width 9 height 9
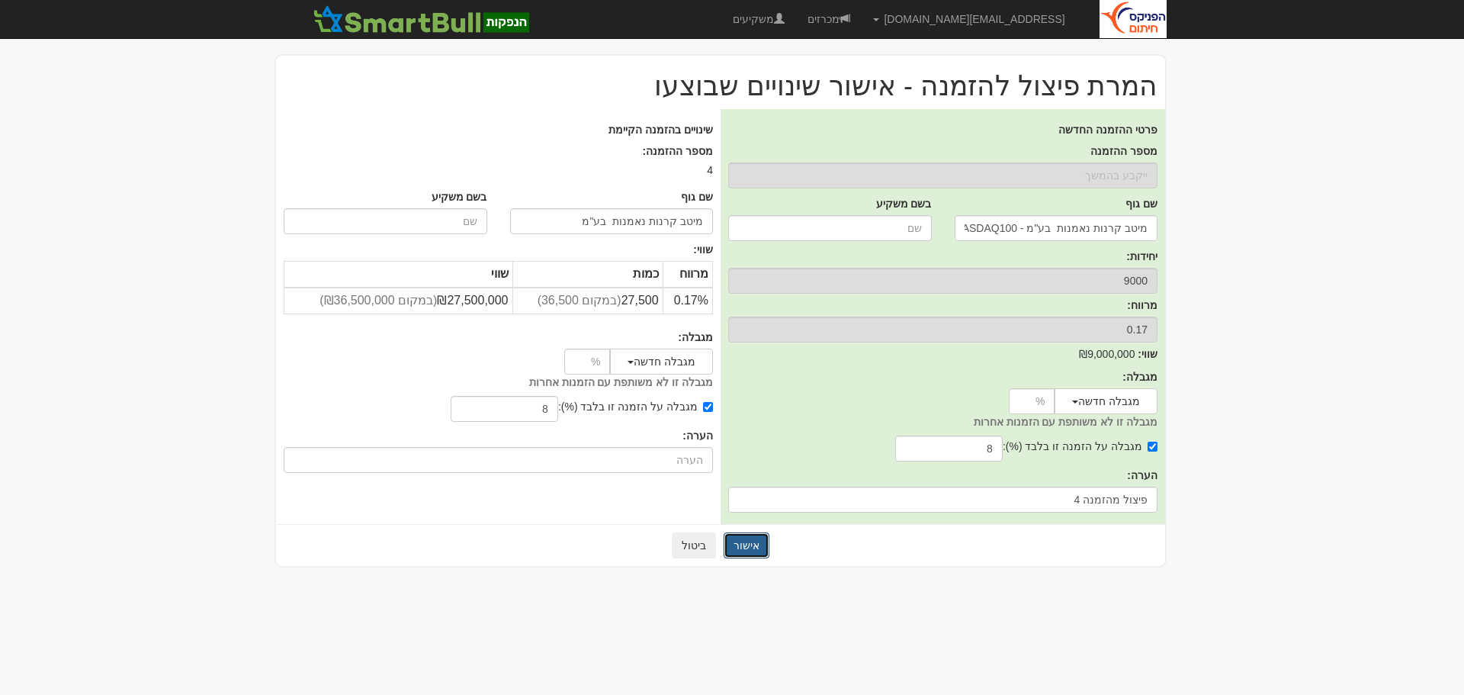
click at [749, 543] on button "אישור" at bounding box center [747, 545] width 46 height 26
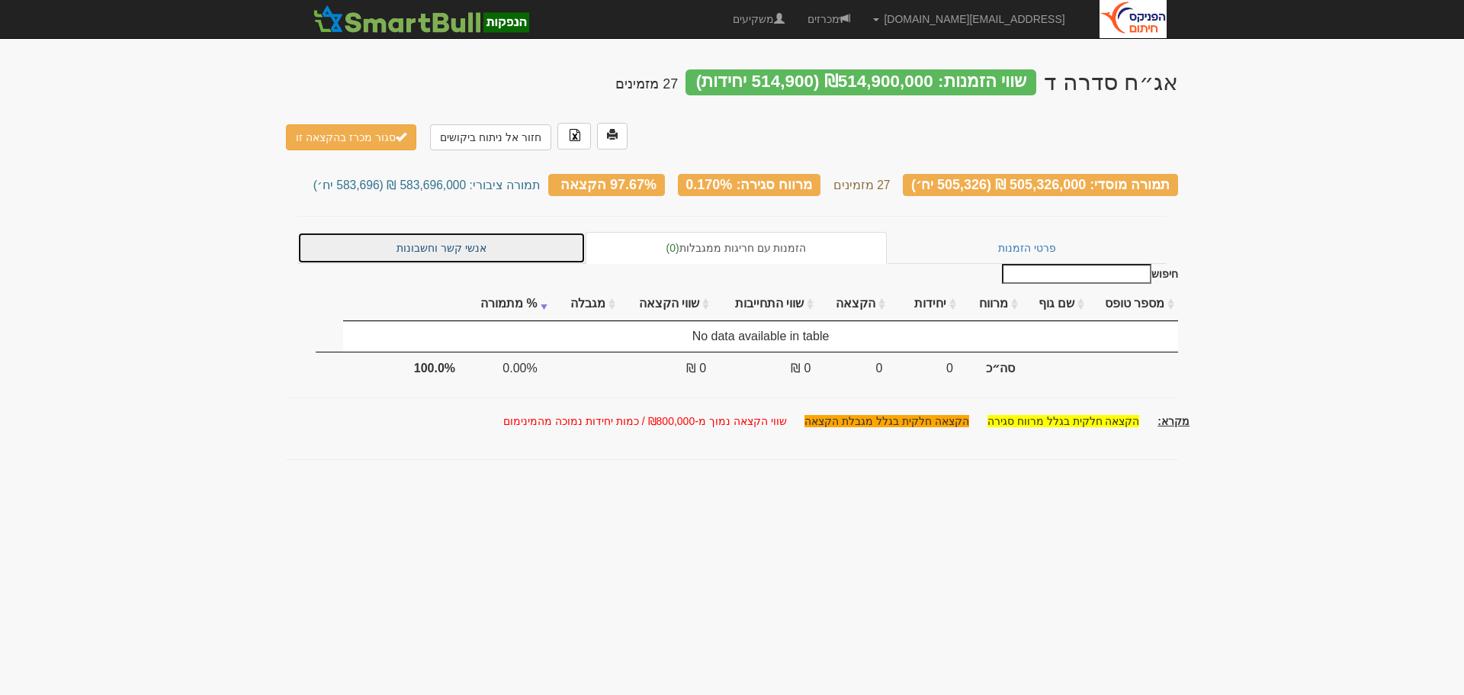
click at [454, 232] on link "אנשי קשר וחשבונות" at bounding box center [441, 248] width 288 height 32
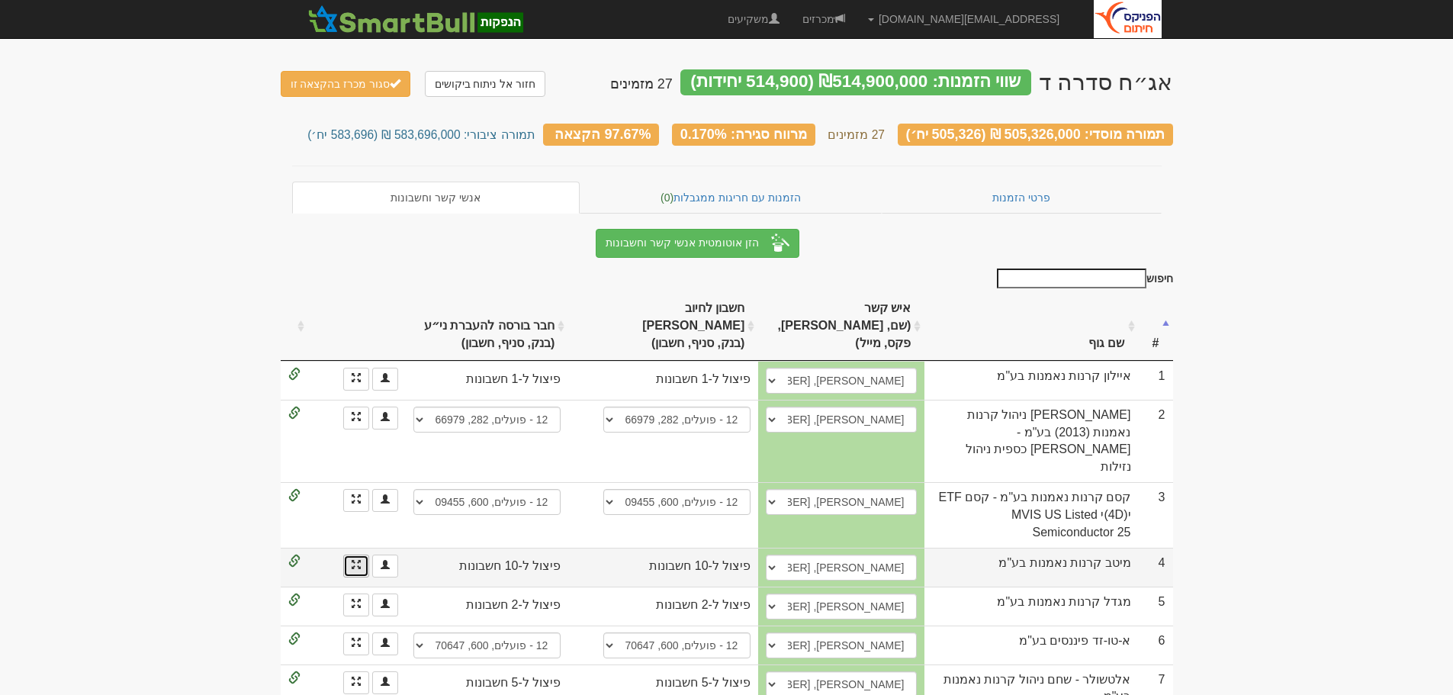
click at [350, 555] on link at bounding box center [356, 566] width 26 height 23
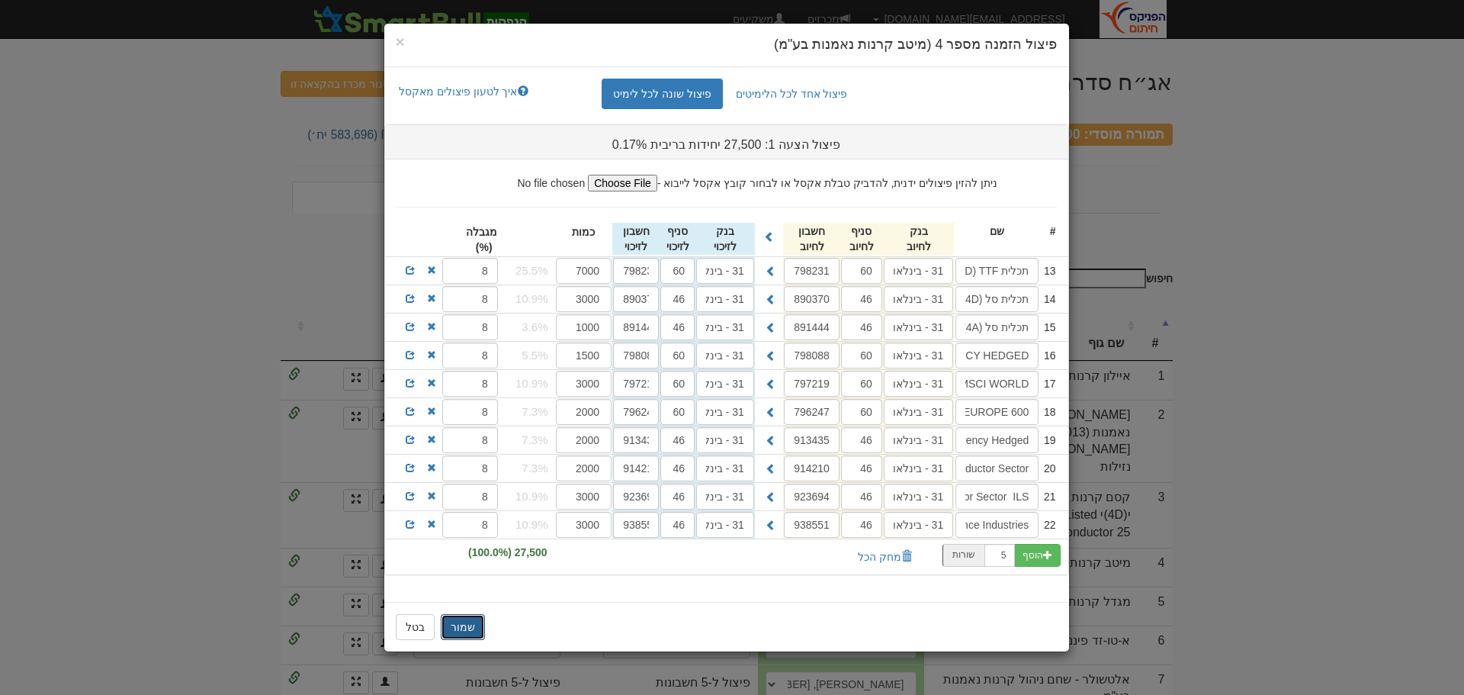
click at [462, 622] on button "שמור" at bounding box center [463, 627] width 44 height 26
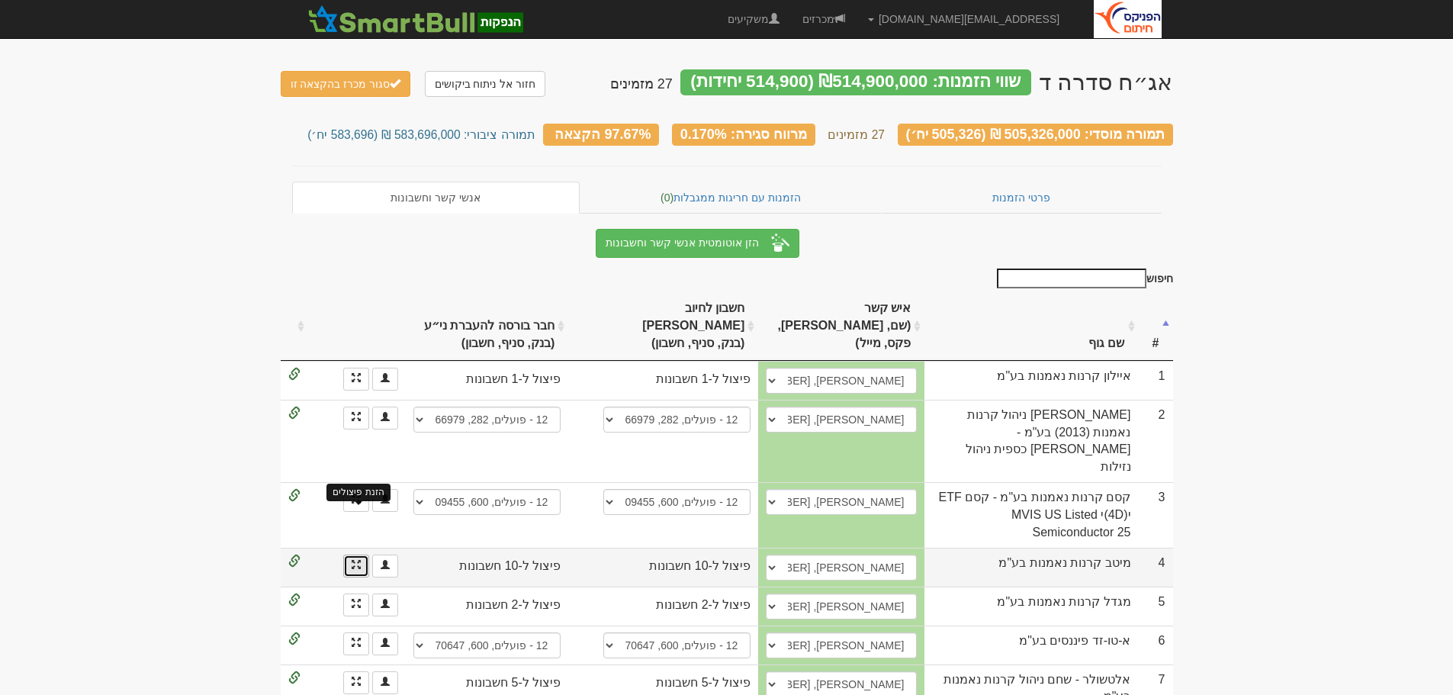
click at [352, 560] on span at bounding box center [356, 564] width 9 height 9
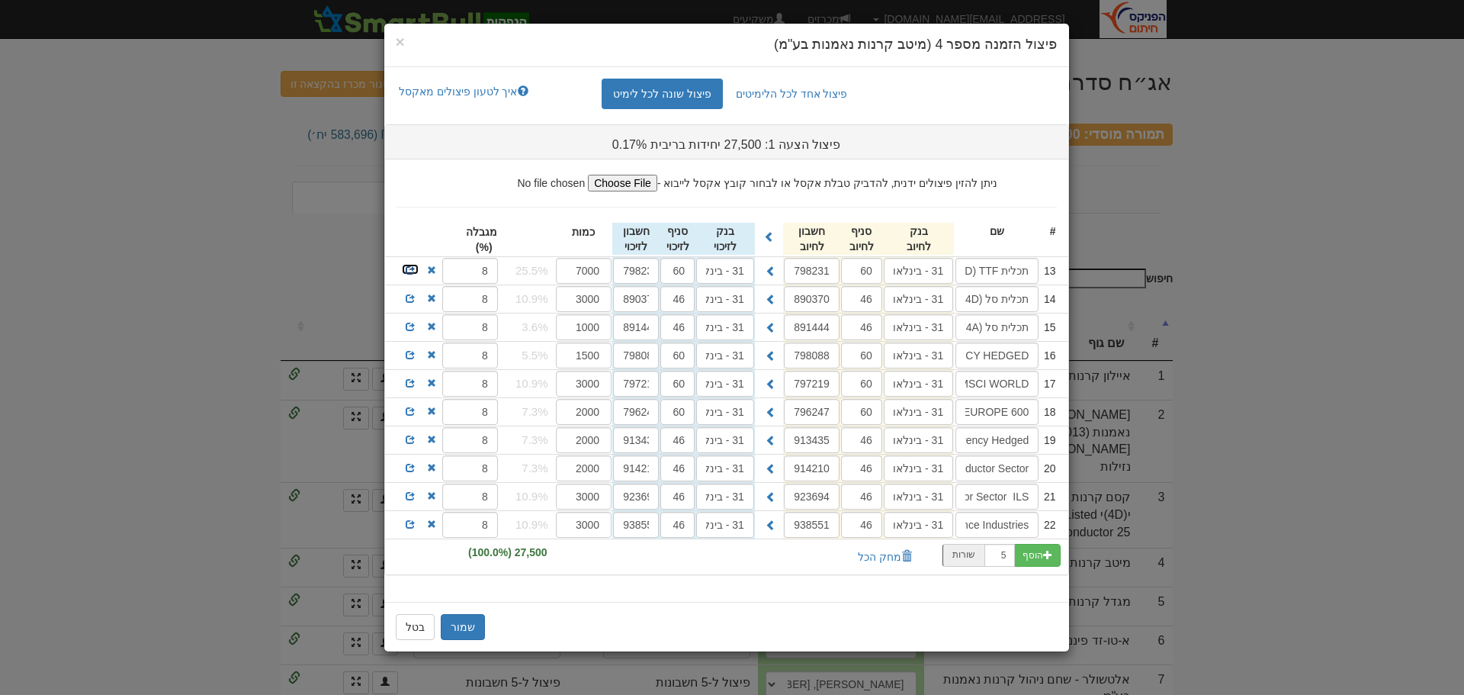
click at [408, 271] on span at bounding box center [410, 269] width 9 height 9
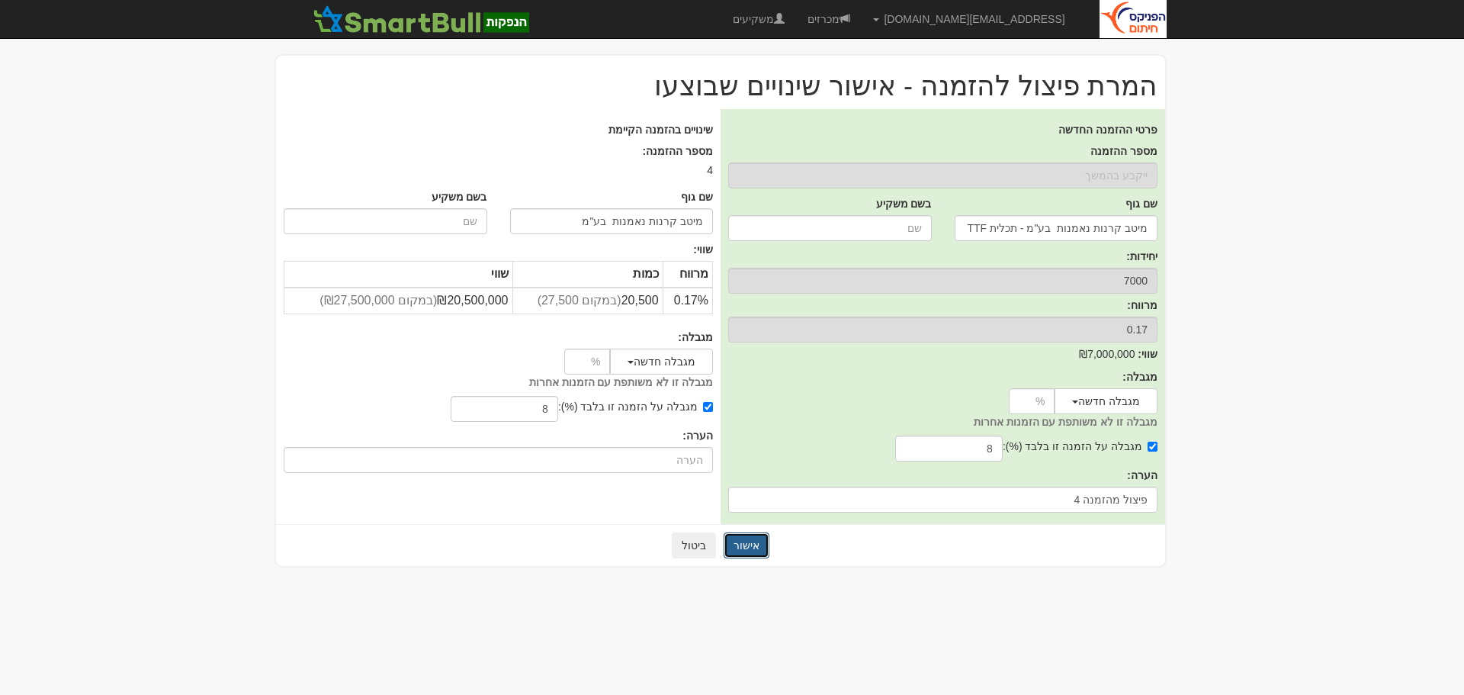
click at [746, 537] on button "אישור" at bounding box center [747, 545] width 46 height 26
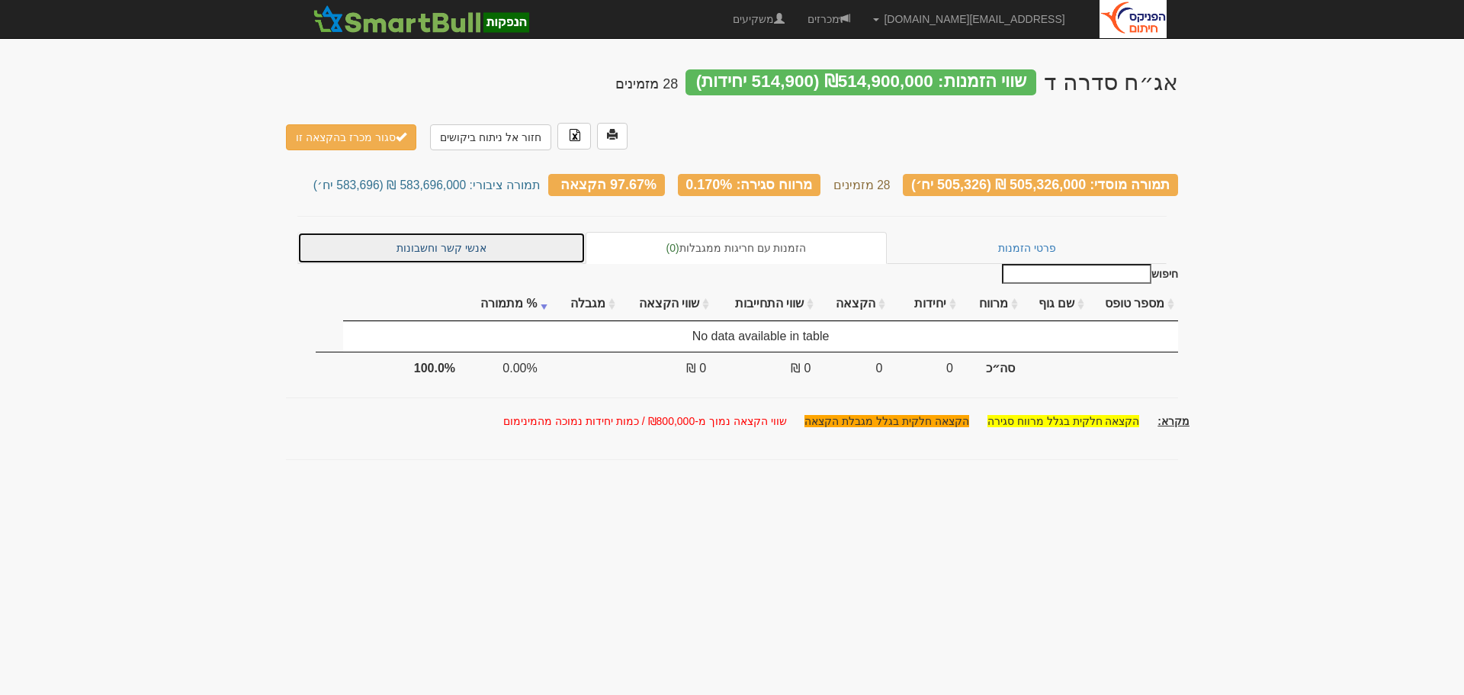
click at [442, 232] on link "אנשי קשר וחשבונות" at bounding box center [441, 248] width 288 height 32
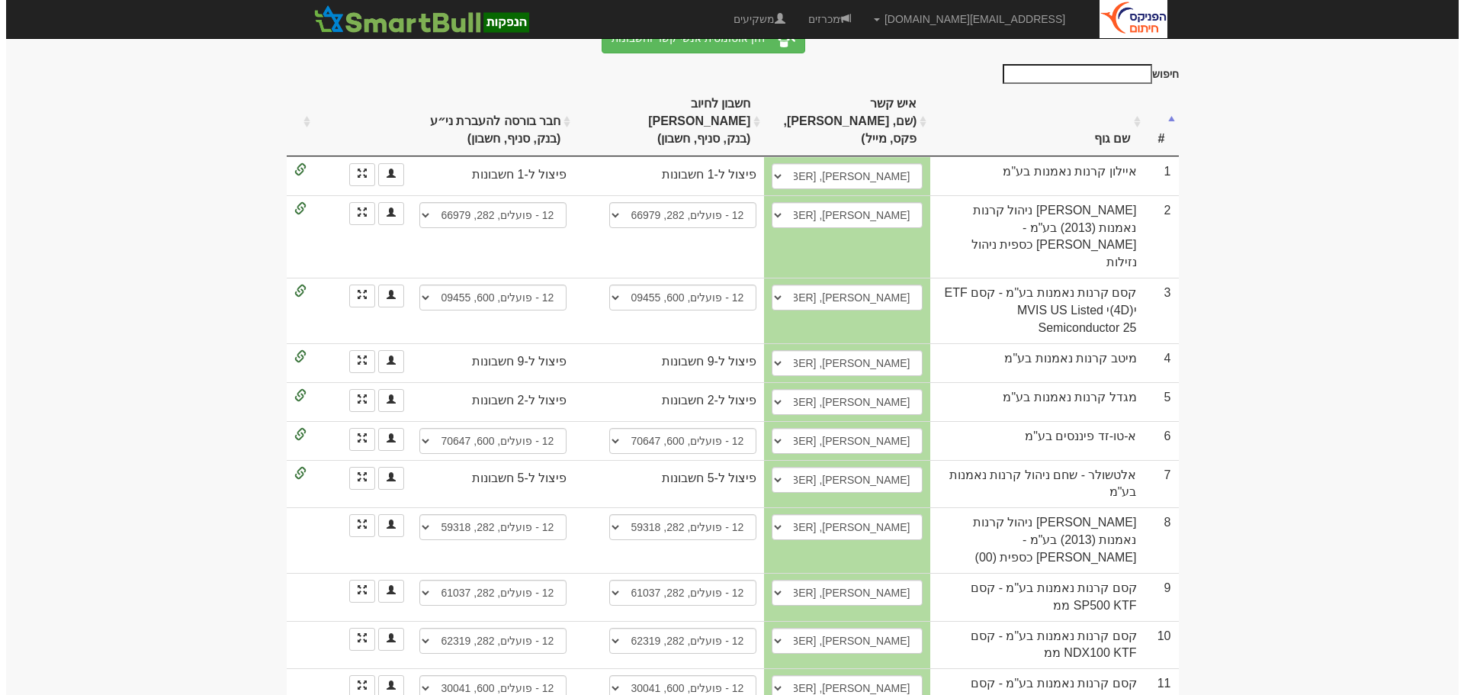
scroll to position [229, 0]
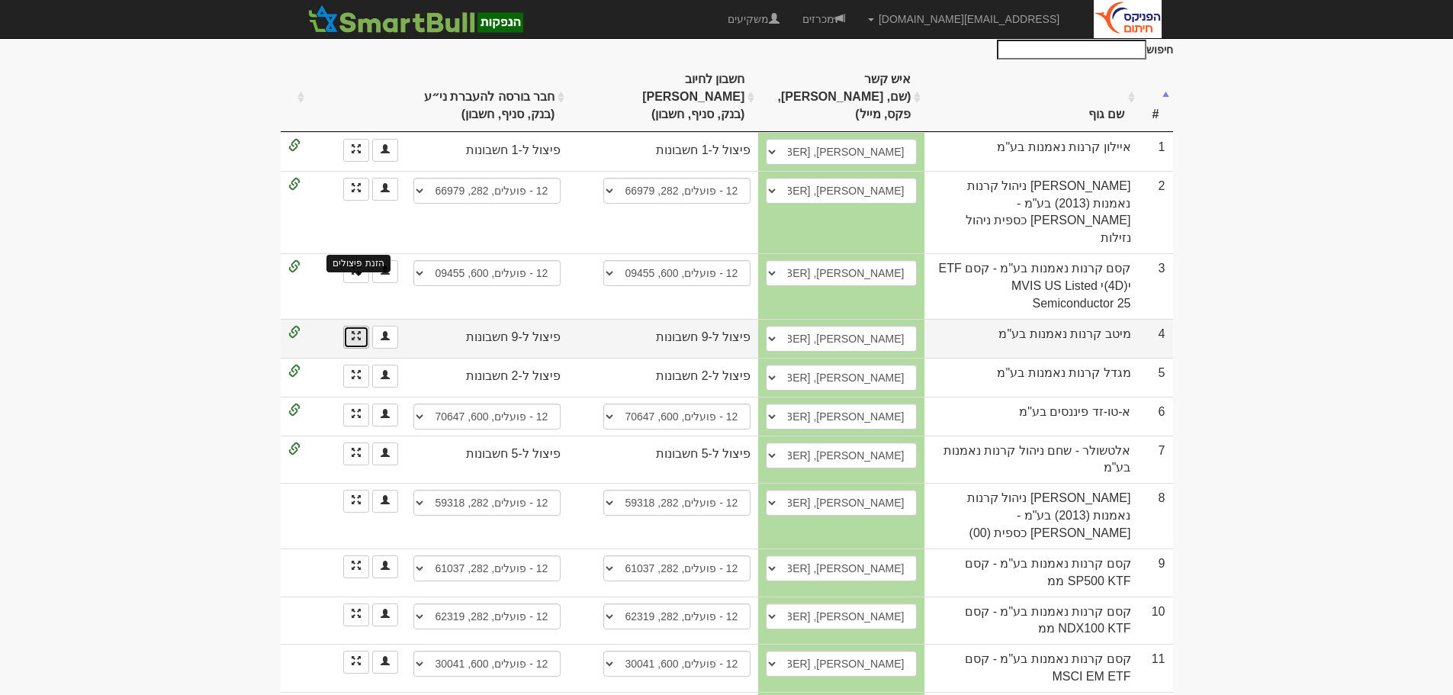
click at [352, 331] on span at bounding box center [356, 335] width 9 height 9
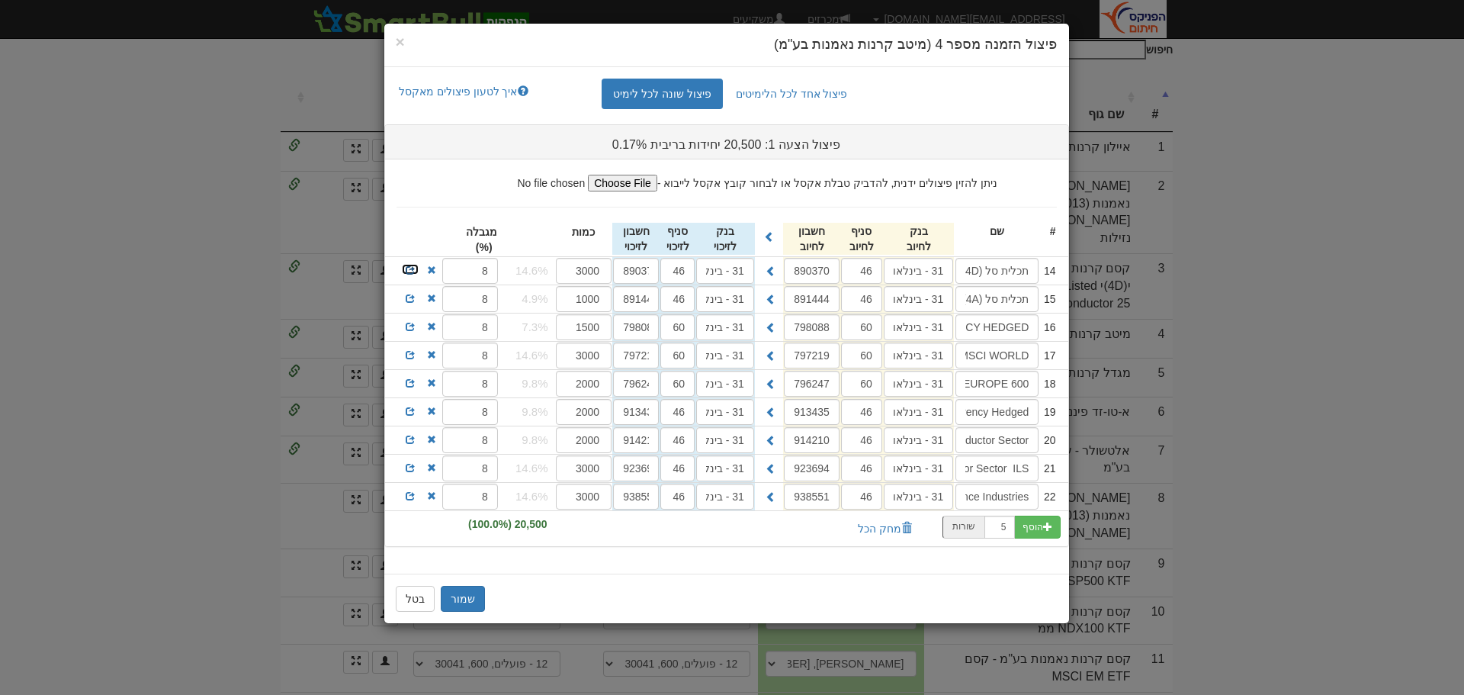
click at [405, 269] on link at bounding box center [410, 269] width 18 height 12
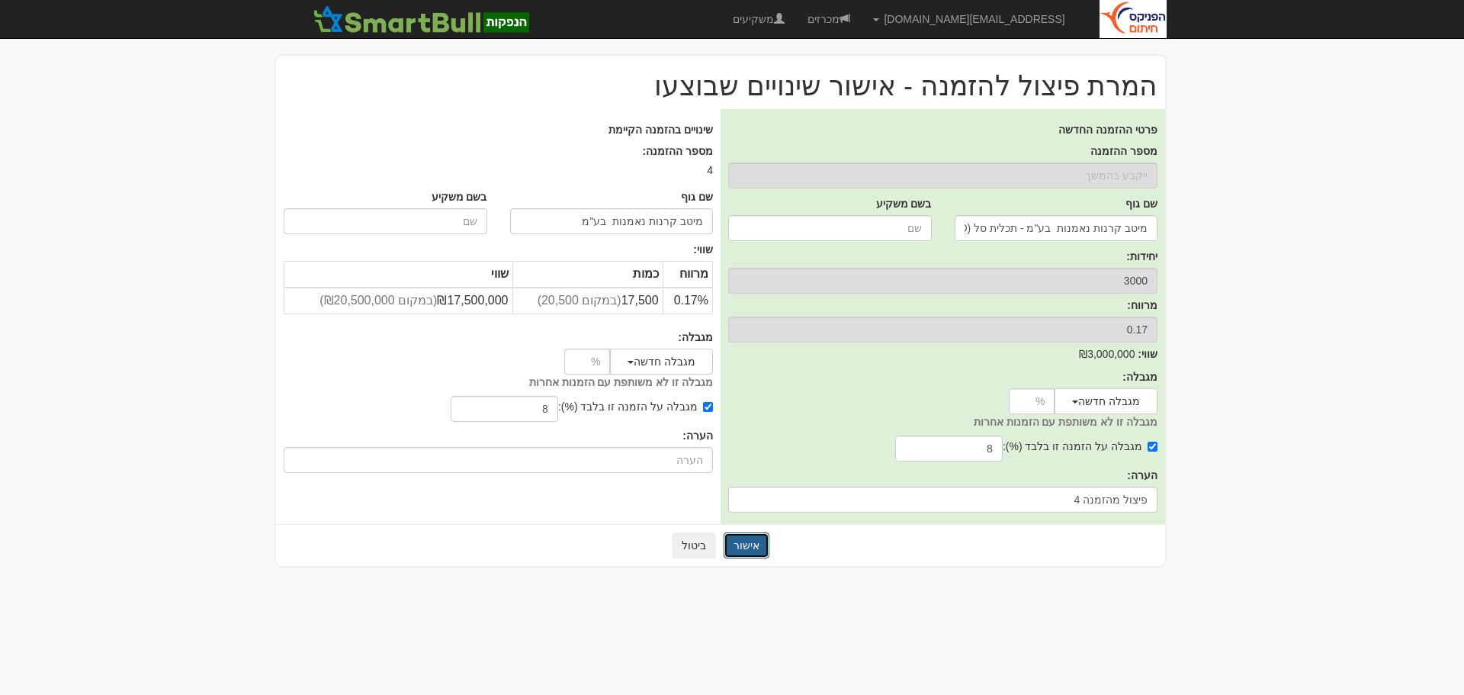
click at [751, 538] on button "אישור" at bounding box center [747, 545] width 46 height 26
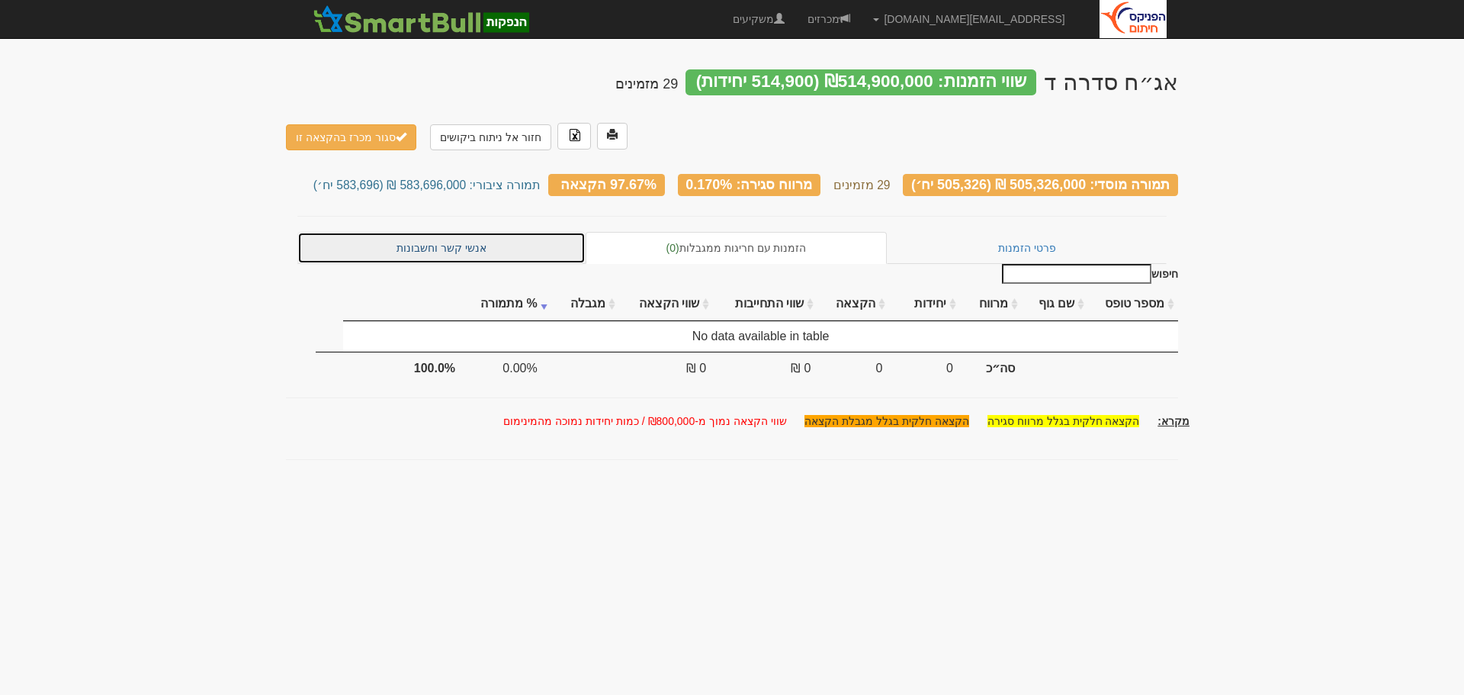
click at [442, 232] on link "אנשי קשר וחשבונות" at bounding box center [441, 248] width 288 height 32
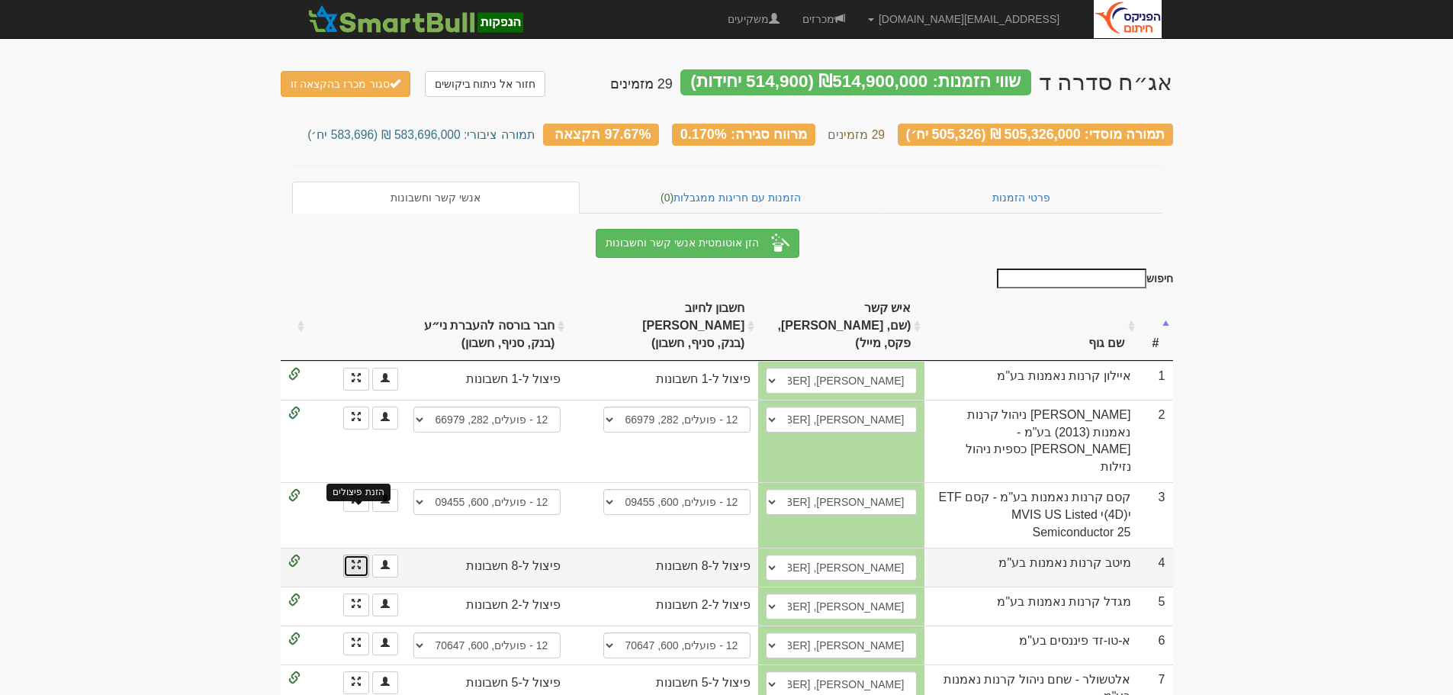
click at [355, 560] on span at bounding box center [356, 564] width 9 height 9
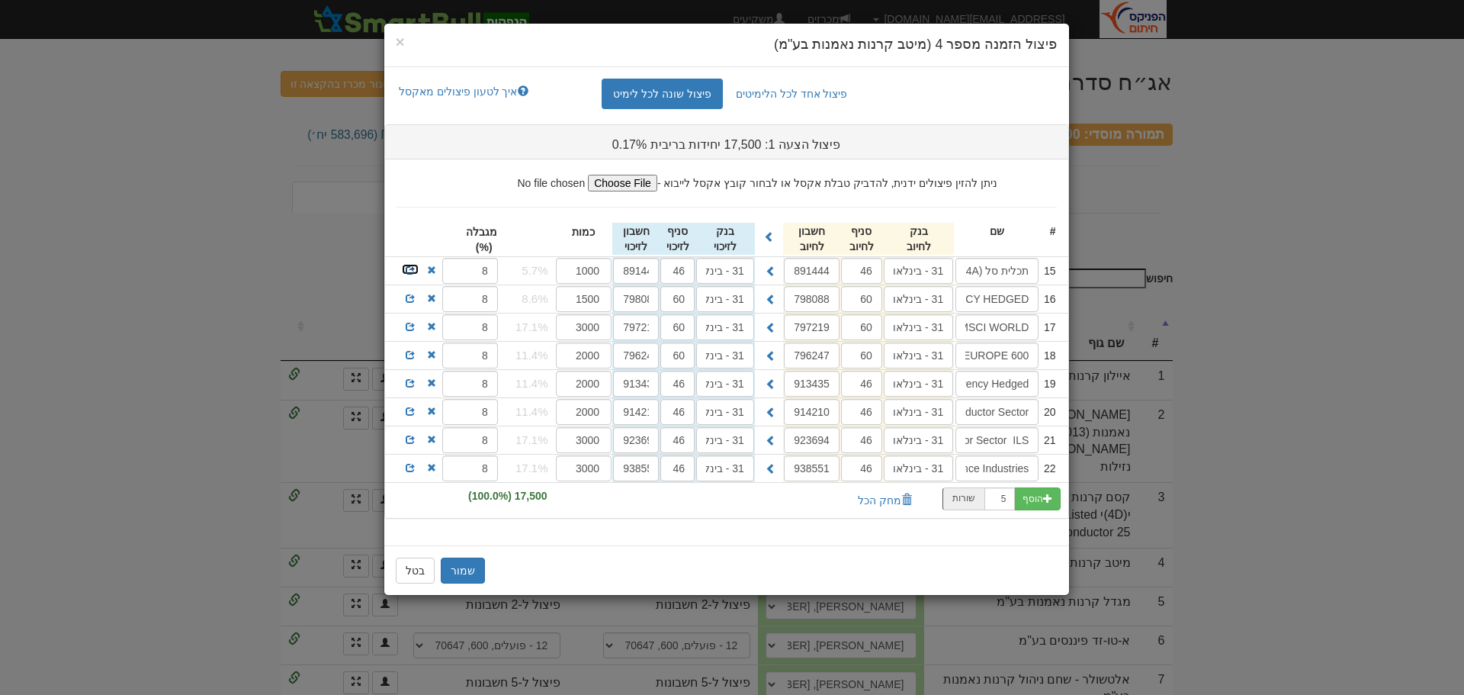
click at [408, 272] on span at bounding box center [410, 269] width 9 height 9
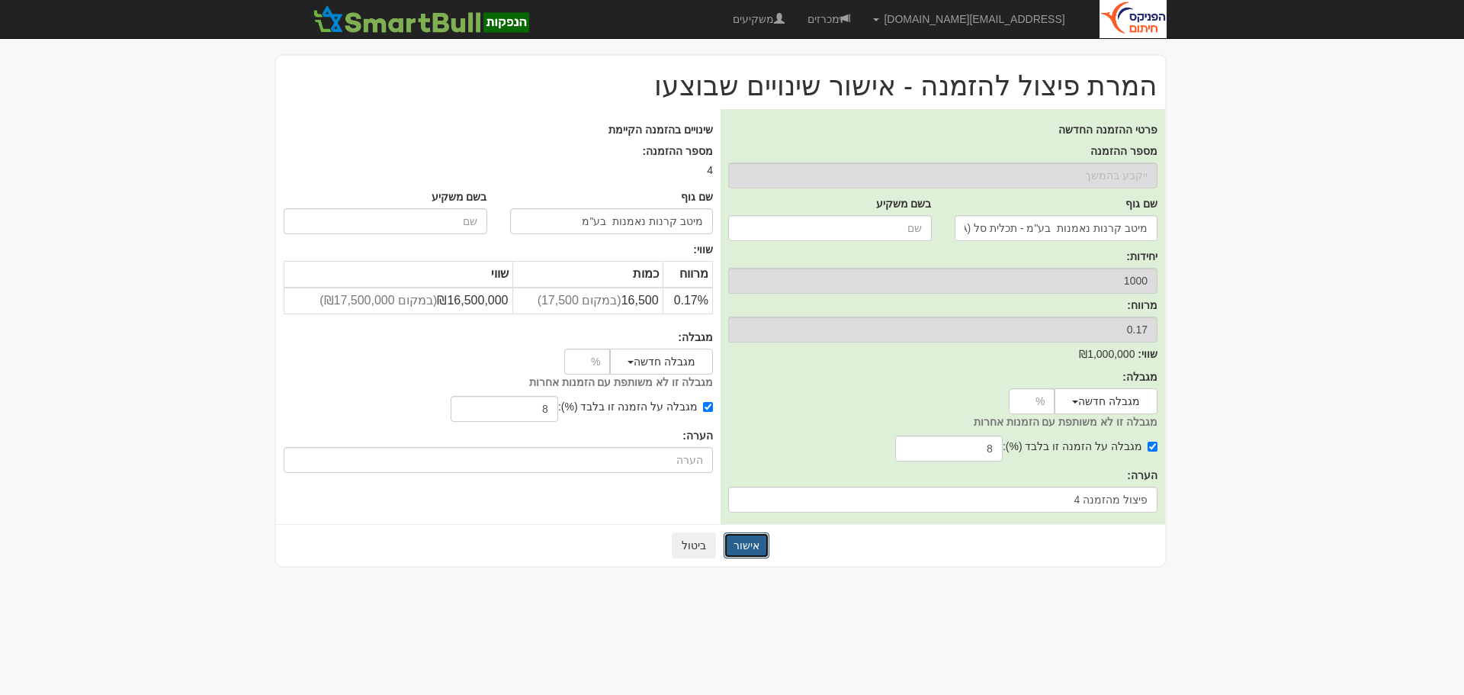
click at [740, 545] on button "אישור" at bounding box center [747, 545] width 46 height 26
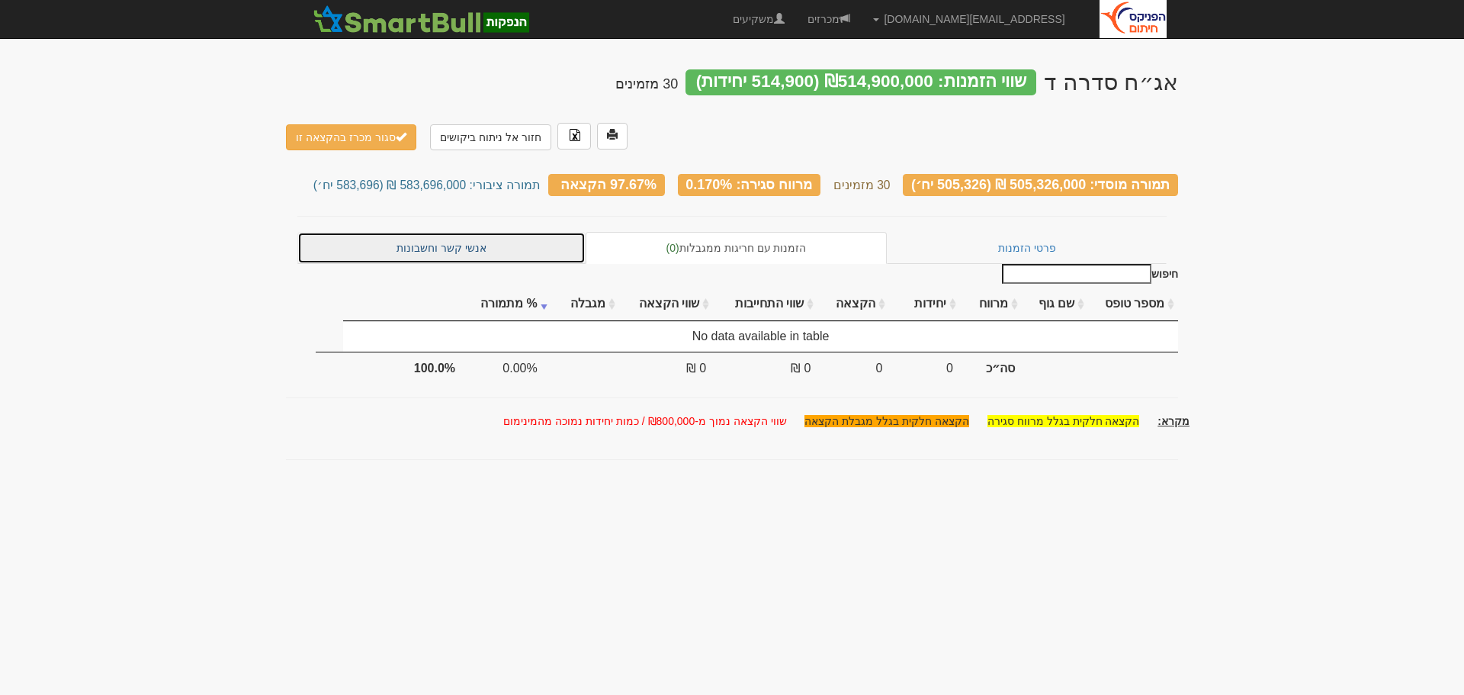
click at [437, 232] on link "אנשי קשר וחשבונות" at bounding box center [441, 248] width 288 height 32
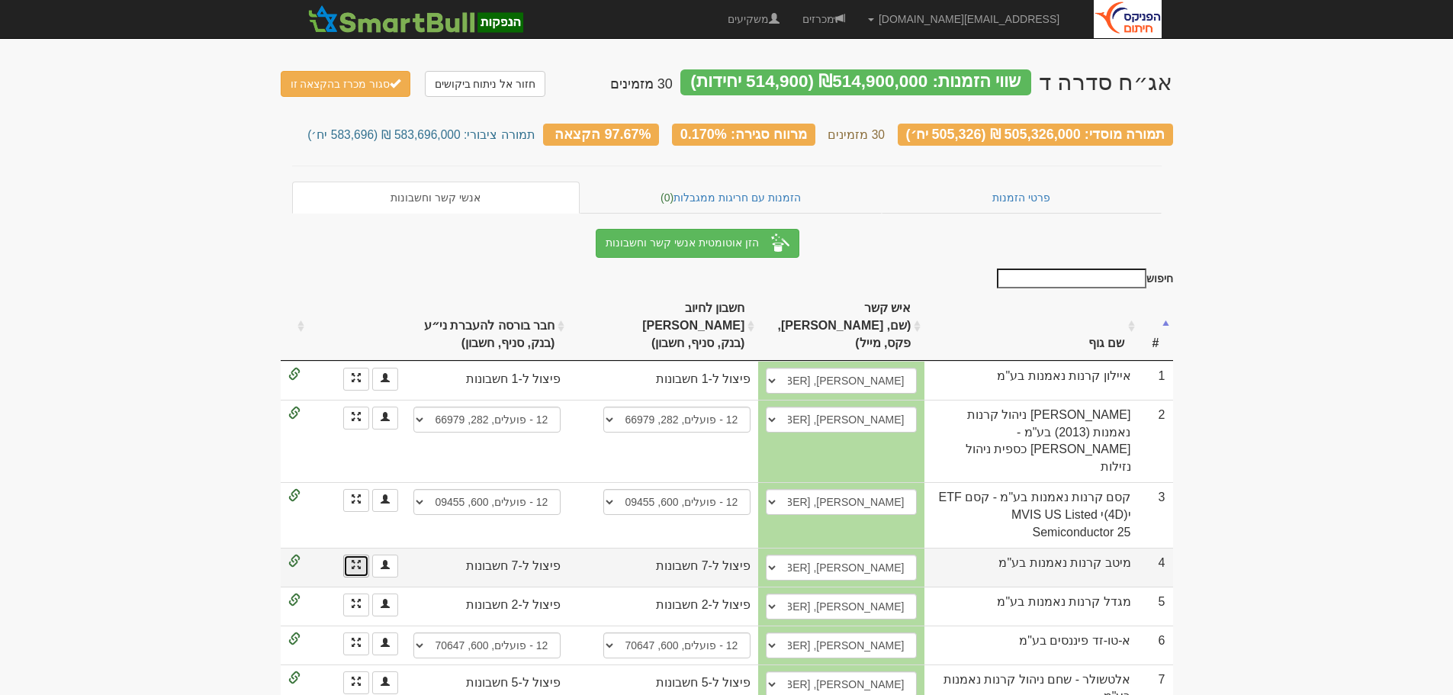
click at [349, 555] on link at bounding box center [356, 566] width 26 height 23
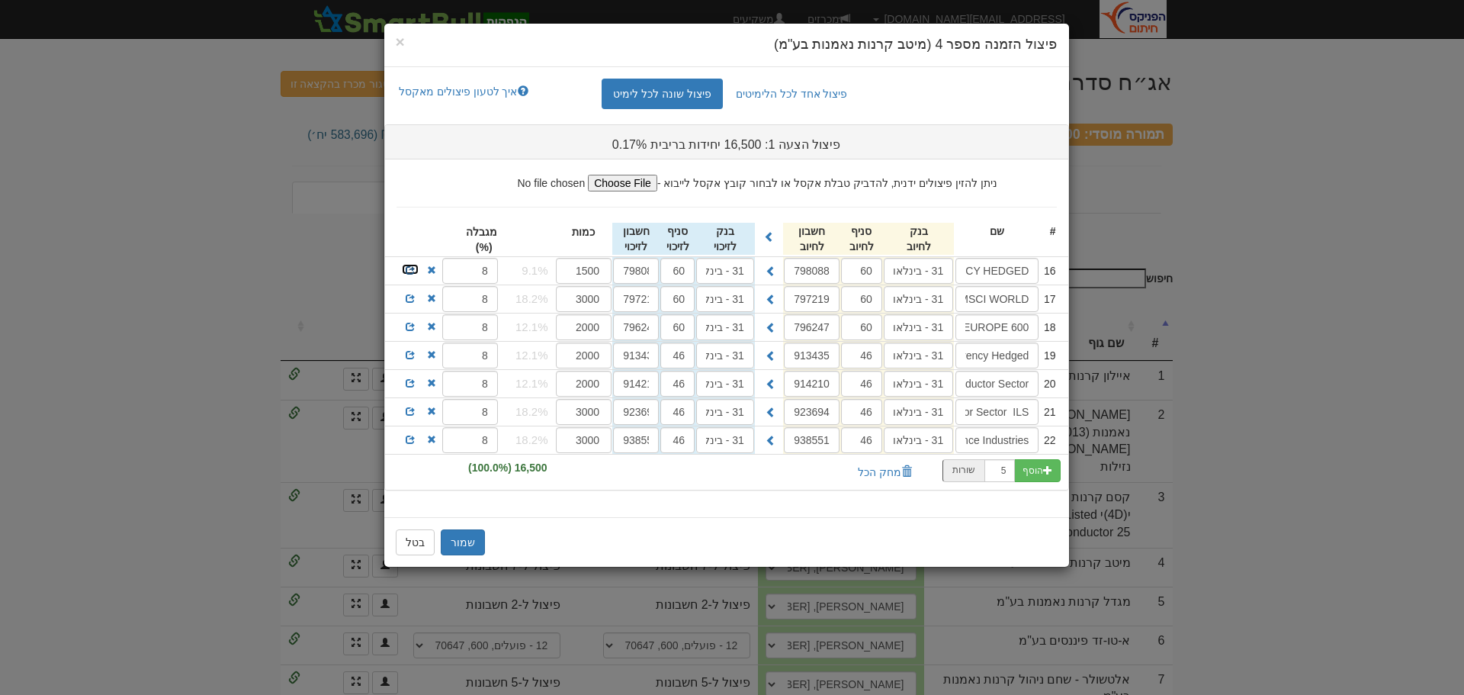
click at [407, 266] on span at bounding box center [410, 269] width 9 height 9
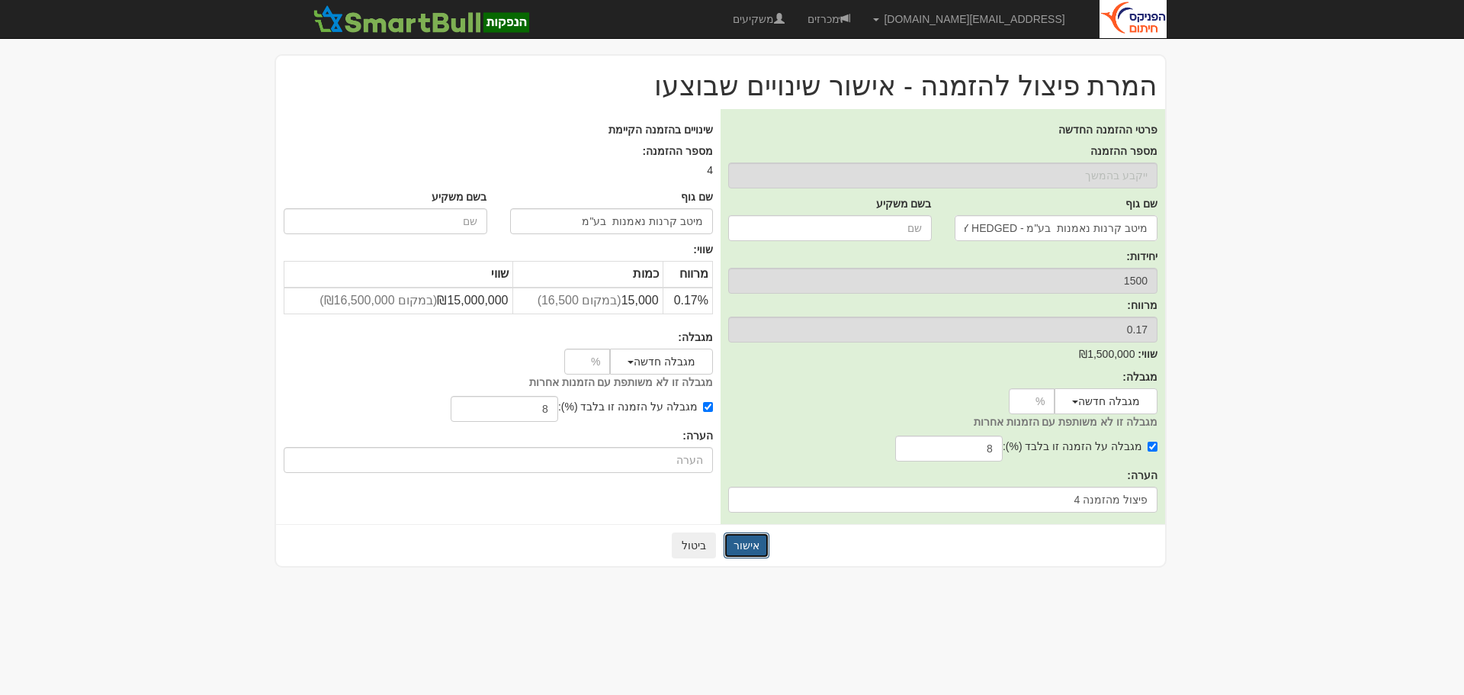
click at [742, 543] on button "אישור" at bounding box center [747, 545] width 46 height 26
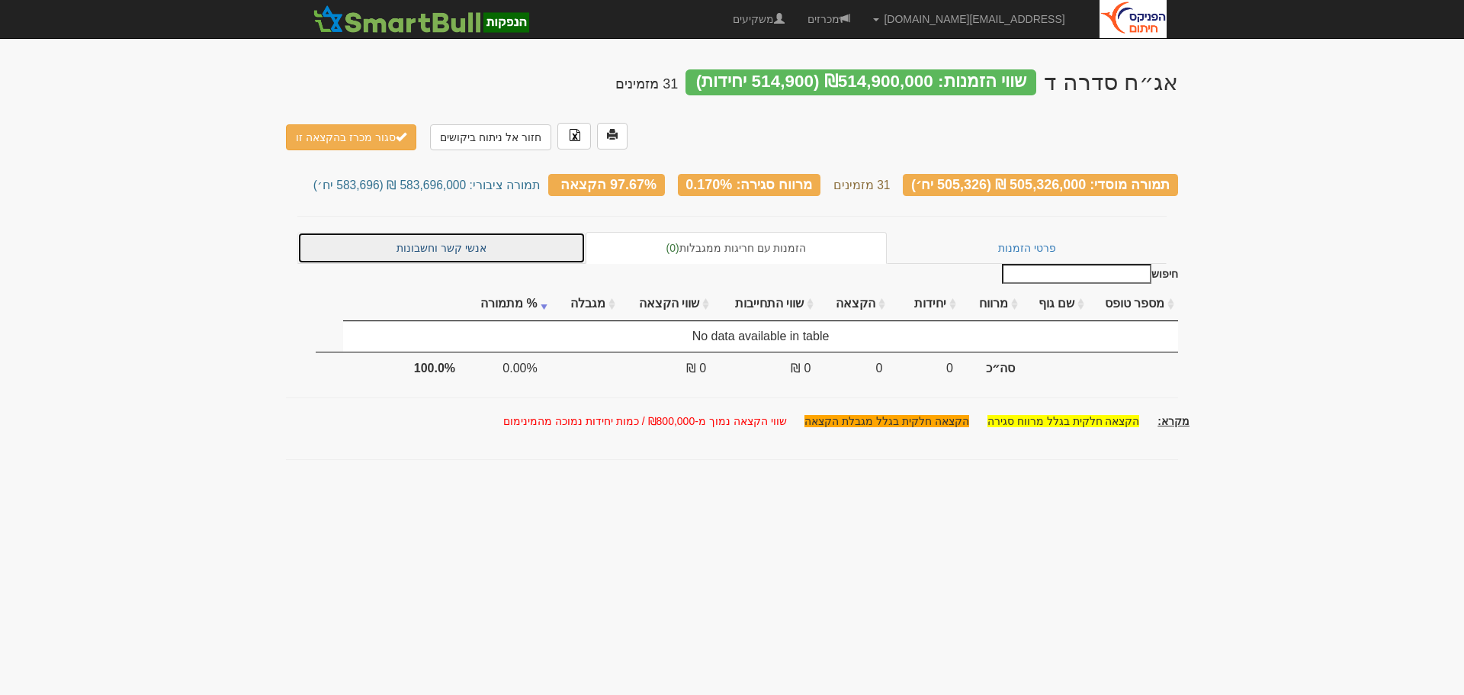
click at [458, 232] on link "אנשי קשר וחשבונות" at bounding box center [441, 248] width 288 height 32
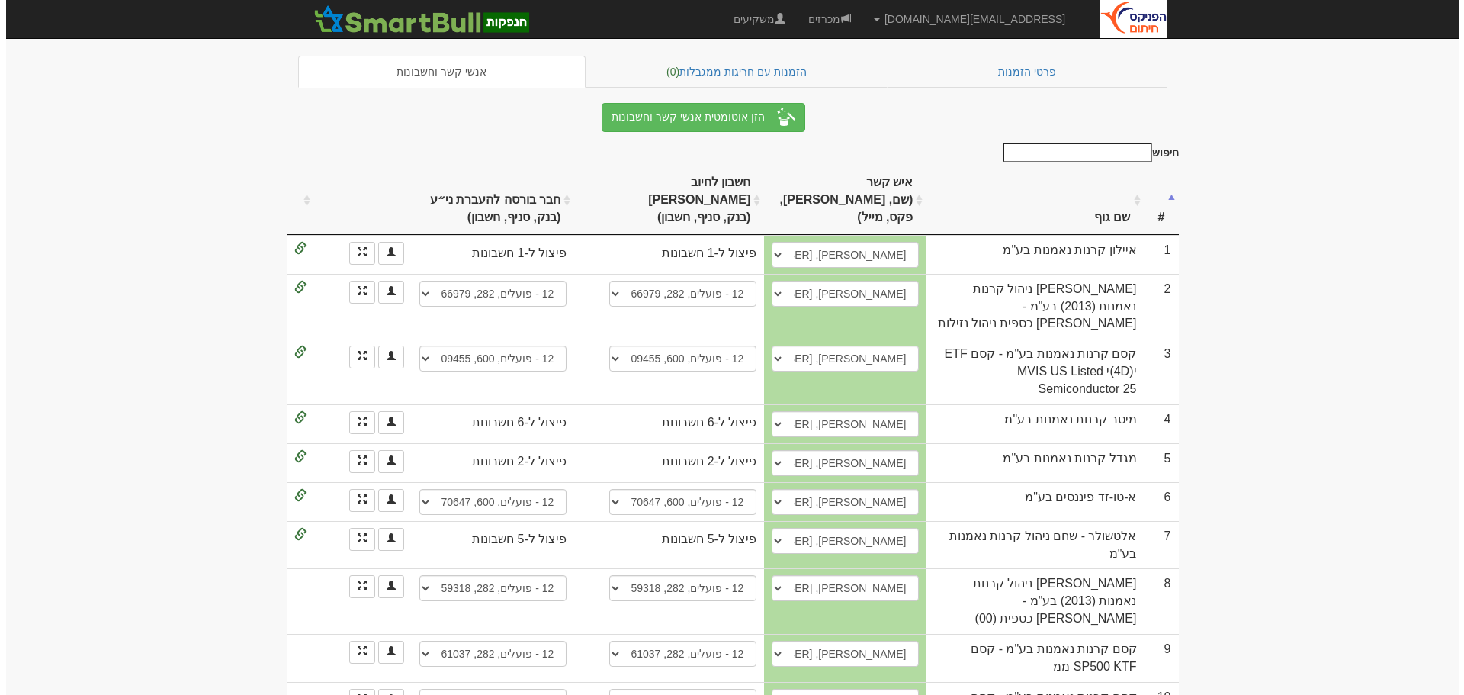
scroll to position [153, 0]
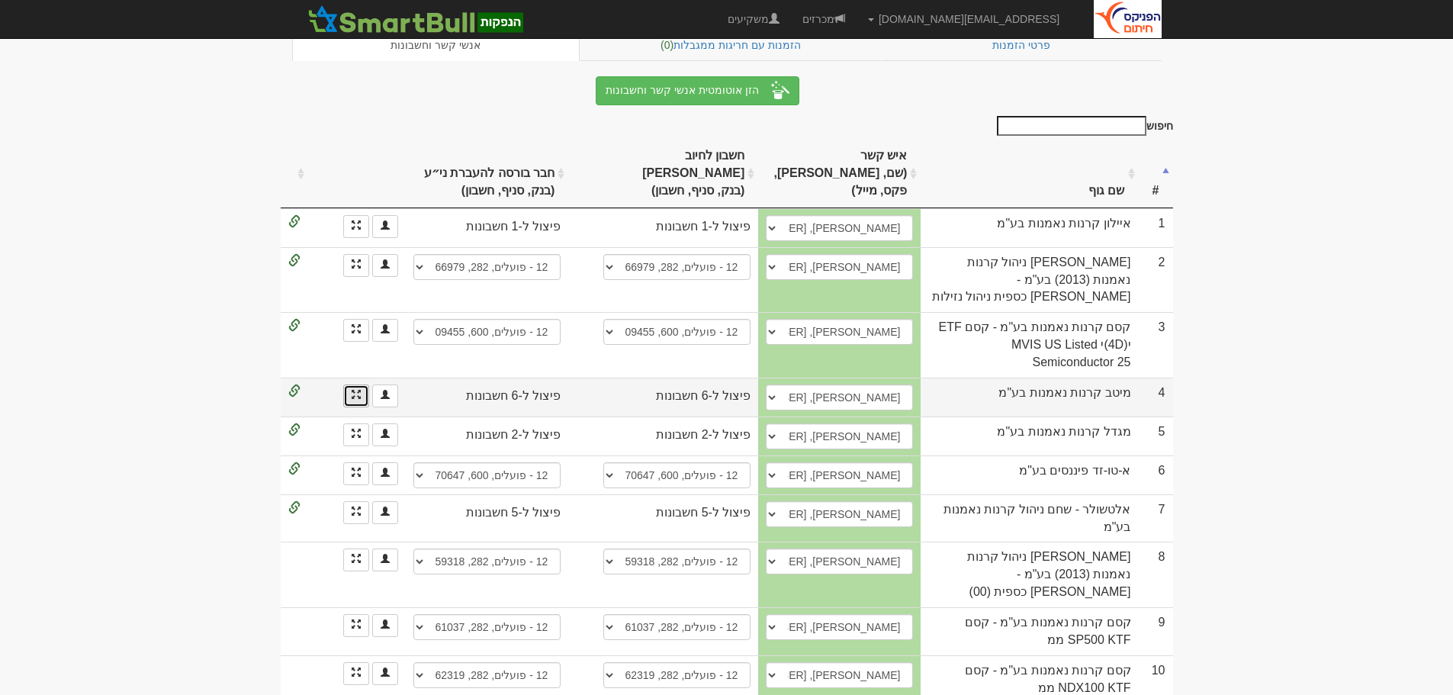
click at [348, 384] on link at bounding box center [356, 395] width 26 height 23
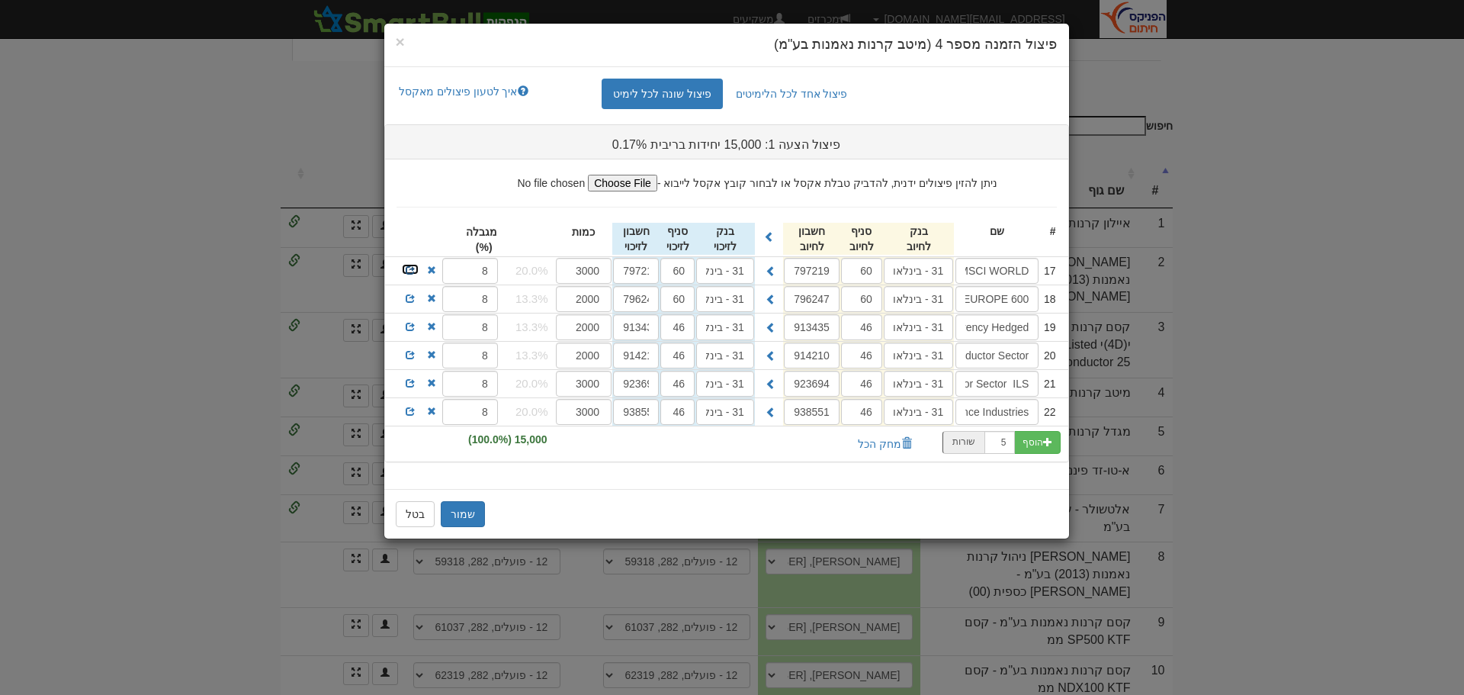
click at [402, 269] on link at bounding box center [410, 269] width 18 height 12
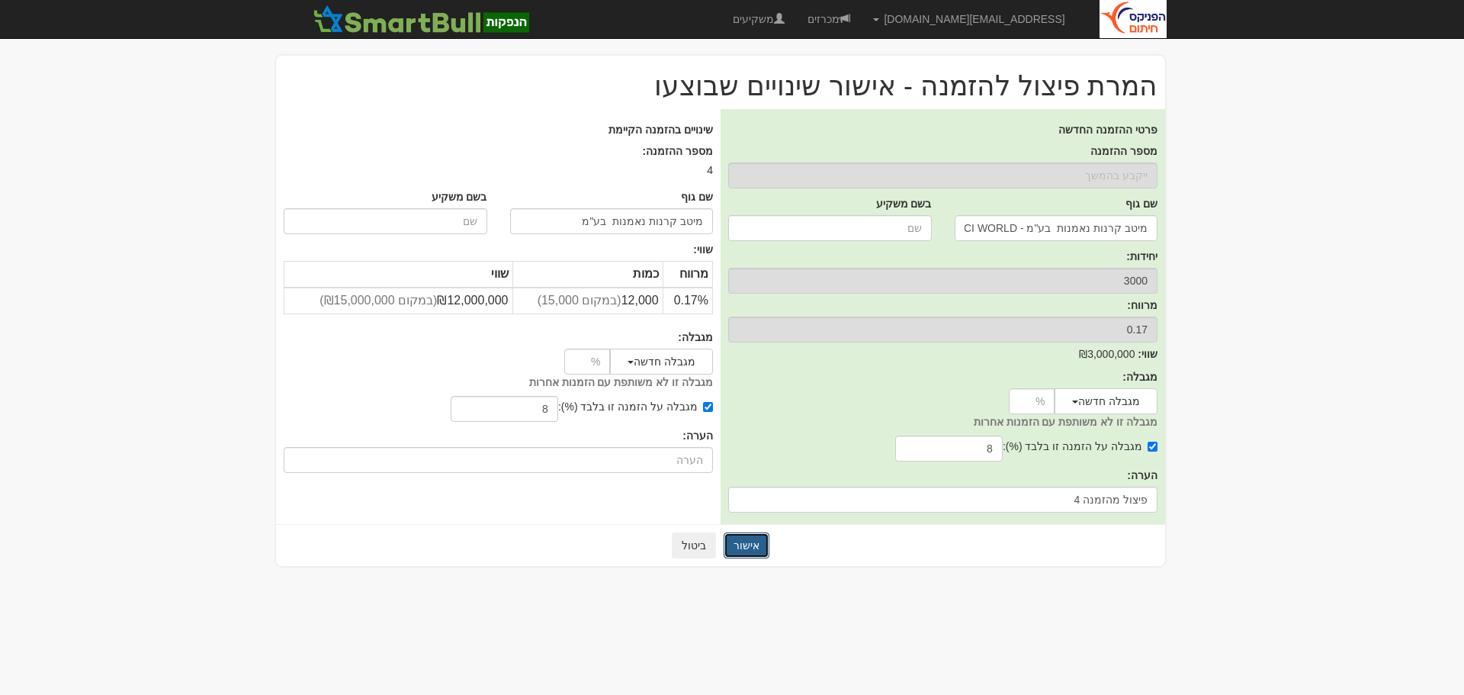
click at [747, 544] on button "אישור" at bounding box center [747, 545] width 46 height 26
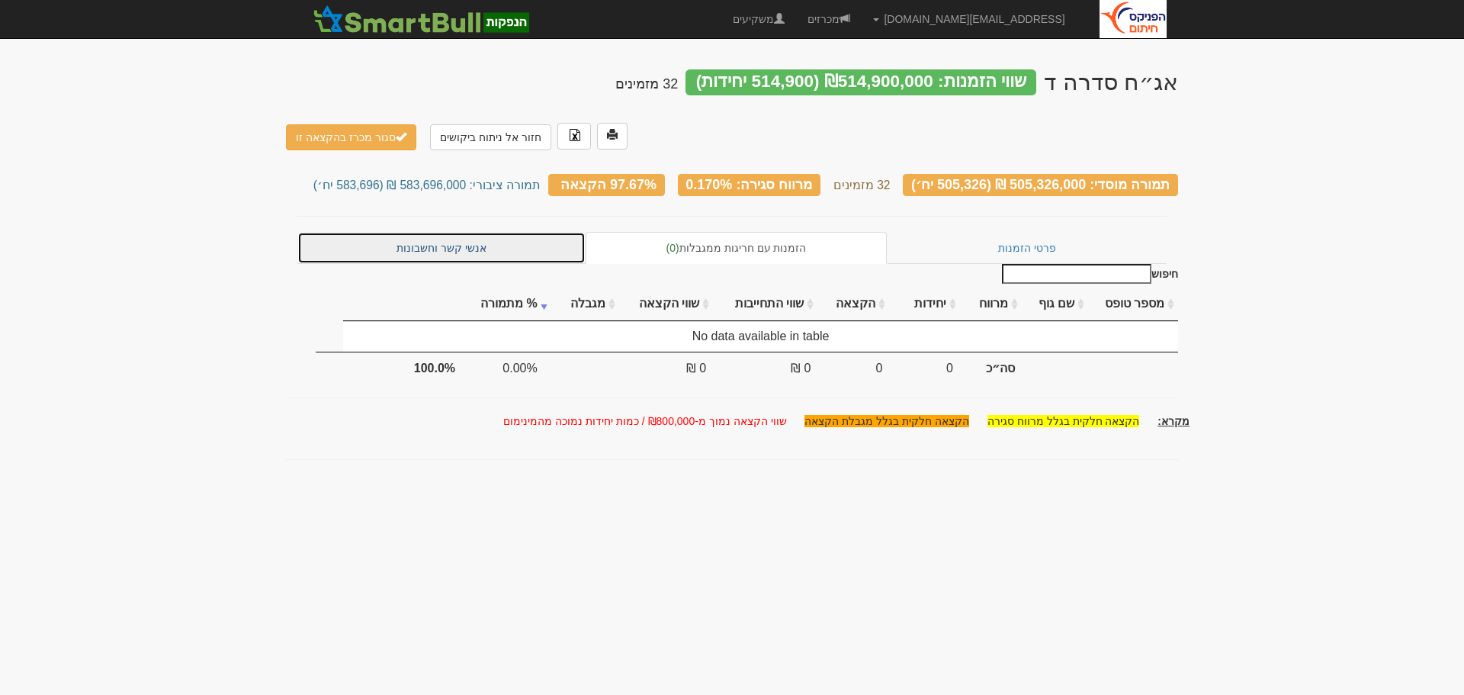
click at [439, 232] on link "אנשי קשר וחשבונות" at bounding box center [441, 248] width 288 height 32
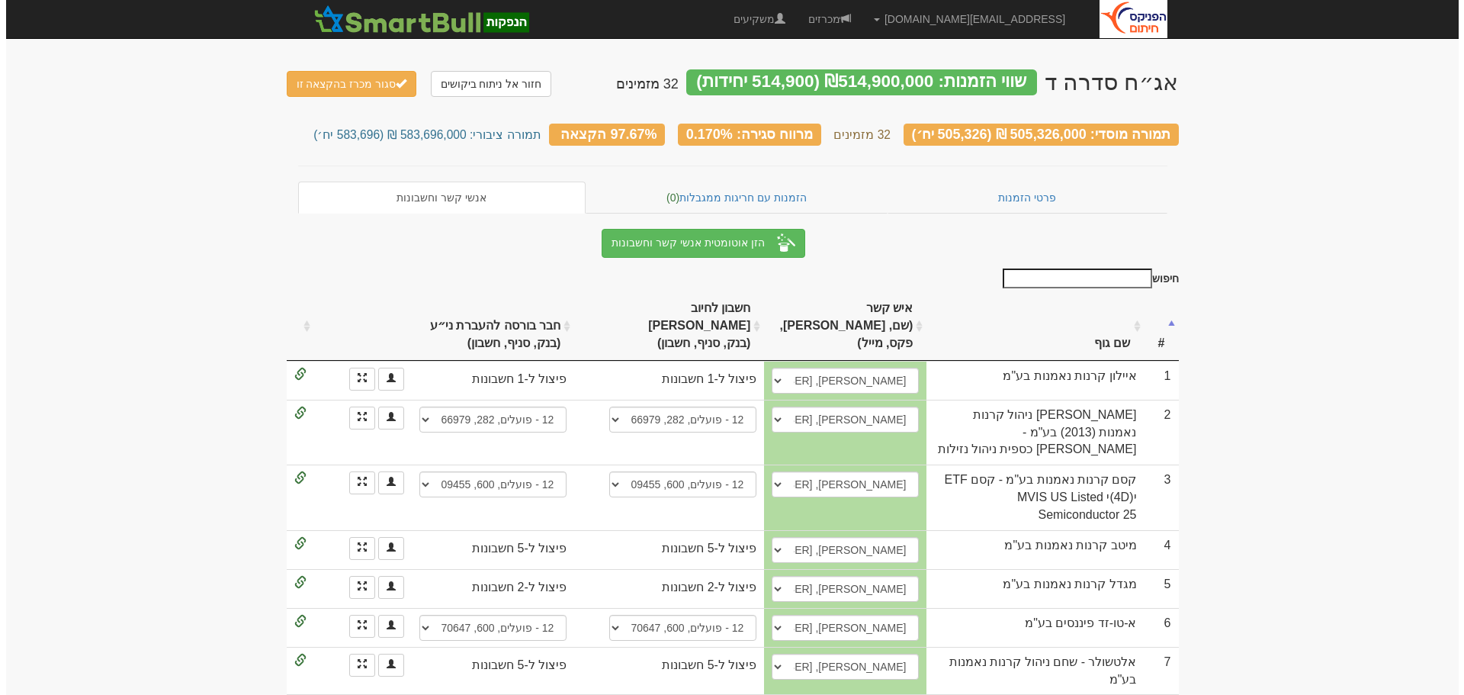
scroll to position [76, 0]
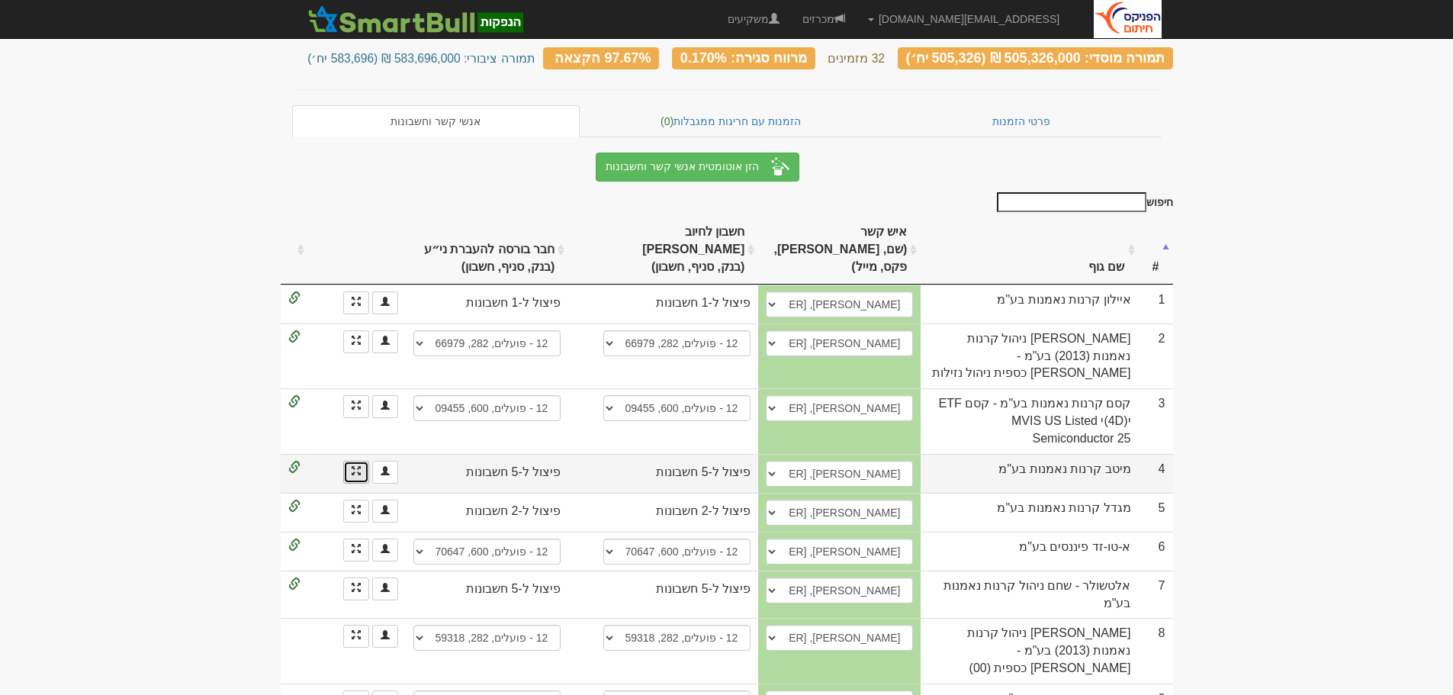
click at [348, 461] on link at bounding box center [356, 472] width 26 height 23
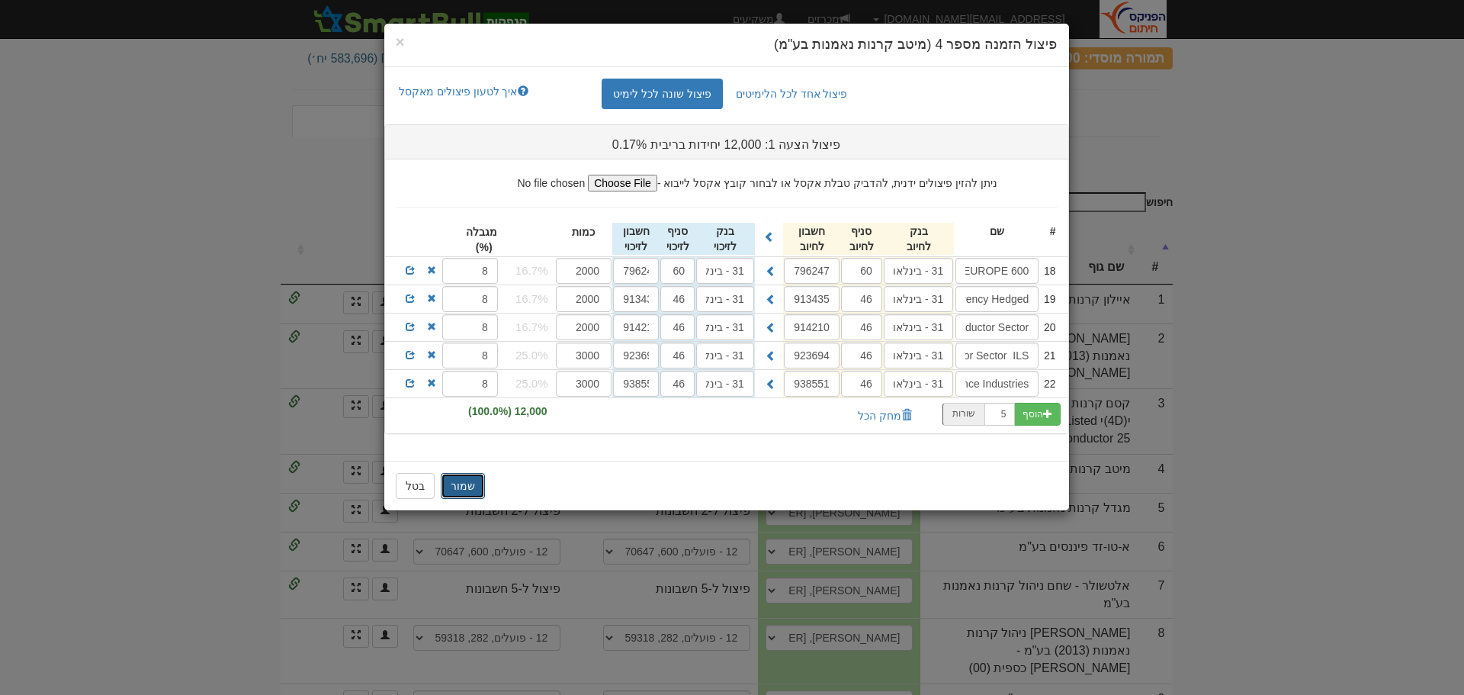
click at [460, 485] on button "שמור" at bounding box center [463, 486] width 44 height 26
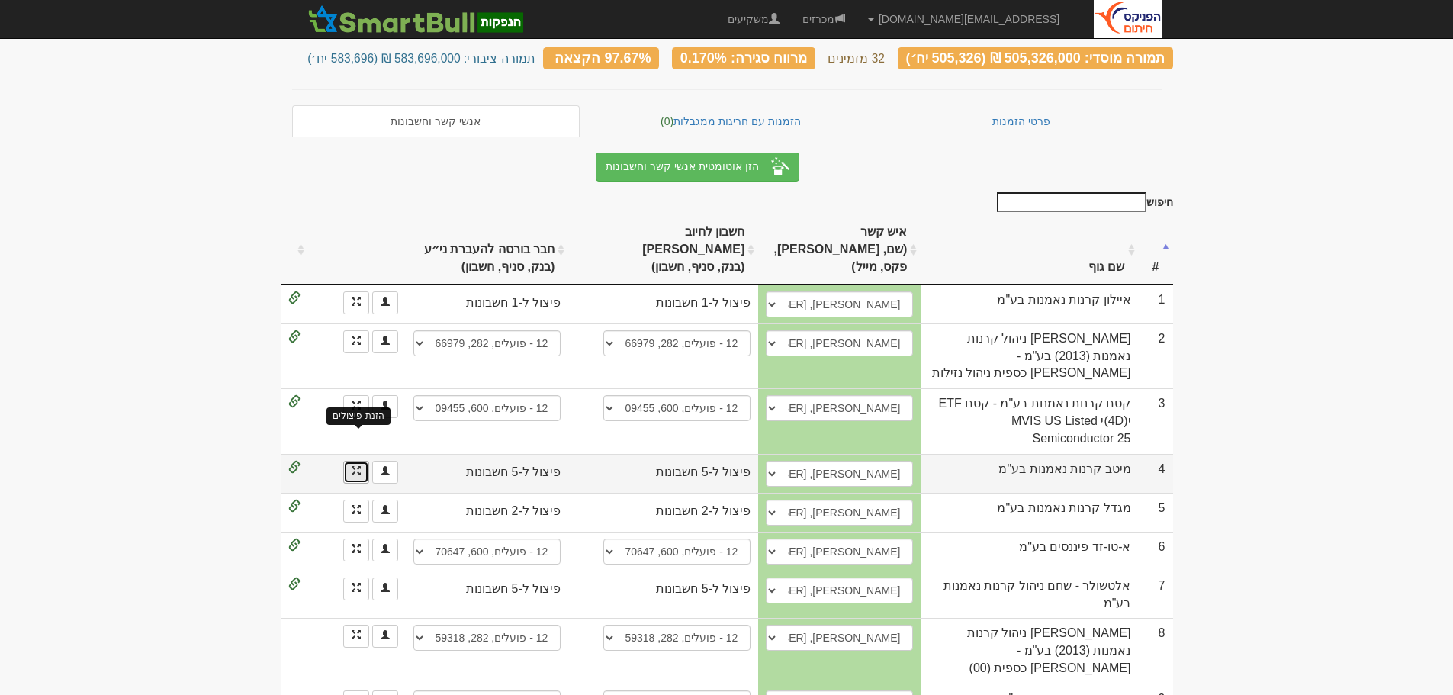
click at [353, 466] on span at bounding box center [356, 470] width 9 height 9
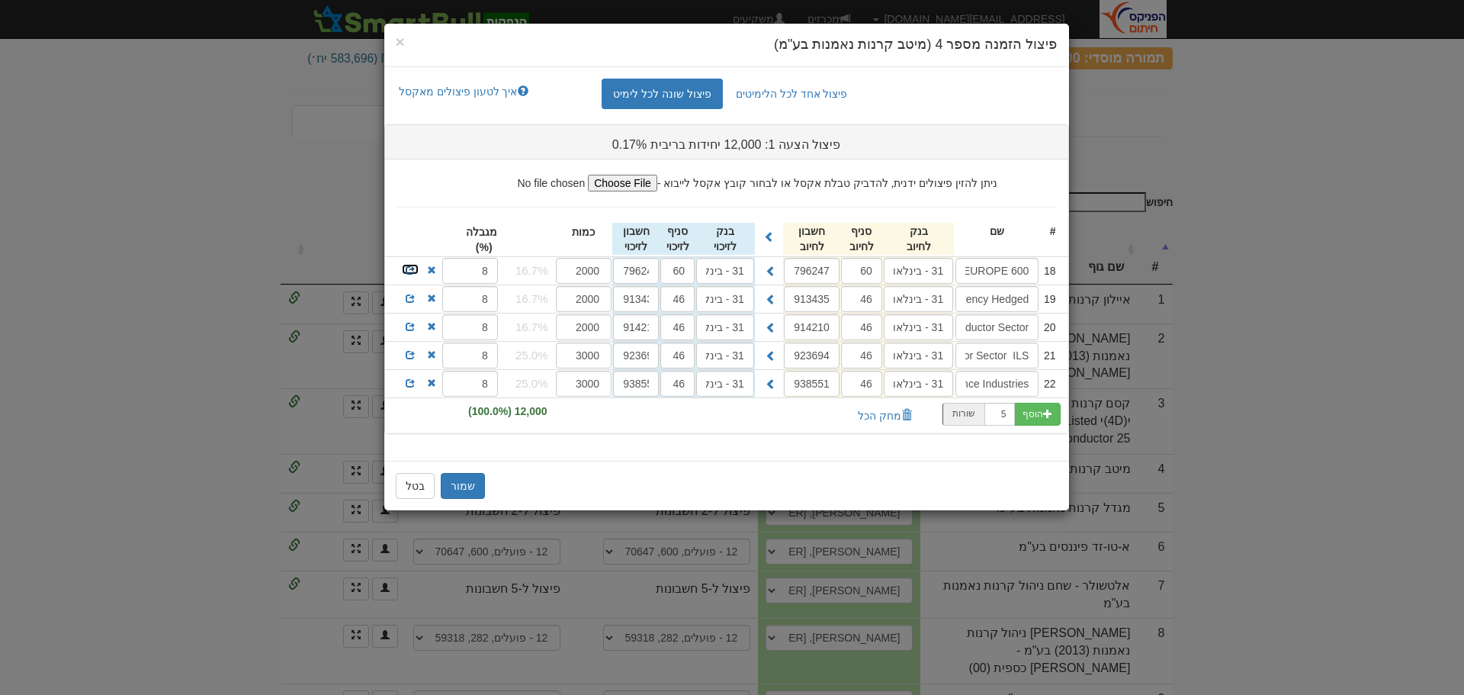
click at [408, 266] on span at bounding box center [410, 269] width 9 height 9
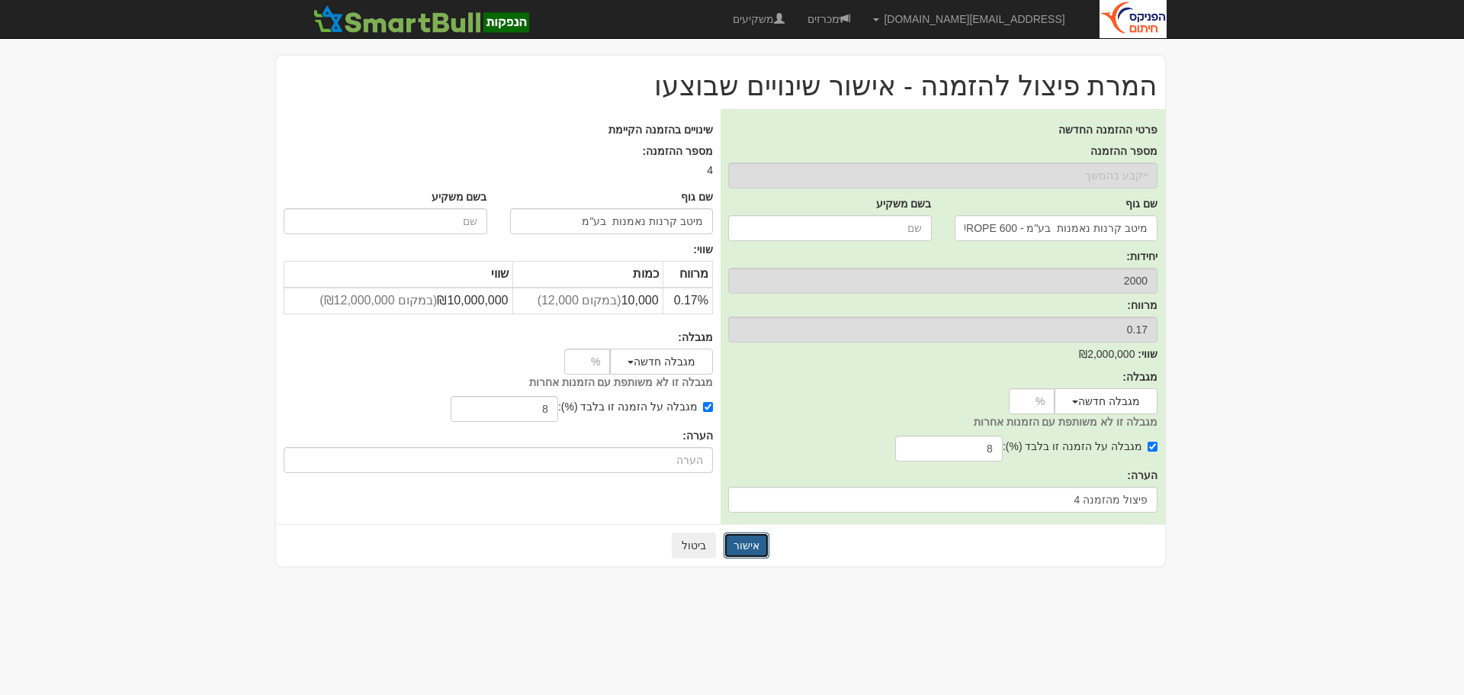
click at [753, 544] on button "אישור" at bounding box center [747, 545] width 46 height 26
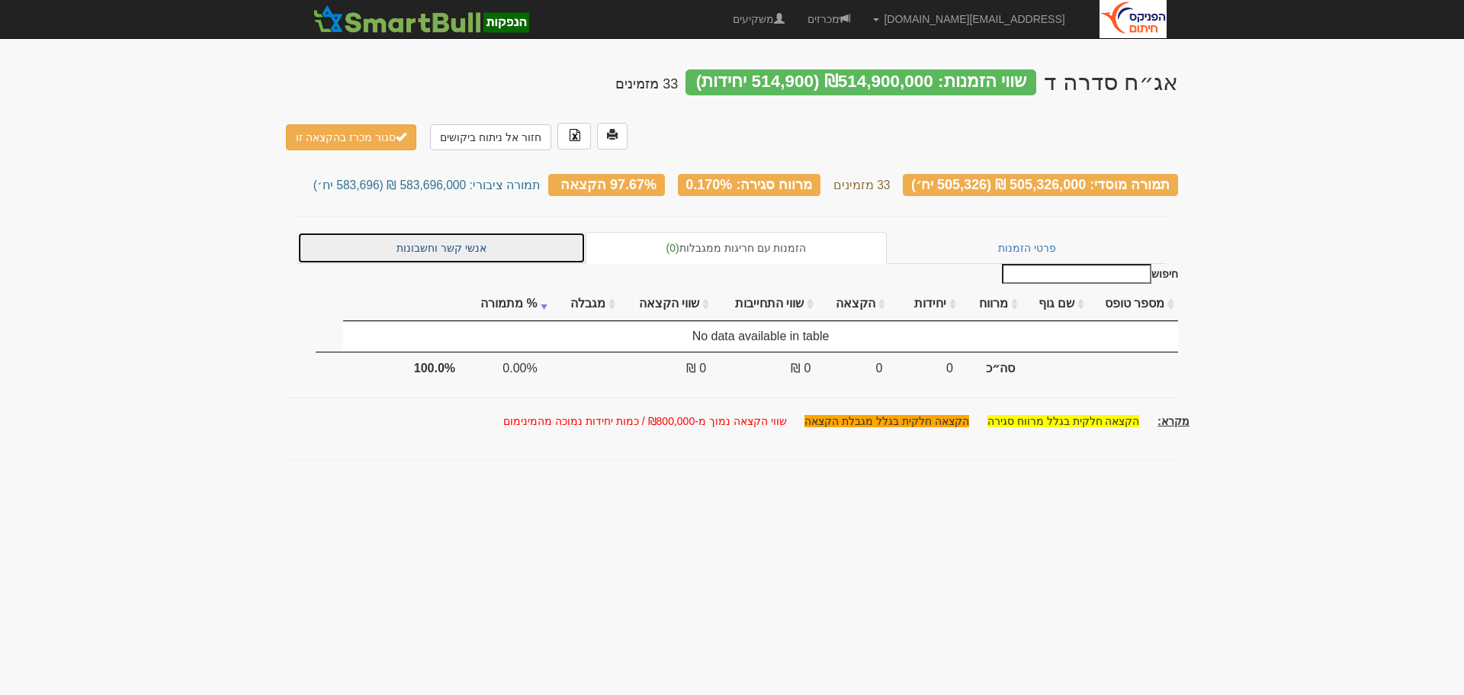
click at [435, 232] on link "אנשי קשר וחשבונות" at bounding box center [441, 248] width 288 height 32
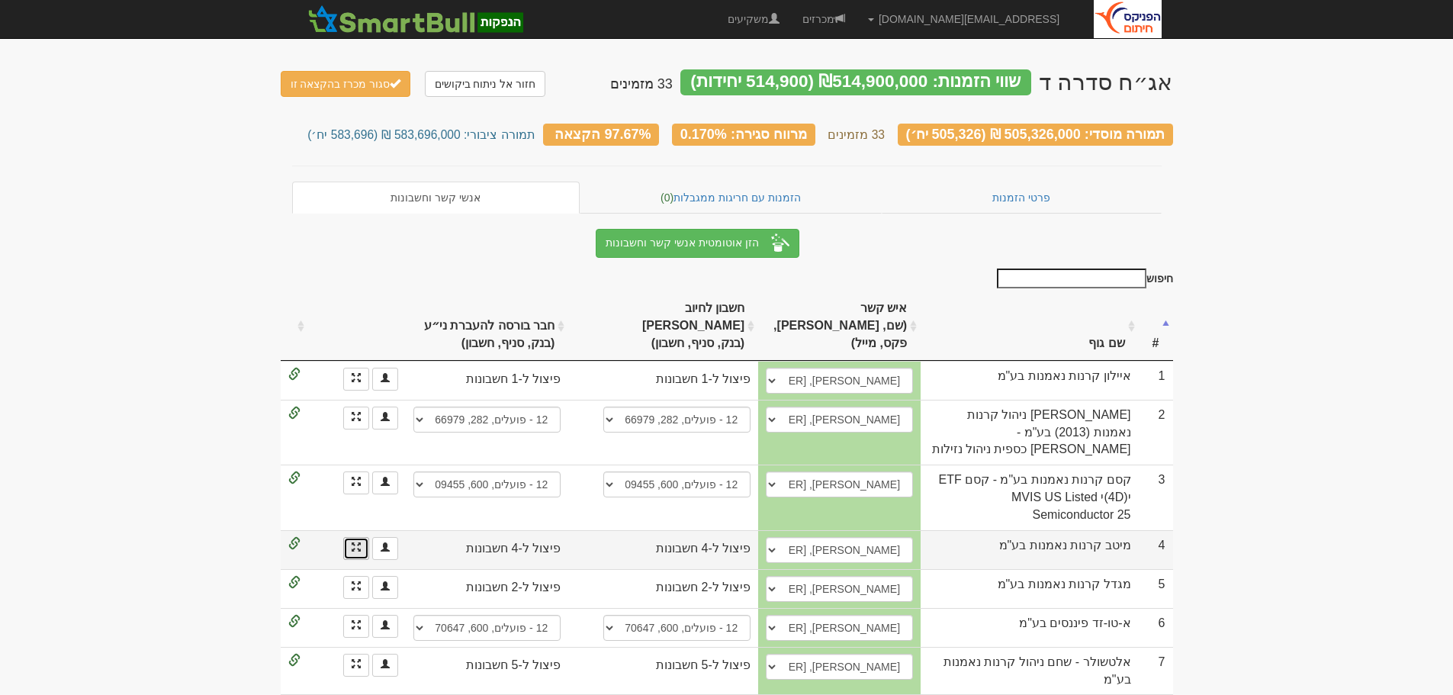
click at [349, 537] on link at bounding box center [356, 548] width 26 height 23
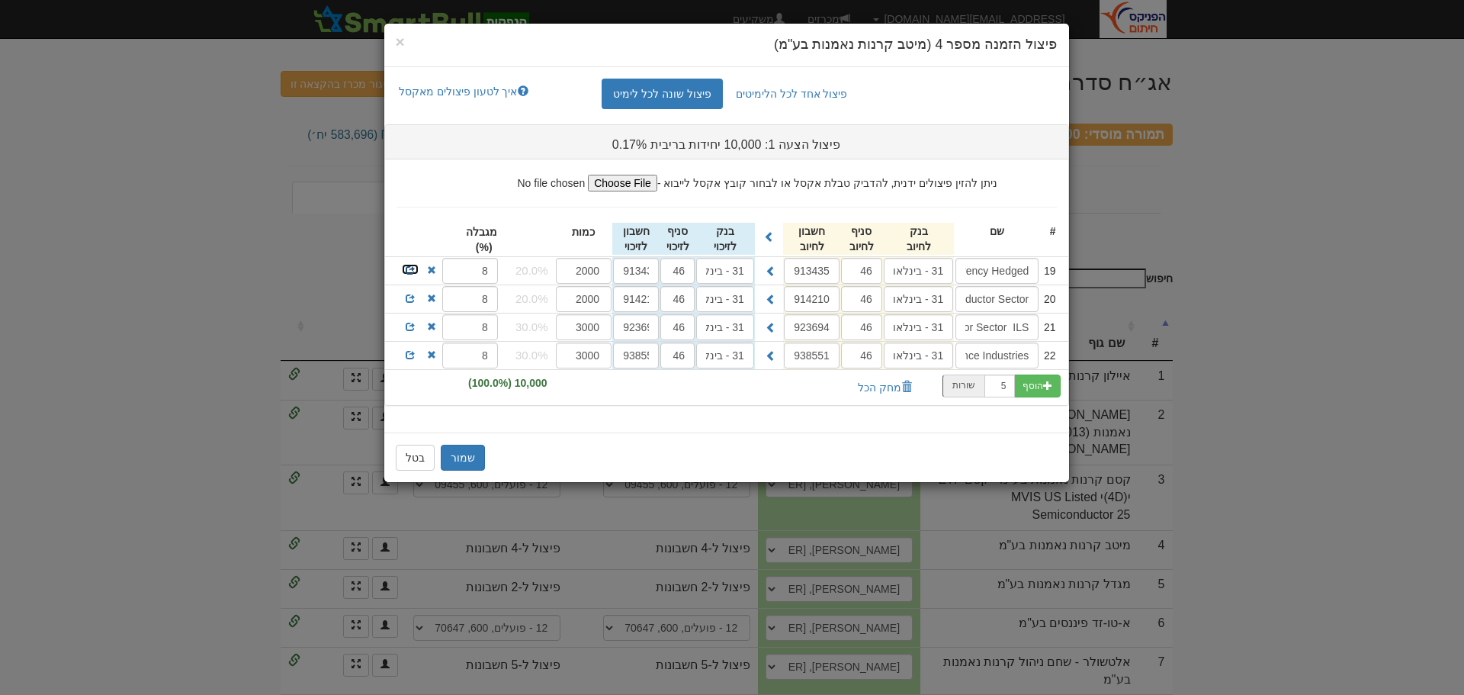
click at [408, 272] on span at bounding box center [410, 269] width 9 height 9
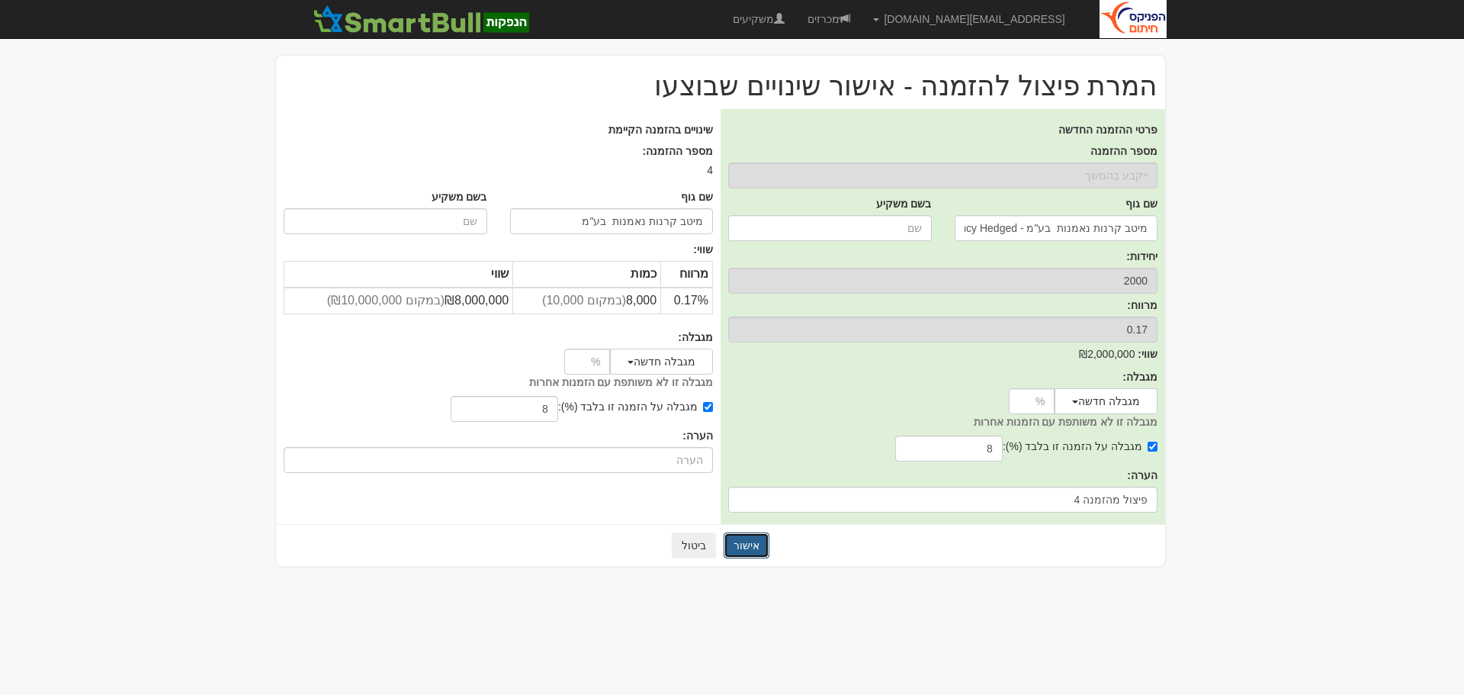
click at [751, 540] on button "אישור" at bounding box center [747, 545] width 46 height 26
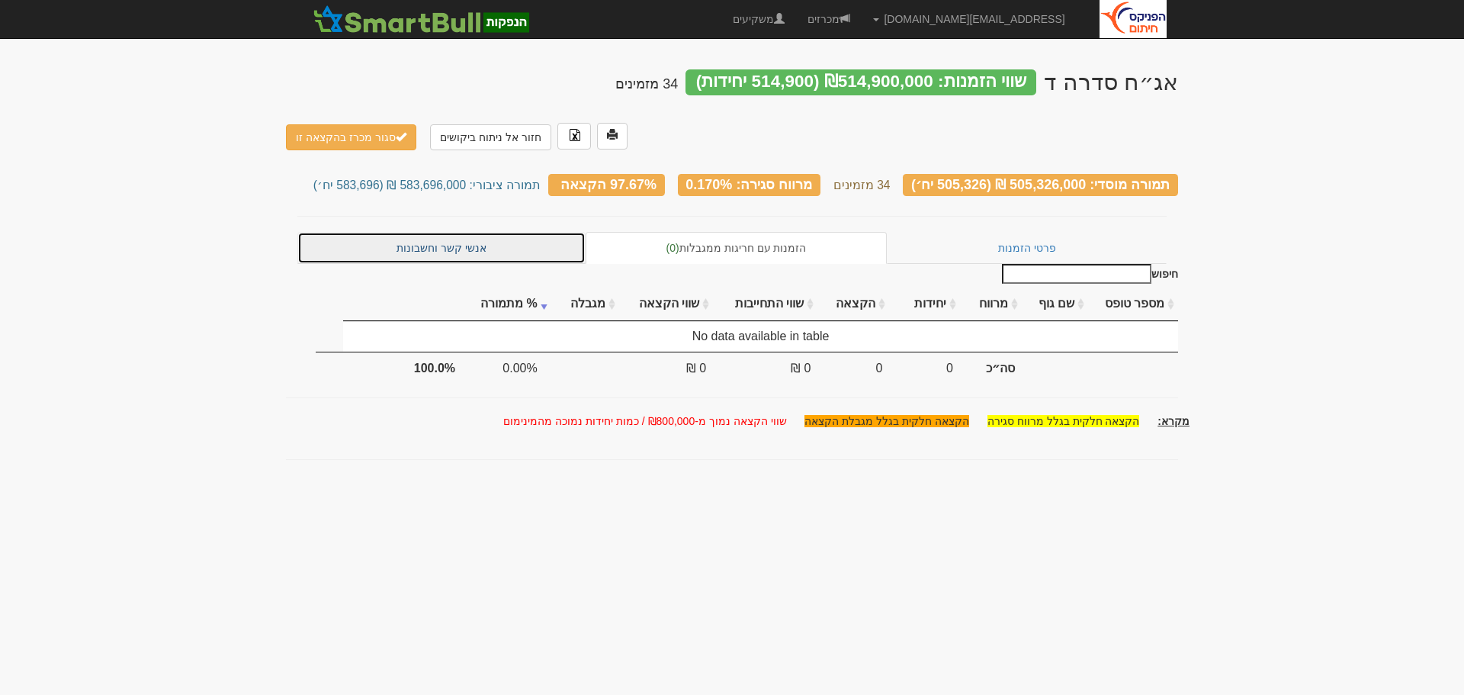
click at [452, 232] on link "אנשי קשר וחשבונות" at bounding box center [441, 248] width 288 height 32
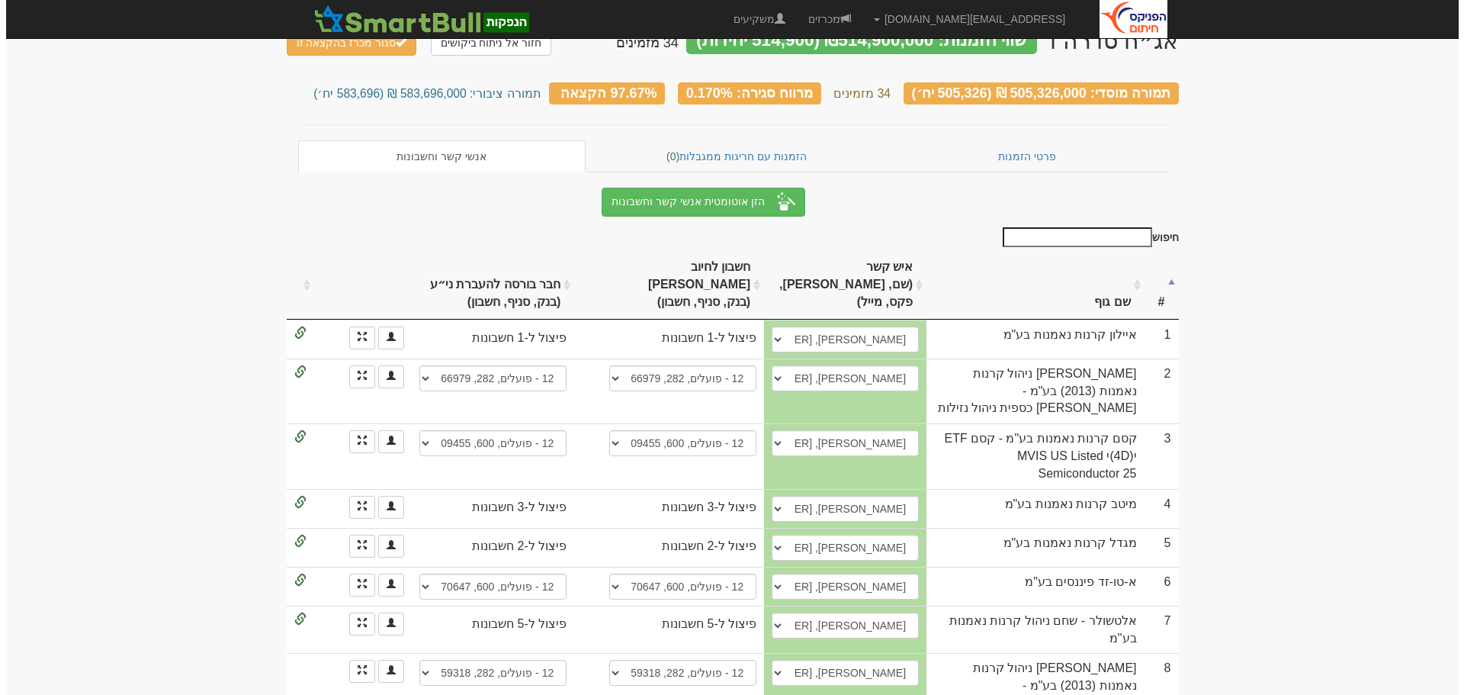
scroll to position [76, 0]
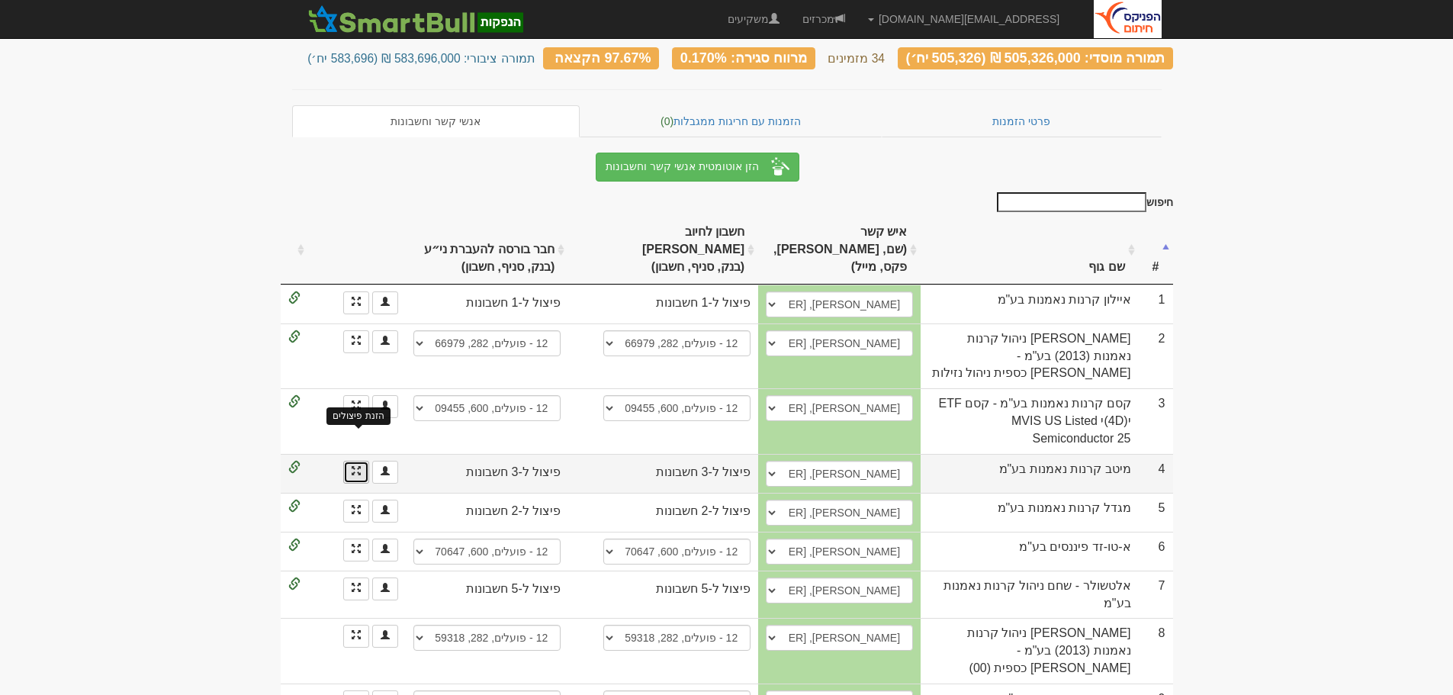
click at [355, 466] on span at bounding box center [356, 470] width 9 height 9
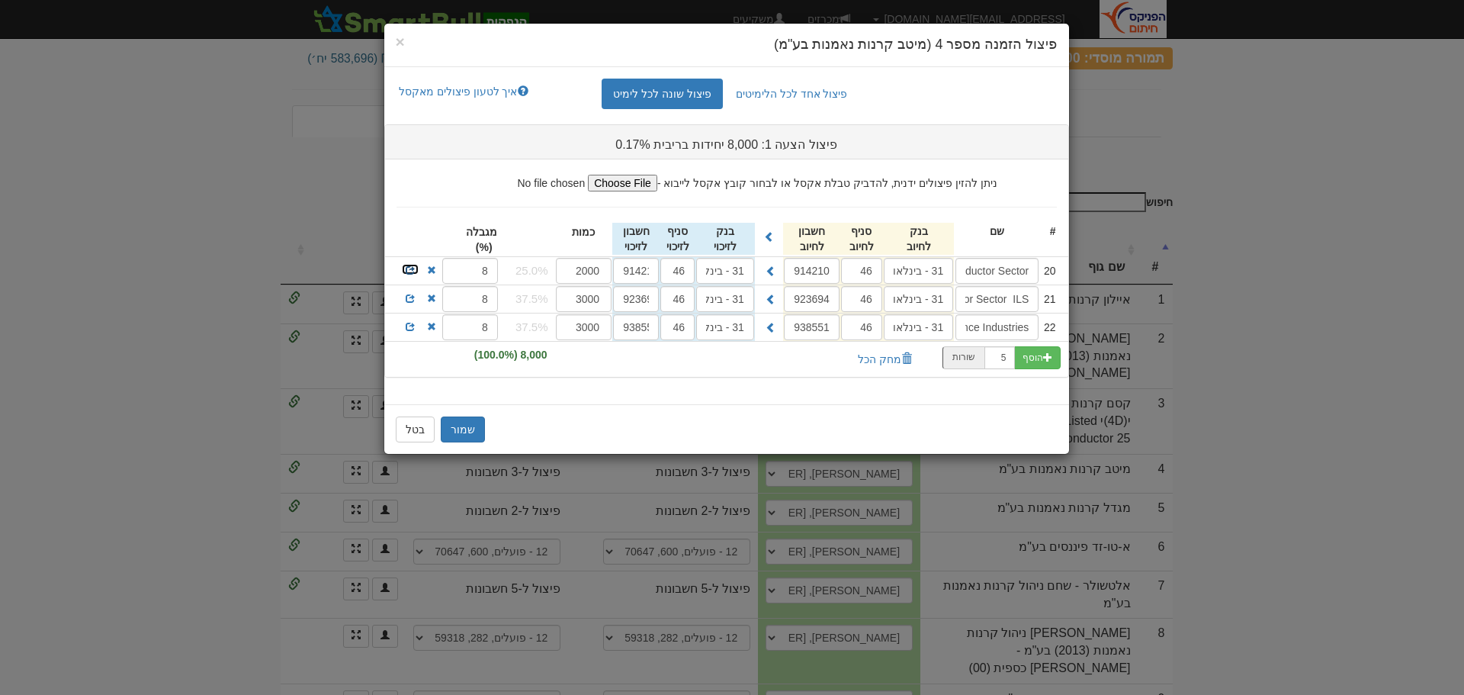
click at [407, 269] on span at bounding box center [410, 269] width 9 height 9
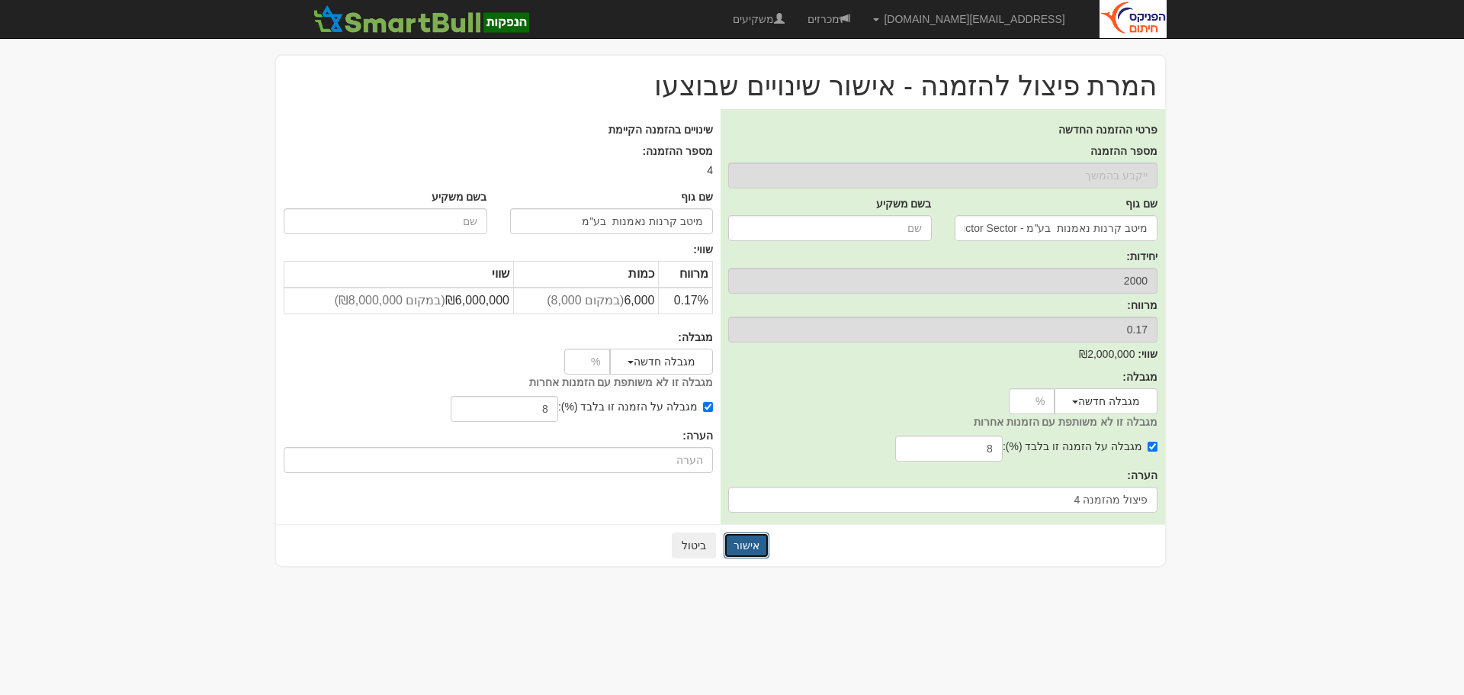
click at [748, 545] on button "אישור" at bounding box center [747, 545] width 46 height 26
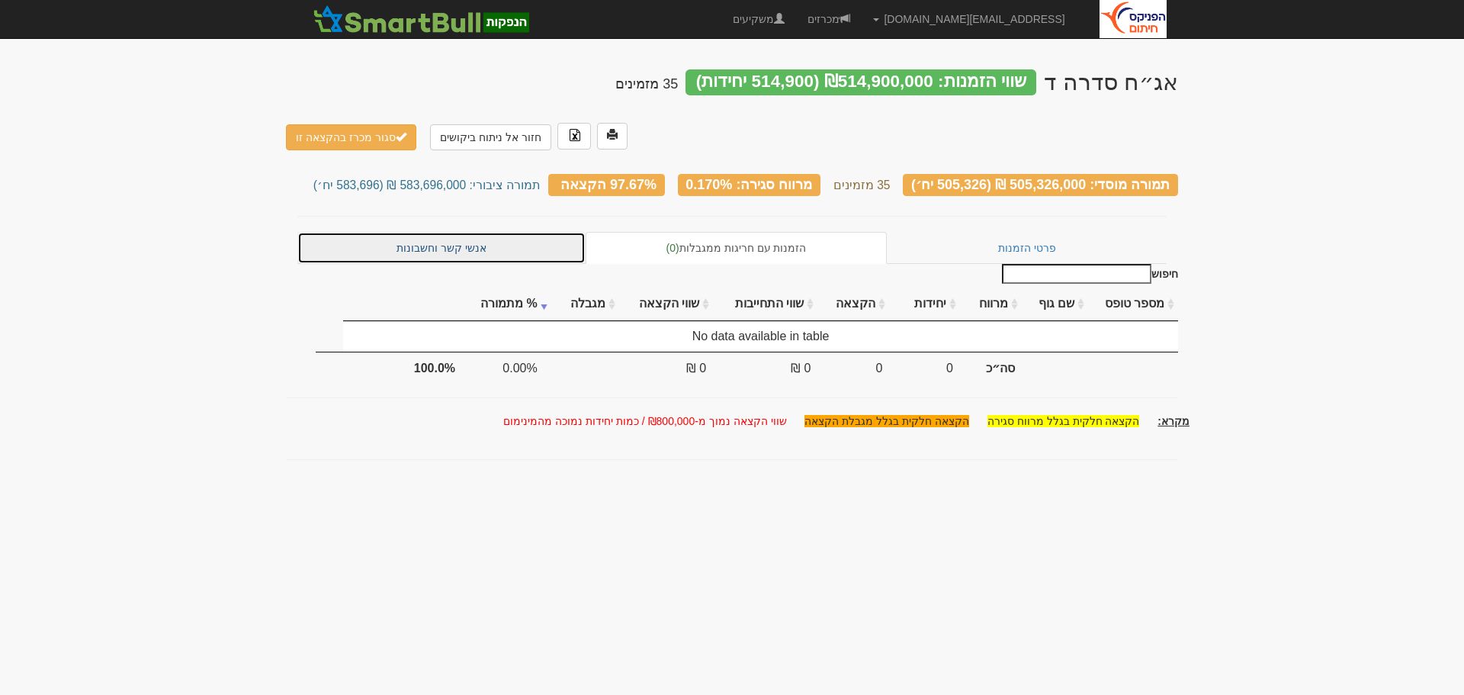
click at [436, 232] on link "אנשי קשר וחשבונות" at bounding box center [441, 248] width 288 height 32
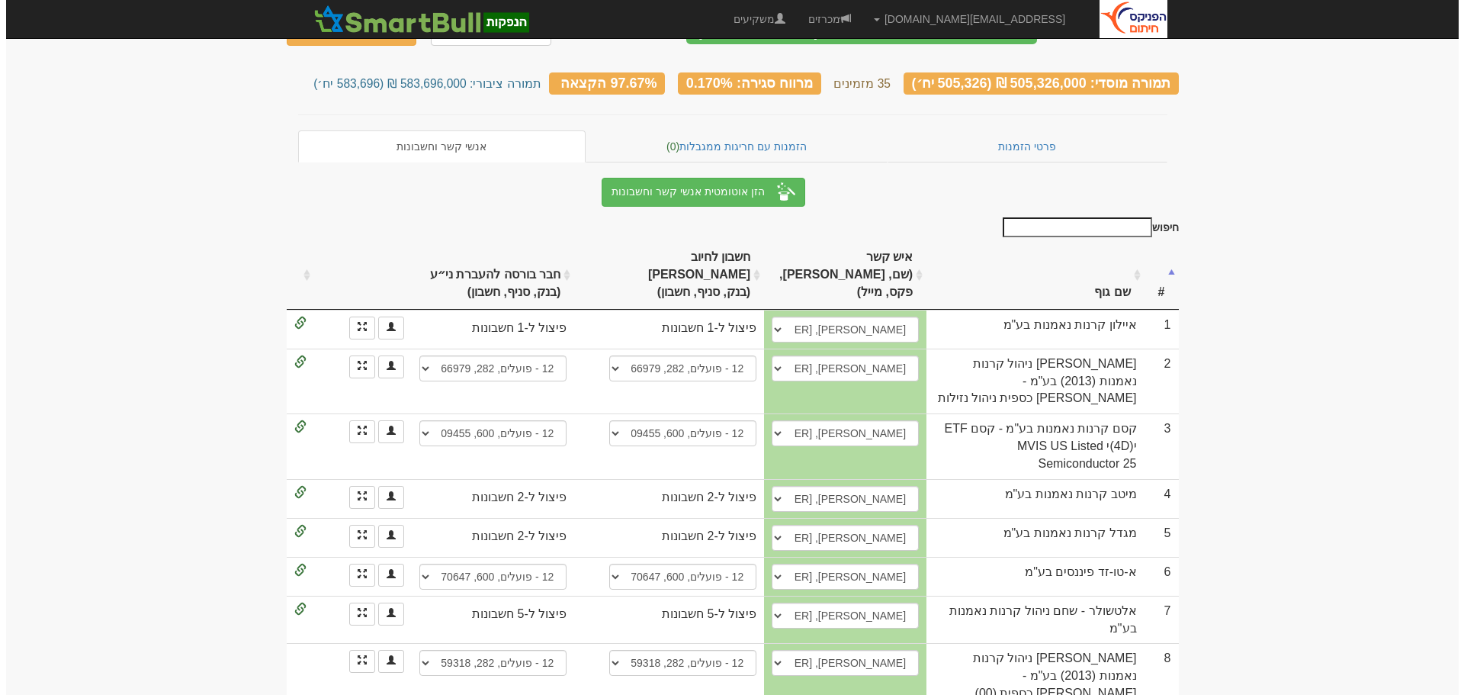
scroll to position [76, 0]
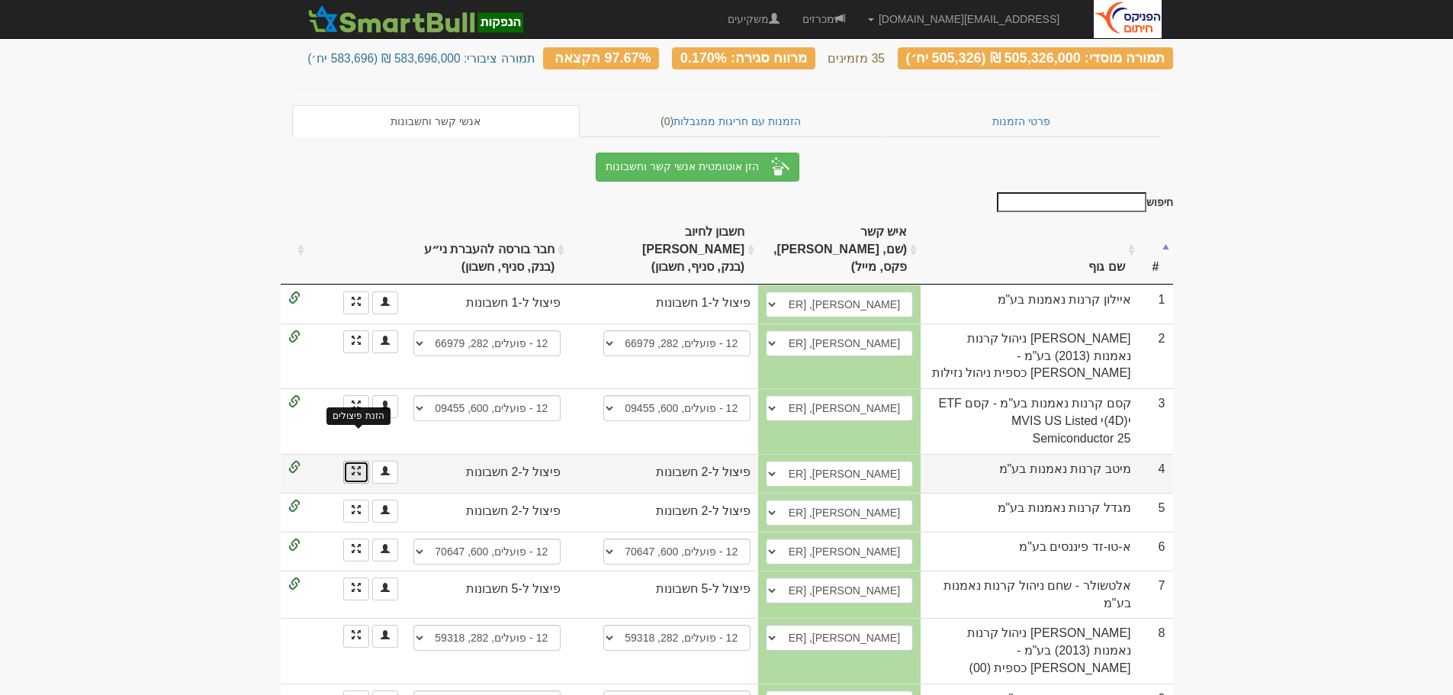
click at [355, 466] on span at bounding box center [356, 470] width 9 height 9
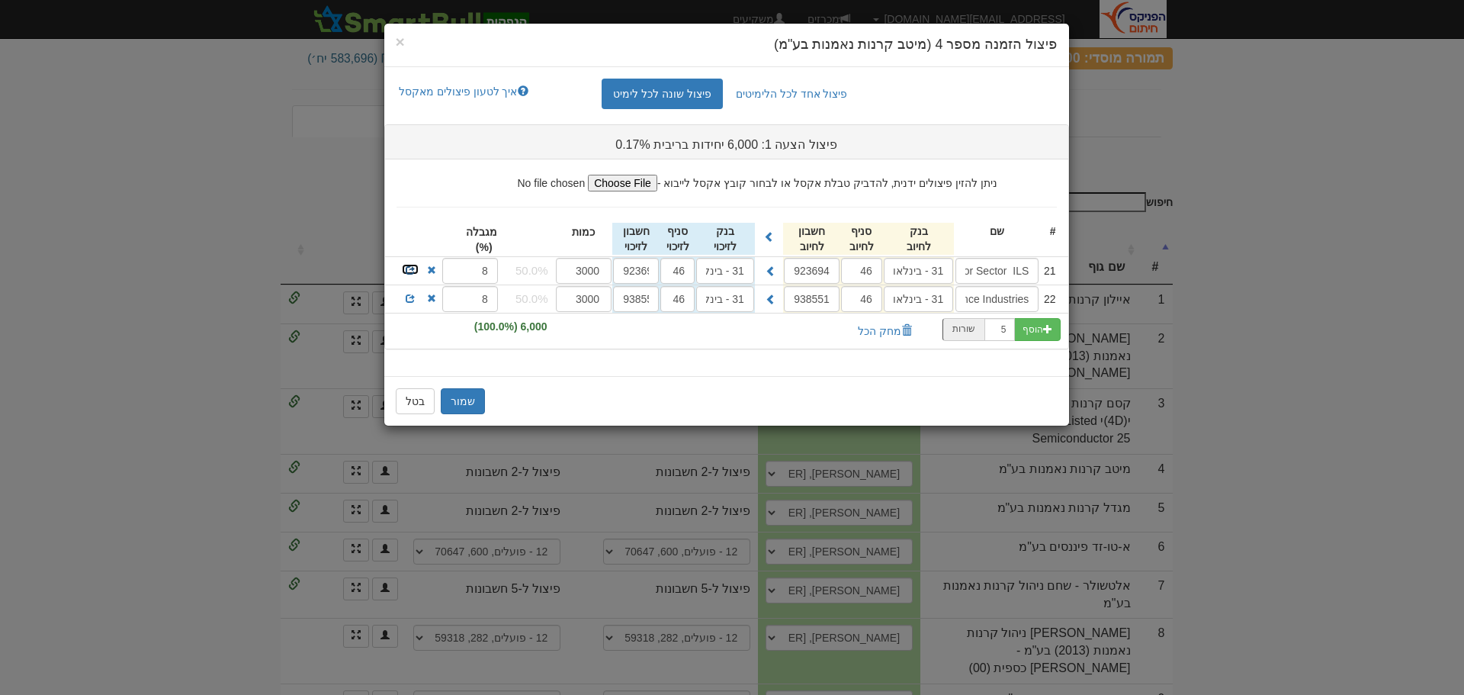
click at [410, 267] on span at bounding box center [410, 269] width 9 height 9
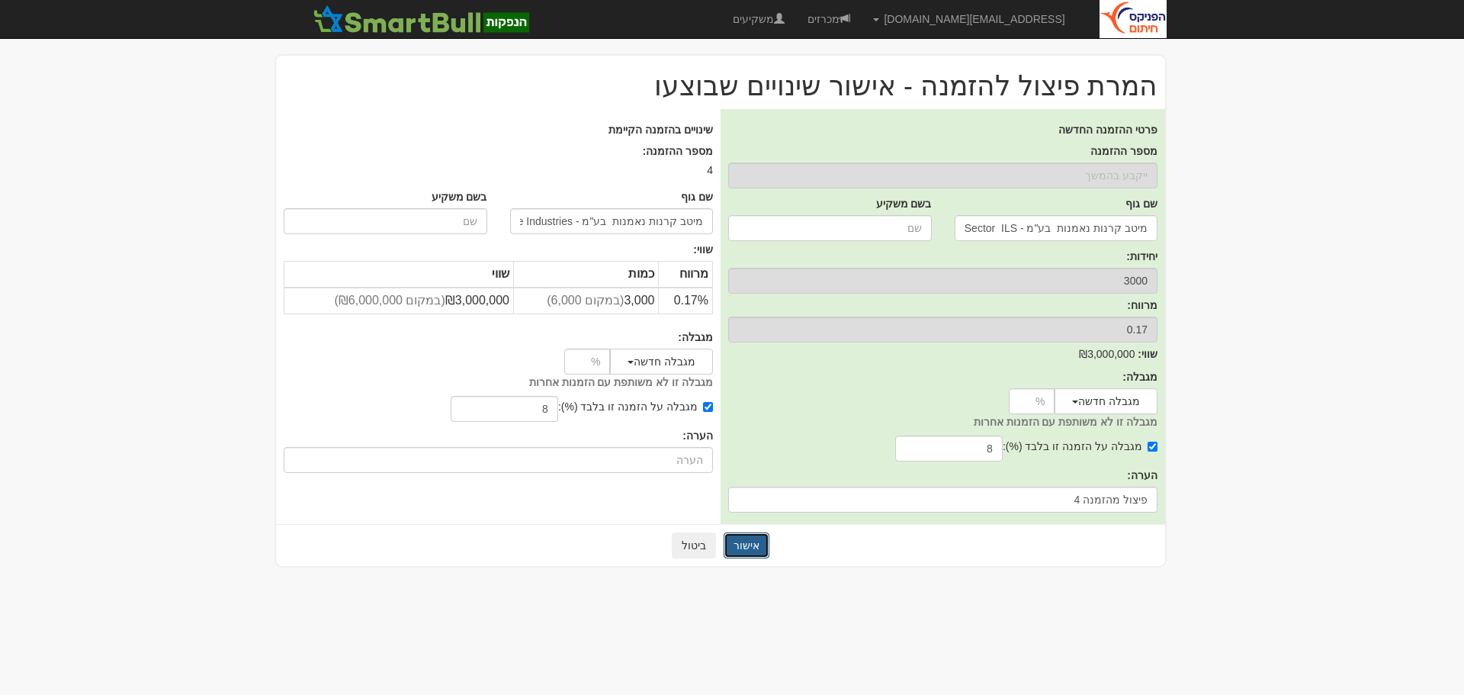
click at [752, 546] on button "אישור" at bounding box center [747, 545] width 46 height 26
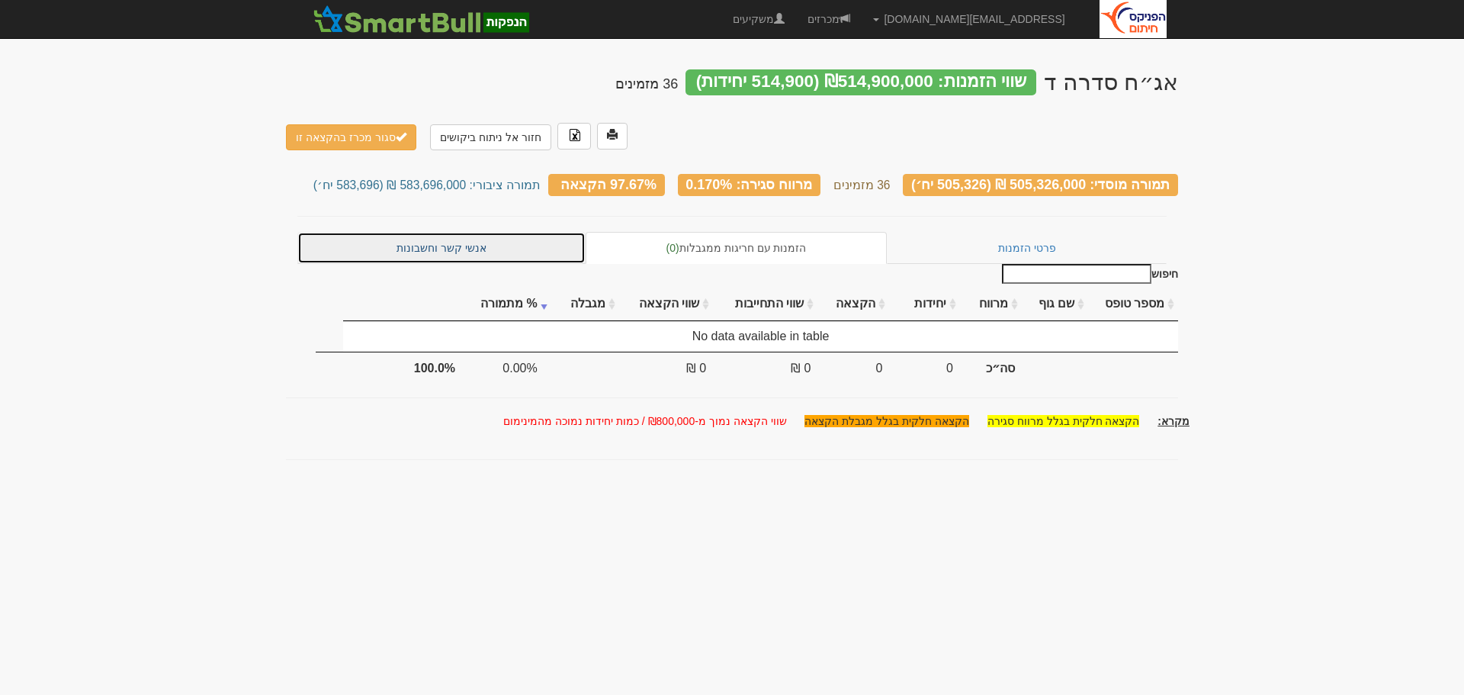
click at [420, 232] on link "אנשי קשר וחשבונות" at bounding box center [441, 248] width 288 height 32
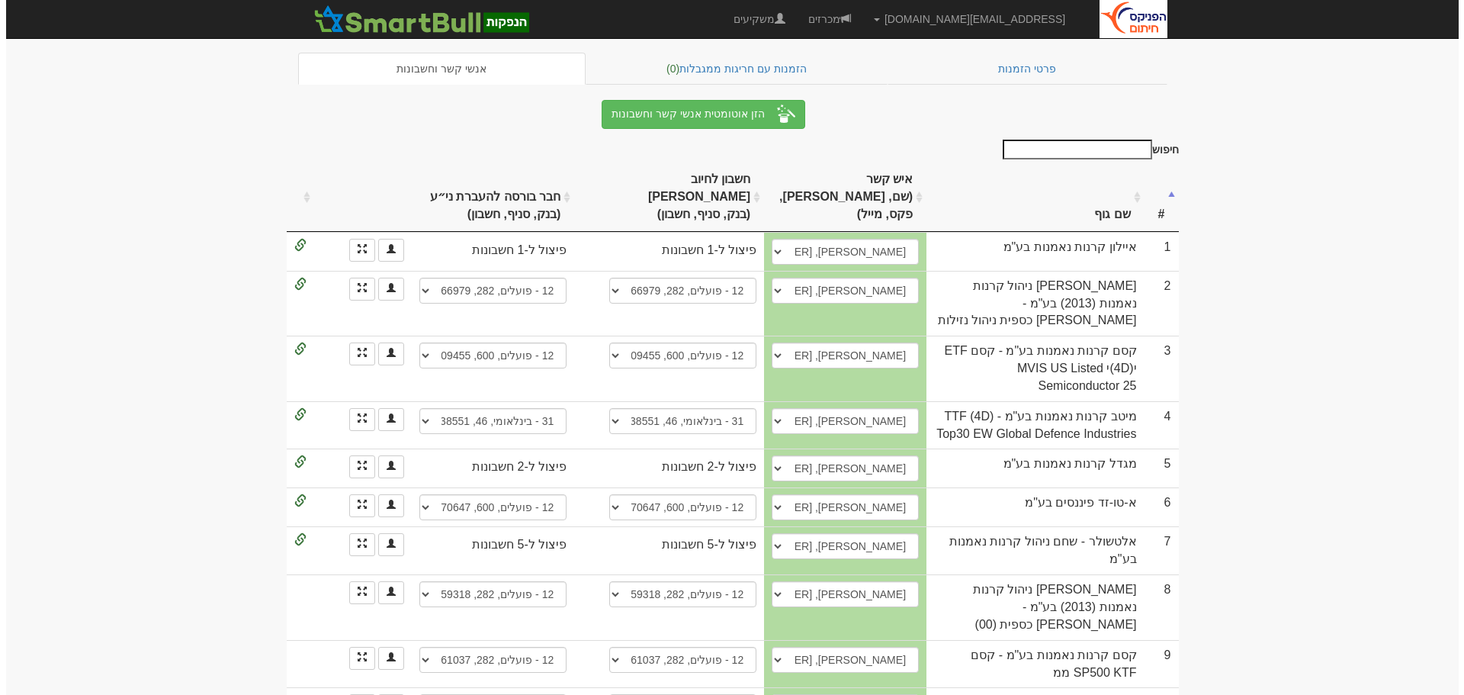
scroll to position [153, 0]
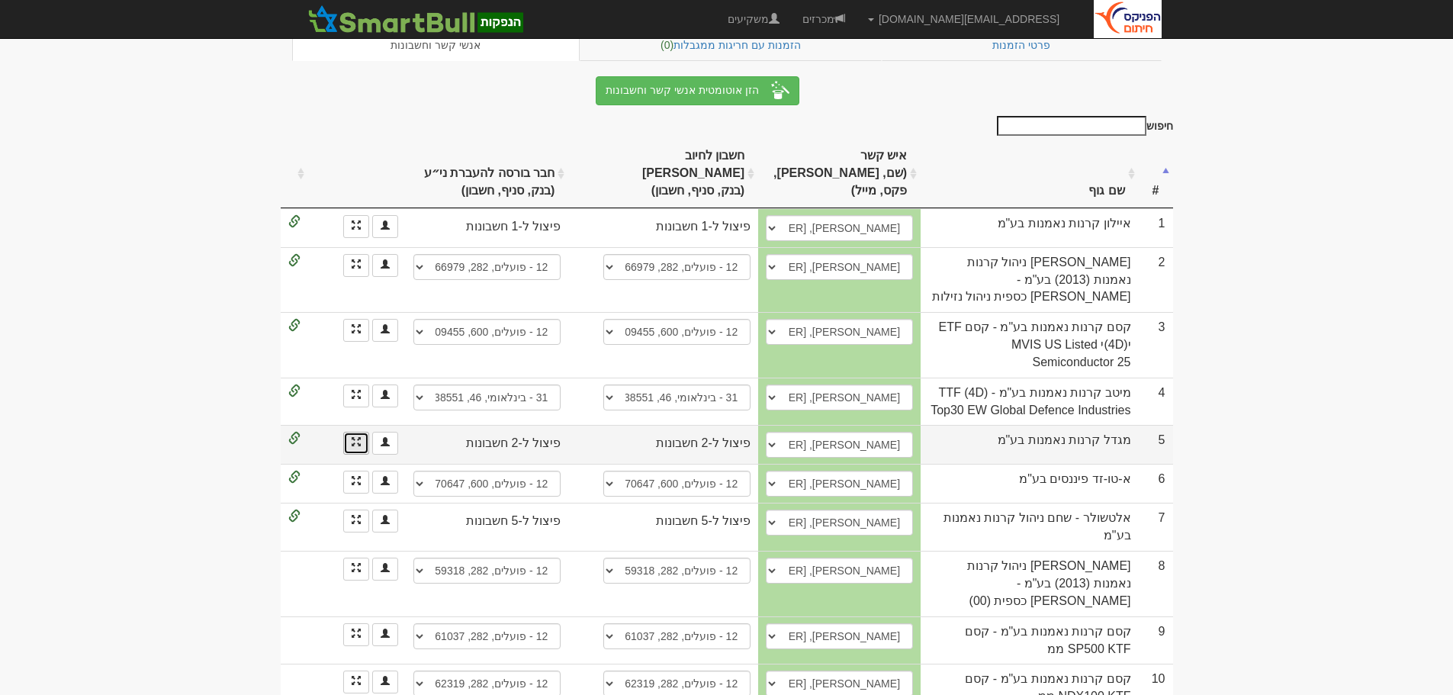
click at [349, 432] on link at bounding box center [356, 443] width 26 height 23
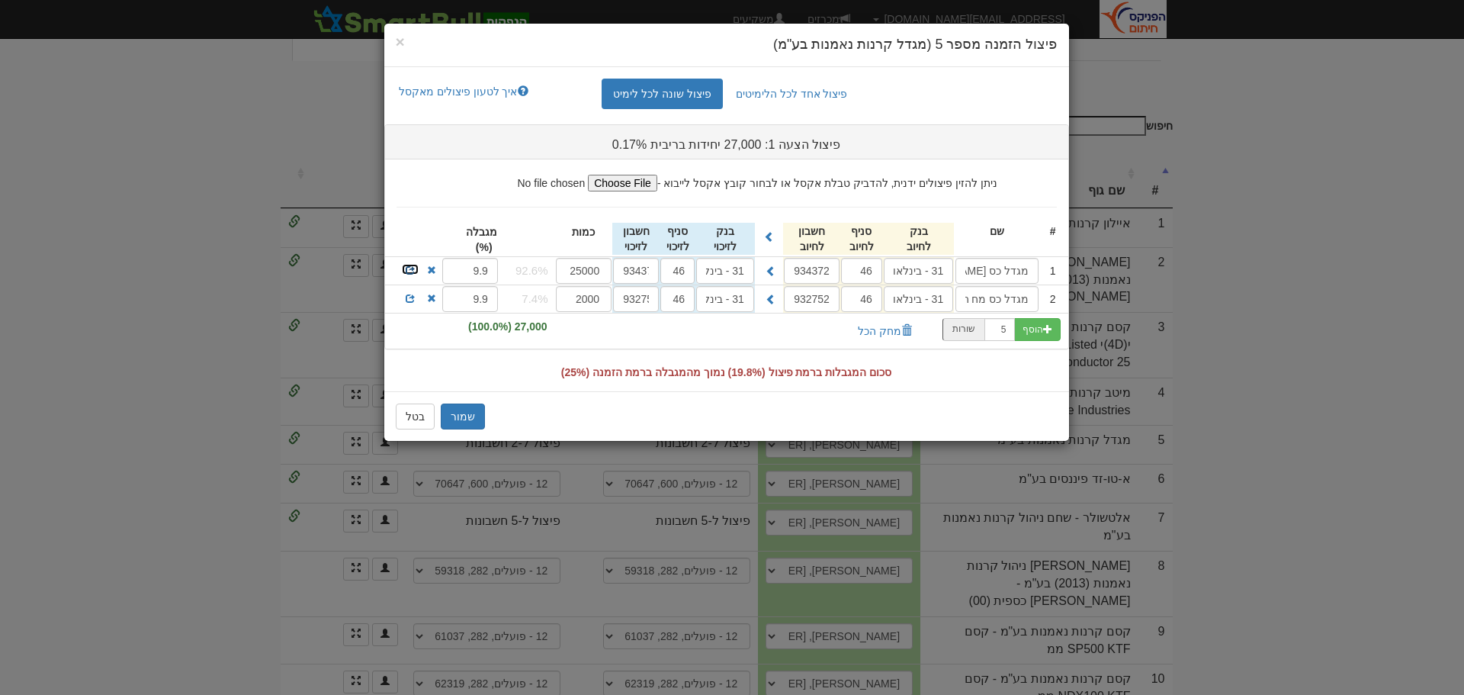
click at [410, 269] on span at bounding box center [410, 269] width 9 height 9
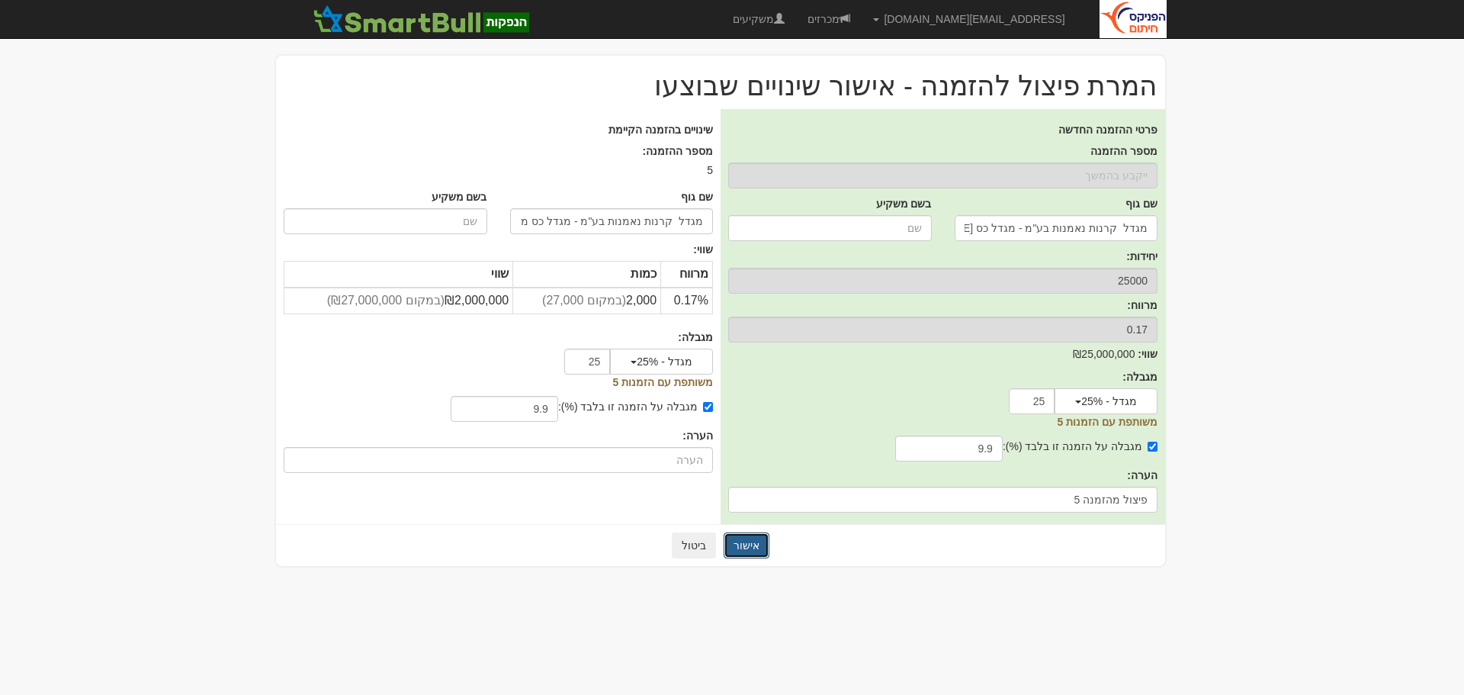
click at [752, 540] on button "אישור" at bounding box center [747, 545] width 46 height 26
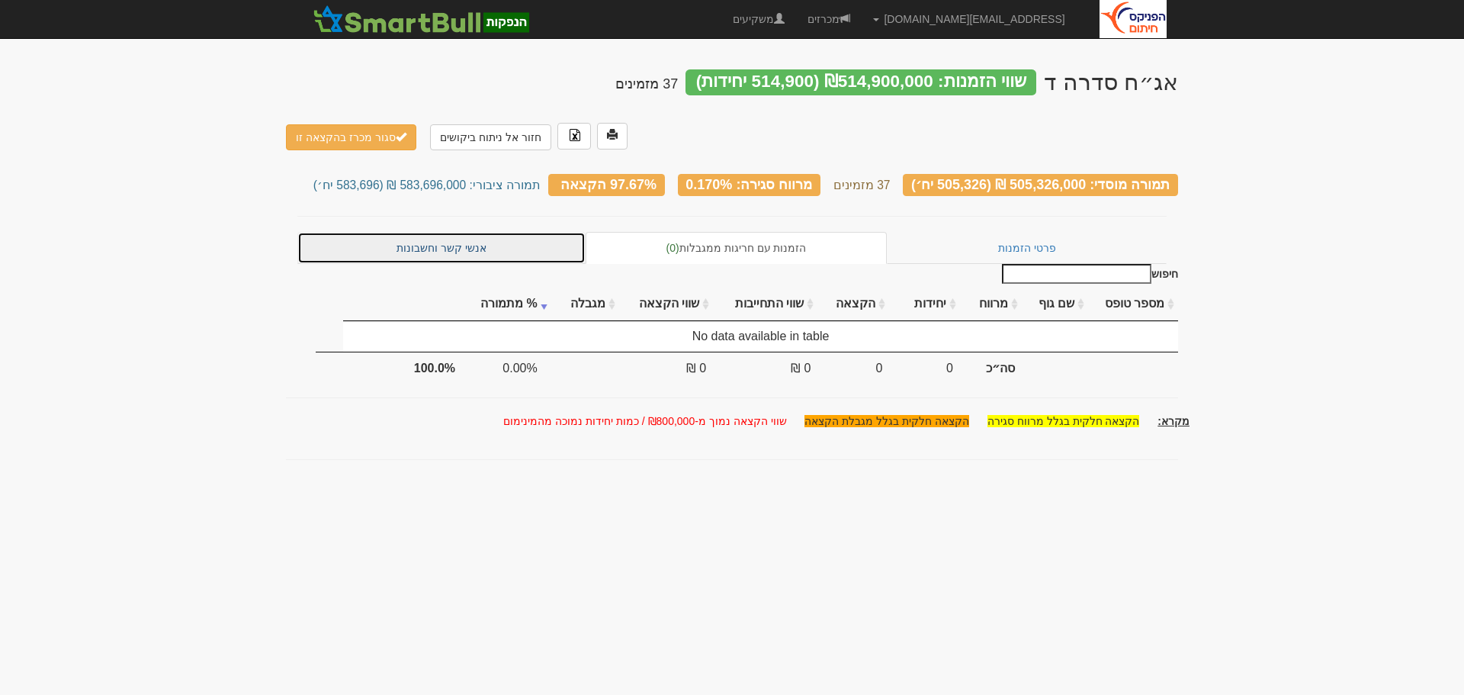
click at [455, 232] on link "אנשי קשר וחשבונות" at bounding box center [441, 248] width 288 height 32
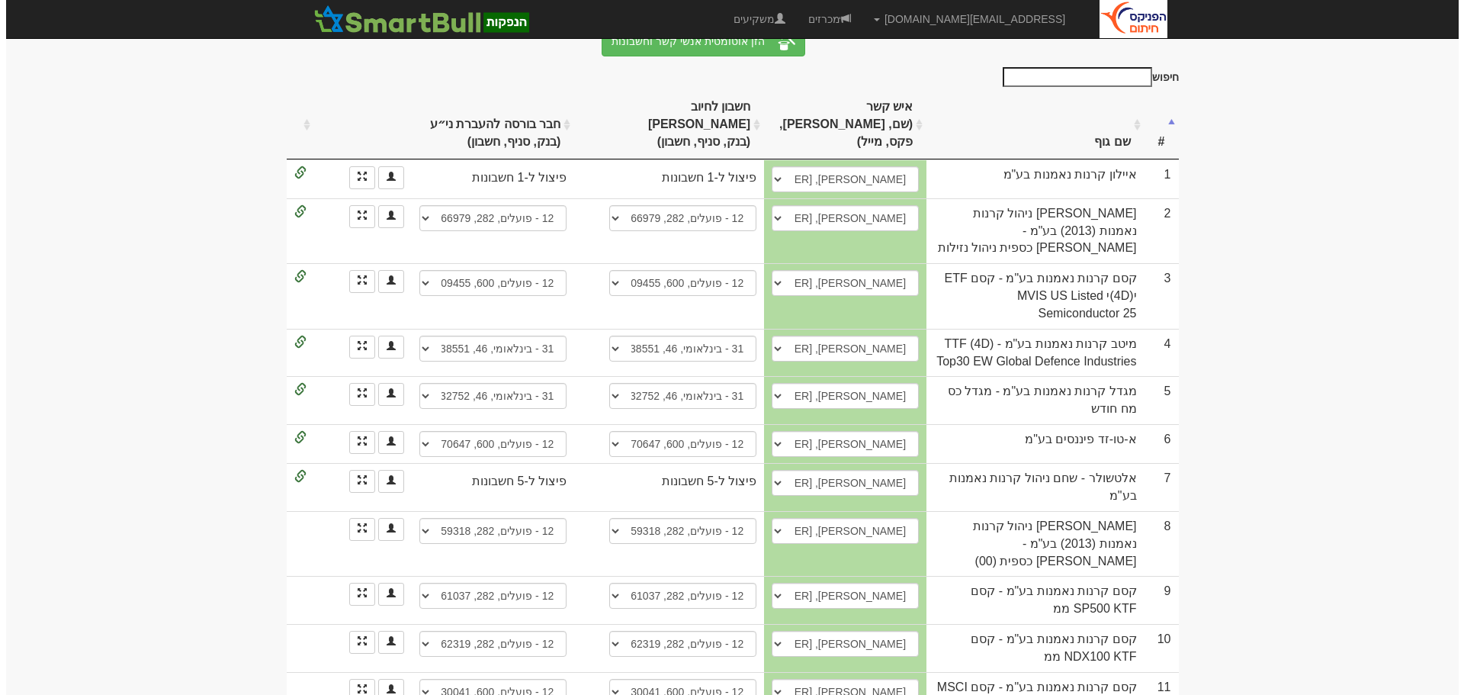
scroll to position [229, 0]
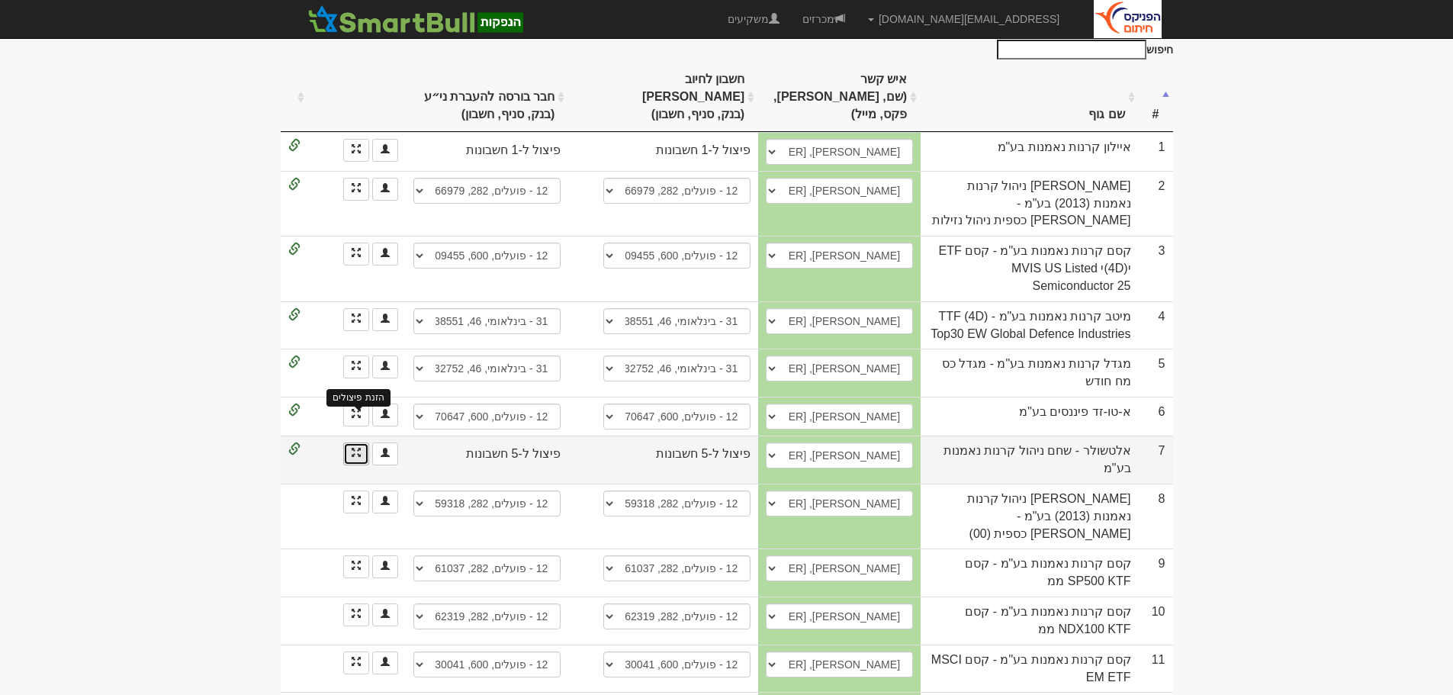
click at [353, 448] on span at bounding box center [356, 452] width 9 height 9
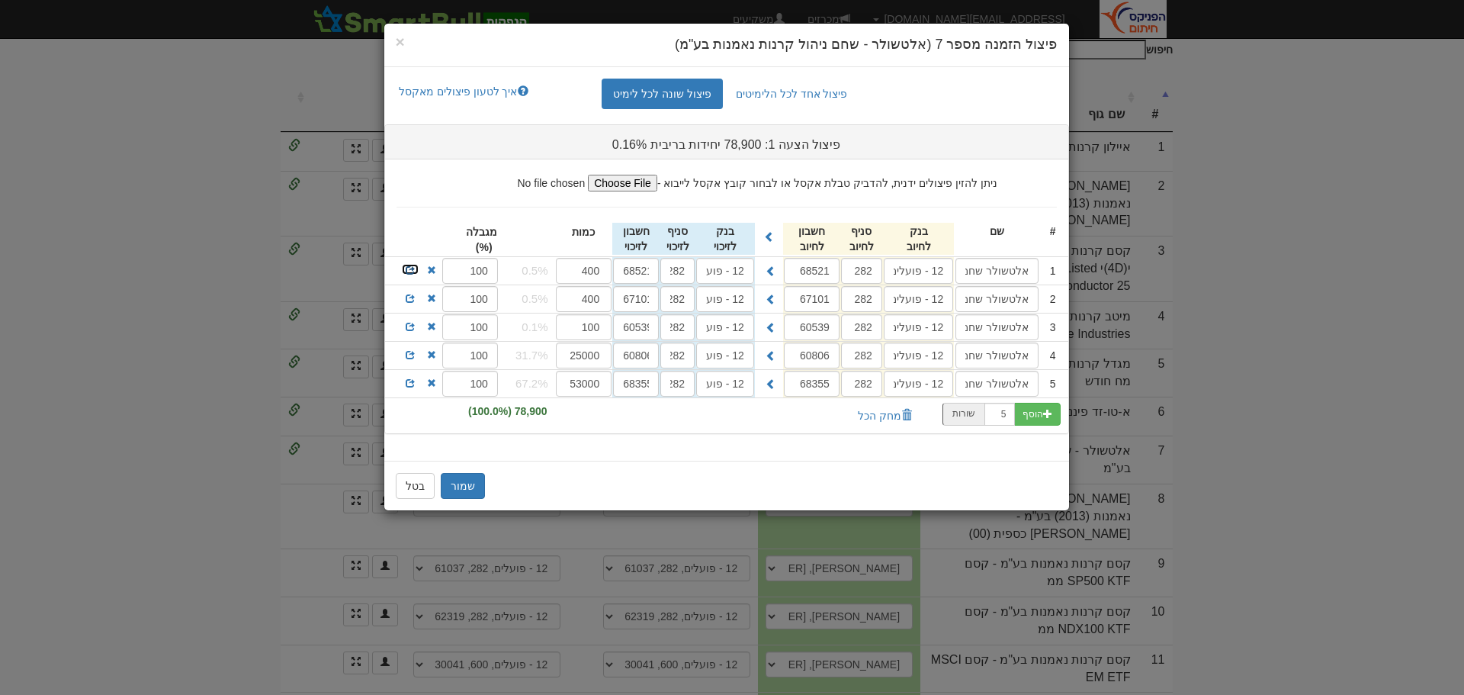
click at [409, 270] on span at bounding box center [410, 269] width 9 height 9
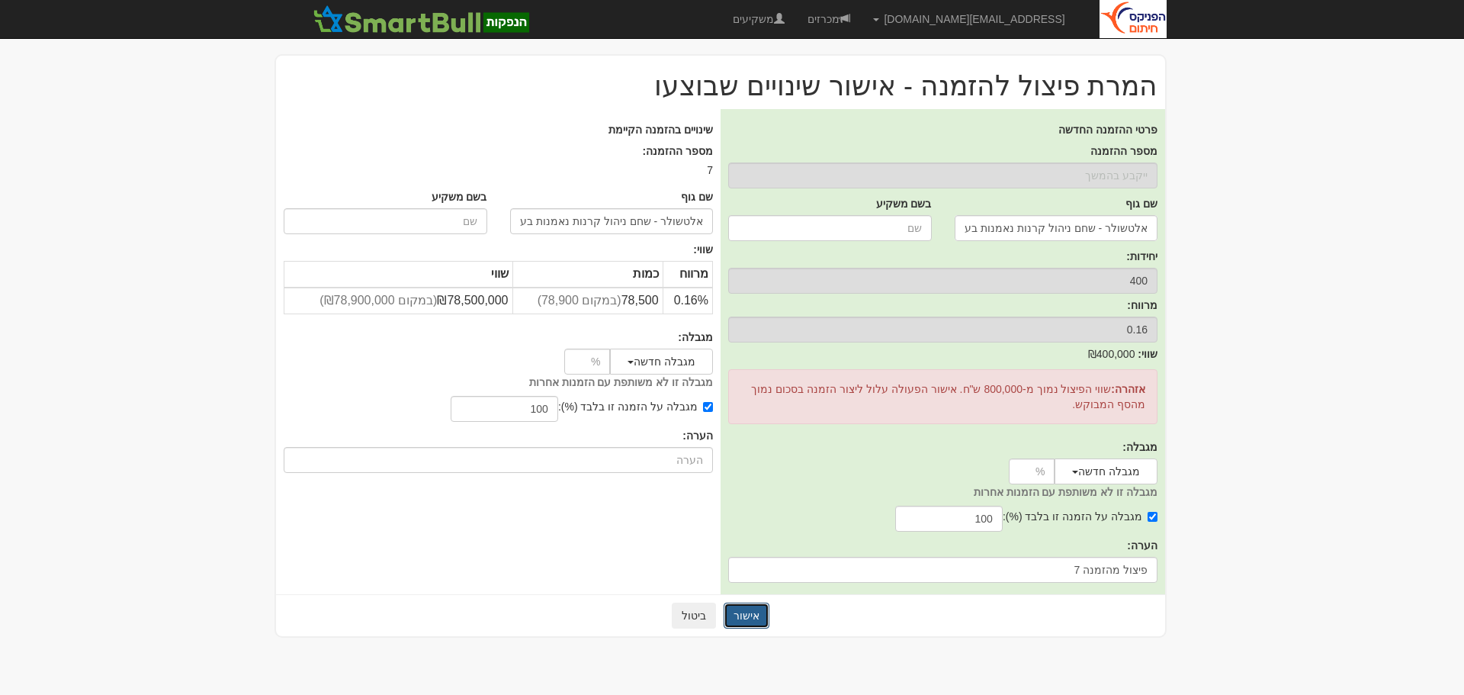
click at [741, 610] on button "אישור" at bounding box center [747, 616] width 46 height 26
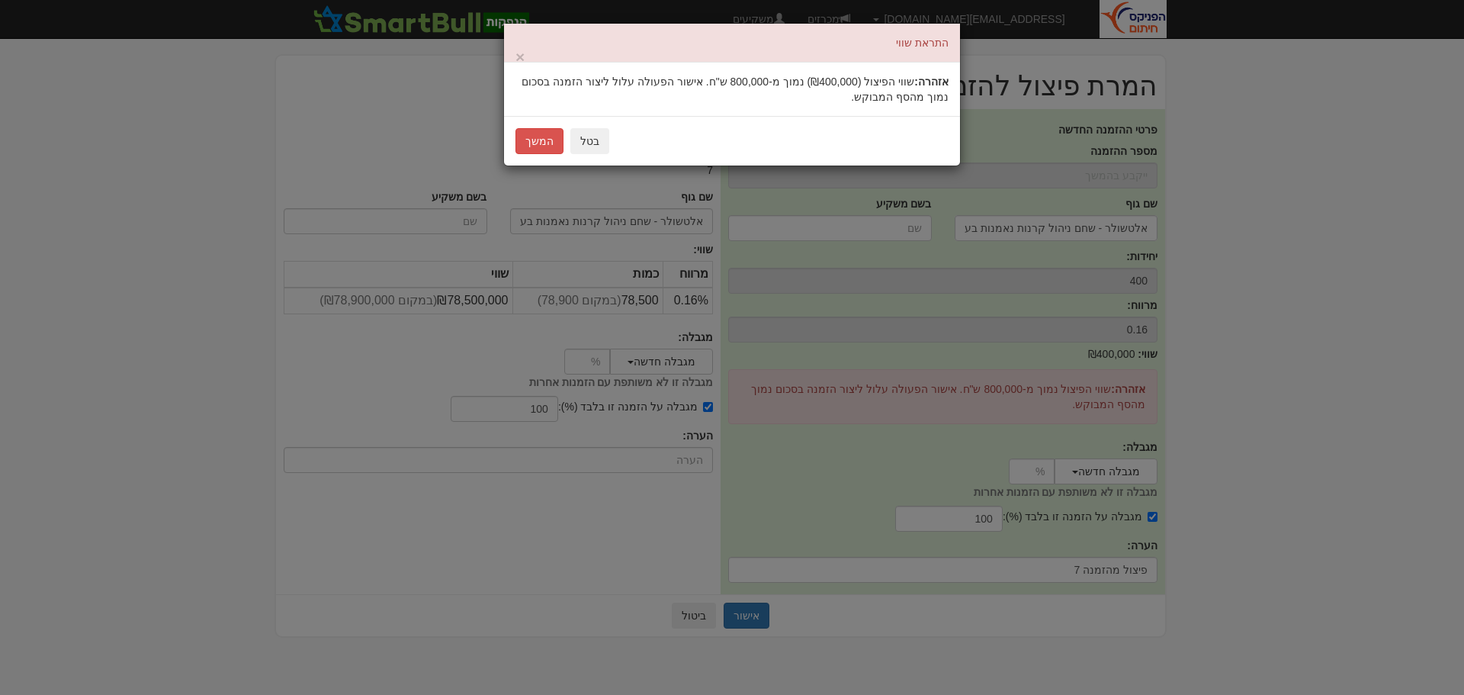
click at [699, 610] on div "התראת שווי × אזהרה: שווי הפיצול ( ₪400,000 ) נמוך מ-800,000 ש"ח. אישור הפעולה ע…" at bounding box center [732, 347] width 1464 height 695
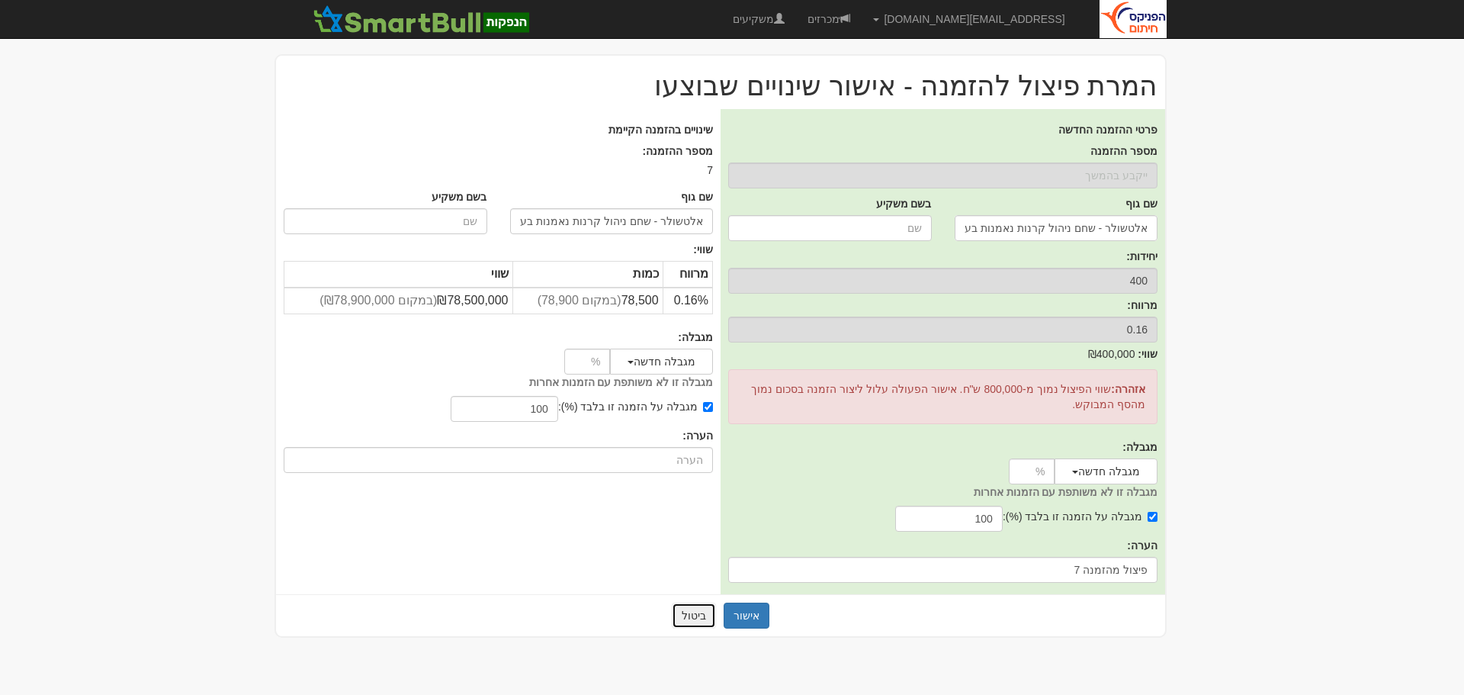
click at [690, 615] on button "ביטול" at bounding box center [694, 616] width 44 height 26
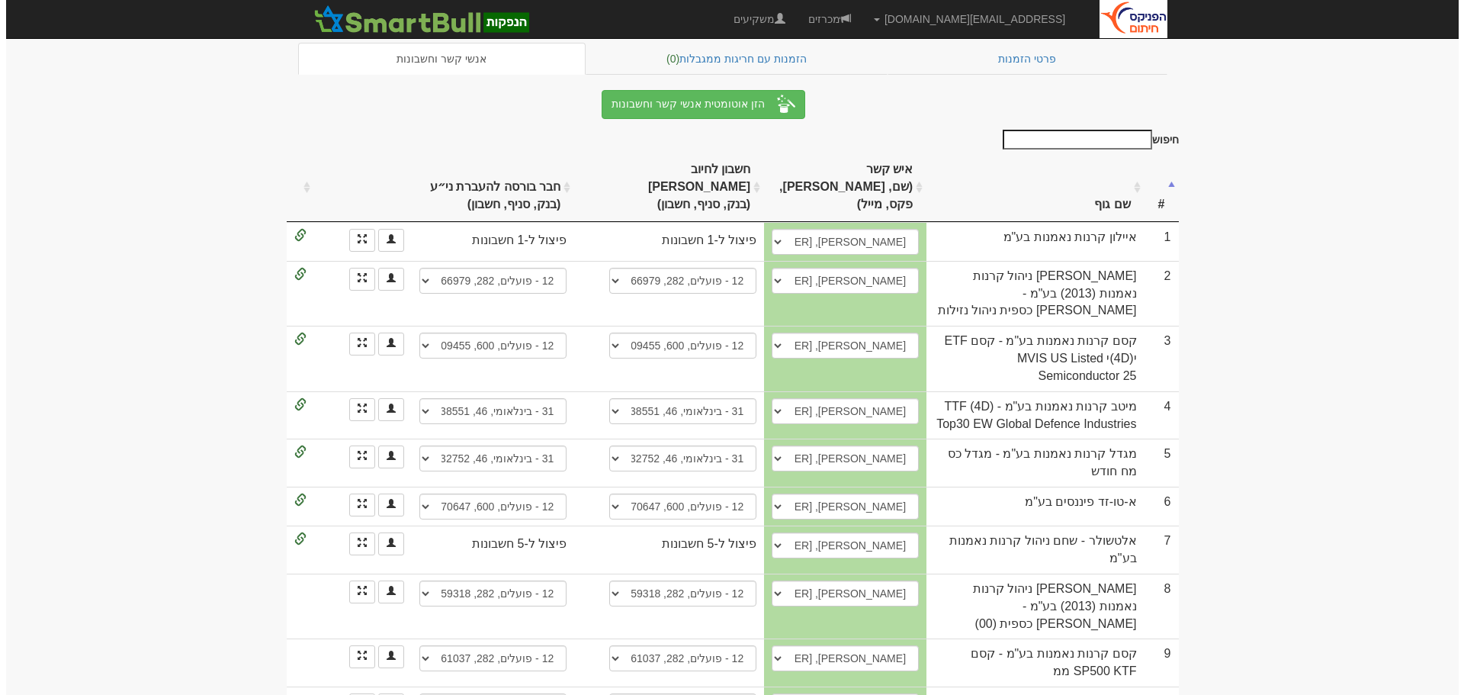
scroll to position [326, 0]
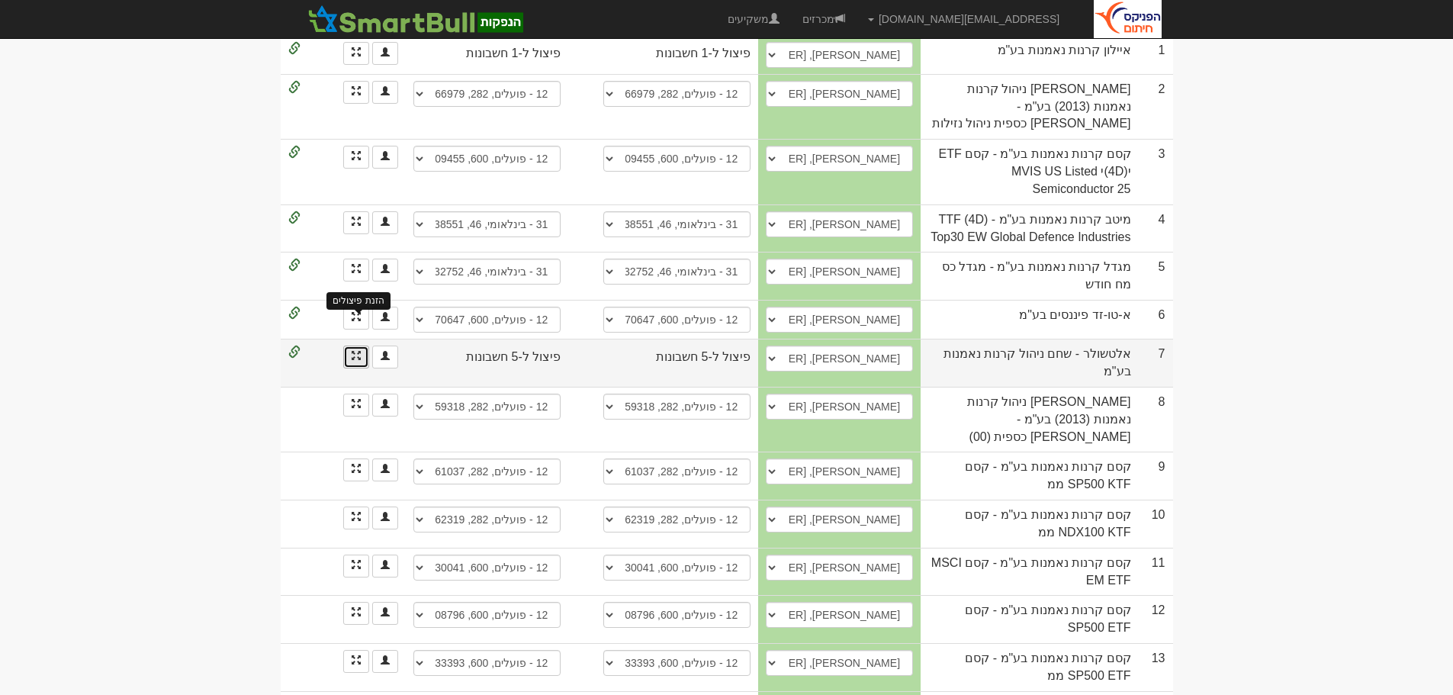
click at [355, 351] on span at bounding box center [356, 355] width 9 height 9
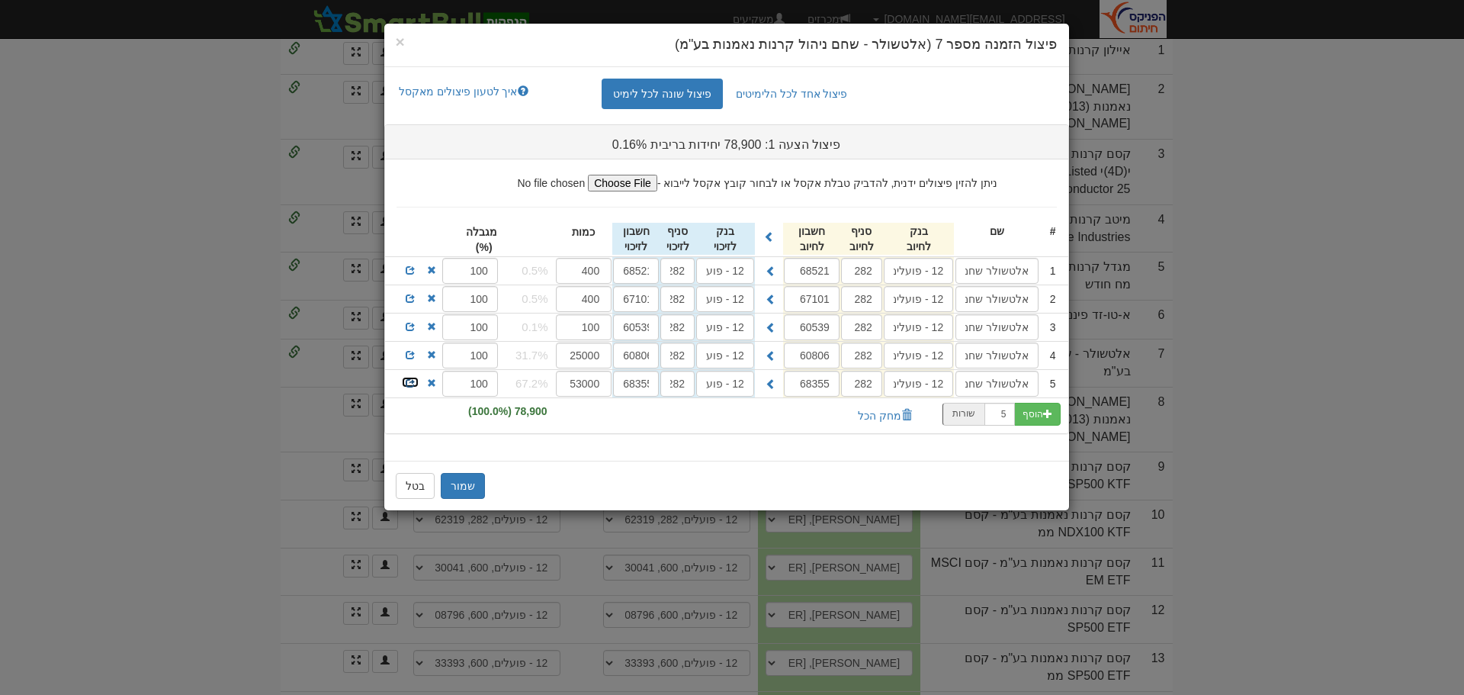
click at [408, 382] on span at bounding box center [410, 382] width 9 height 9
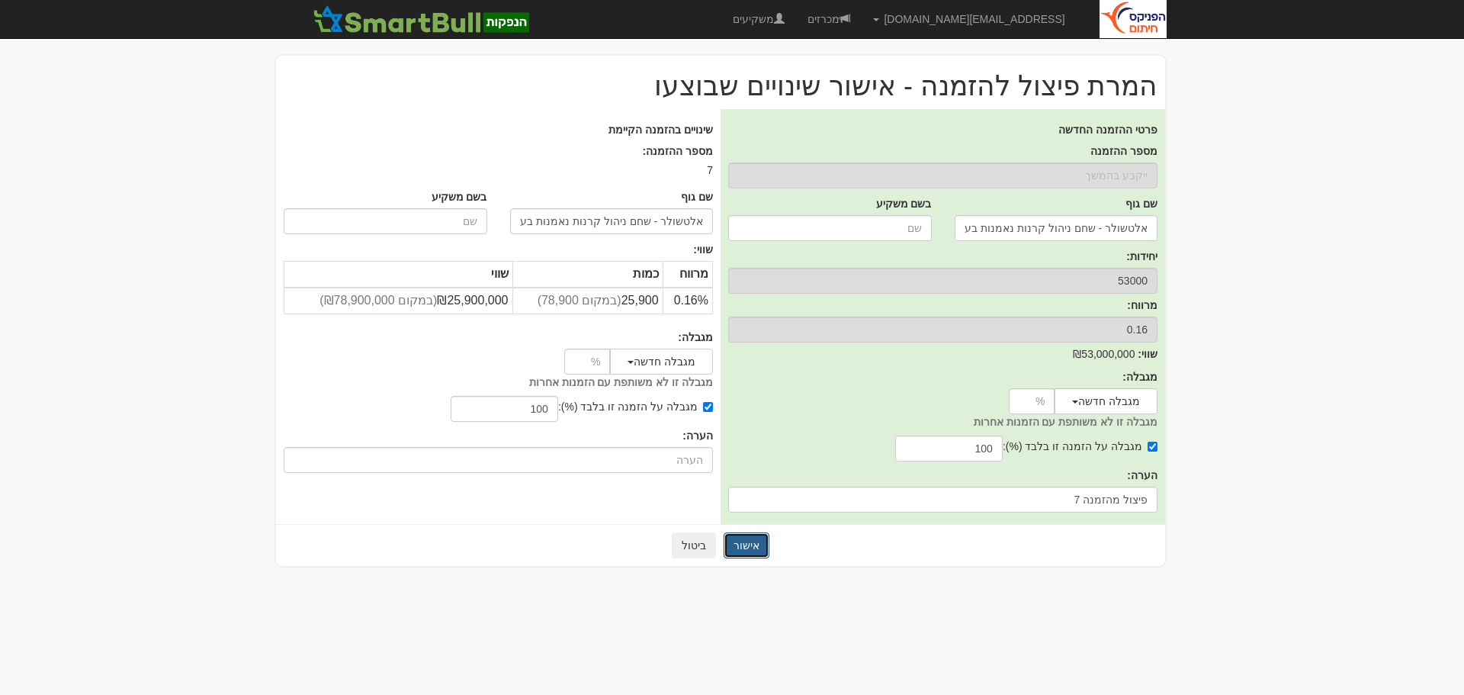
click at [744, 542] on button "אישור" at bounding box center [747, 545] width 46 height 26
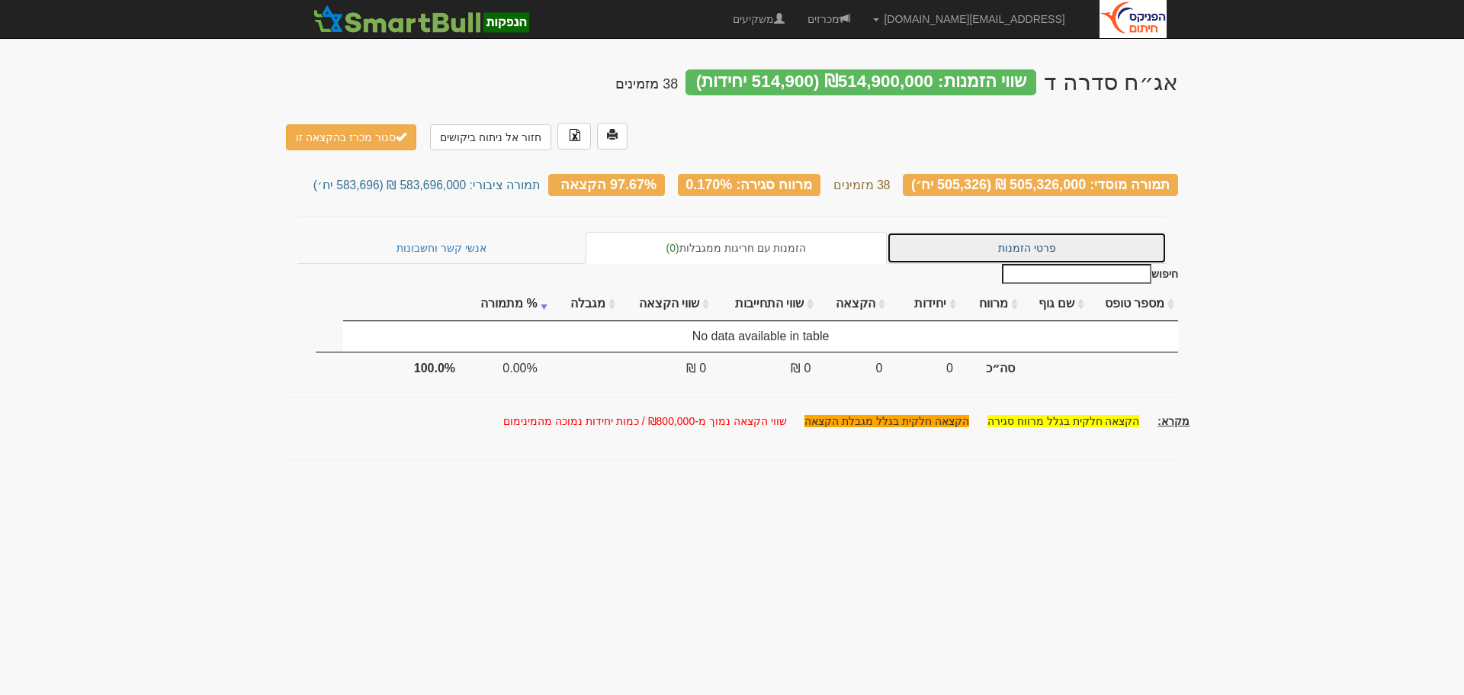
click at [1031, 232] on link "פרטי הזמנות" at bounding box center [1027, 248] width 280 height 32
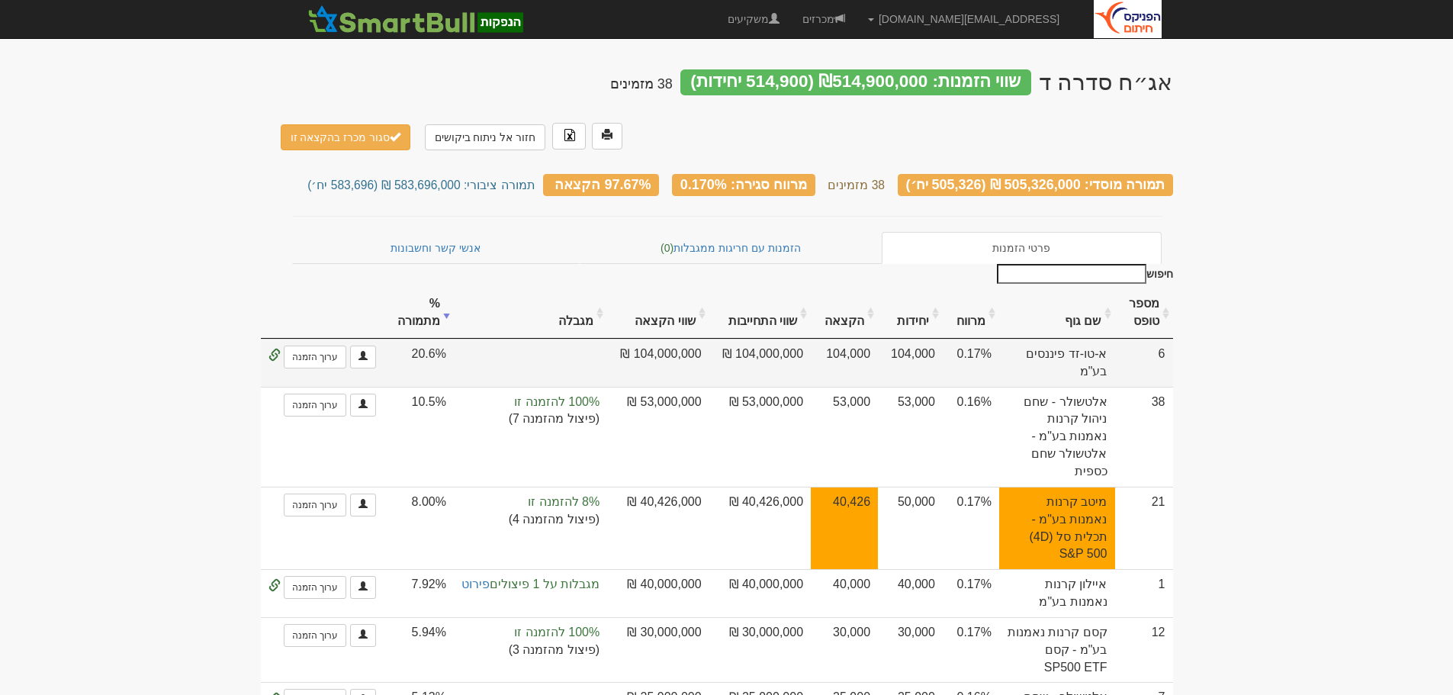
click at [454, 339] on td "20.6%" at bounding box center [419, 363] width 70 height 48
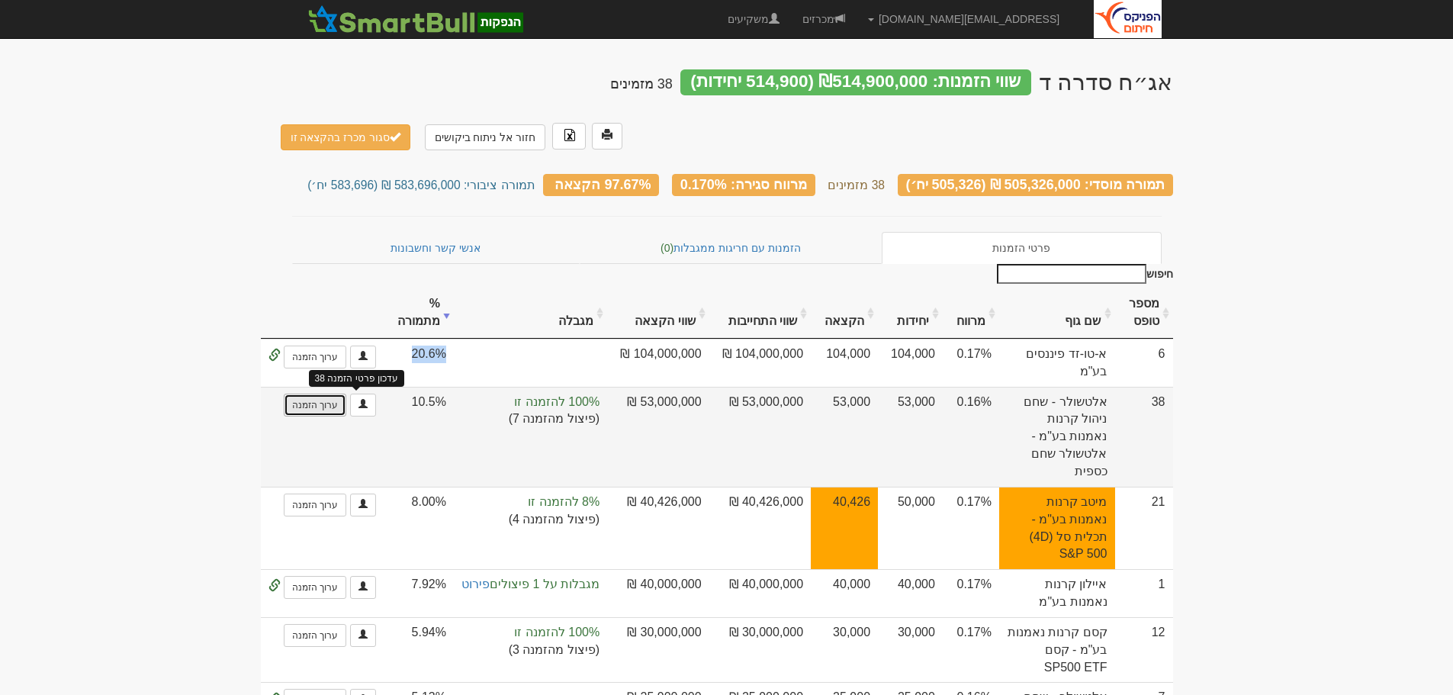
click at [346, 394] on link "ערוך הזמנה" at bounding box center [315, 405] width 63 height 23
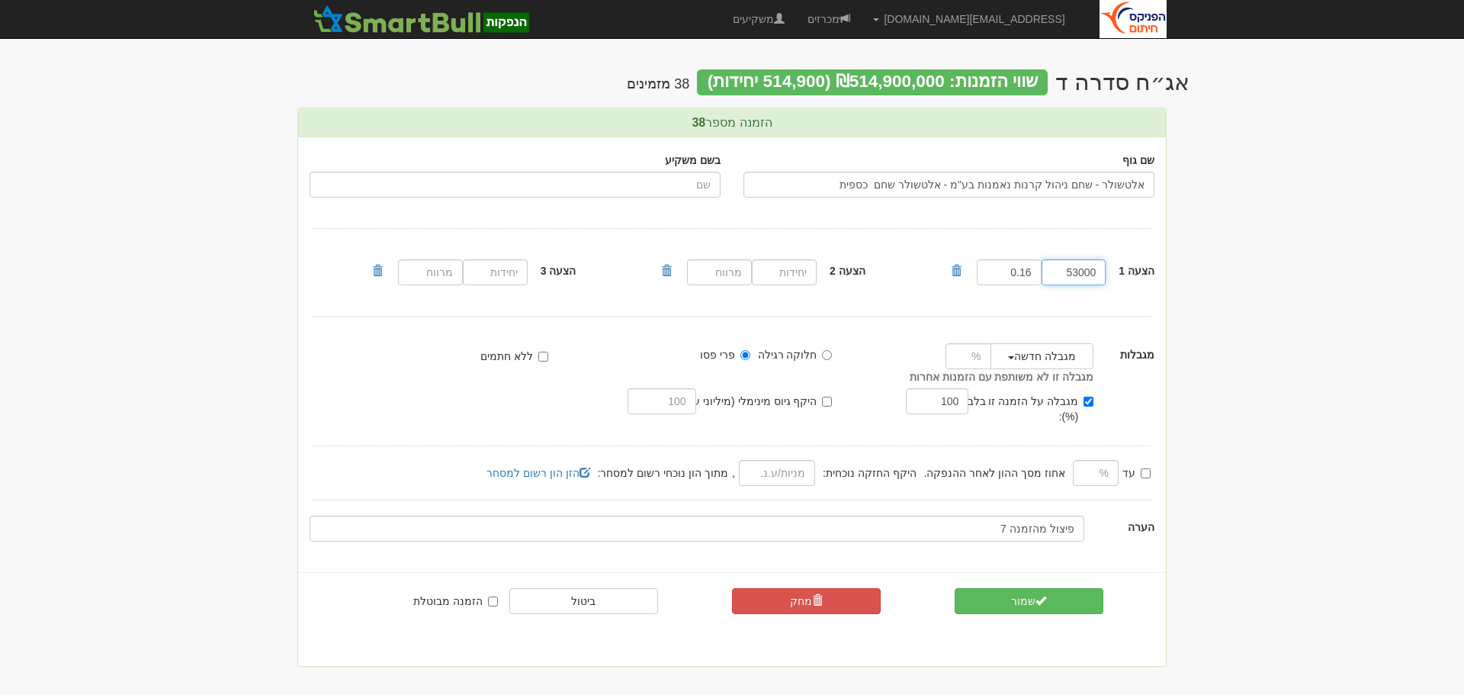
click at [1081, 270] on input "53000" at bounding box center [1074, 272] width 65 height 26
type input "50000"
click at [1032, 588] on button "שמור" at bounding box center [1029, 601] width 149 height 26
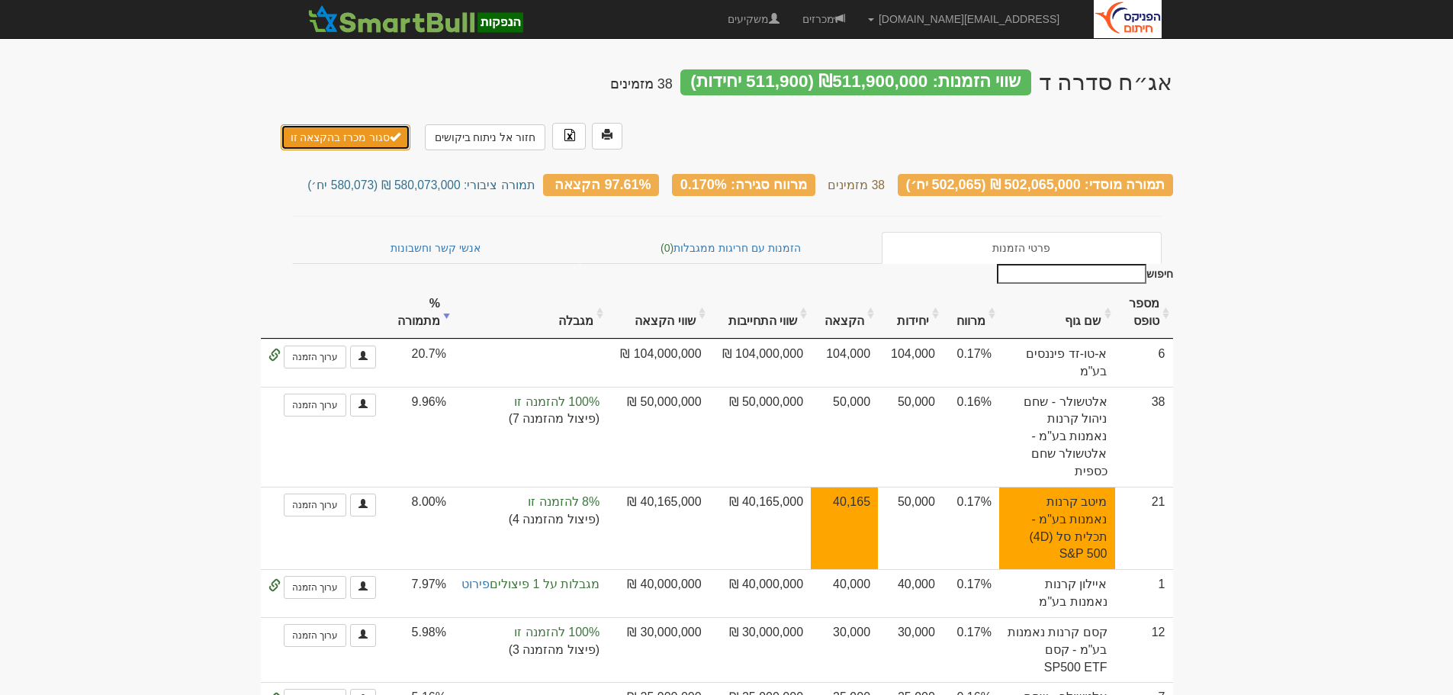
click at [356, 124] on button "סגור מכרז בהקצאה זו" at bounding box center [346, 137] width 130 height 26
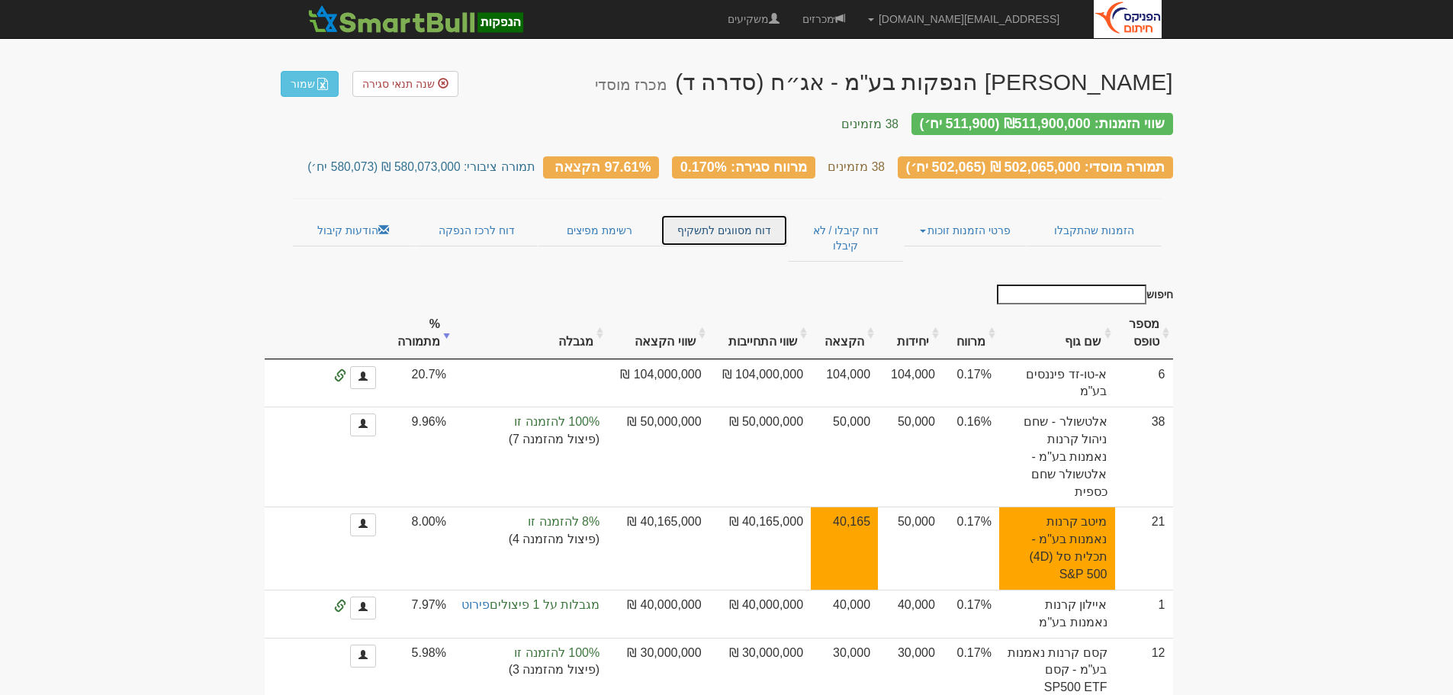
click at [736, 219] on link "דוח מסווגים לתשקיף" at bounding box center [724, 230] width 127 height 32
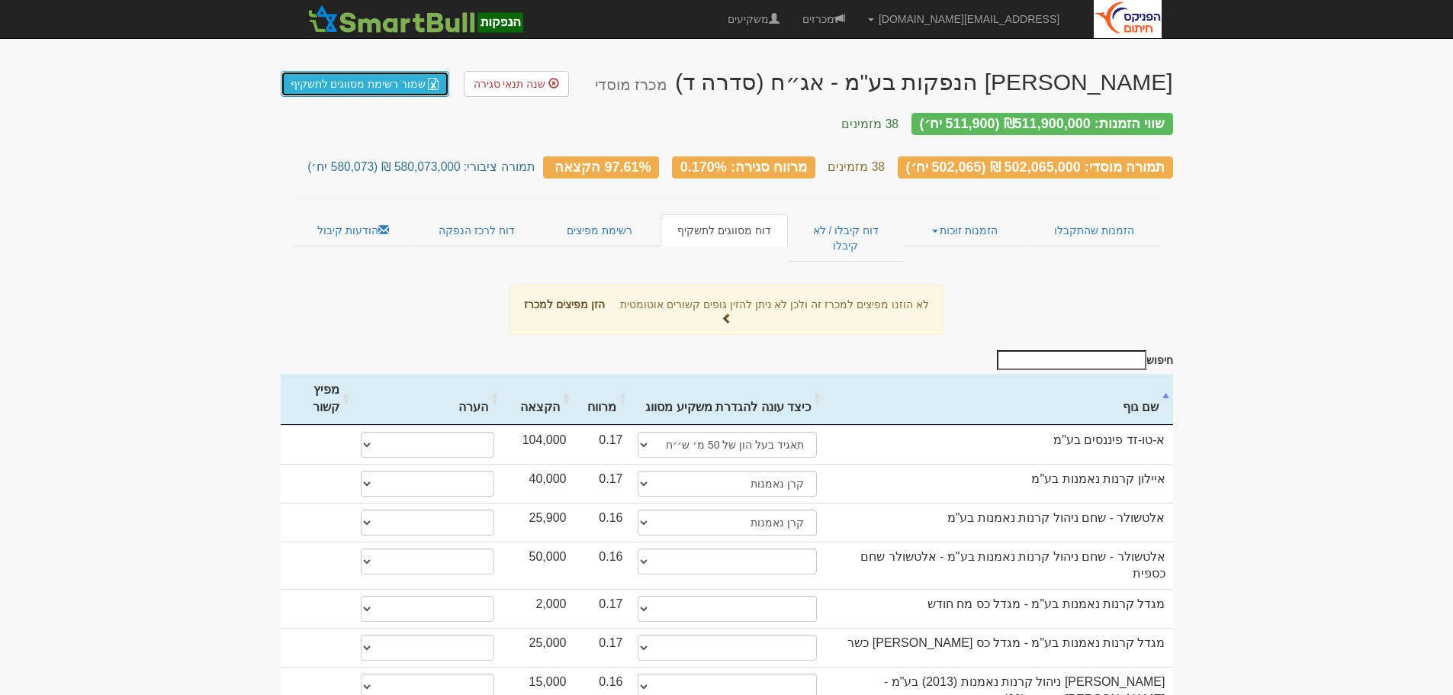
click at [347, 82] on link "שמור רשימת מסווגים לתשקיף" at bounding box center [365, 84] width 169 height 26
click at [474, 220] on link "דוח לרכז הנפקה" at bounding box center [476, 230] width 123 height 32
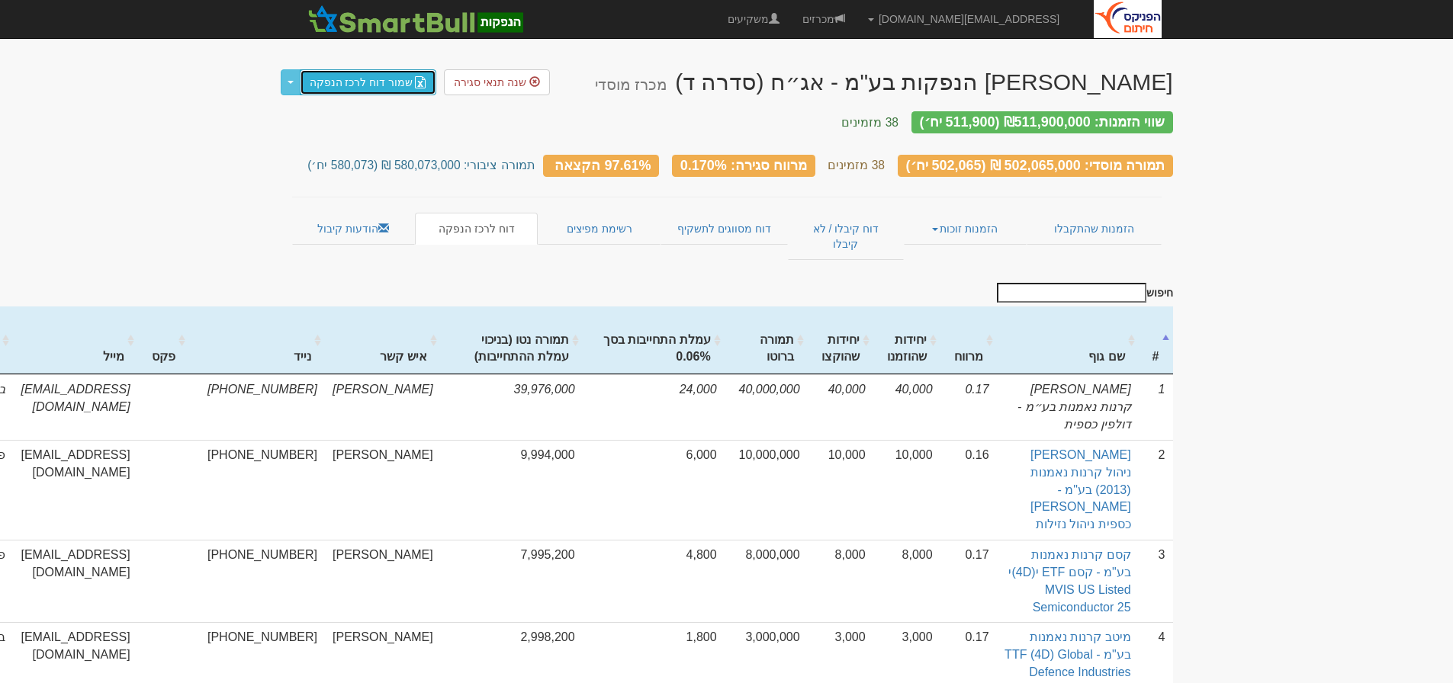
click at [373, 80] on link "שמור דוח לרכז הנפקה" at bounding box center [368, 82] width 137 height 26
click at [332, 217] on link "הודעות קיבול" at bounding box center [353, 229] width 123 height 32
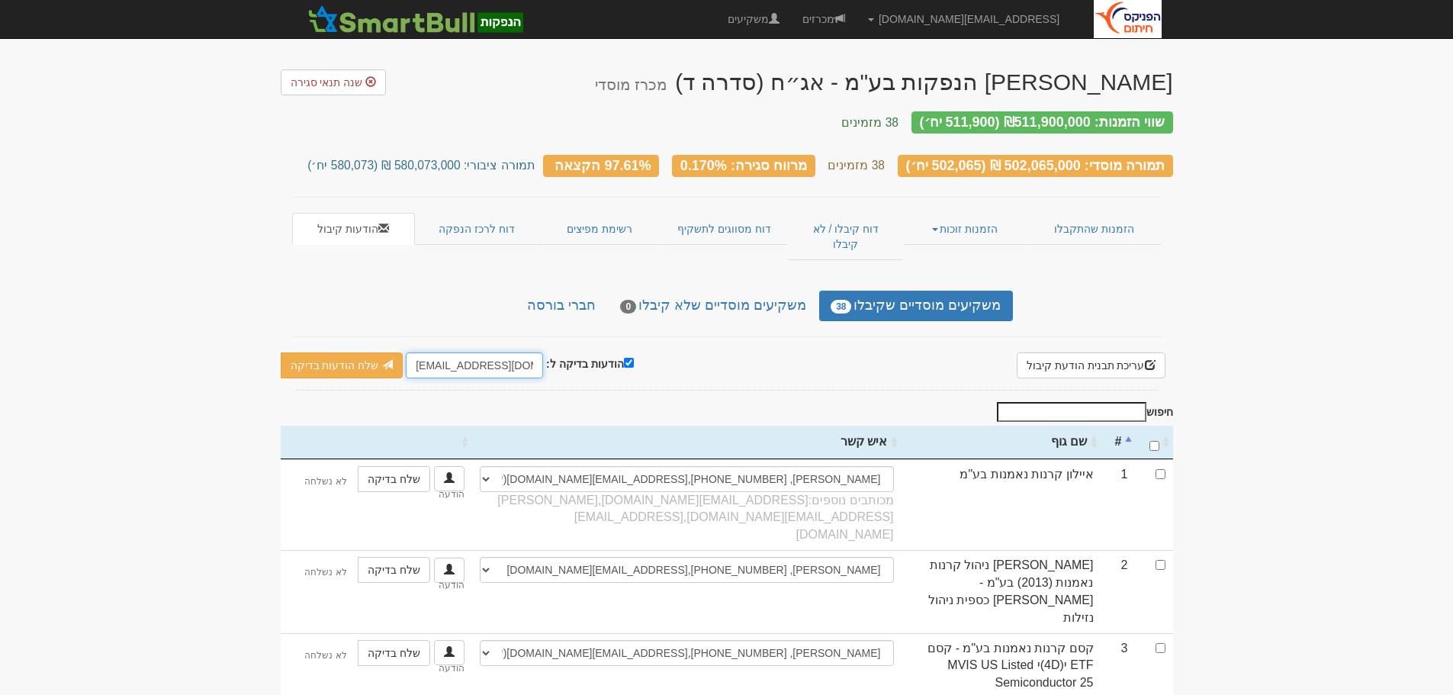
click at [417, 352] on input "[EMAIL_ADDRESS][DOMAIN_NAME]" at bounding box center [474, 365] width 137 height 26
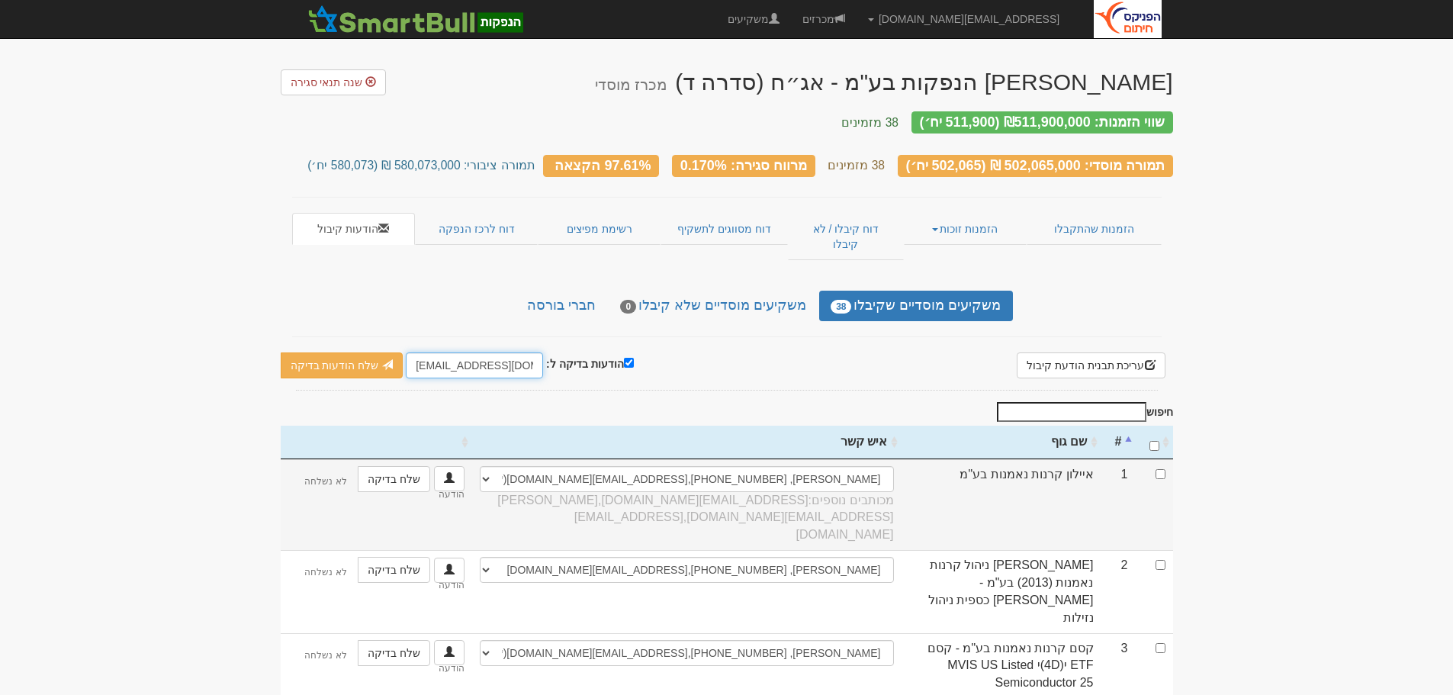
type input "mosadi@fnxu.co.il"
click at [1160, 469] on input "checkbox" at bounding box center [1161, 474] width 10 height 10
checkbox input "true"
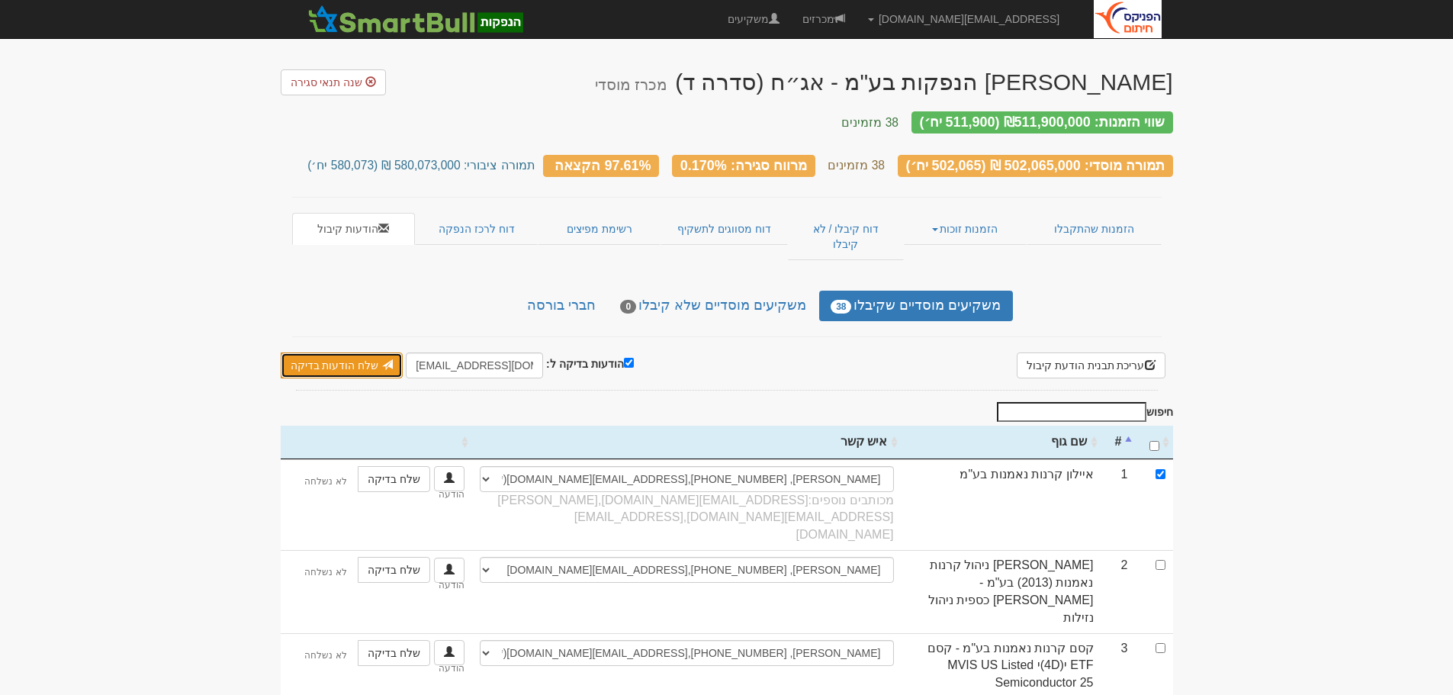
click at [341, 352] on link "שלח הודעות בדיקה" at bounding box center [342, 365] width 123 height 26
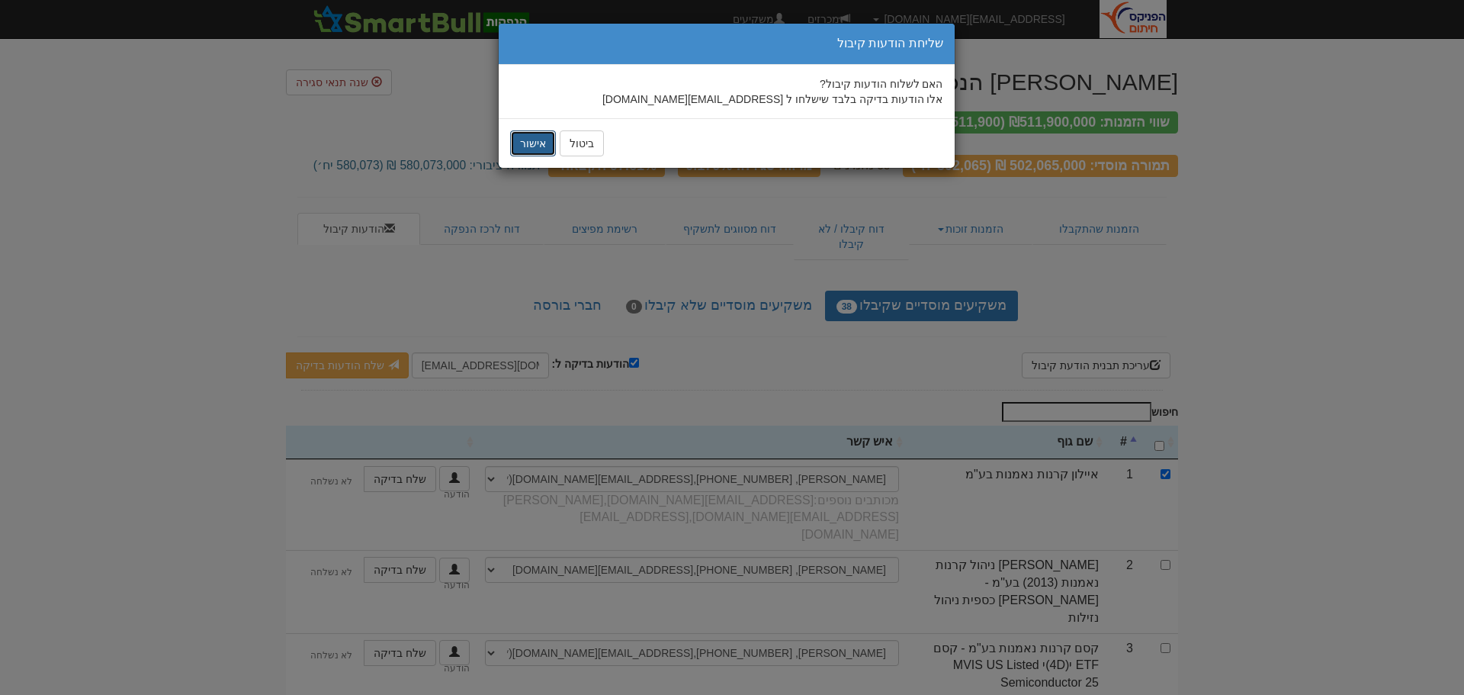
click at [525, 140] on button "אישור" at bounding box center [533, 143] width 46 height 26
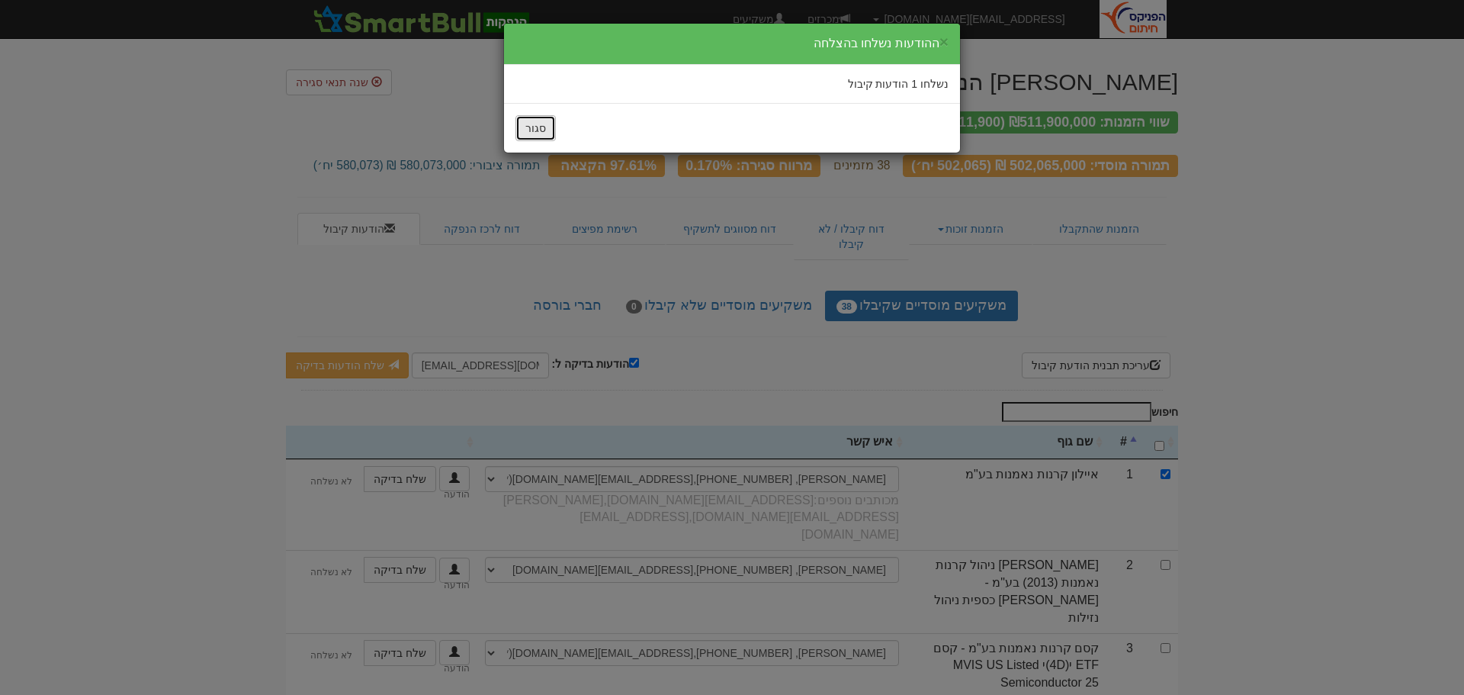
click at [536, 127] on button "סגור" at bounding box center [536, 128] width 40 height 26
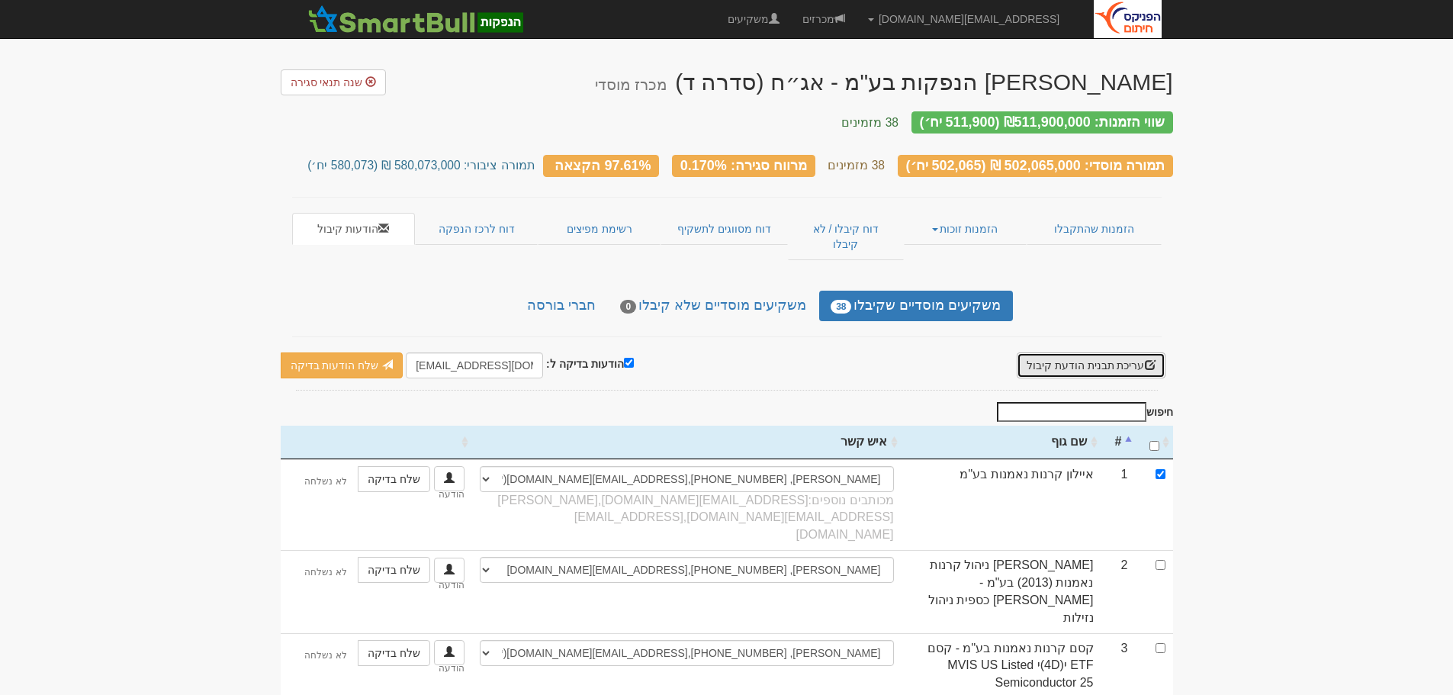
click at [1084, 352] on button "עריכת תבנית הודעת קיבול" at bounding box center [1091, 365] width 149 height 26
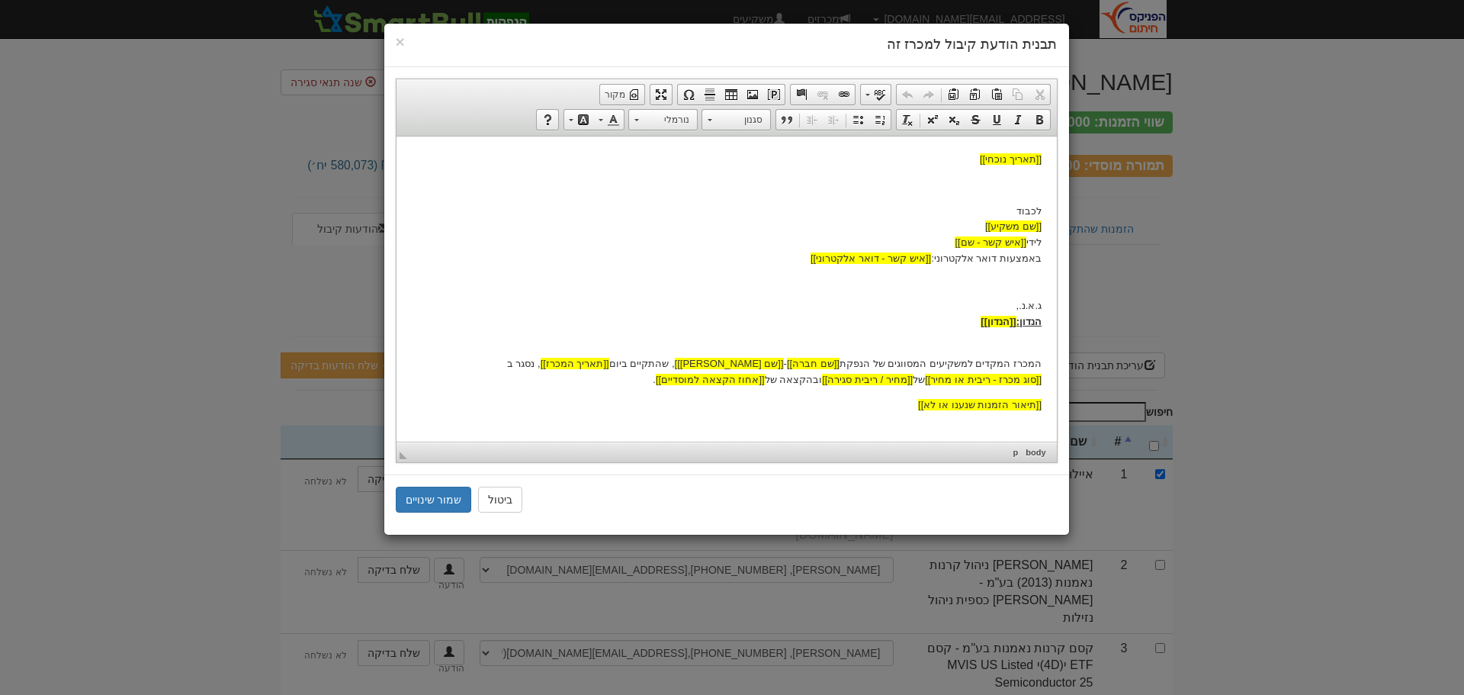
click at [897, 368] on p "המכרז המקדים למשקיעים המסווגים של הנפקת [[שם חברה]] - [[שם נייר מונפק]] , שהתקי…" at bounding box center [726, 362] width 630 height 47
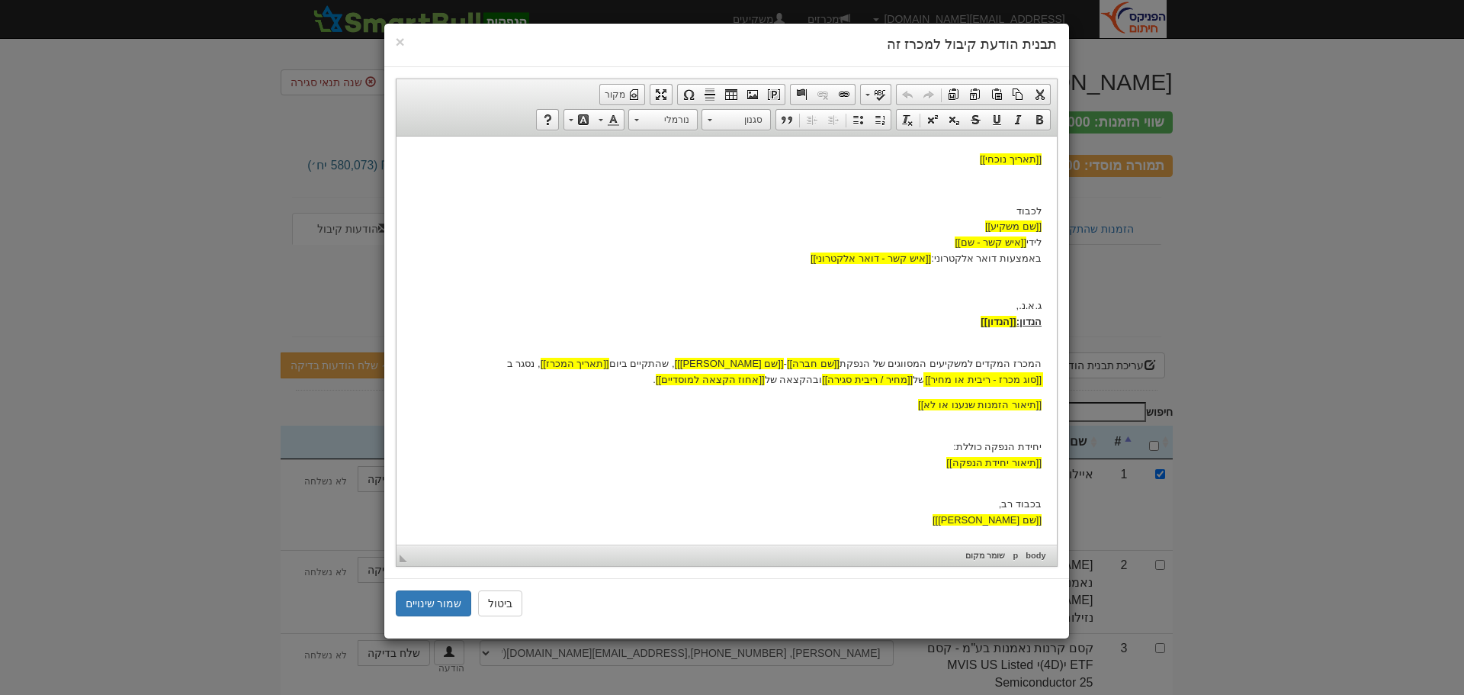
click at [924, 373] on span "[[סוג מכרז - ריבית או מחיר]]" at bounding box center [982, 378] width 117 height 11
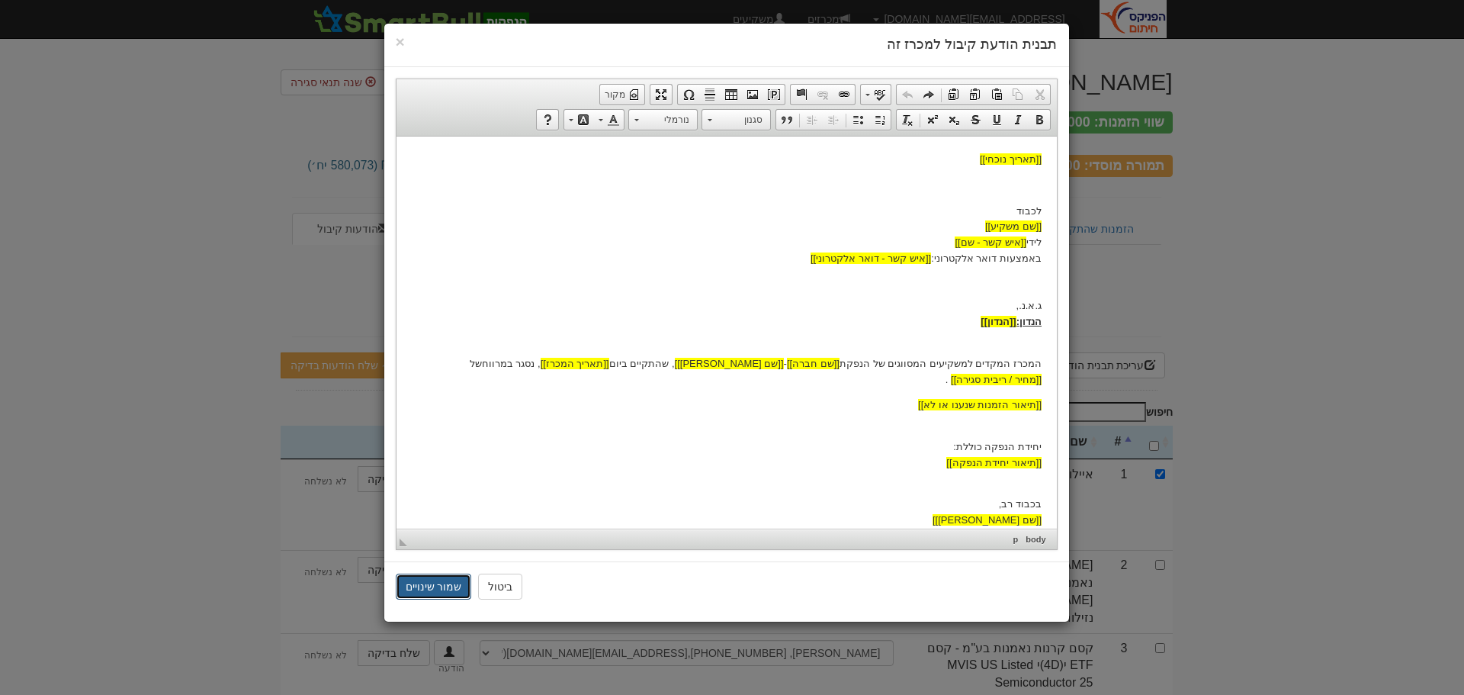
click at [435, 574] on button "שמור שינויים" at bounding box center [434, 587] width 76 height 26
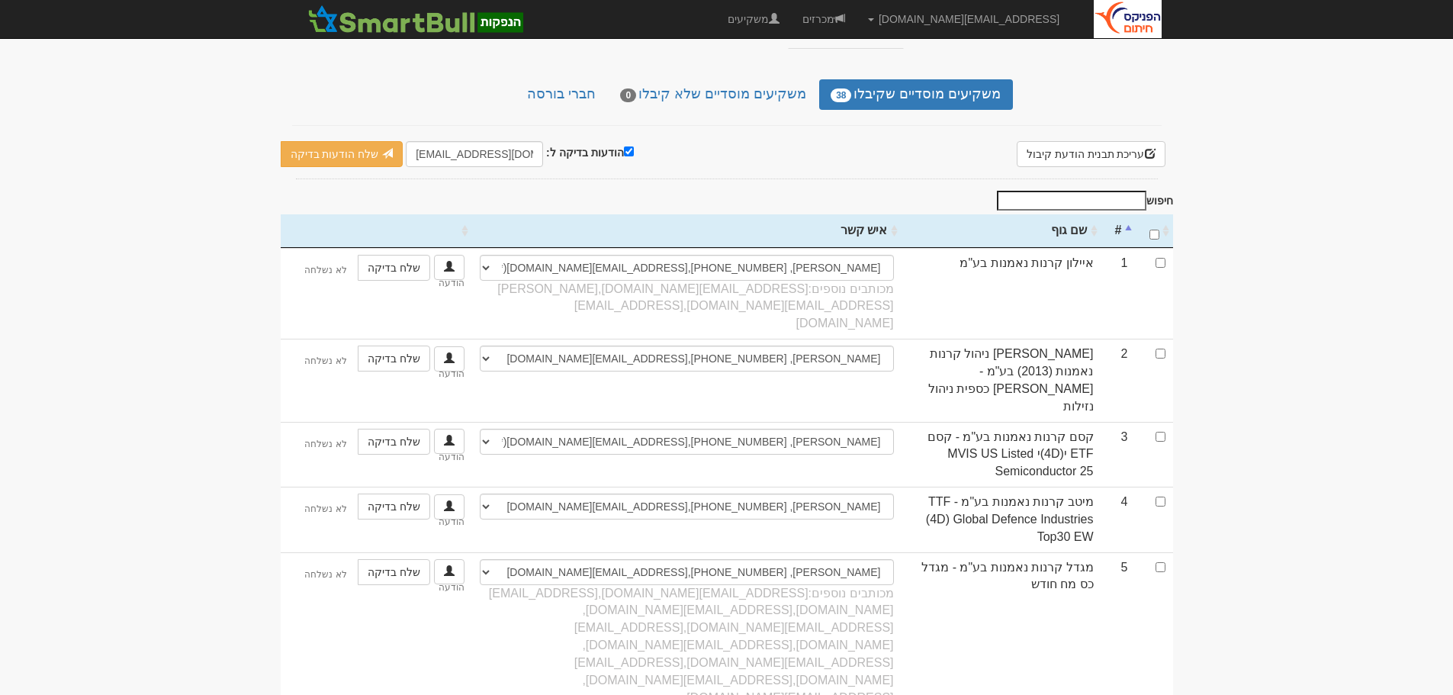
scroll to position [229, 0]
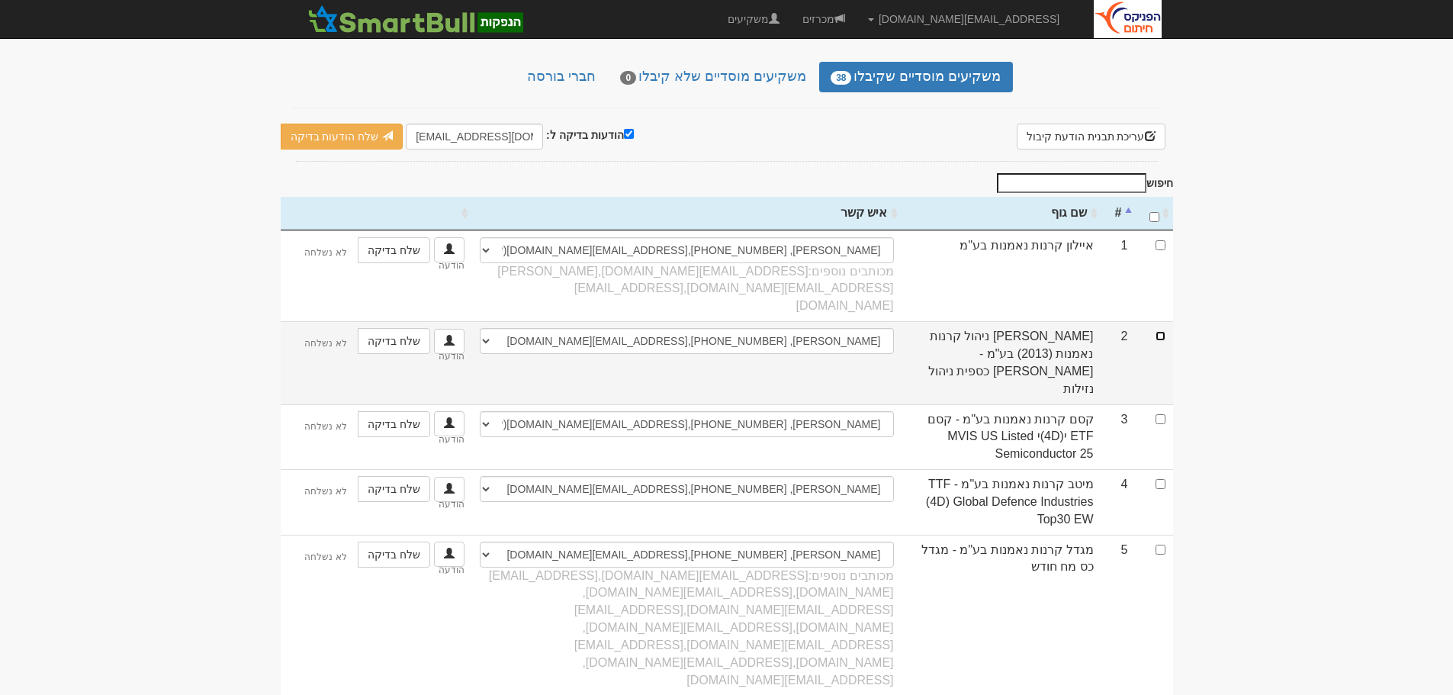
click at [1162, 331] on input "checkbox" at bounding box center [1161, 336] width 10 height 10
checkbox input "true"
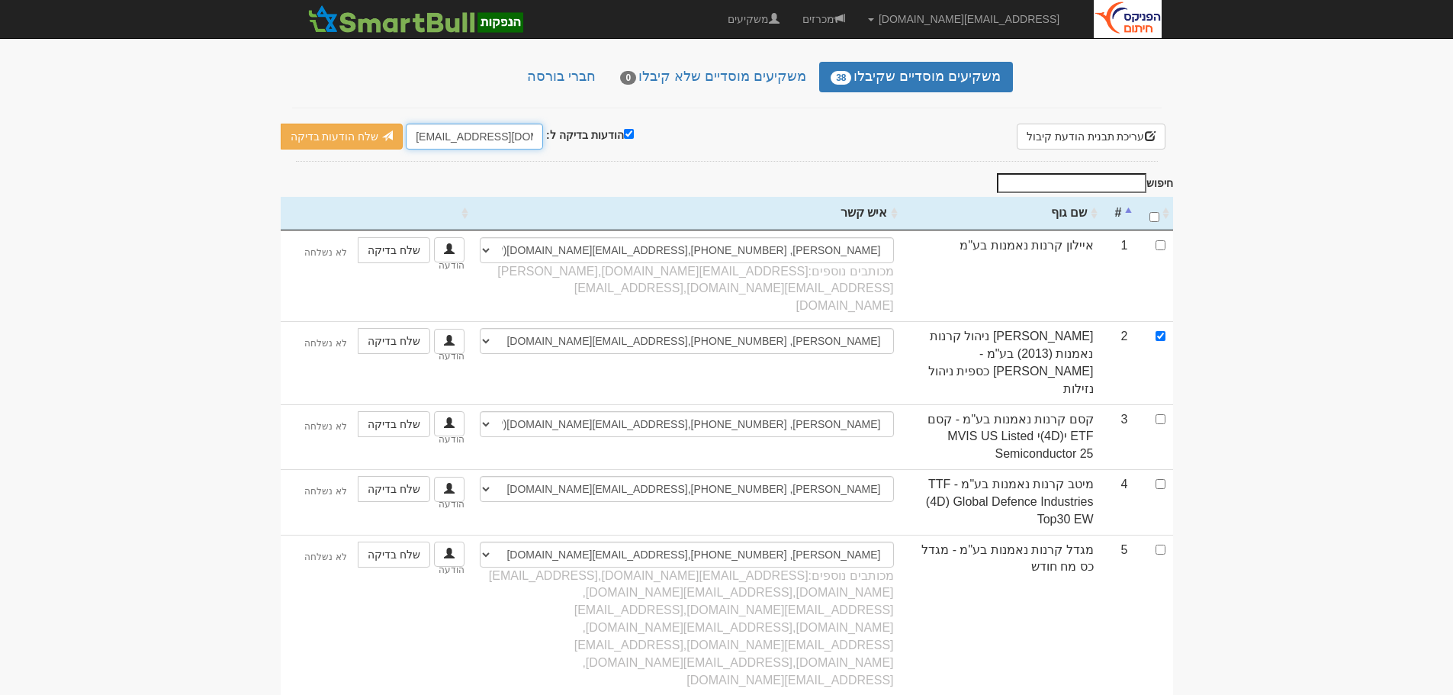
click at [423, 124] on input "[EMAIL_ADDRESS][DOMAIN_NAME]" at bounding box center [474, 137] width 137 height 26
type input "MOSADI@fnxu.co.il"
click at [362, 124] on link "שלח הודעות בדיקה" at bounding box center [342, 137] width 123 height 26
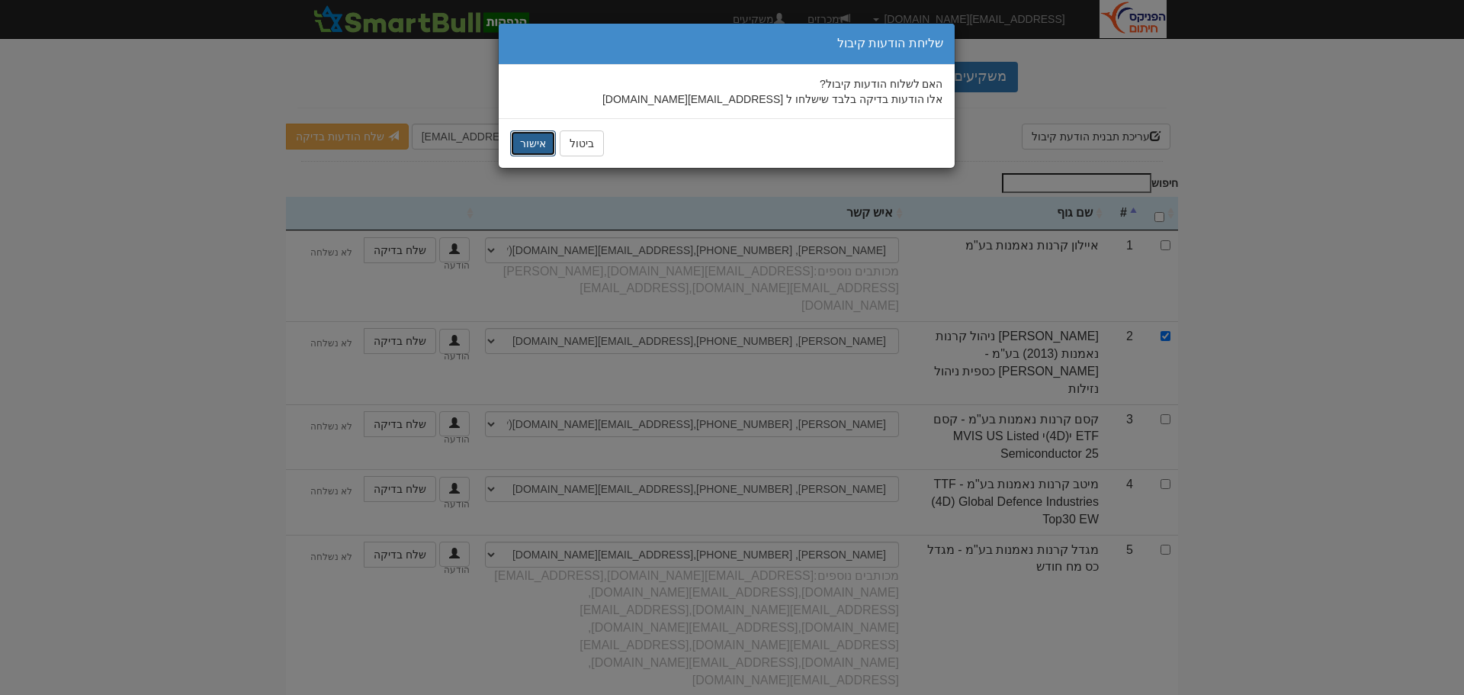
click at [535, 146] on button "אישור" at bounding box center [533, 143] width 46 height 26
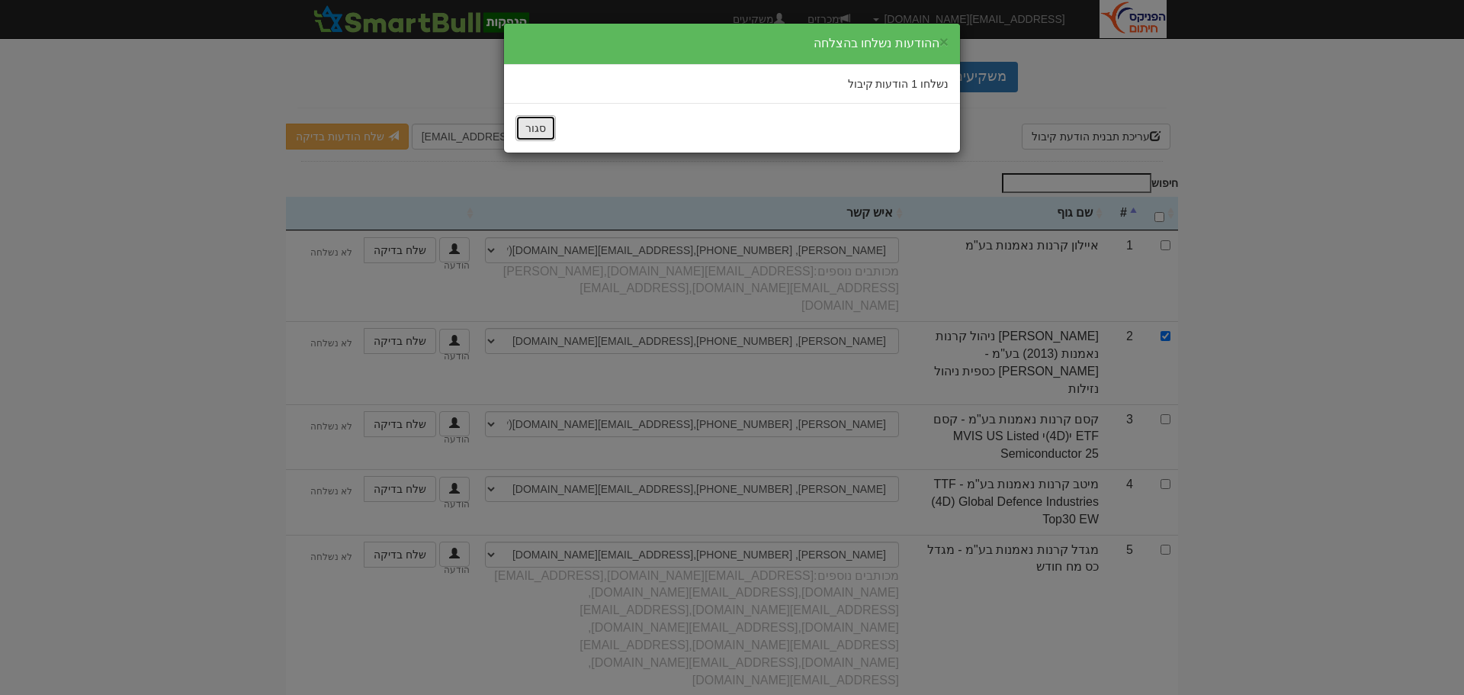
click at [542, 132] on button "סגור" at bounding box center [536, 128] width 40 height 26
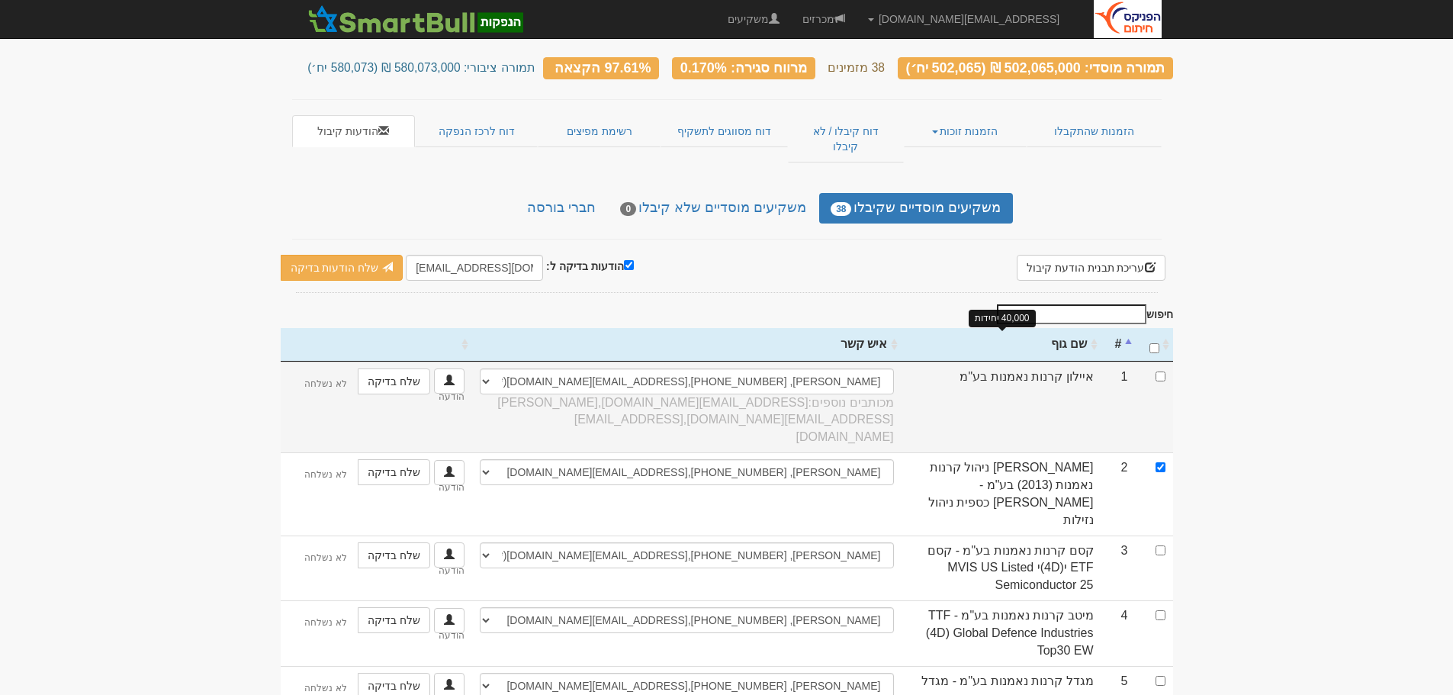
scroll to position [0, 0]
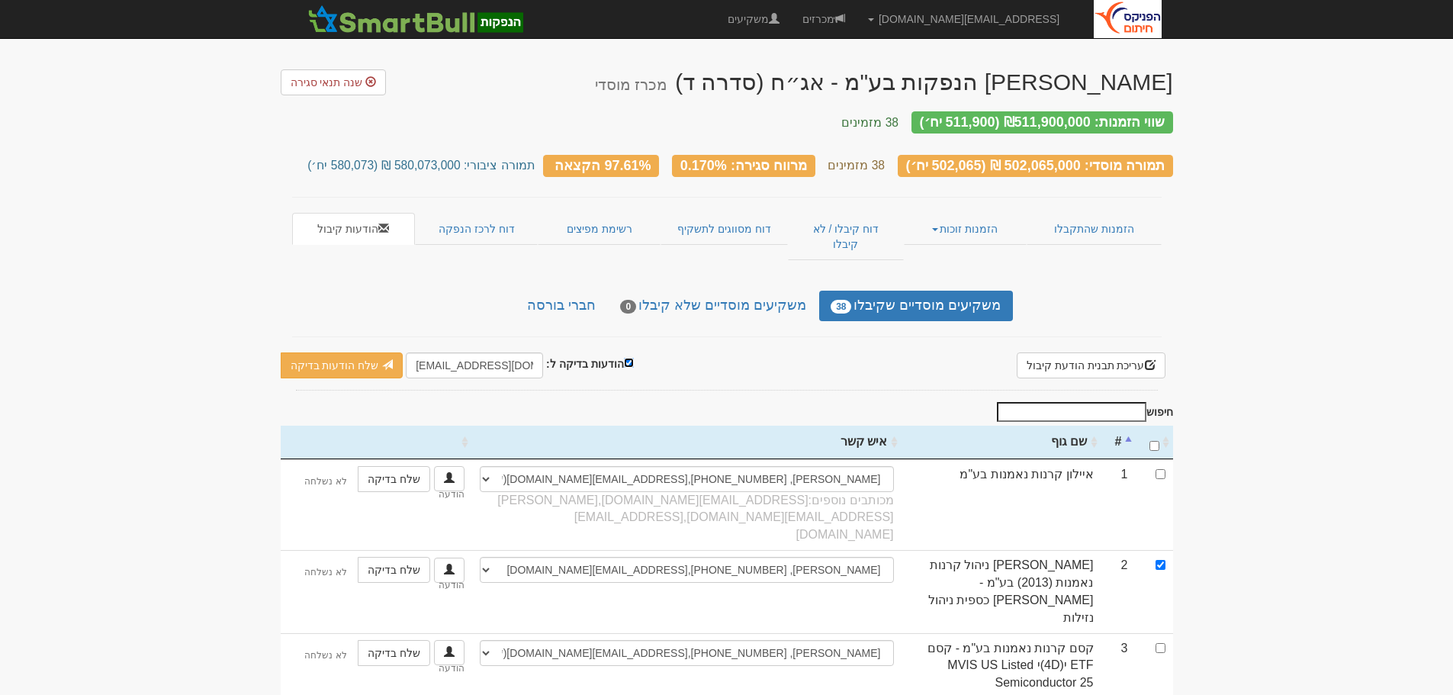
drag, startPoint x: 622, startPoint y: 334, endPoint x: 635, endPoint y: 342, distance: 14.4
click at [624, 358] on input "הודעות בדיקה ל:" at bounding box center [629, 363] width 10 height 10
checkbox input "false"
click at [1152, 441] on input "\a : activate to sort column ascending" at bounding box center [1154, 446] width 10 height 10
checkbox input "true"
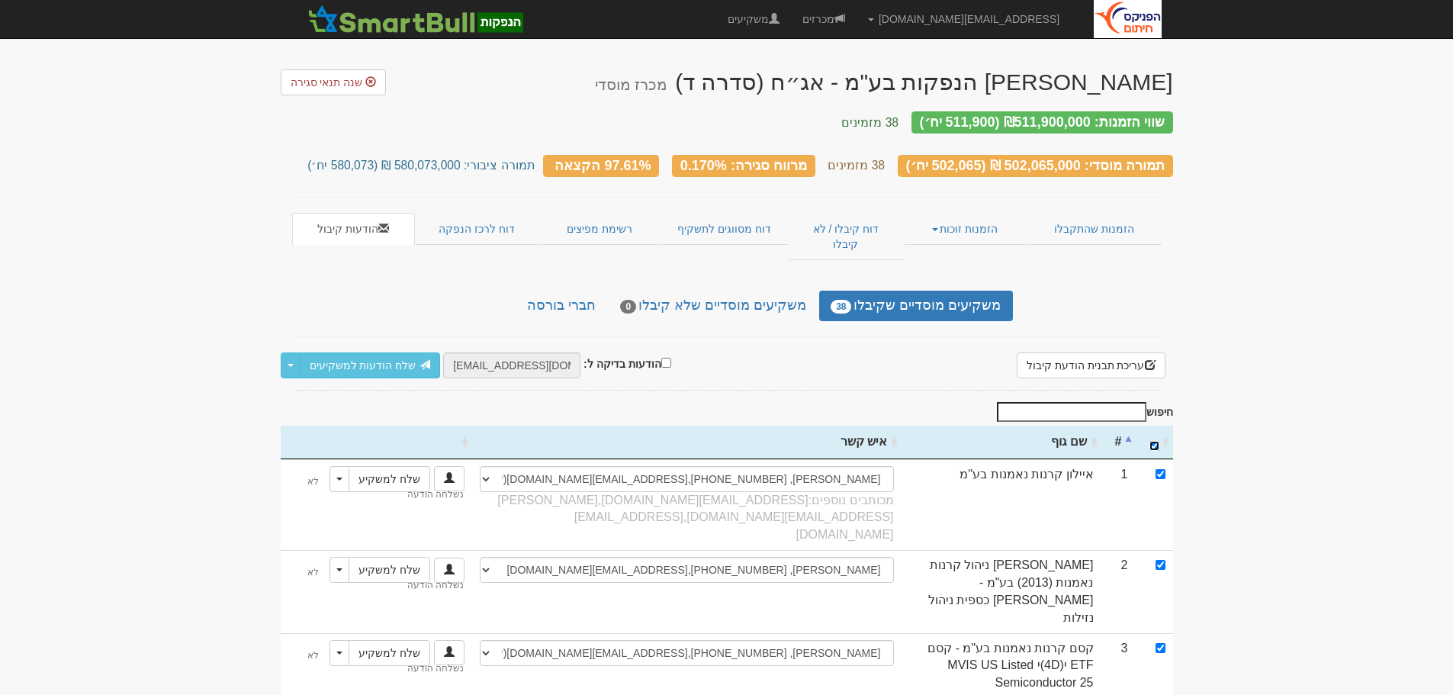
checkbox input "true"
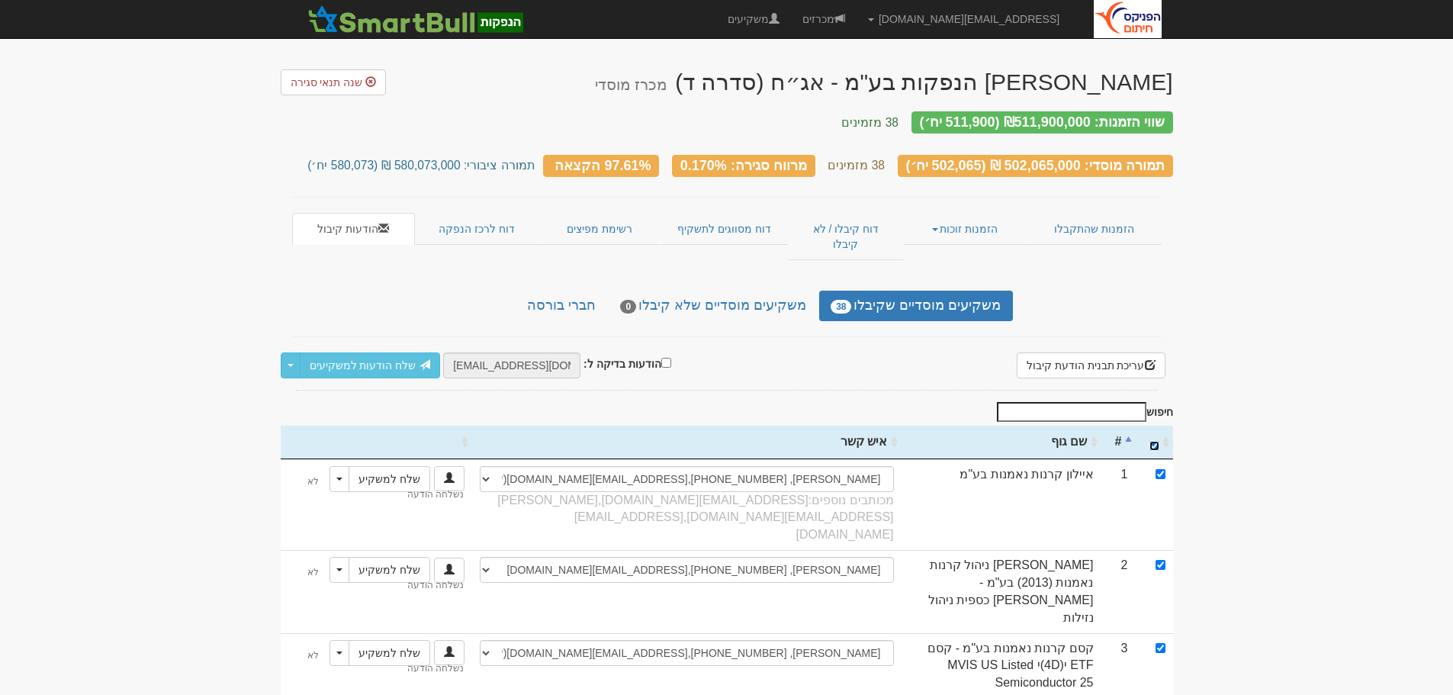
checkbox input "true"
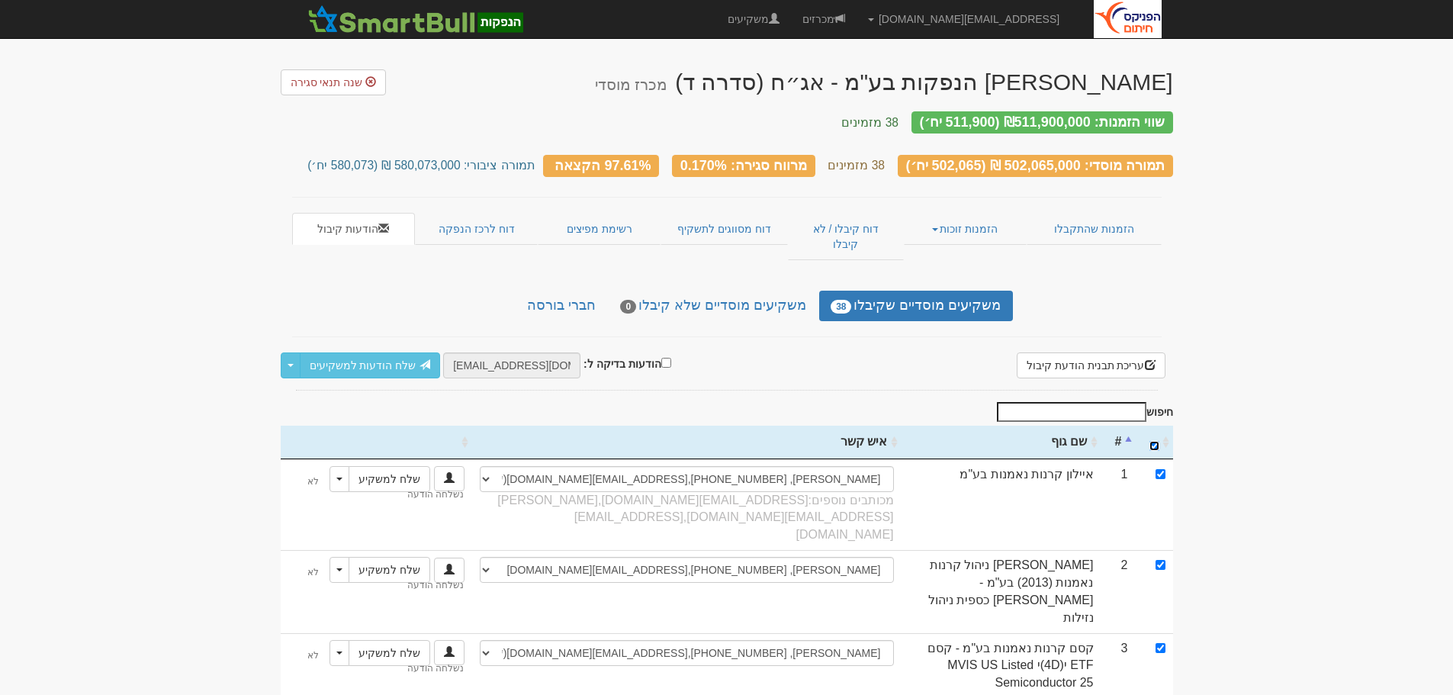
checkbox input "true"
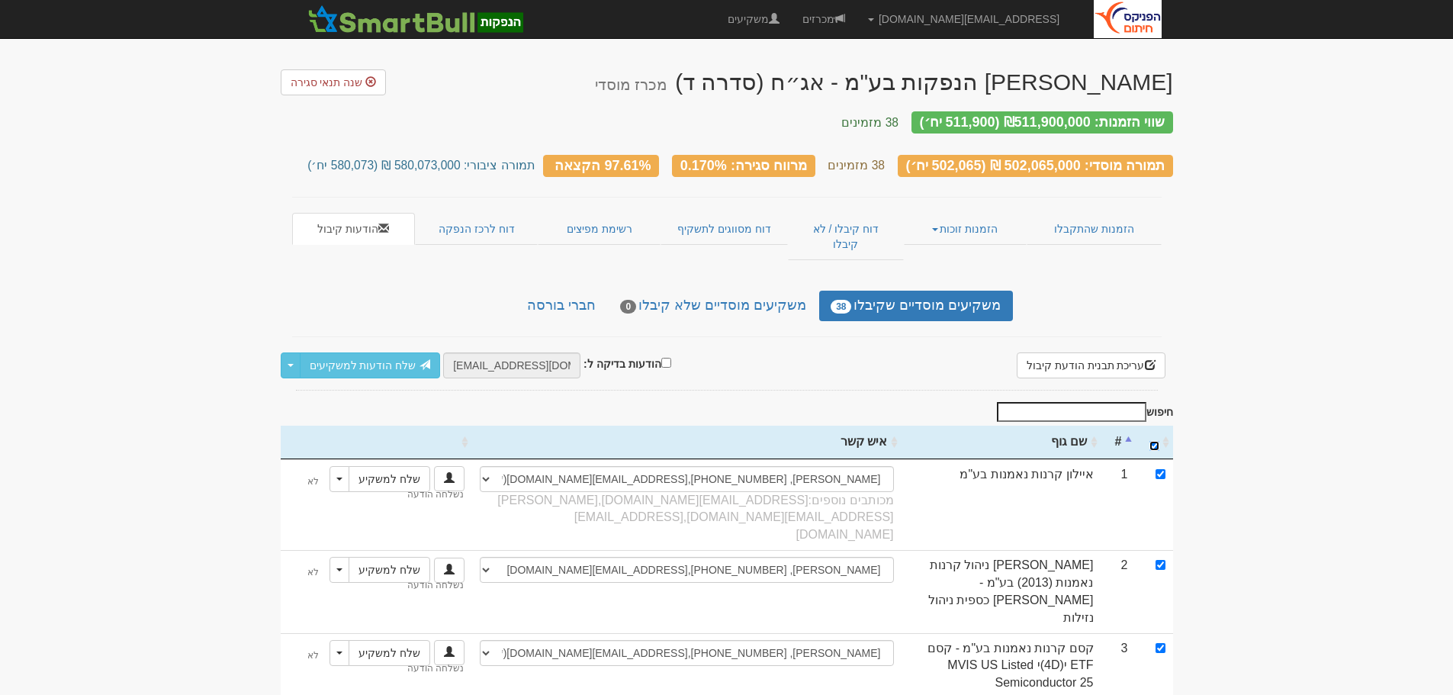
checkbox input "true"
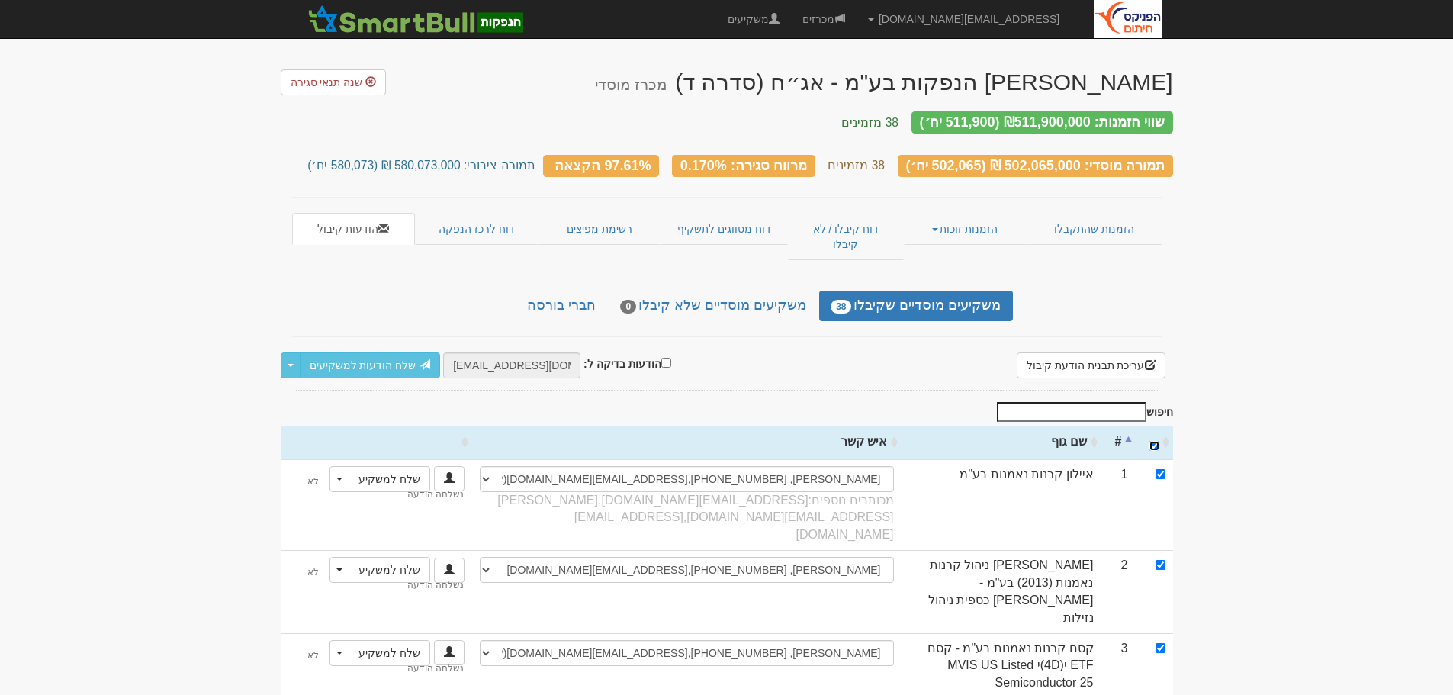
checkbox input "true"
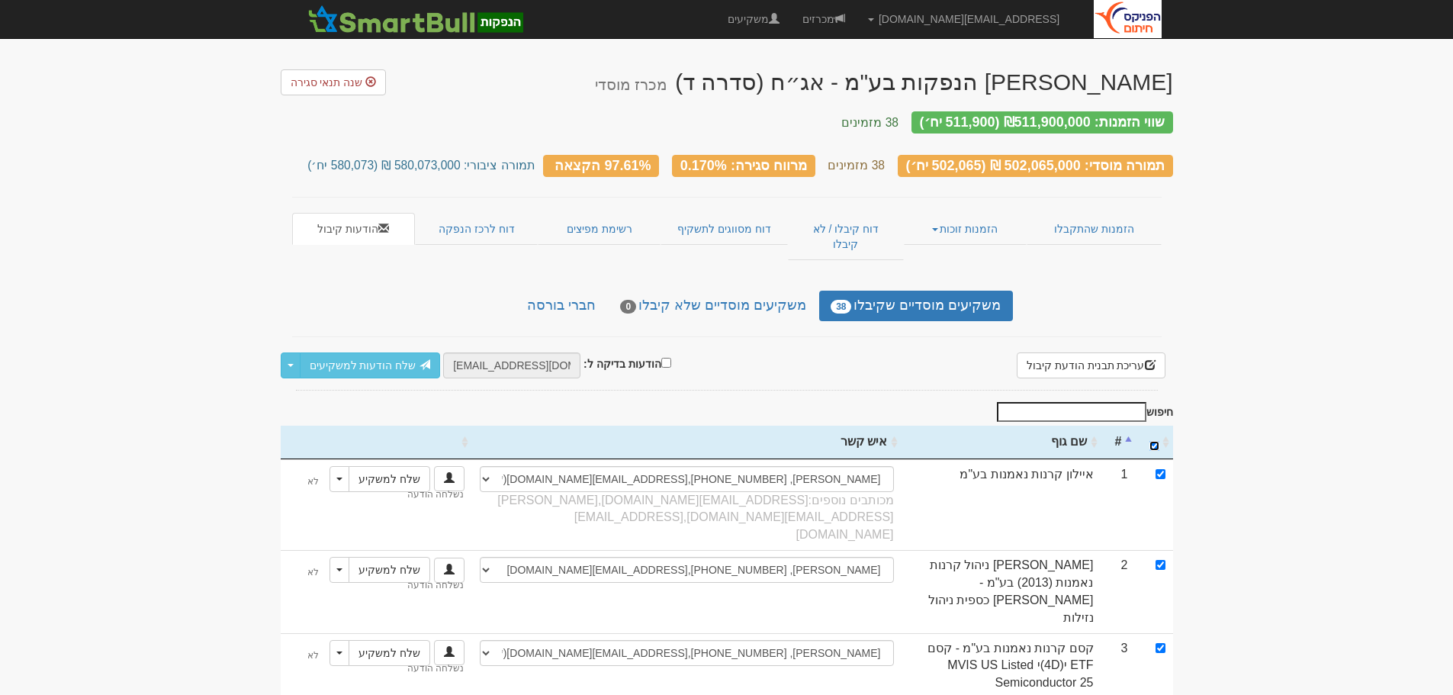
checkbox input "true"
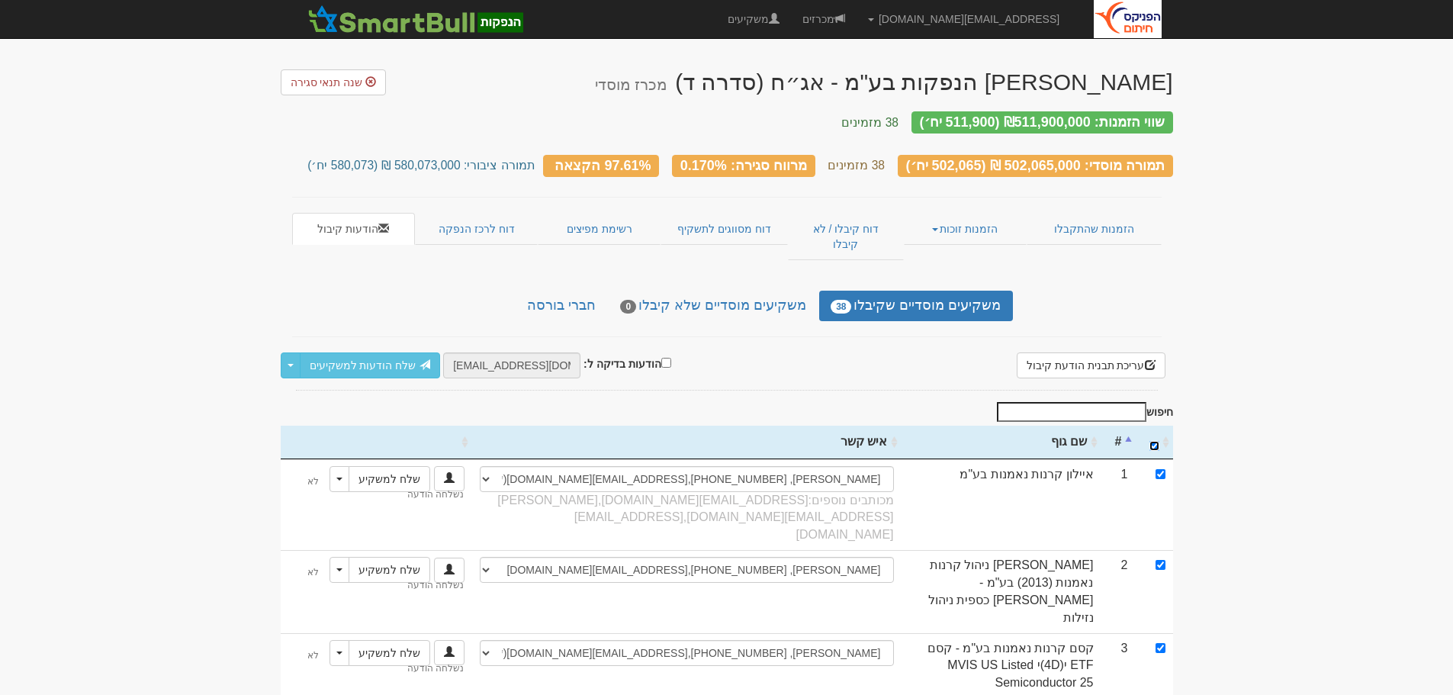
checkbox input "true"
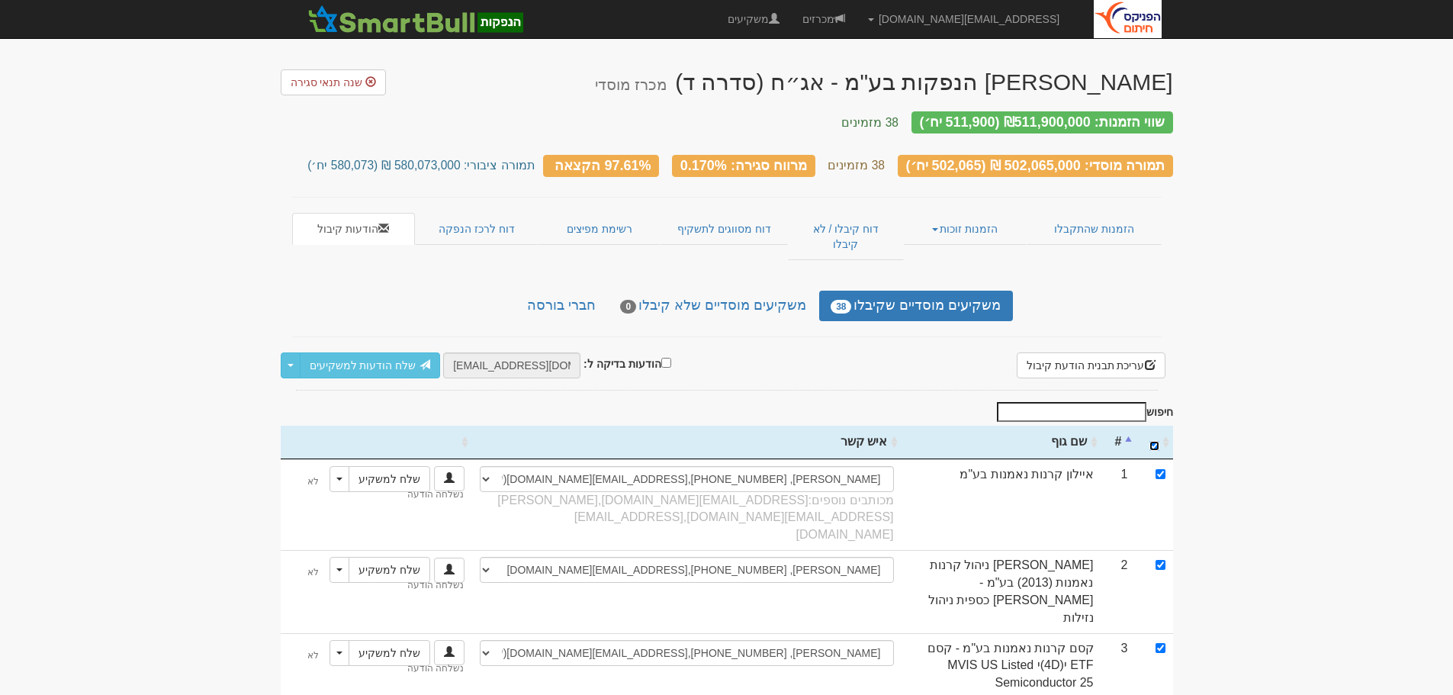
checkbox input "true"
click at [346, 352] on link "שלח הודעות למשקיעים" at bounding box center [370, 365] width 141 height 26
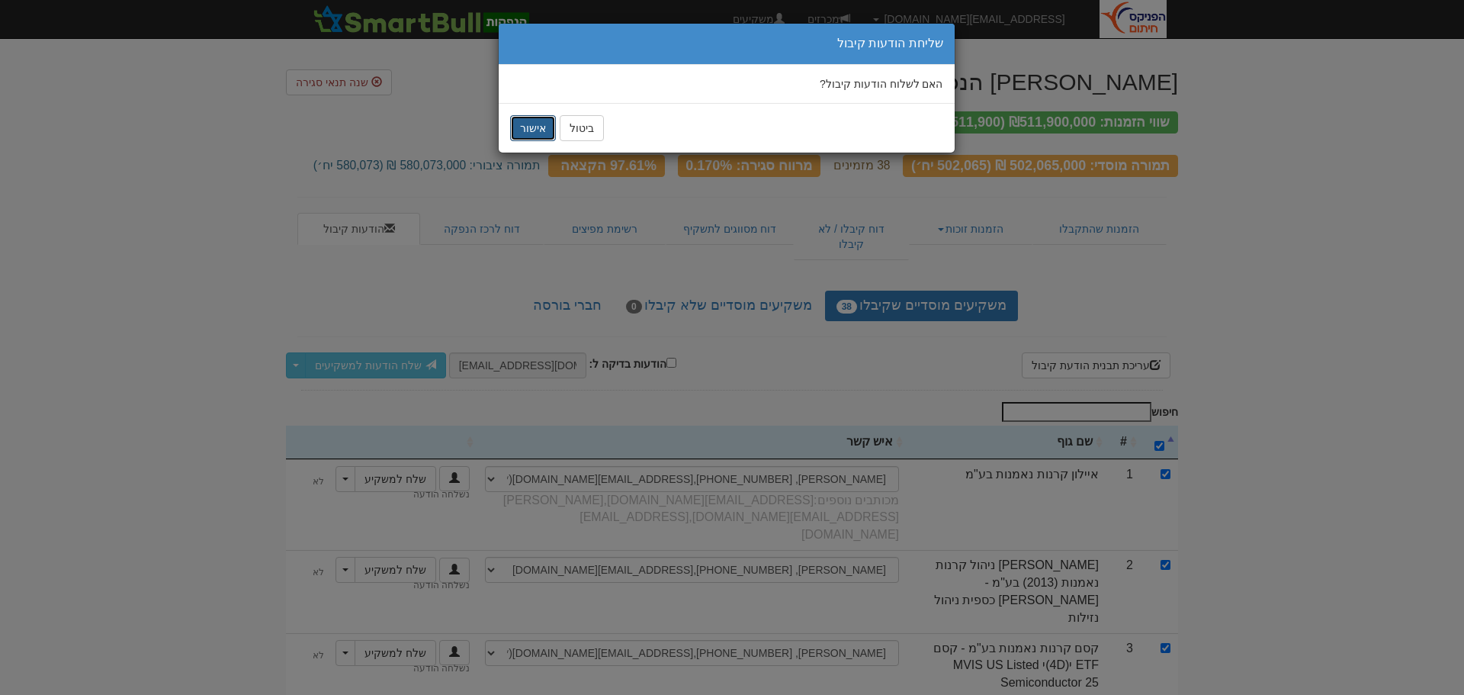
click at [529, 126] on button "אישור" at bounding box center [533, 128] width 46 height 26
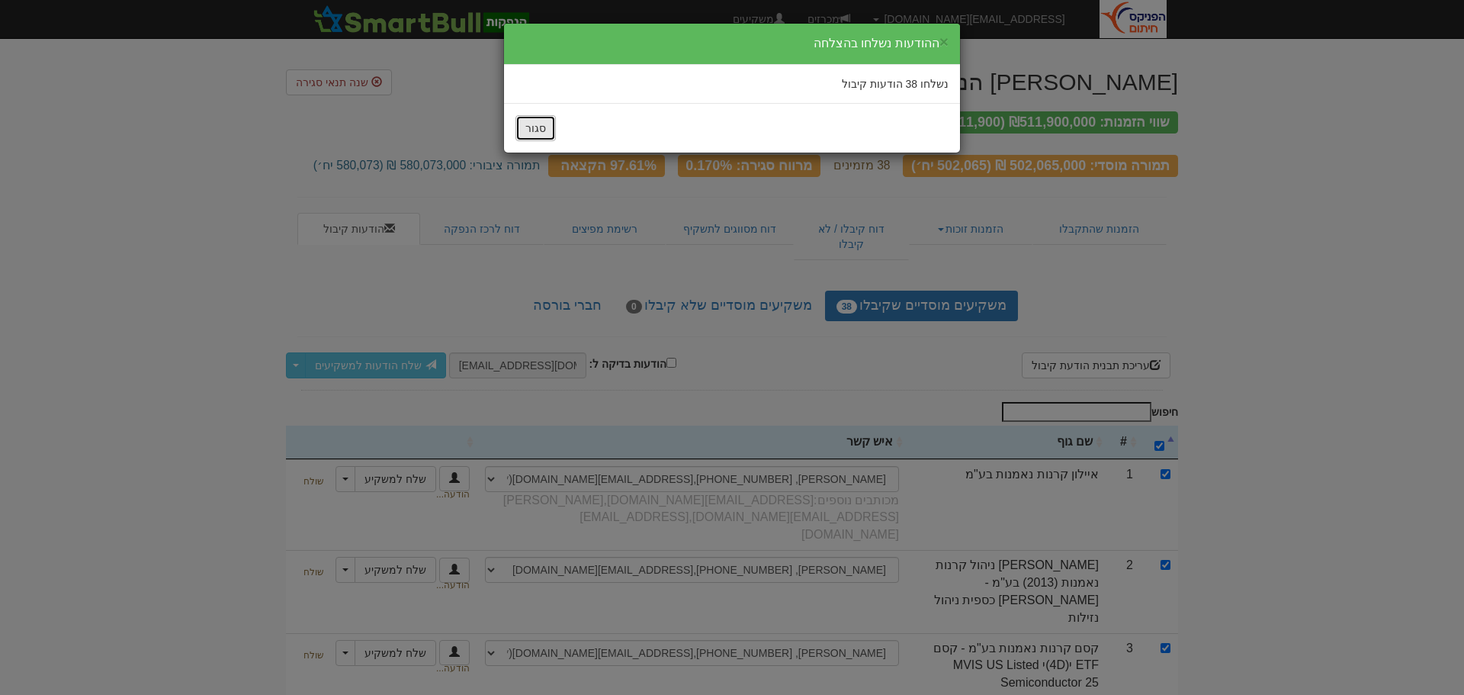
click at [529, 126] on button "סגור" at bounding box center [536, 128] width 40 height 26
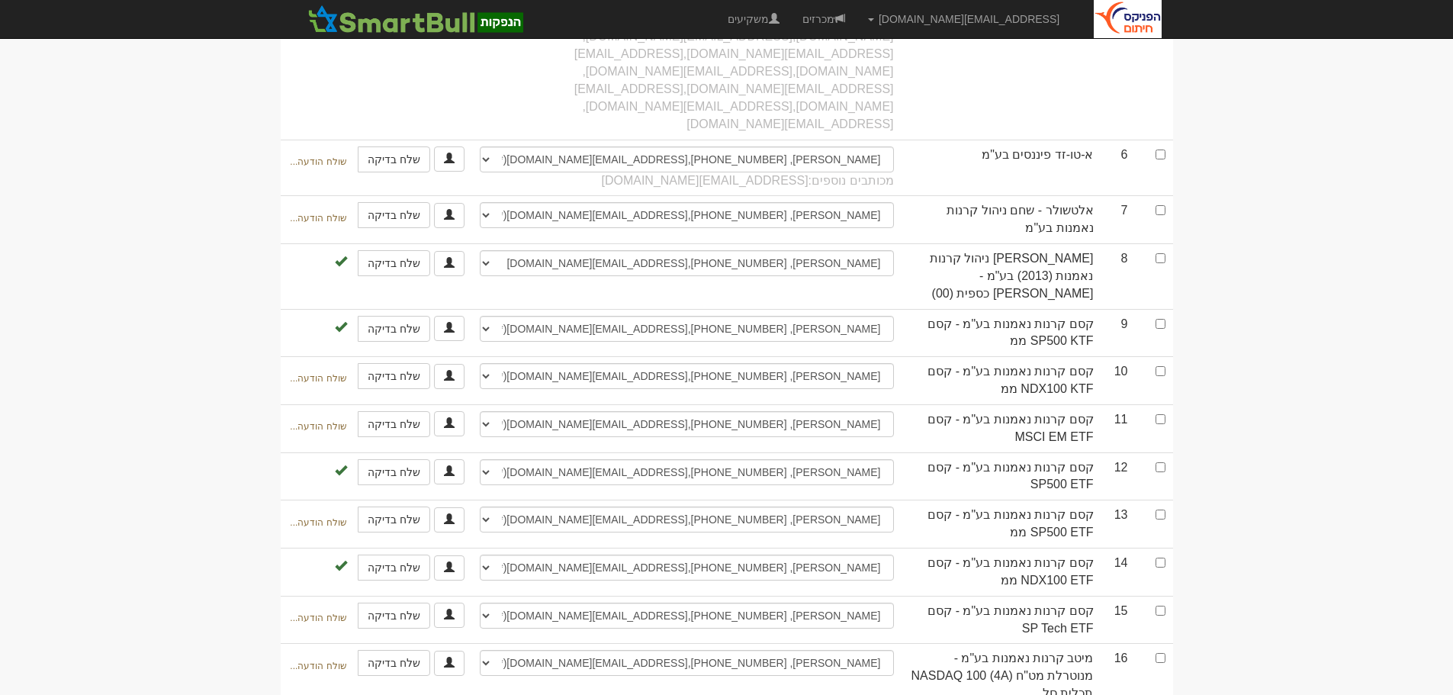
scroll to position [915, 0]
